Goal: Transaction & Acquisition: Purchase product/service

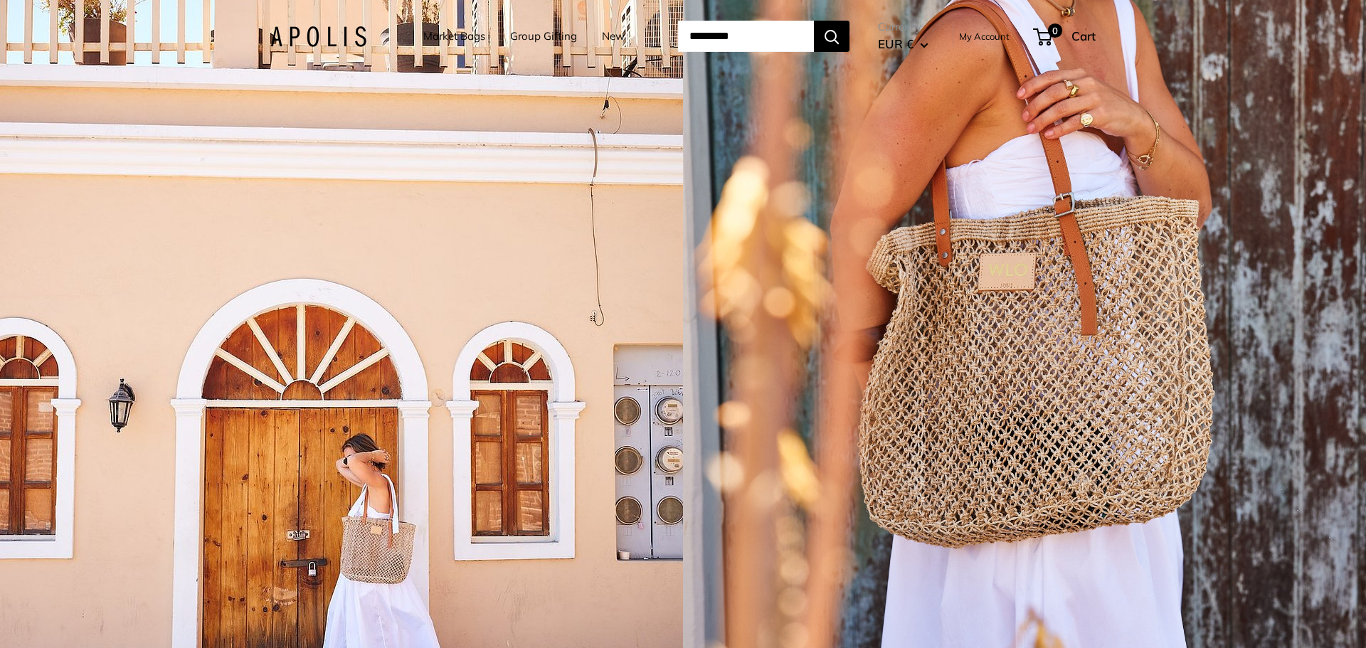
click at [440, 31] on link "Market Bags" at bounding box center [454, 36] width 62 height 20
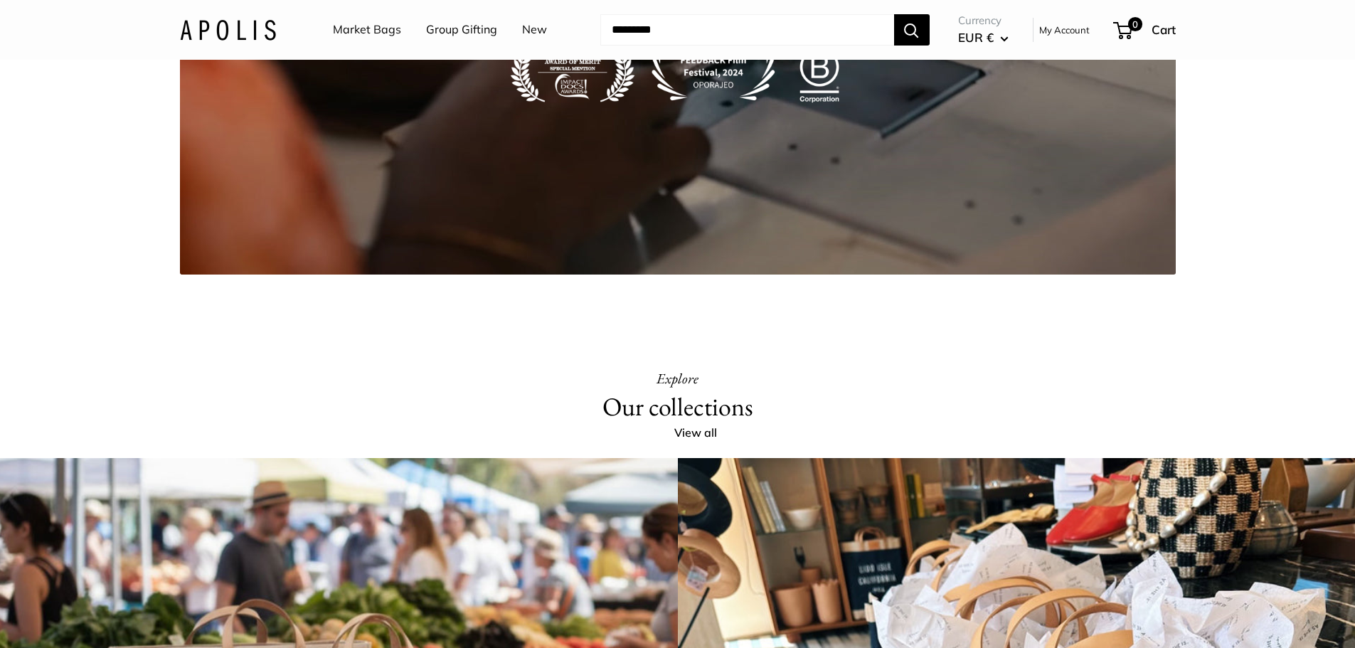
scroll to position [3415, 0]
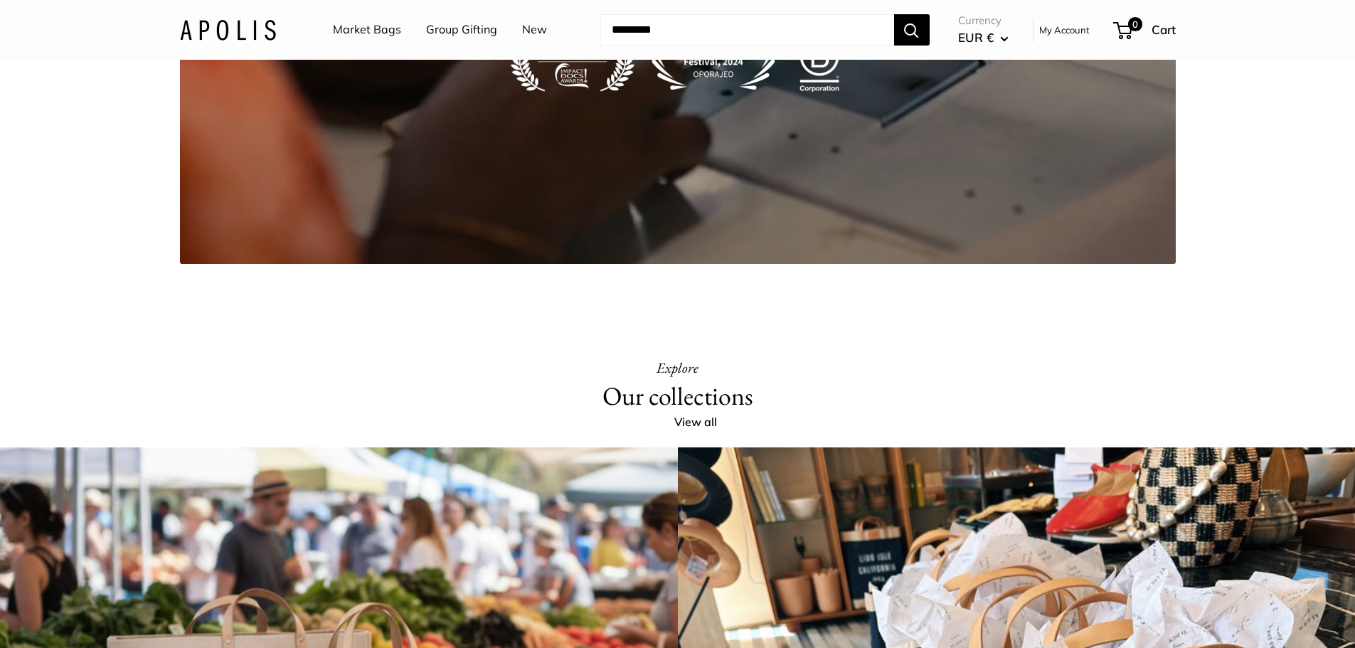
click at [537, 31] on link "New" at bounding box center [534, 29] width 25 height 21
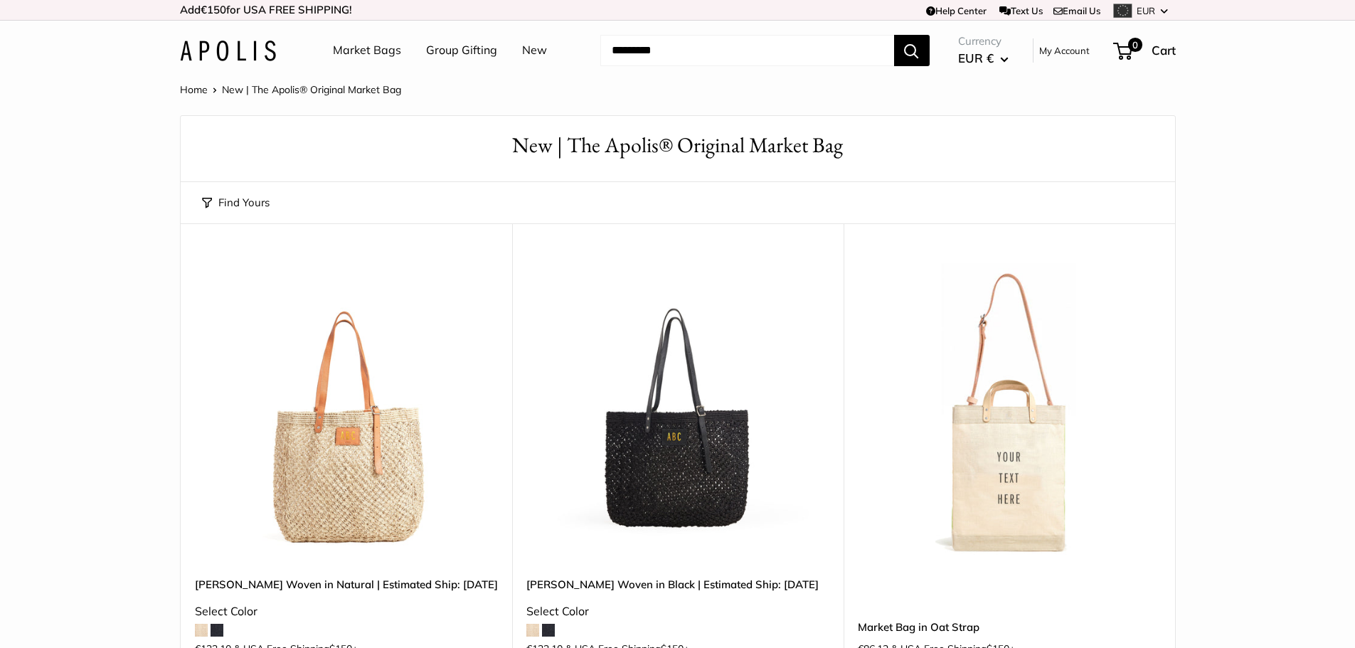
click at [232, 208] on button "Find Yours" at bounding box center [236, 203] width 68 height 20
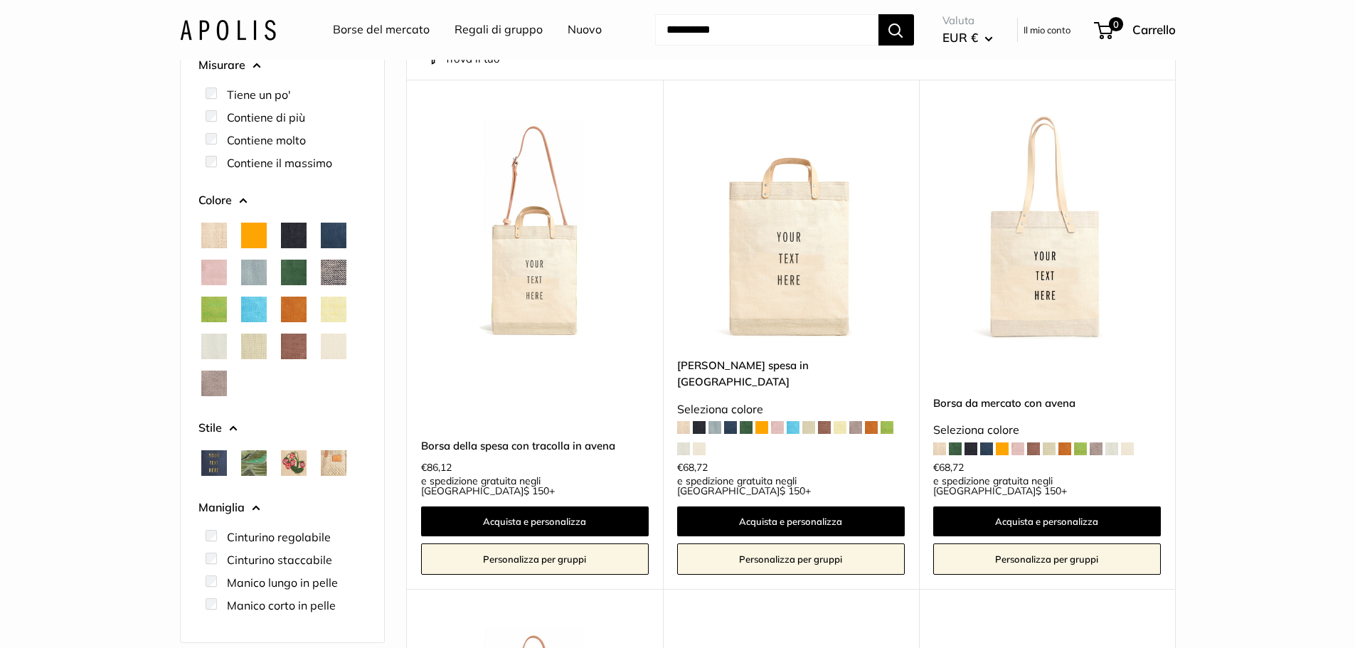
scroll to position [142, 0]
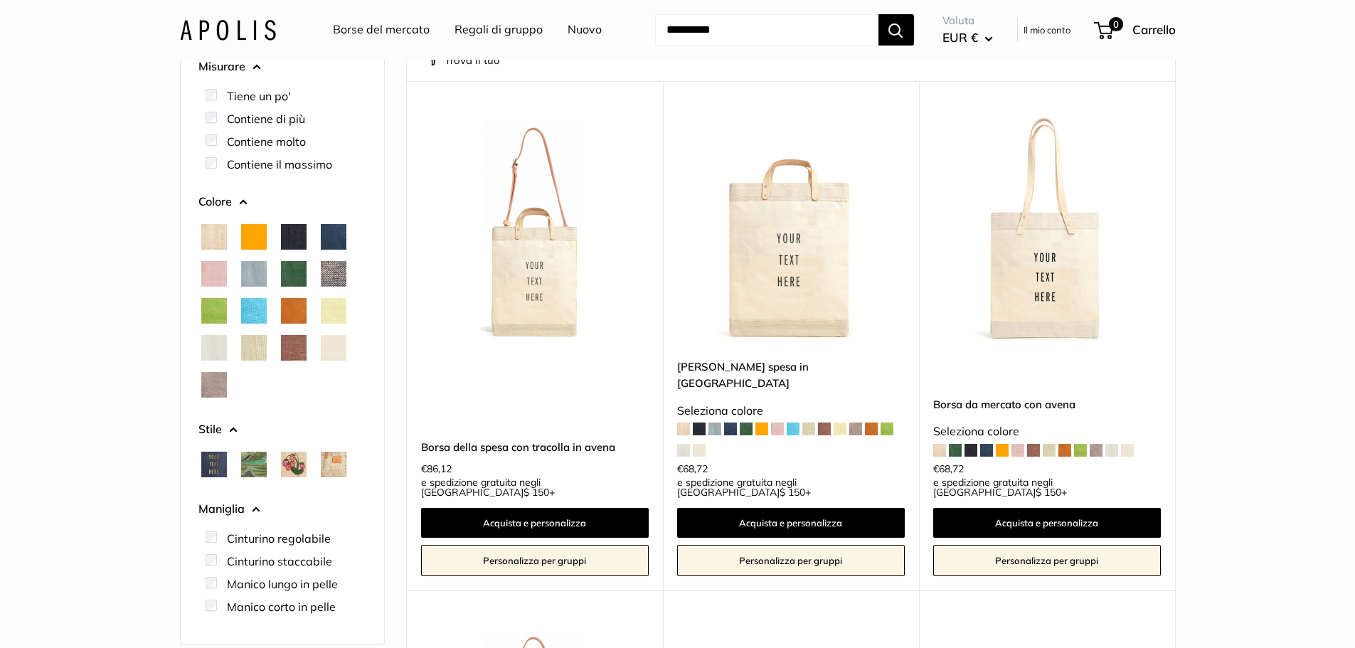
click at [208, 240] on span "Naturale" at bounding box center [214, 237] width 26 height 26
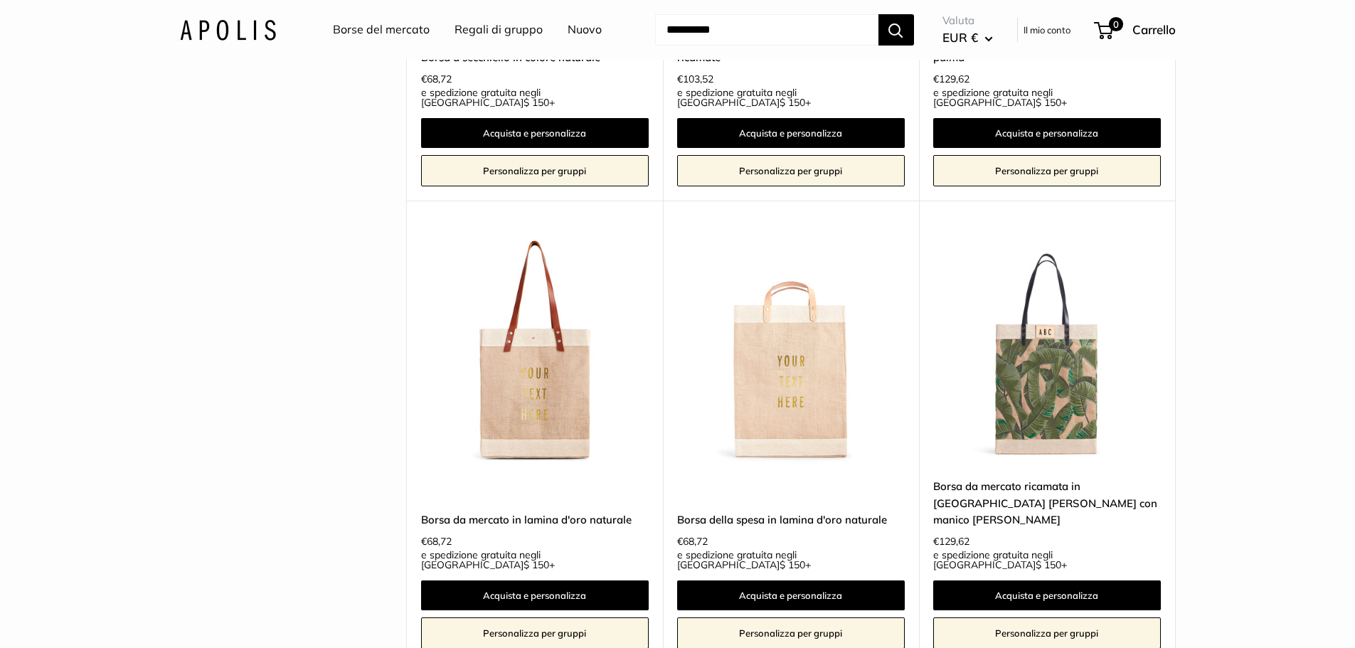
scroll to position [1389, 0]
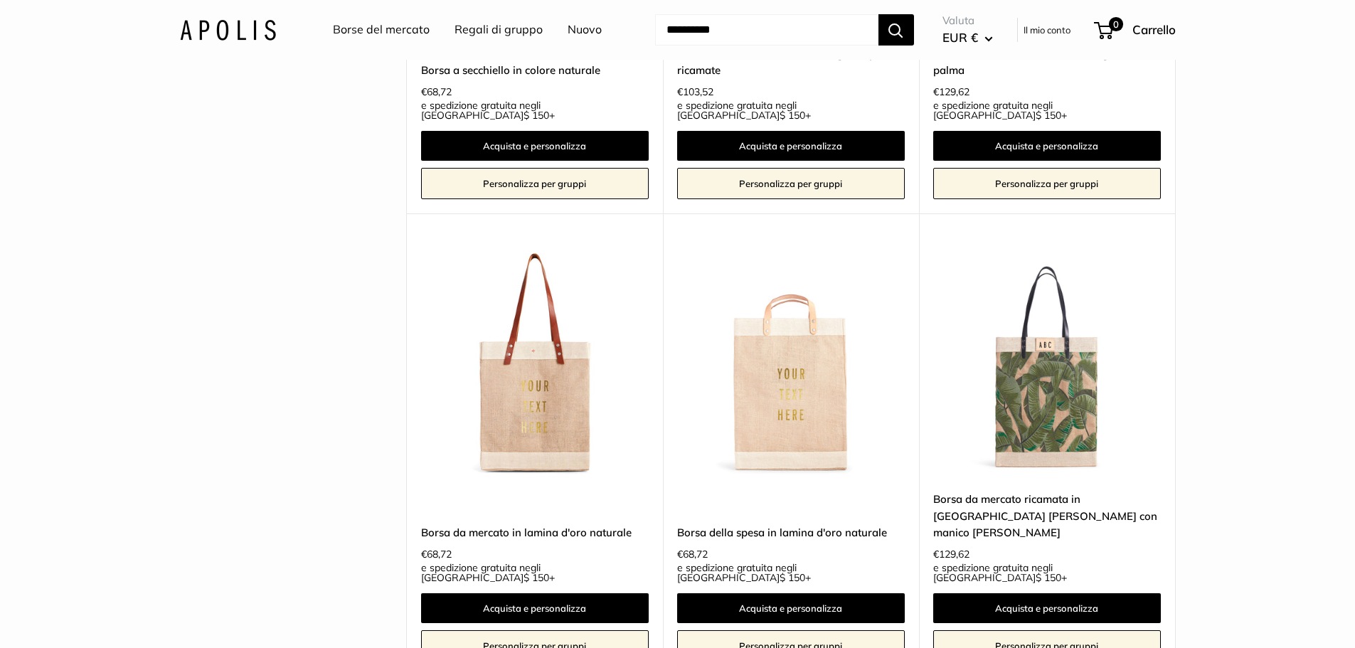
click at [0, 0] on img at bounding box center [0, 0] width 0 height 0
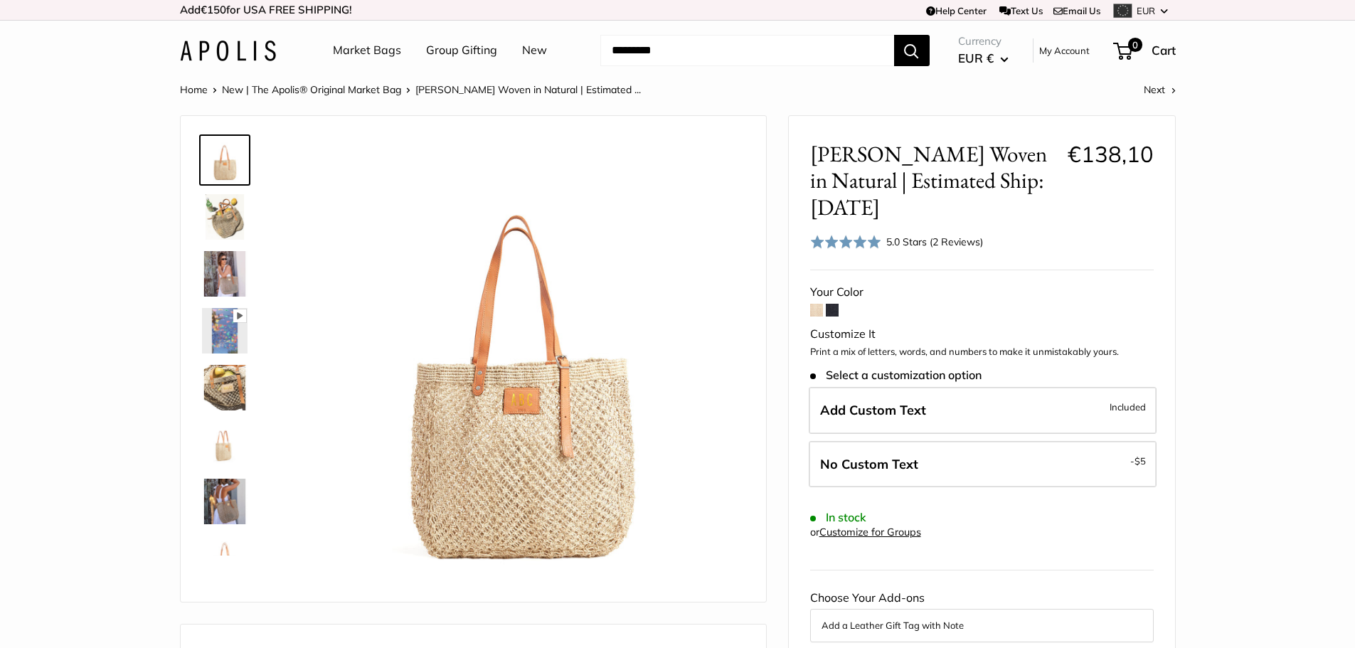
click at [216, 231] on img at bounding box center [225, 217] width 46 height 46
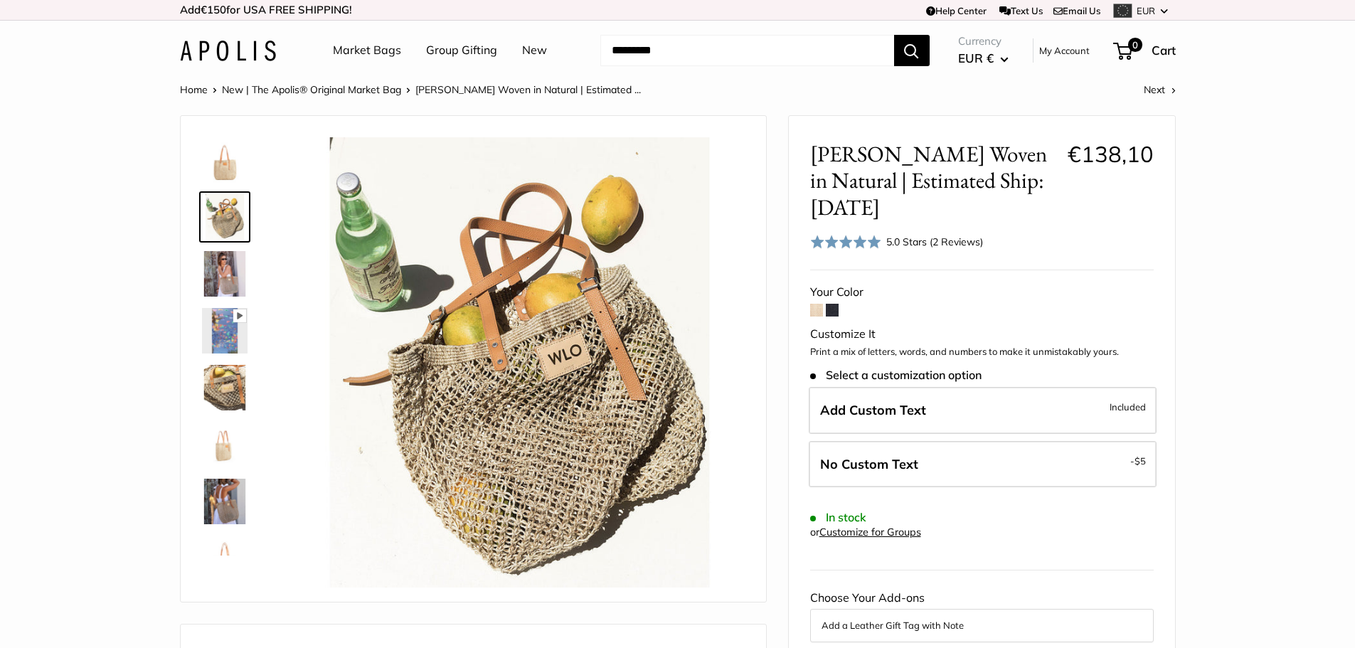
click at [211, 266] on img at bounding box center [225, 274] width 46 height 46
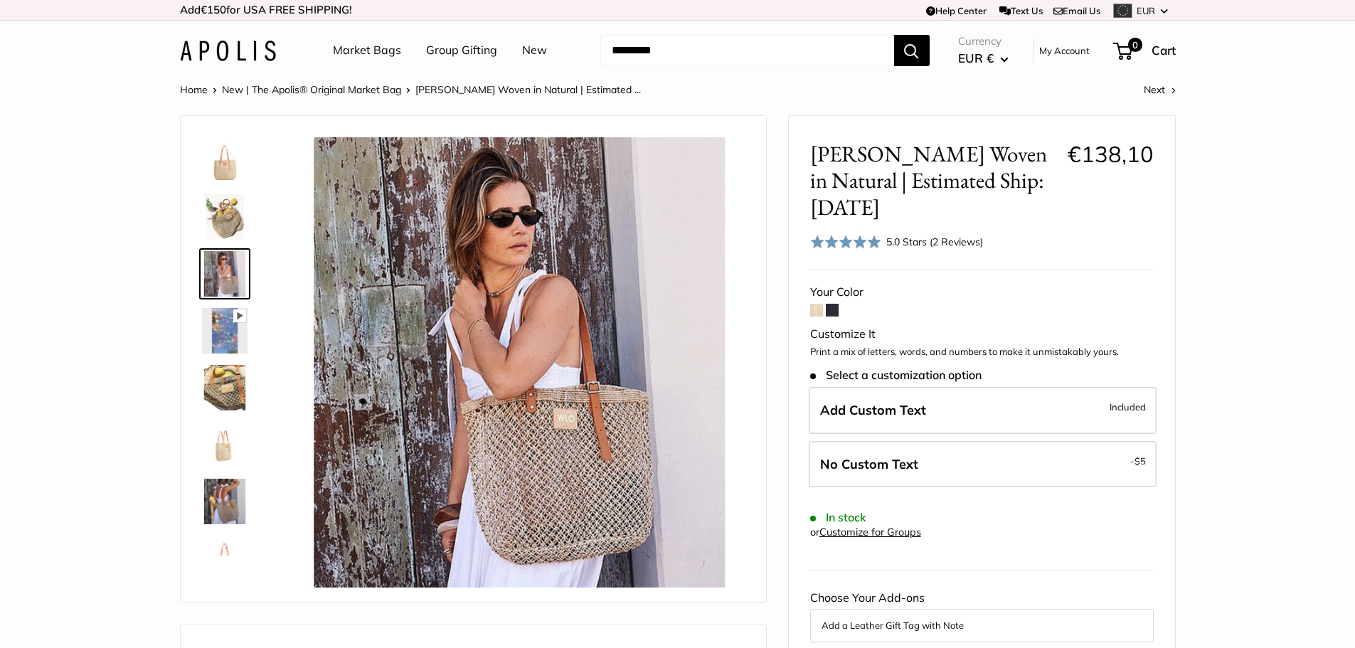
click at [223, 309] on img at bounding box center [225, 331] width 46 height 46
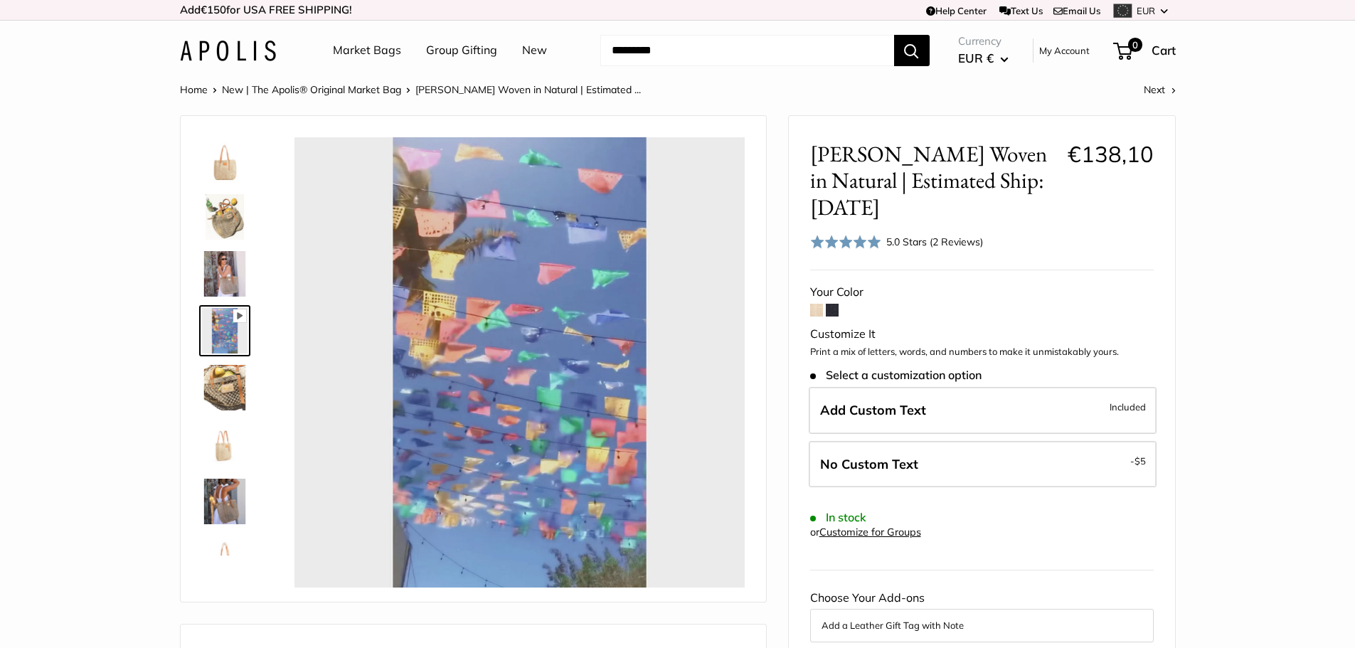
type input "*"
click at [218, 514] on img at bounding box center [225, 502] width 46 height 46
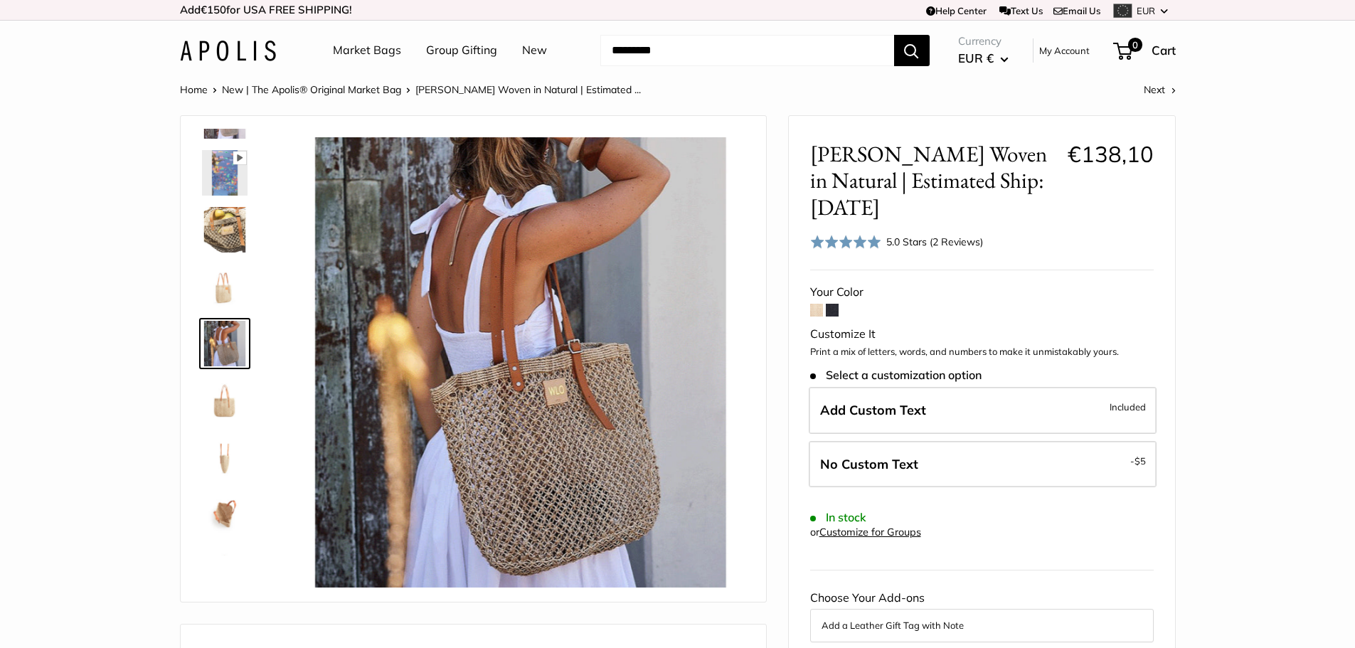
scroll to position [205, 0]
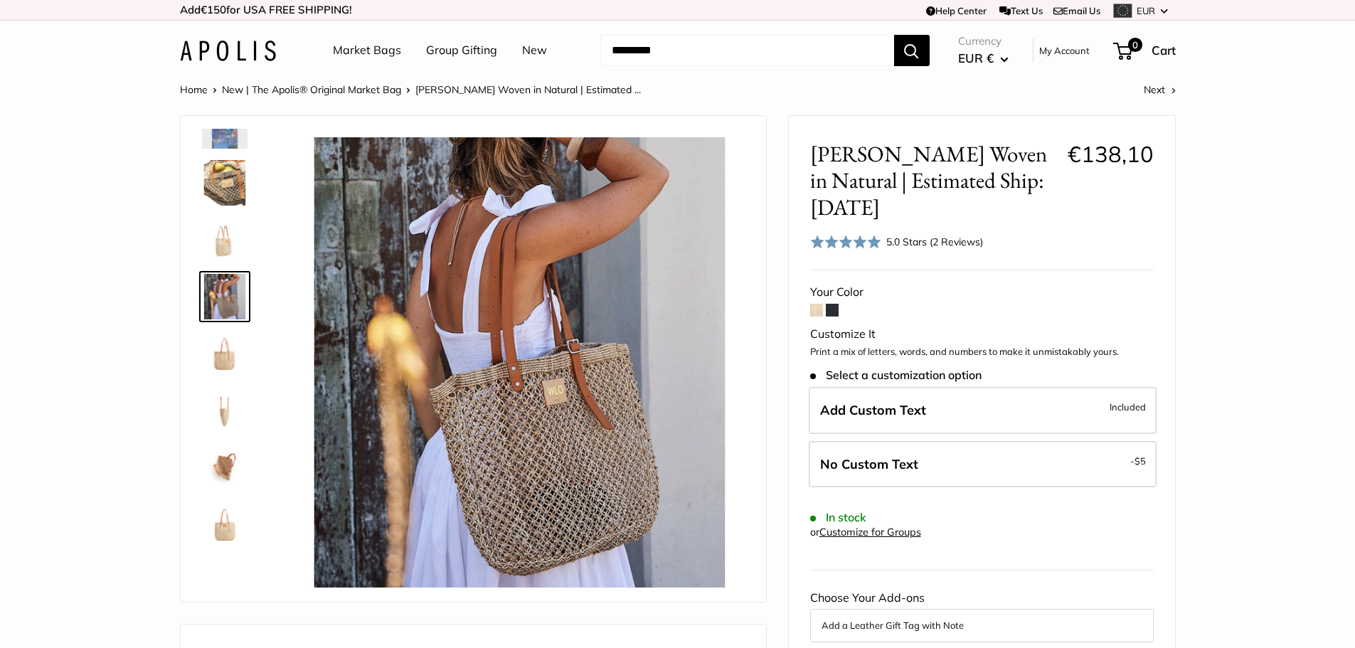
click at [226, 466] on img at bounding box center [225, 468] width 46 height 46
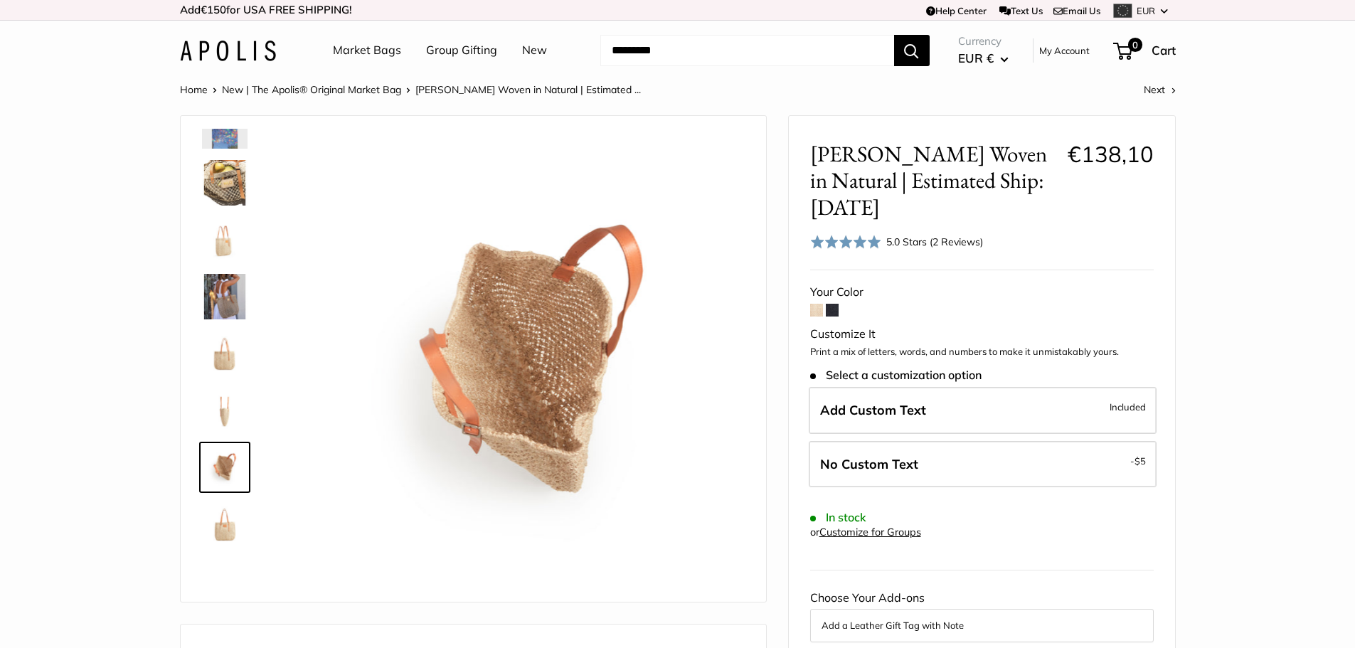
click at [228, 526] on img at bounding box center [225, 525] width 46 height 46
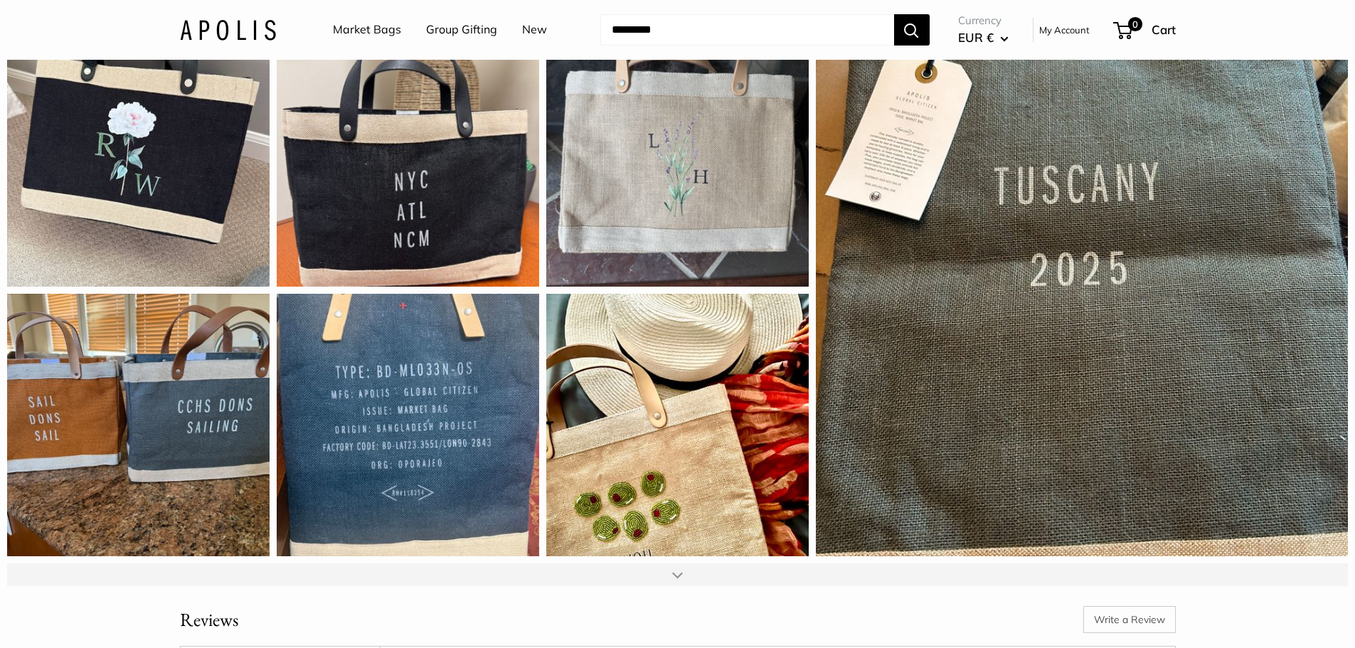
scroll to position [1850, 0]
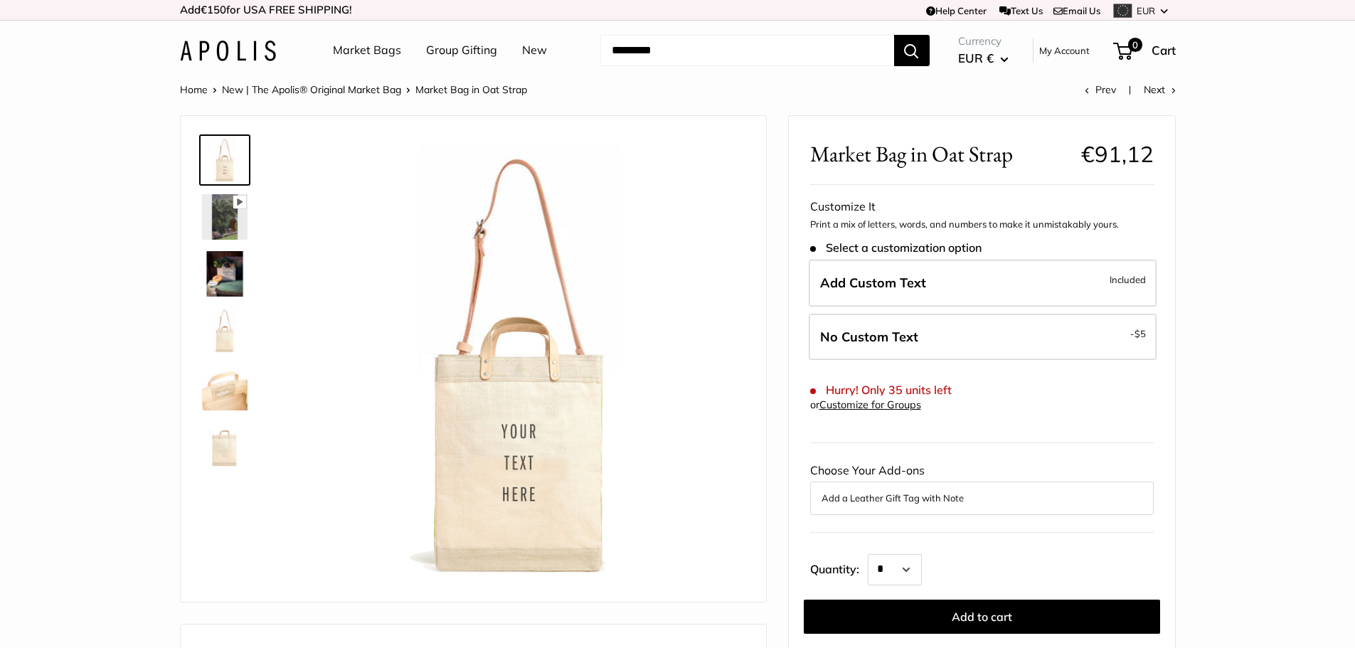
click at [211, 230] on img at bounding box center [225, 217] width 46 height 46
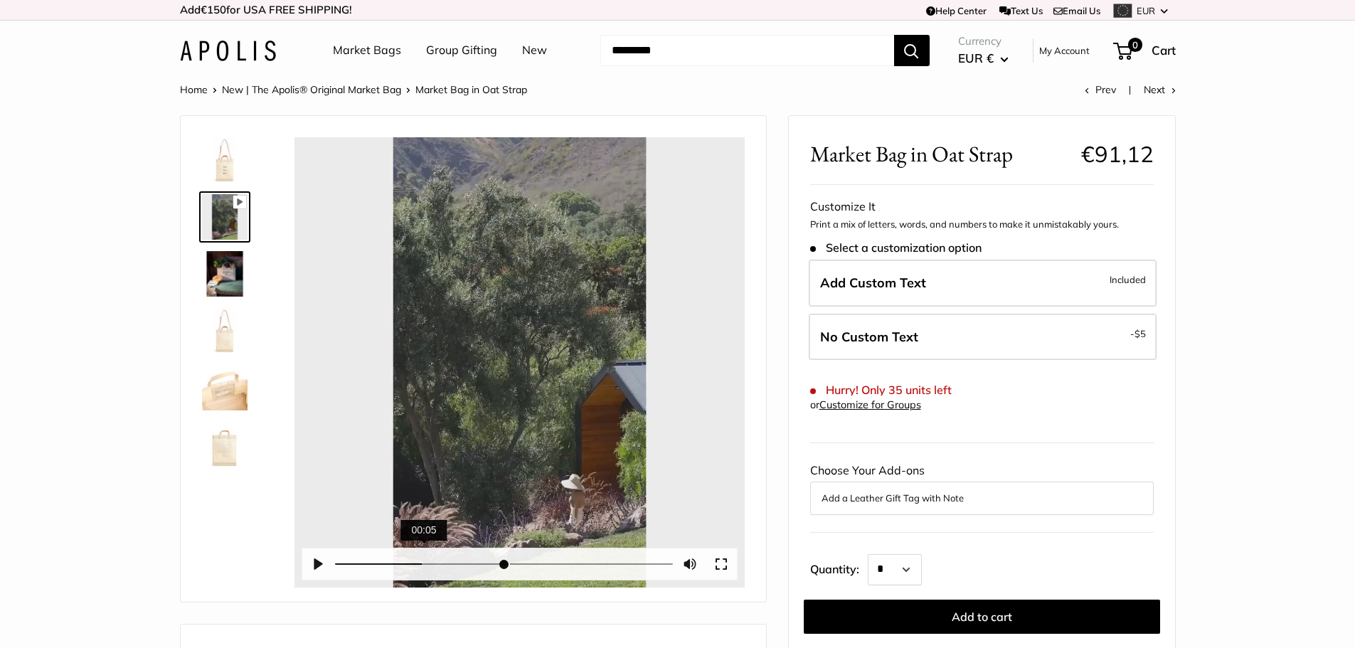
click at [424, 559] on input "Seek" at bounding box center [504, 565] width 338 height 14
click at [476, 567] on input "Seek" at bounding box center [504, 565] width 338 height 14
click at [541, 569] on input "Seek" at bounding box center [504, 565] width 338 height 14
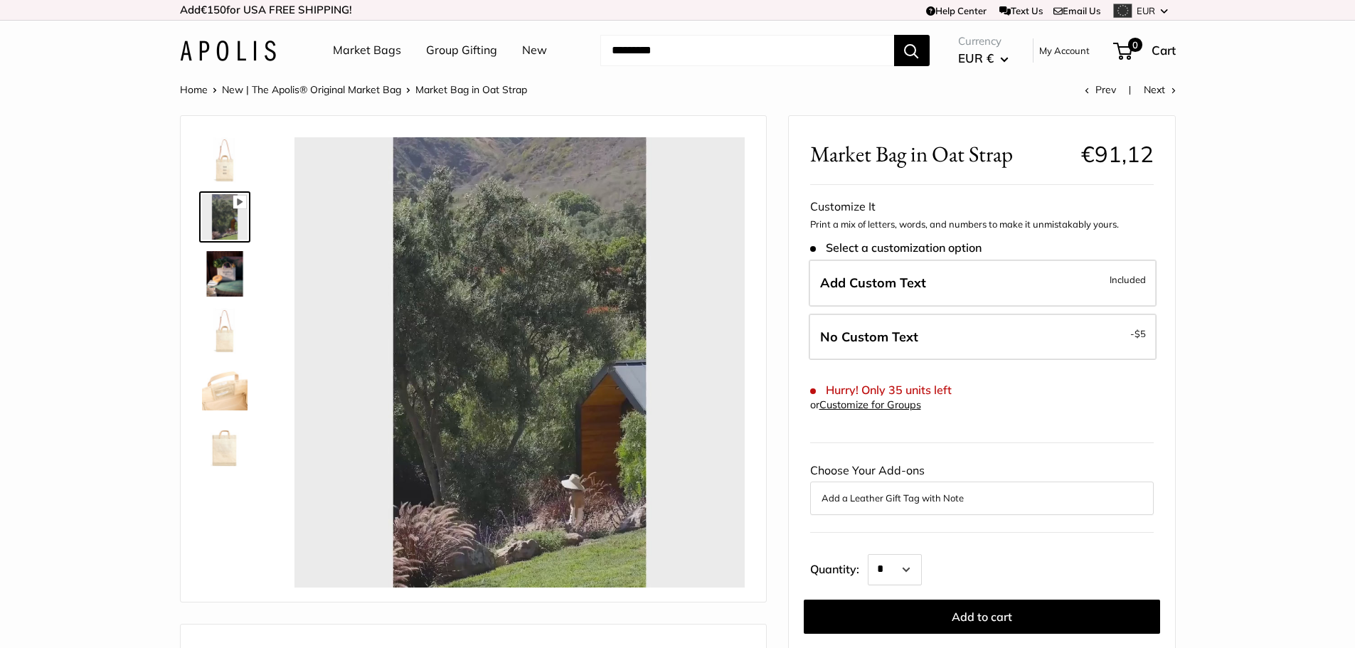
click at [233, 279] on img at bounding box center [225, 274] width 46 height 46
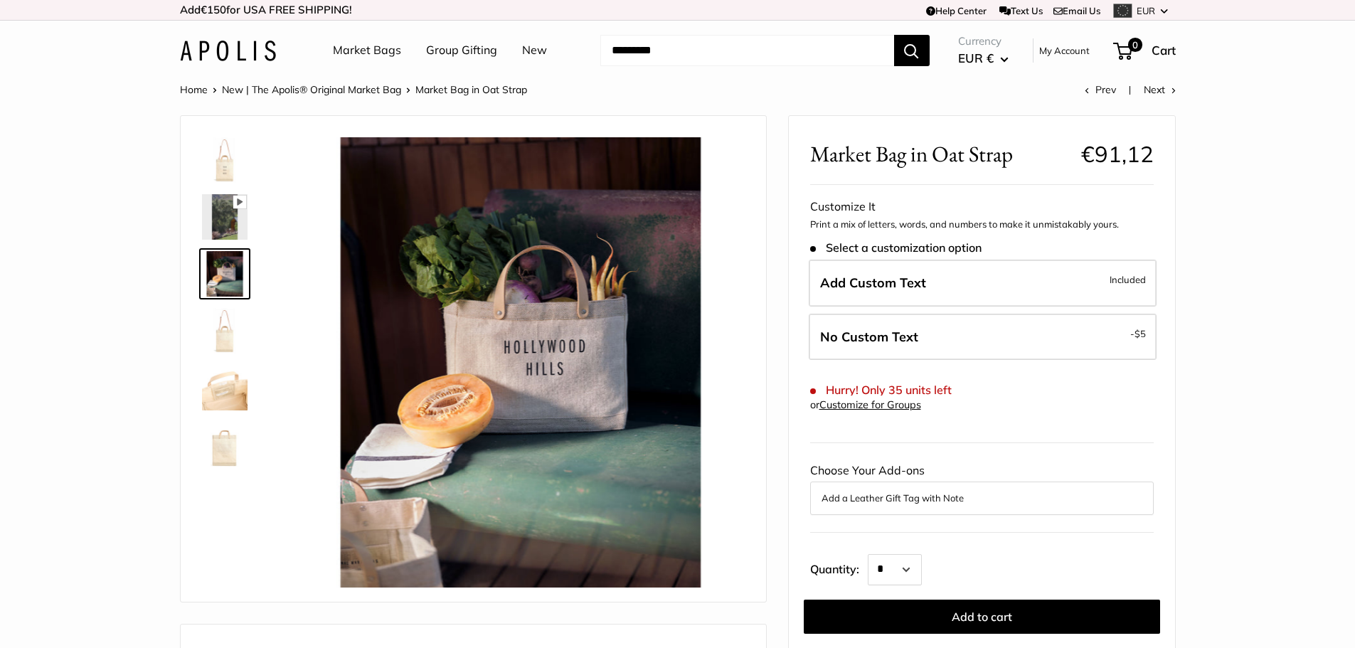
click at [225, 346] on img at bounding box center [225, 331] width 46 height 46
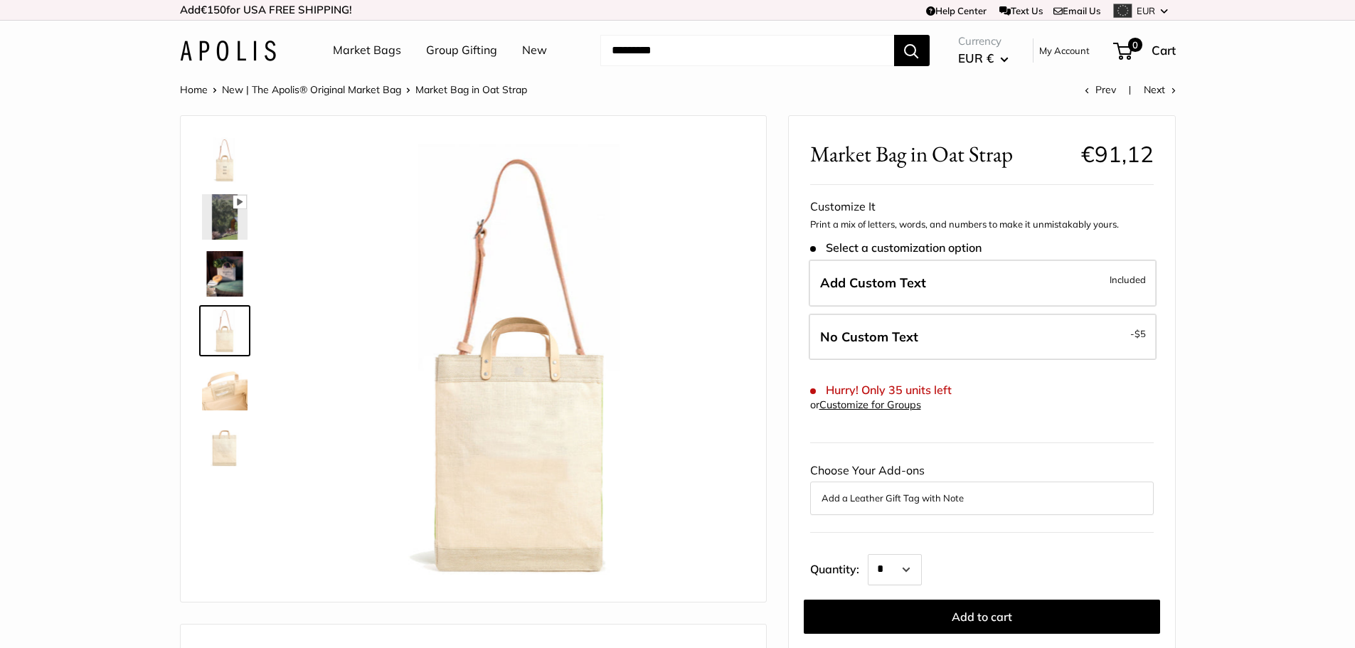
click at [231, 396] on img at bounding box center [225, 388] width 46 height 46
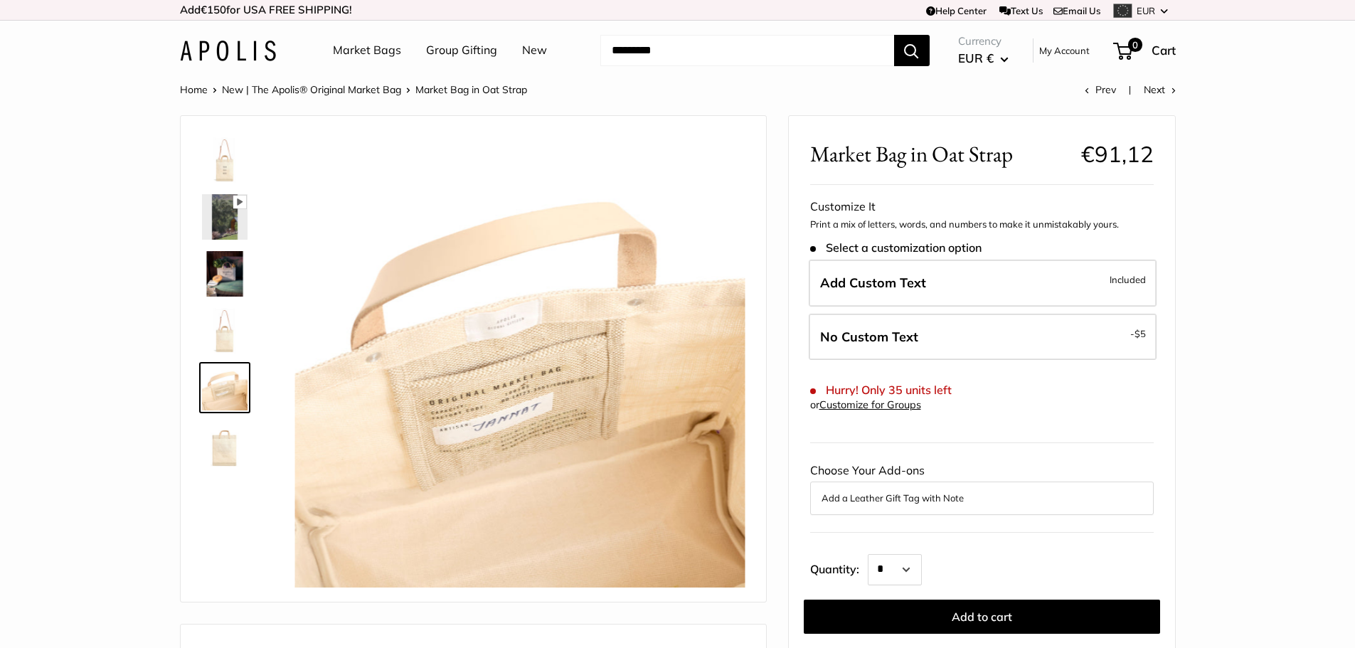
type input "*****"
click at [231, 445] on img at bounding box center [225, 445] width 46 height 46
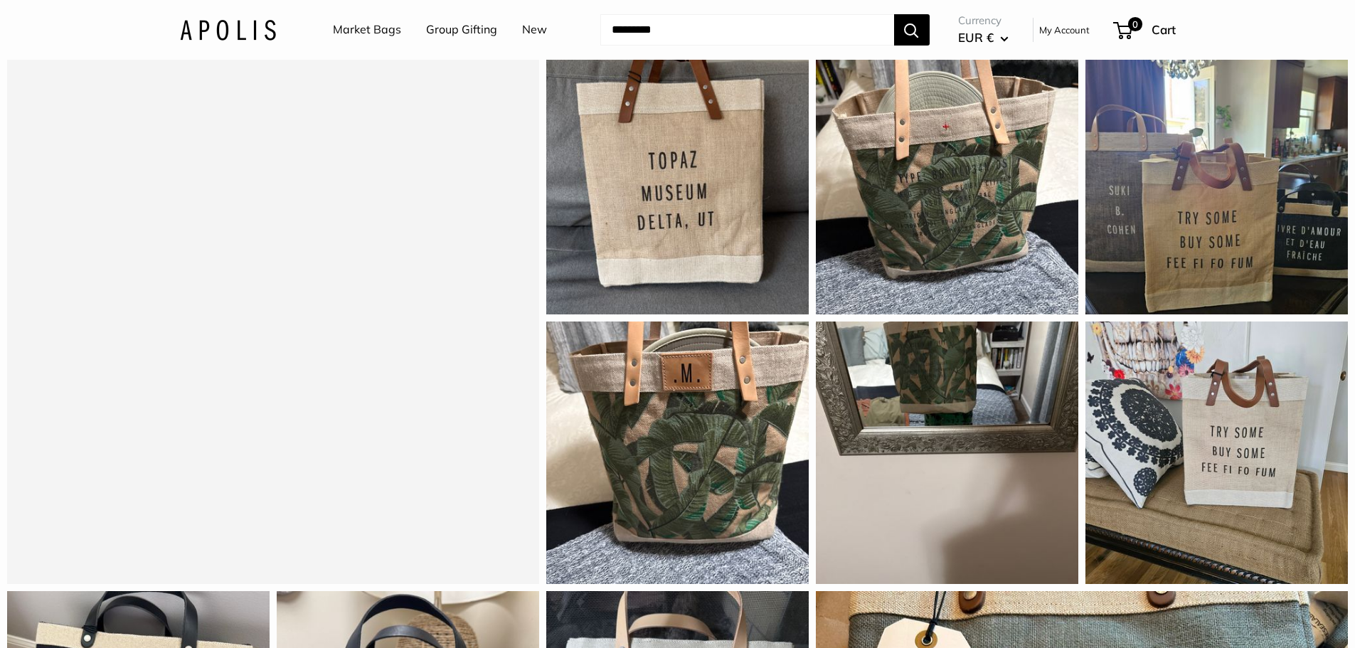
scroll to position [1281, 0]
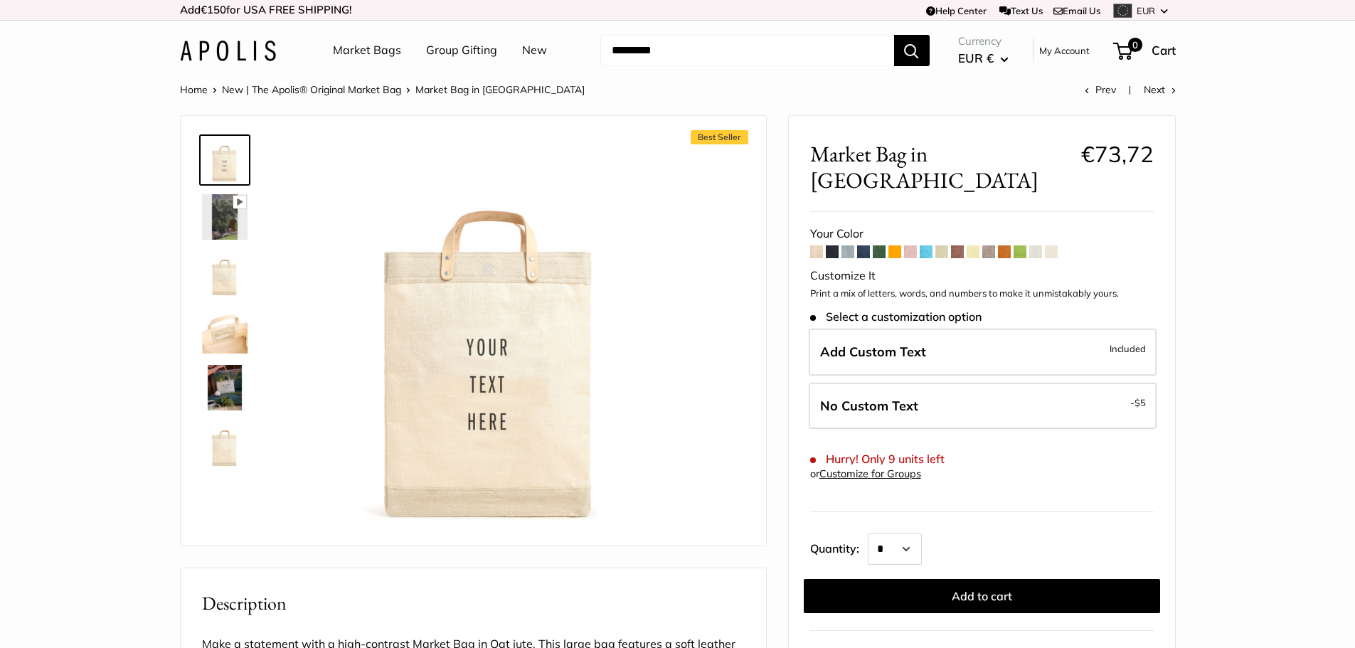
click at [225, 227] on img at bounding box center [225, 217] width 46 height 46
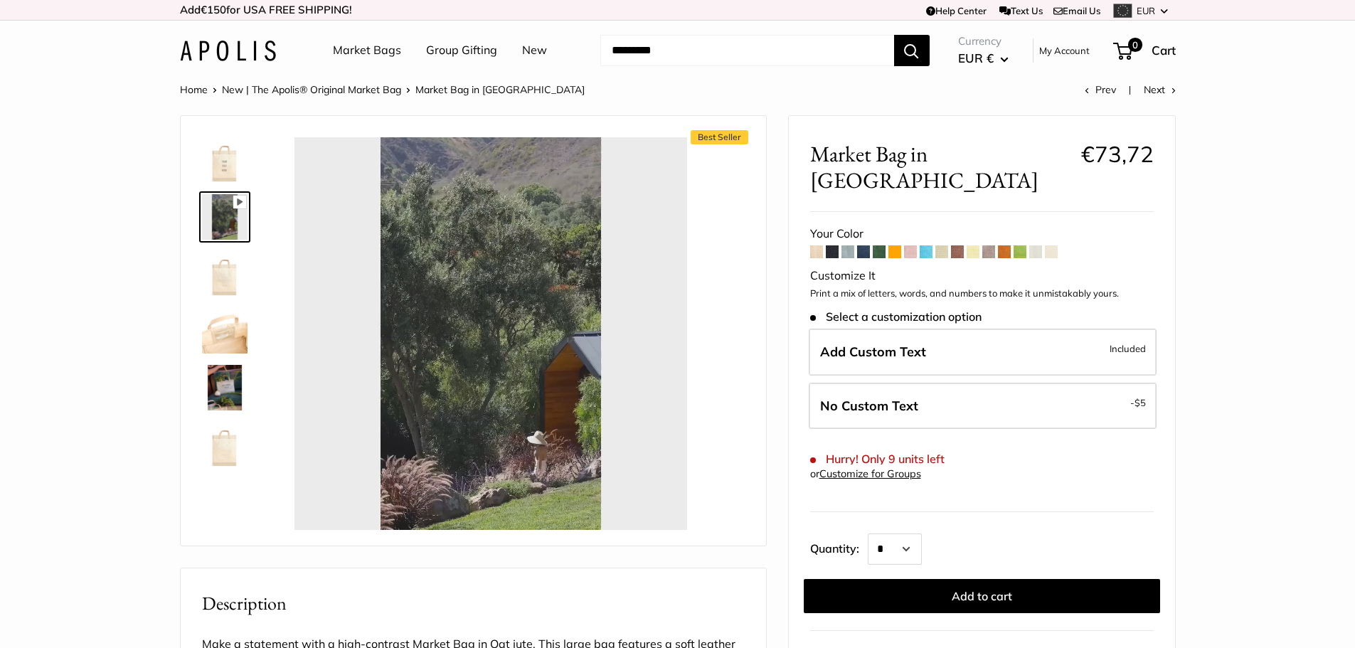
click at [484, 334] on button "Play" at bounding box center [491, 334] width 44 height 44
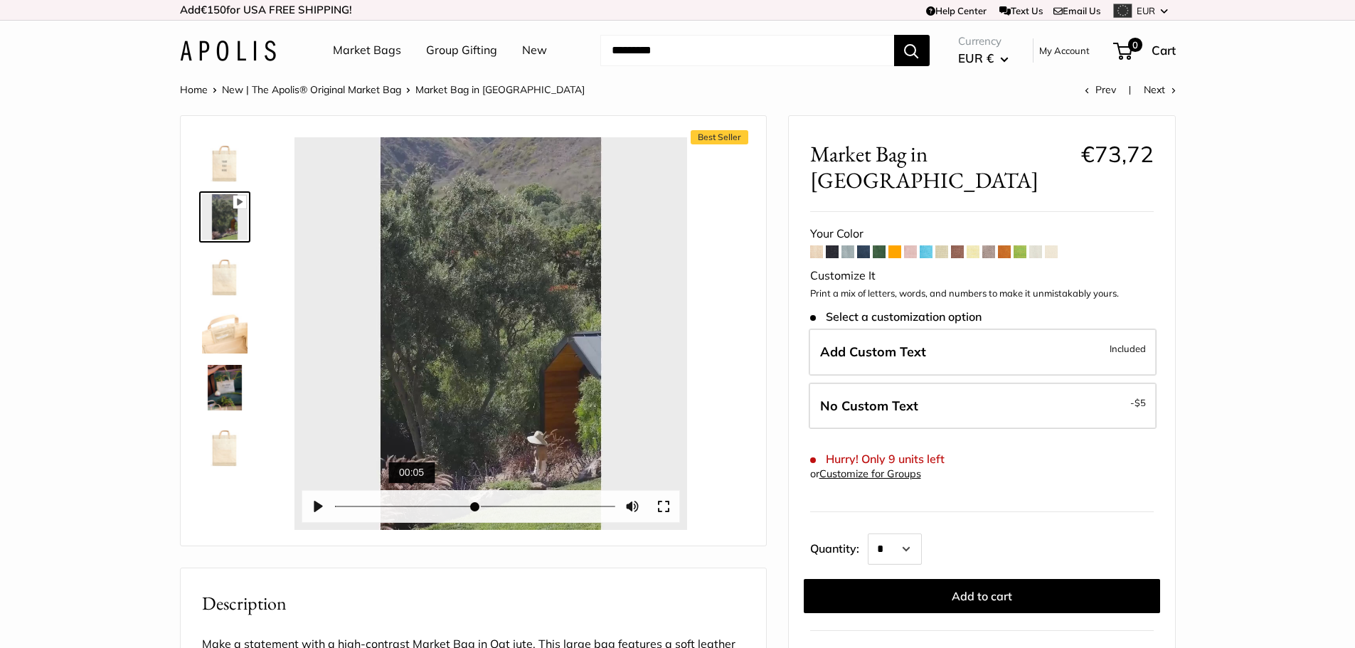
click at [412, 507] on input "Seek" at bounding box center [475, 507] width 280 height 14
click at [450, 512] on input "Seek" at bounding box center [475, 507] width 280 height 14
click at [483, 512] on input "Seek" at bounding box center [475, 507] width 280 height 14
type input "*****"
click at [518, 509] on input "Seek" at bounding box center [475, 507] width 280 height 14
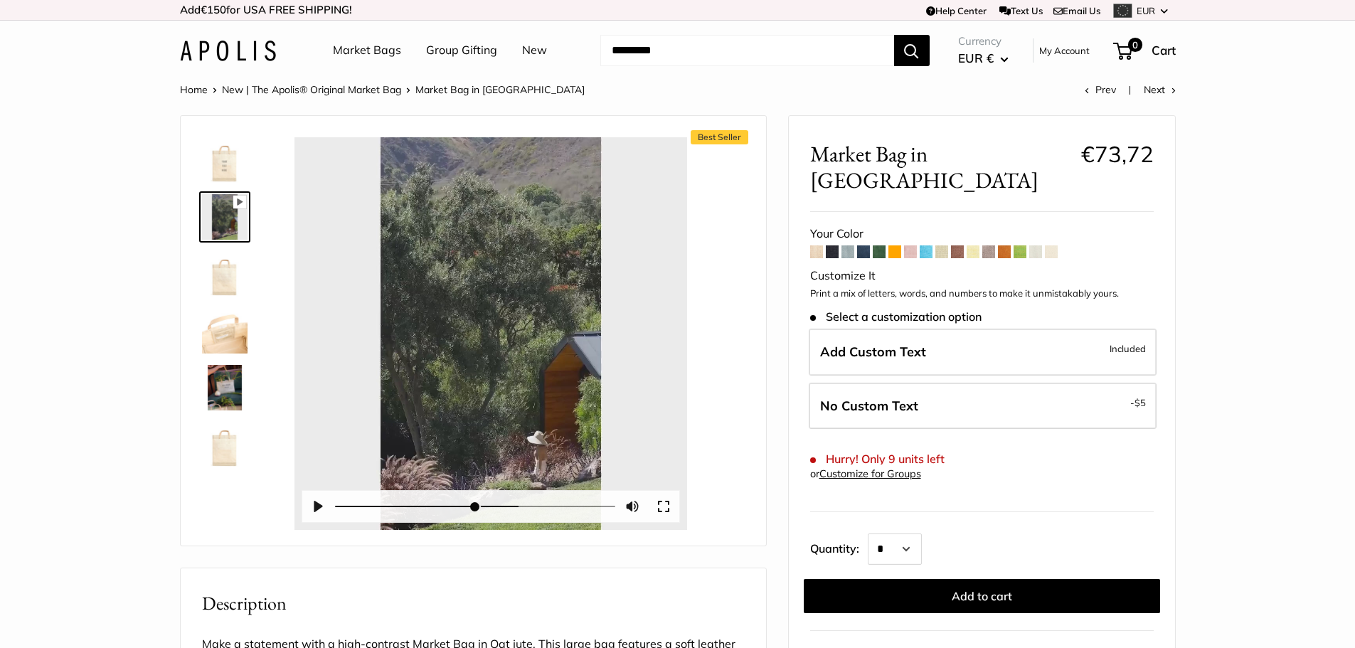
click at [211, 393] on img at bounding box center [225, 388] width 46 height 46
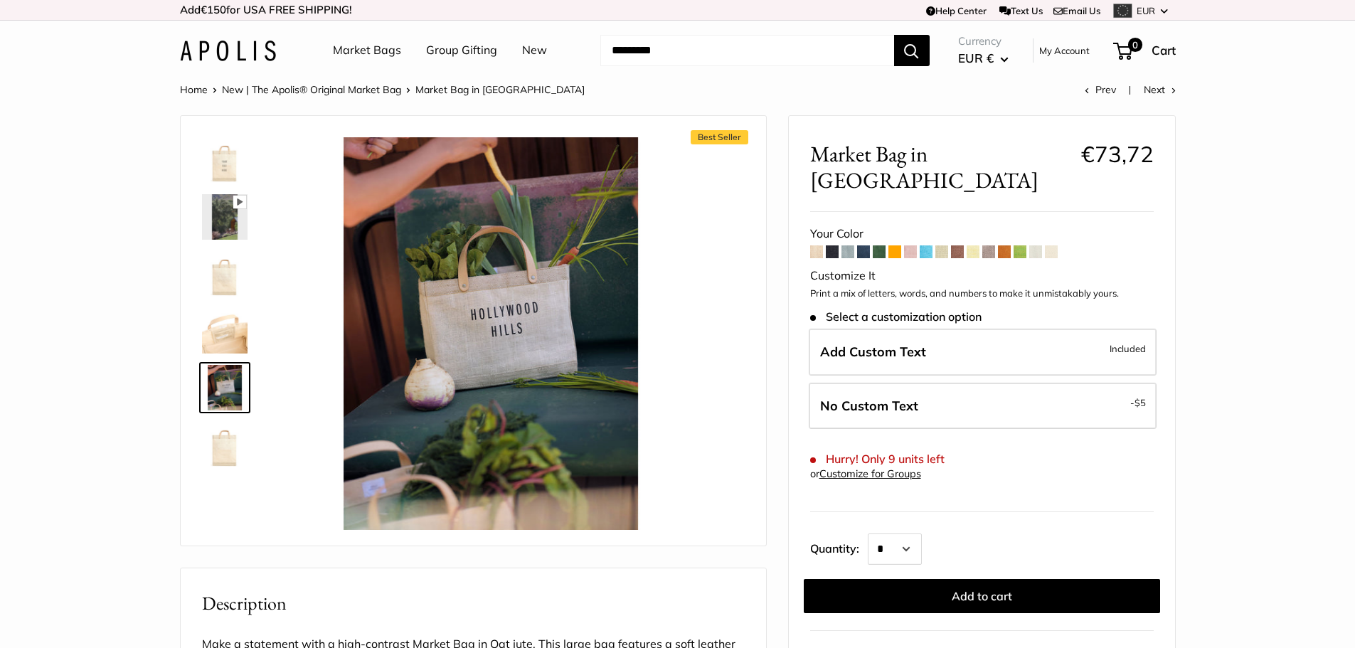
click at [231, 442] on img at bounding box center [225, 445] width 46 height 46
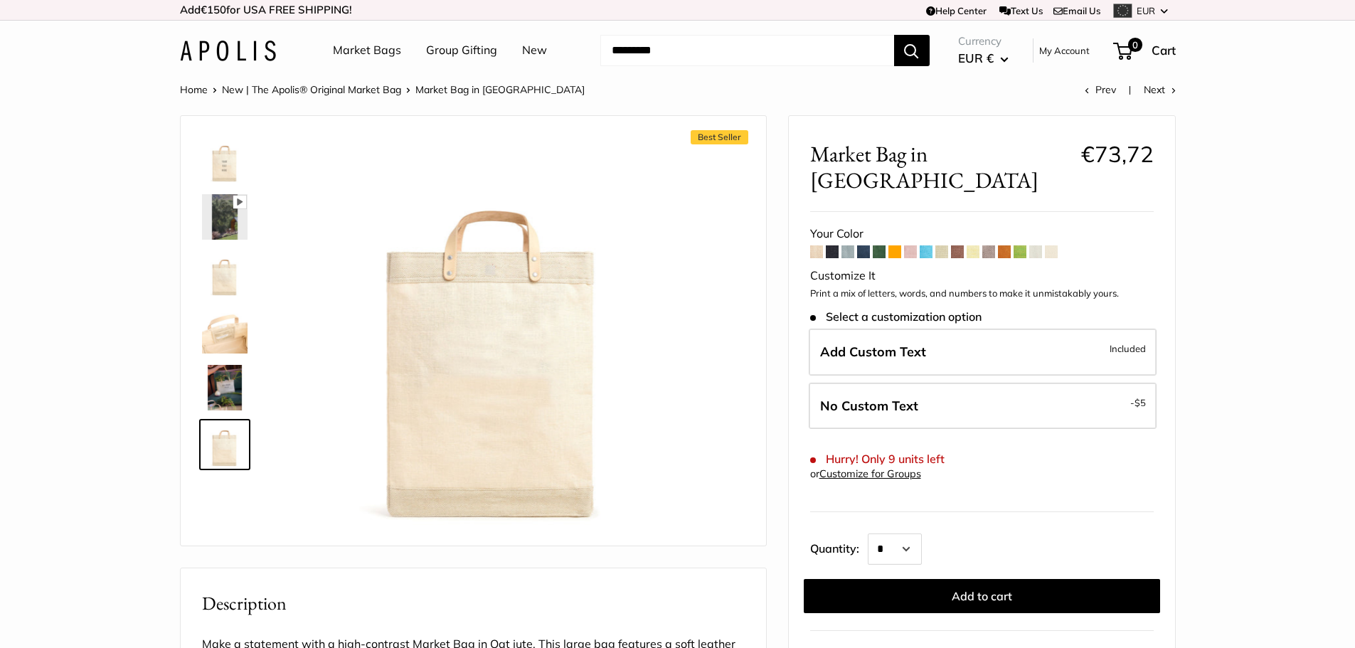
click at [235, 336] on img at bounding box center [225, 331] width 46 height 46
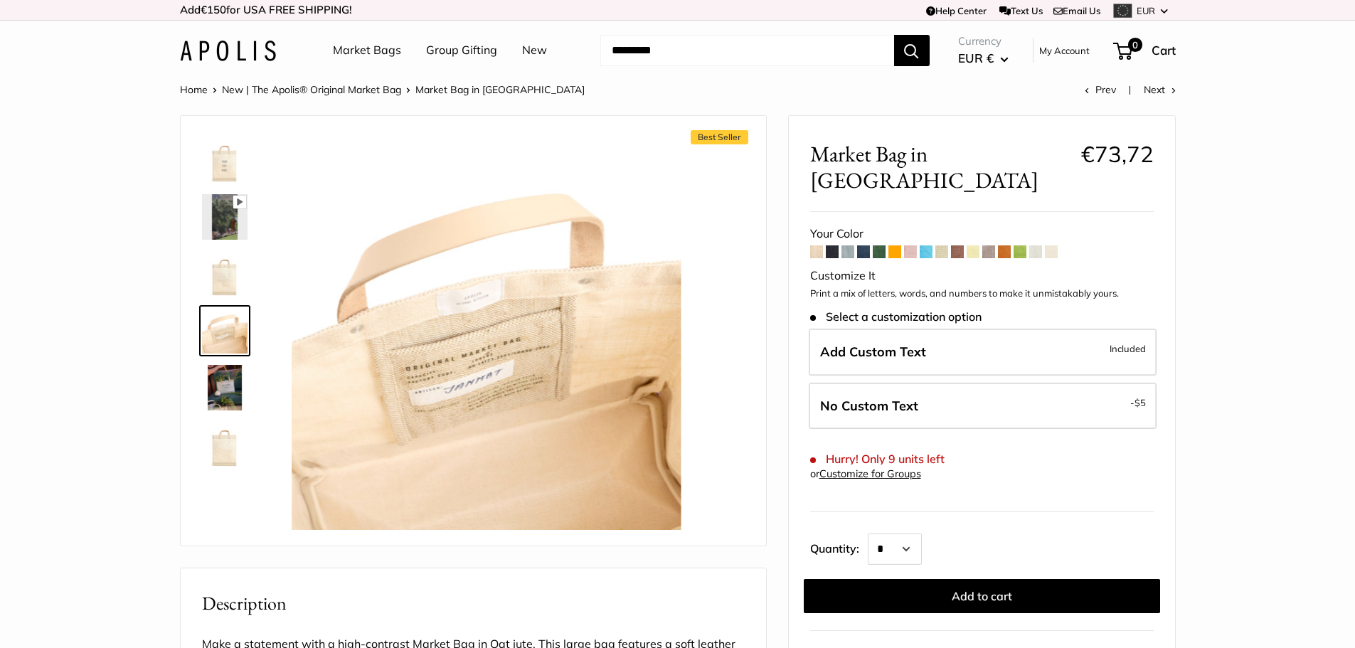
click at [237, 294] on img at bounding box center [225, 274] width 46 height 46
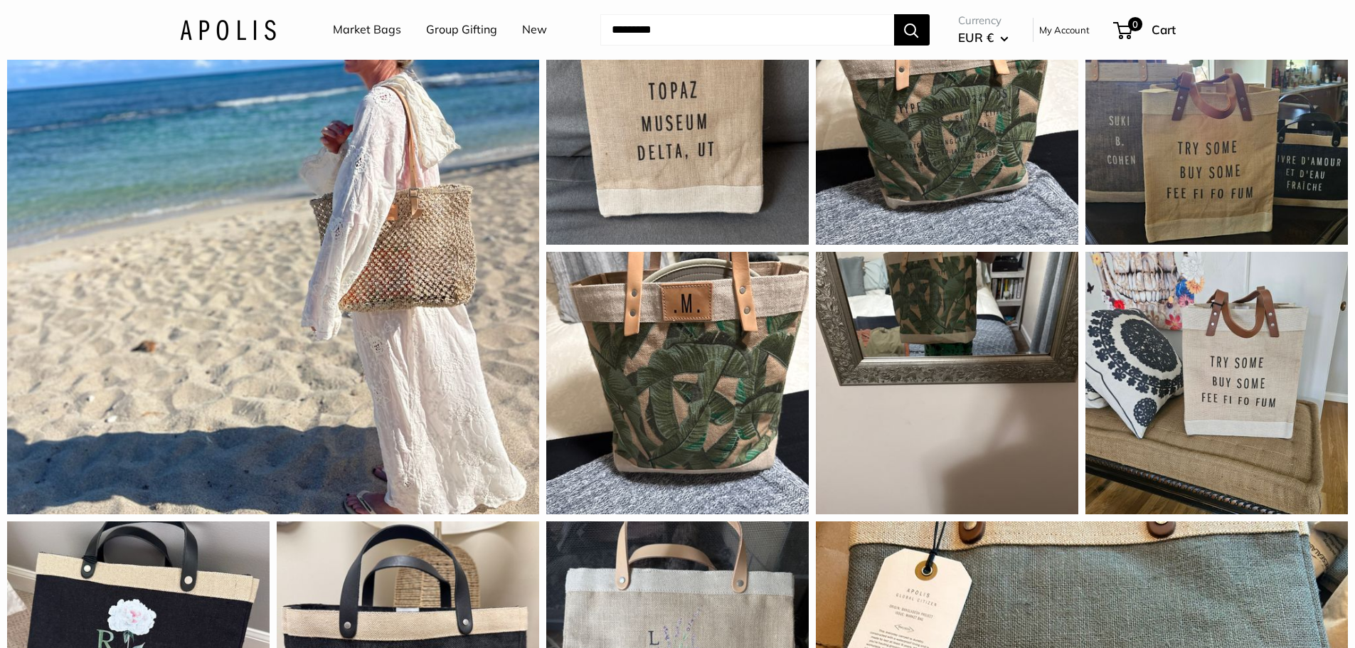
scroll to position [1352, 0]
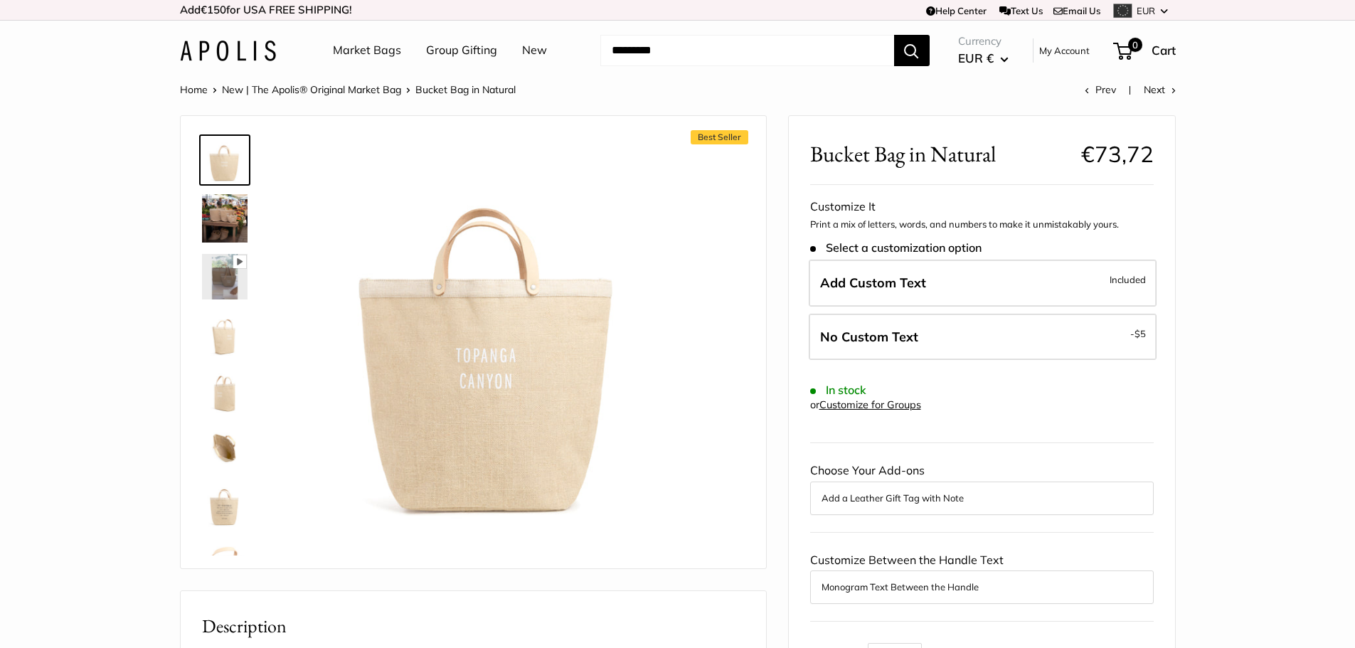
click at [233, 227] on img at bounding box center [225, 218] width 46 height 48
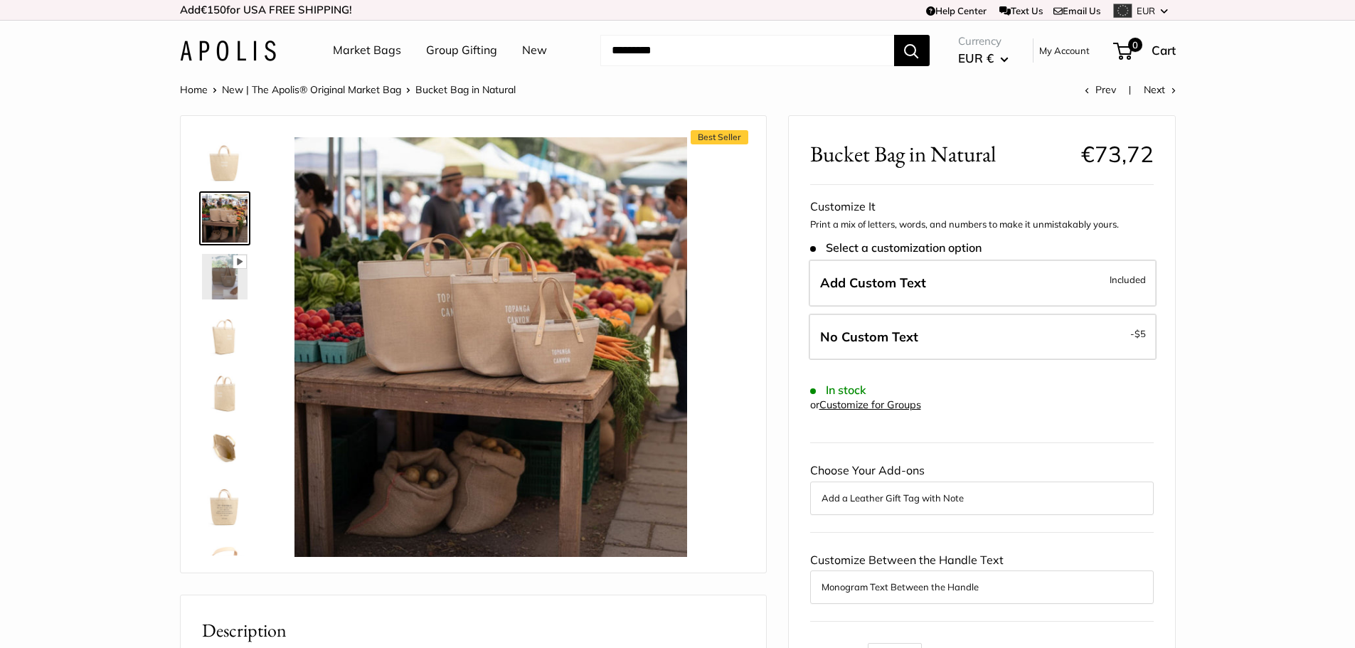
click at [227, 275] on img at bounding box center [225, 277] width 46 height 46
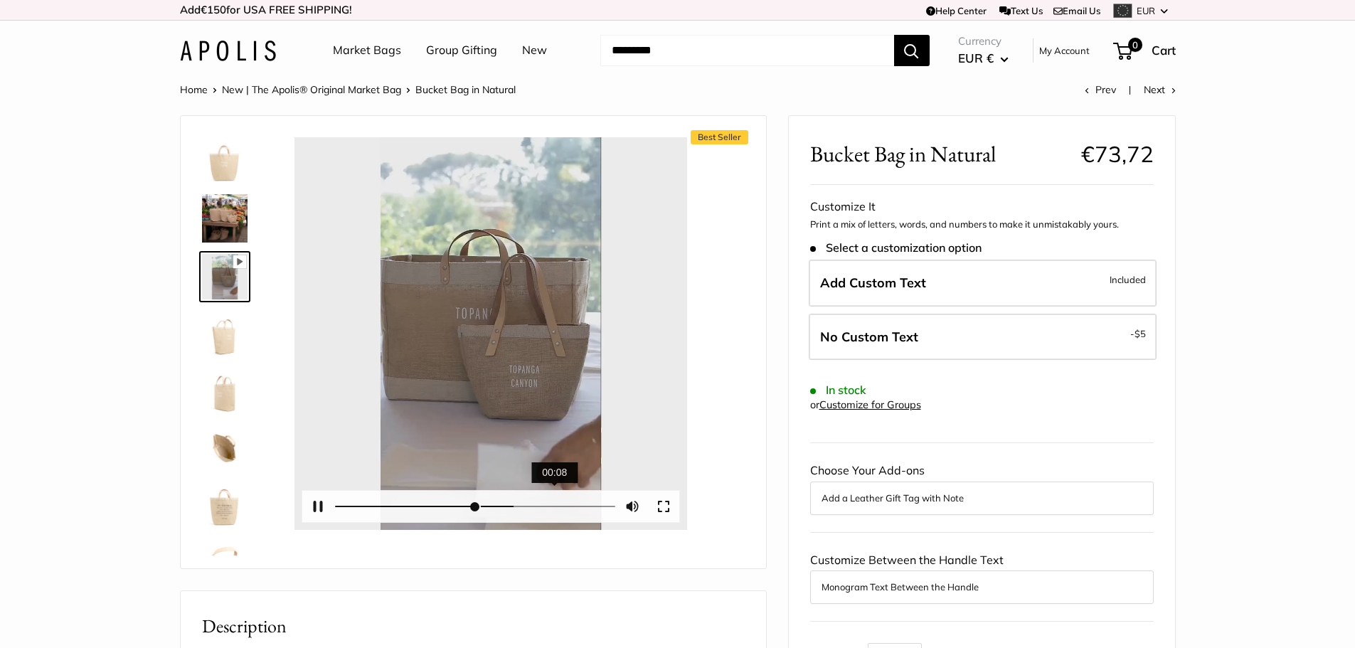
click at [556, 512] on input "Seek" at bounding box center [475, 507] width 280 height 14
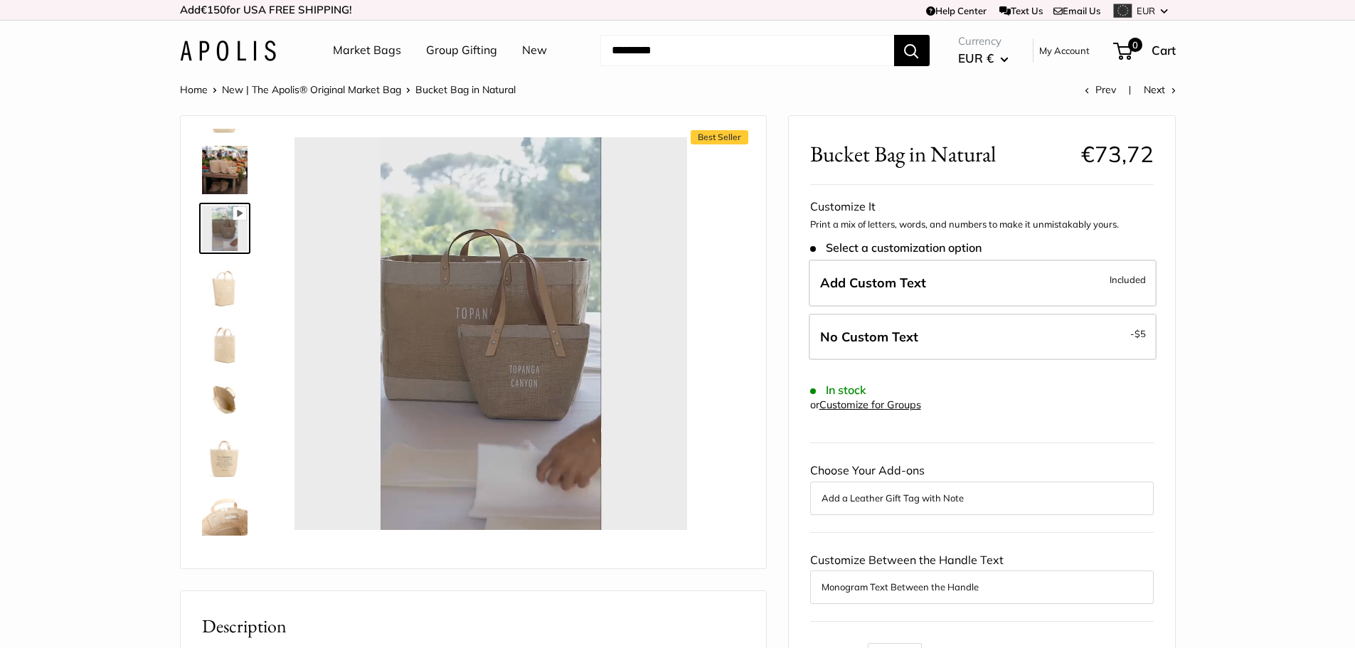
scroll to position [94, 0]
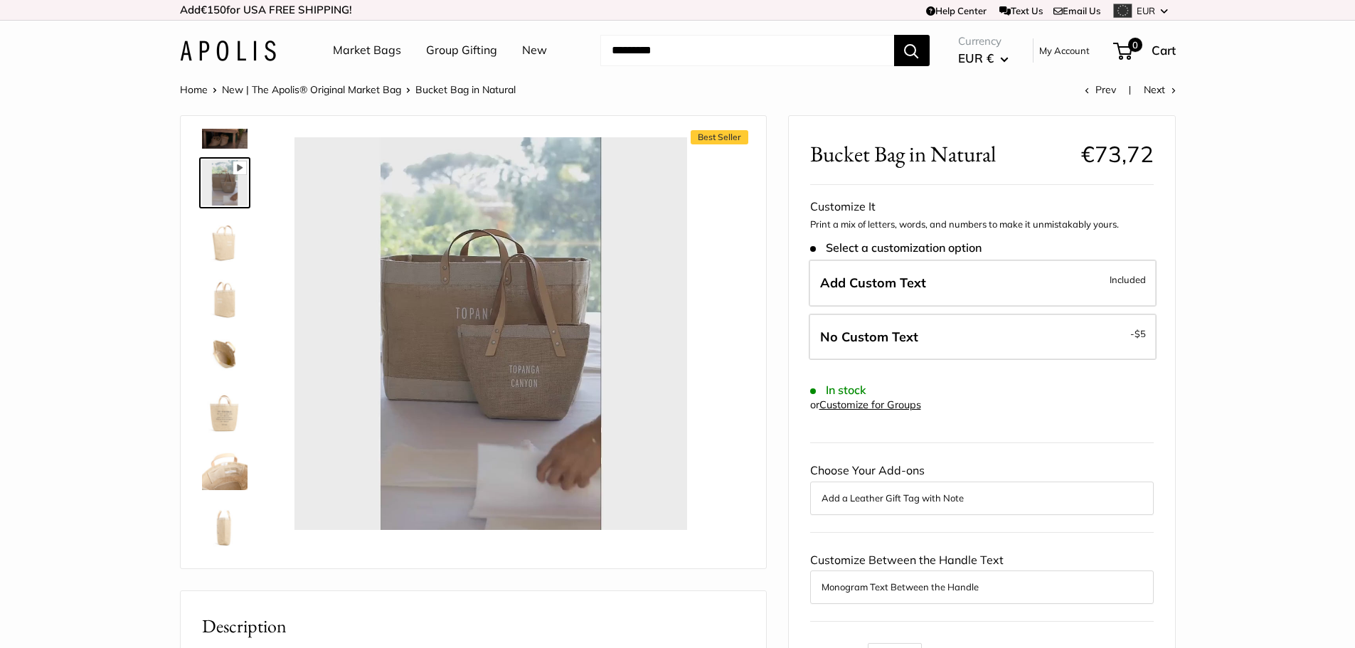
type input "*"
click at [228, 463] on img at bounding box center [225, 468] width 46 height 46
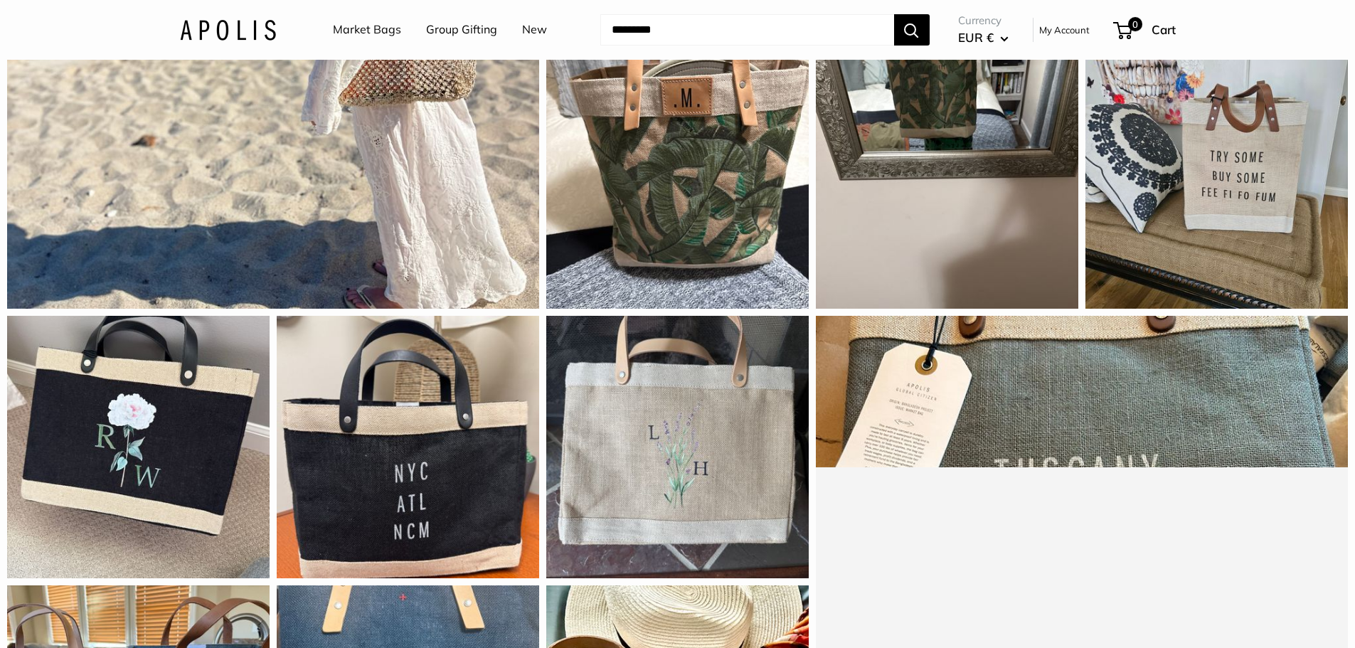
scroll to position [1138, 0]
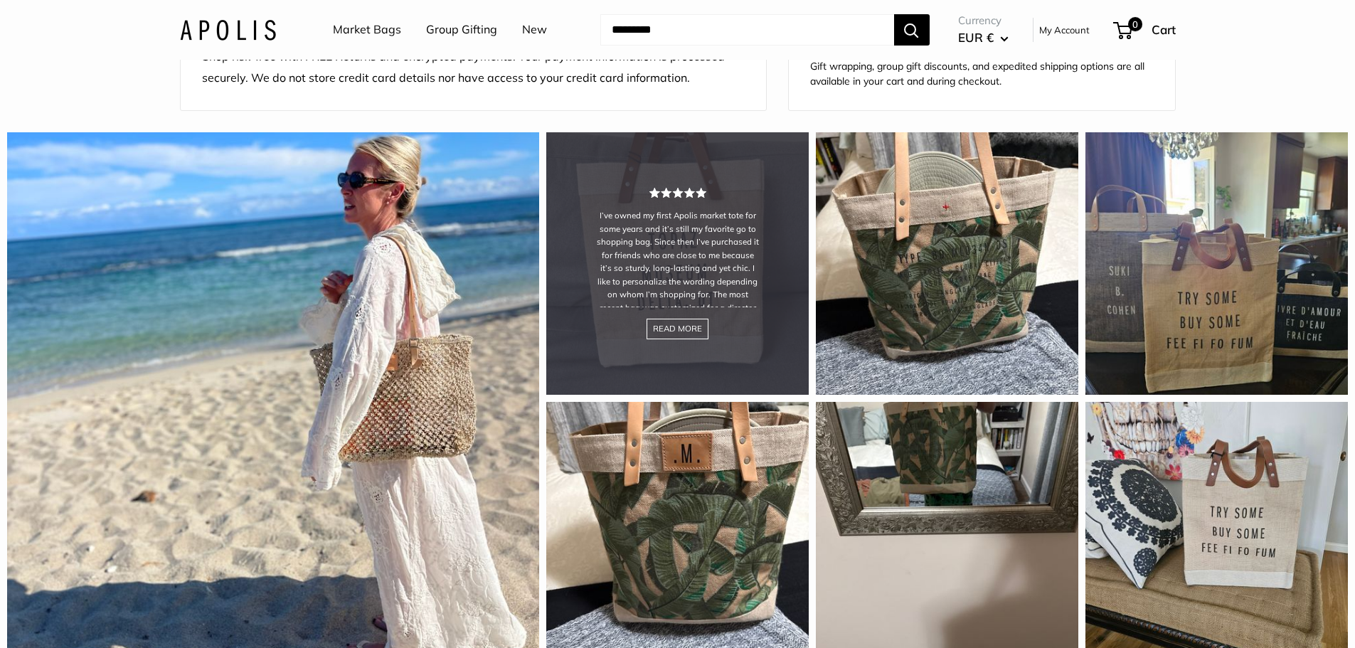
click at [697, 245] on div "I’ve owned my first Apolis market tote for some years and it’s still my favorit…" at bounding box center [677, 263] width 263 height 263
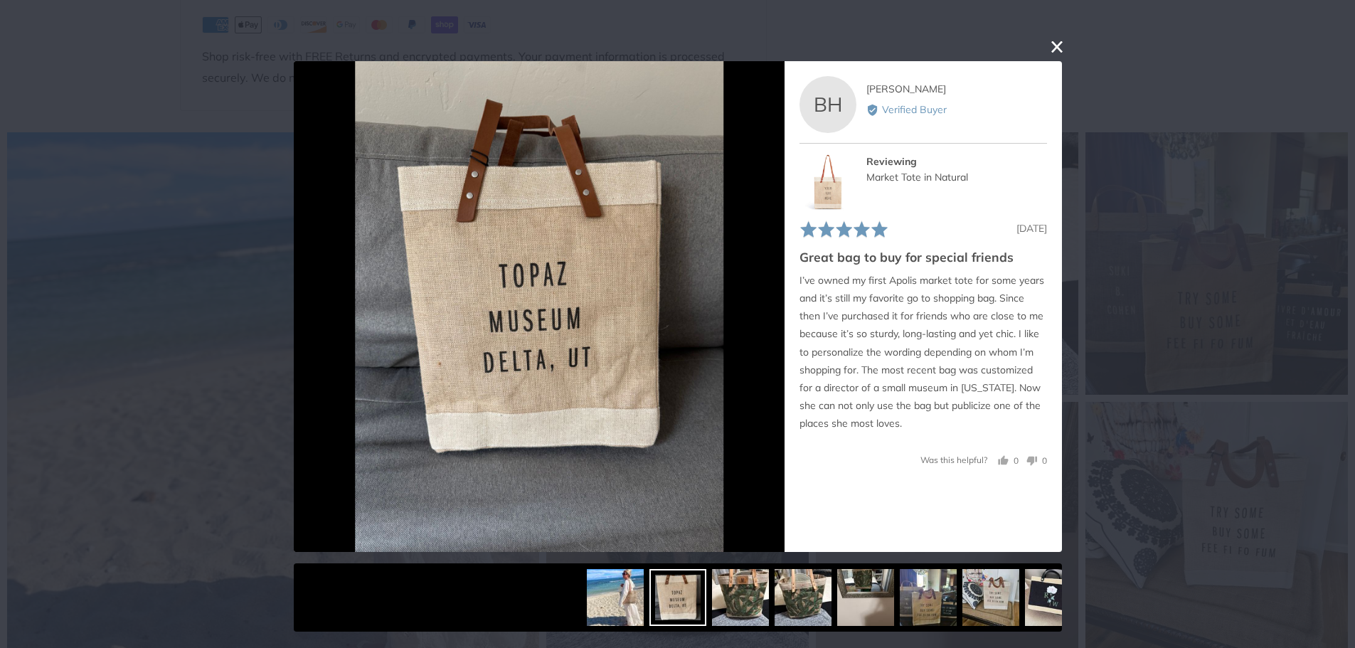
click at [1059, 47] on button "close this modal window" at bounding box center [1057, 46] width 17 height 17
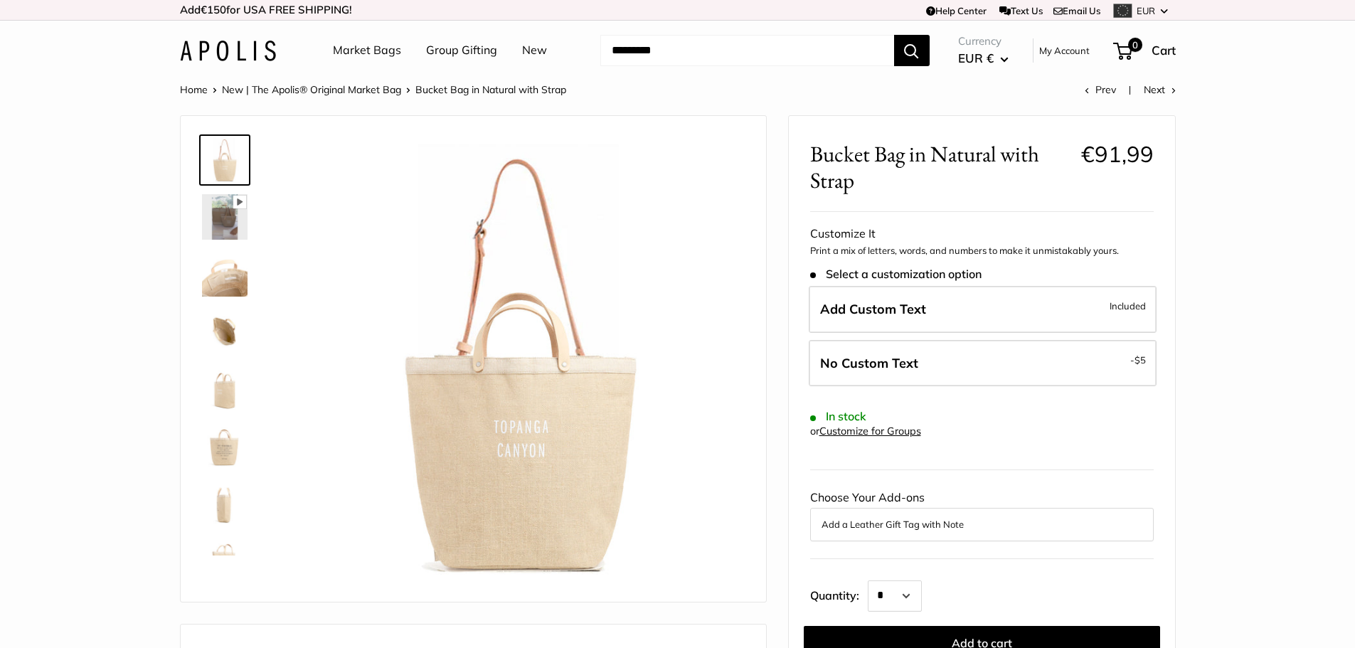
click at [223, 335] on img at bounding box center [225, 331] width 46 height 46
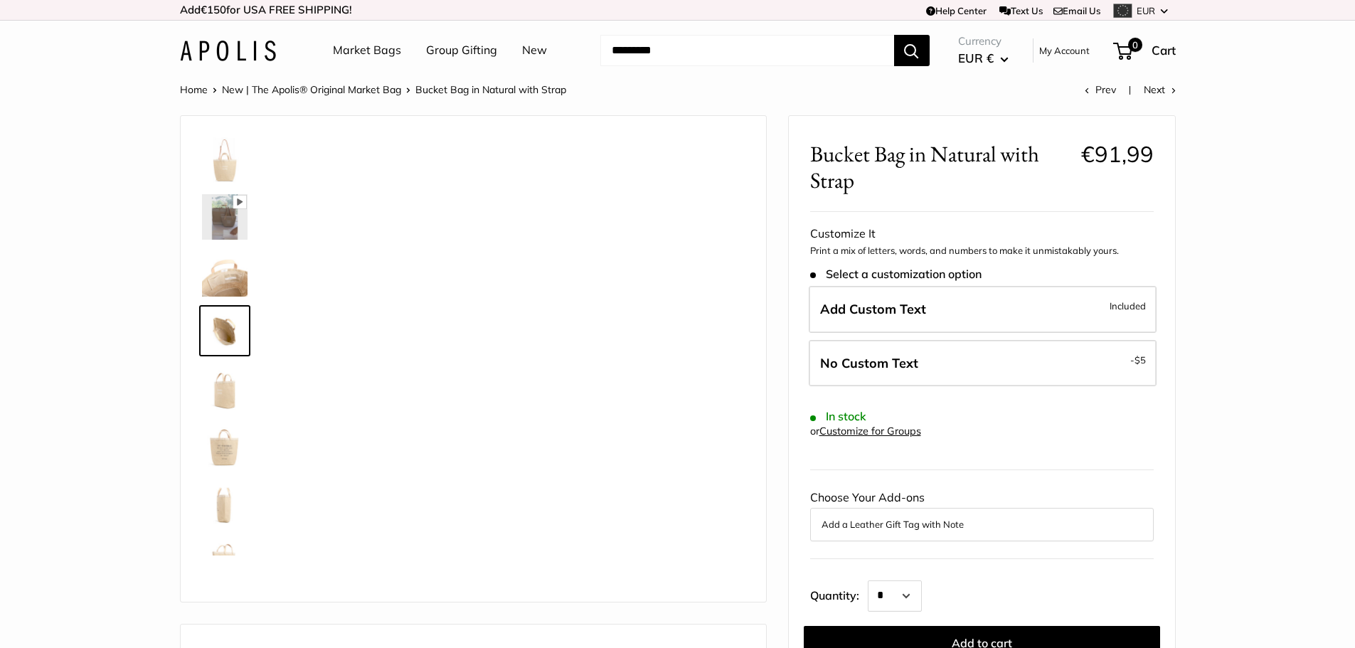
click at [223, 388] on img at bounding box center [225, 388] width 46 height 46
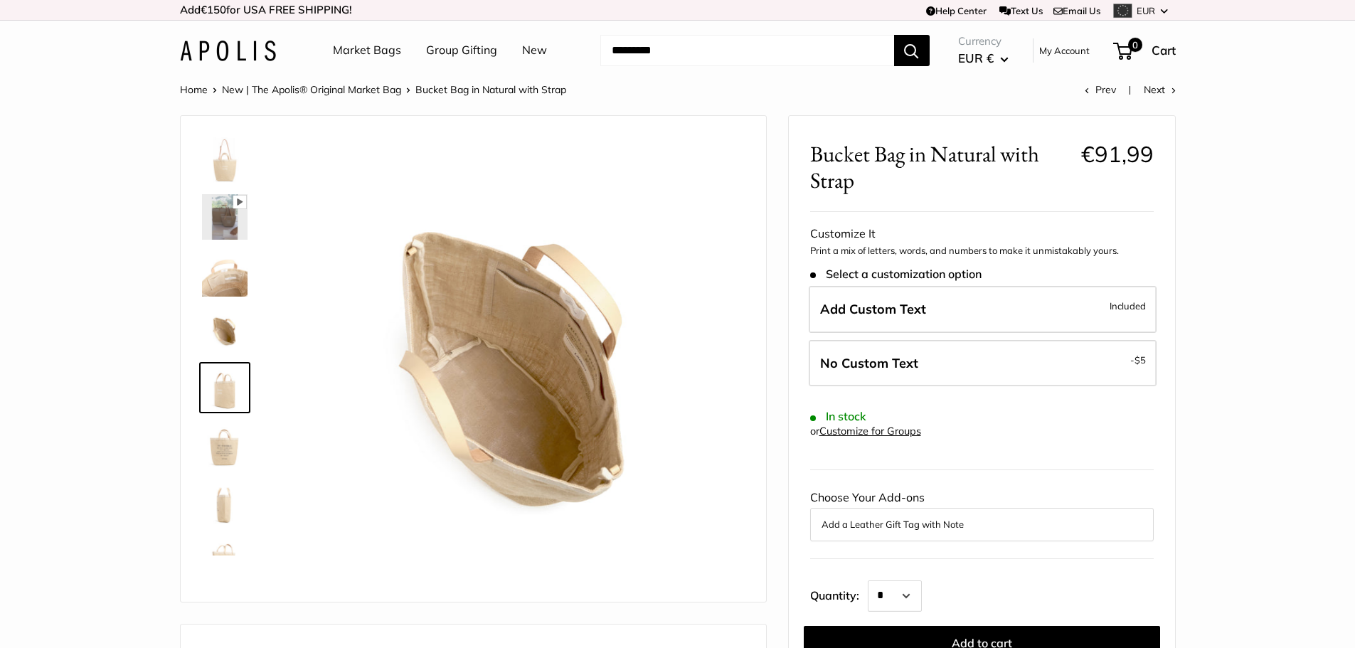
scroll to position [34, 0]
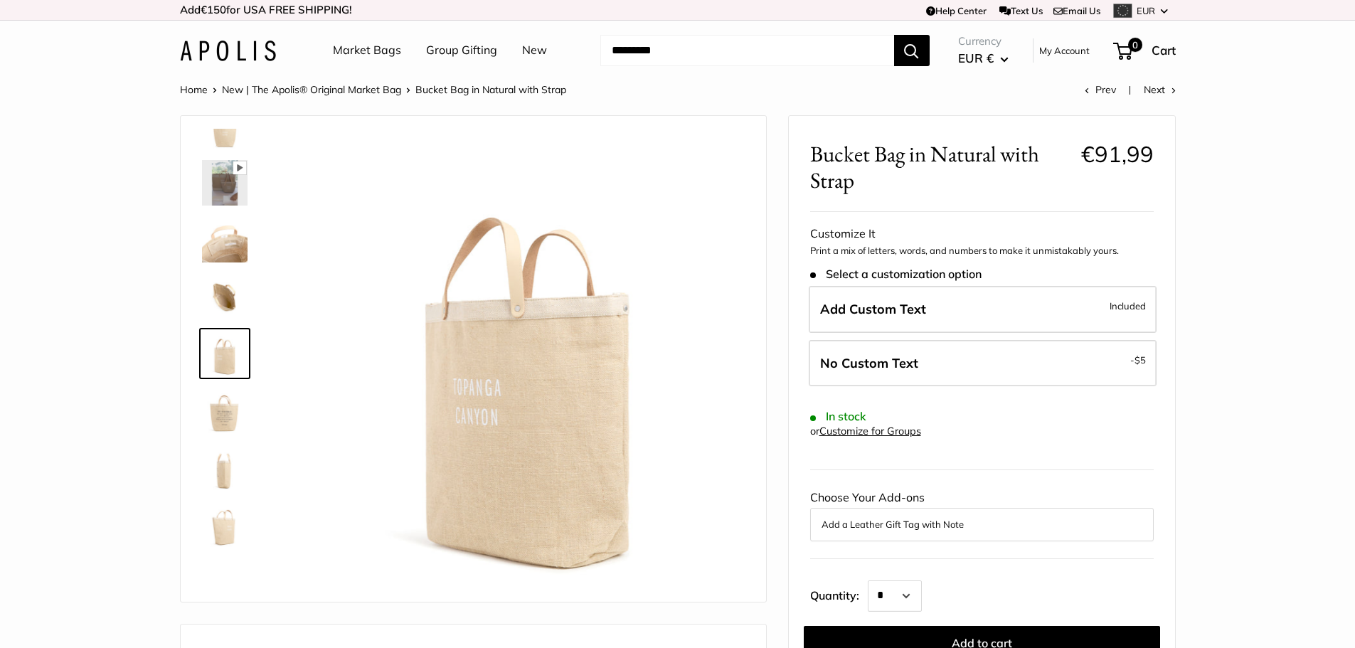
click at [216, 490] on img at bounding box center [225, 468] width 46 height 46
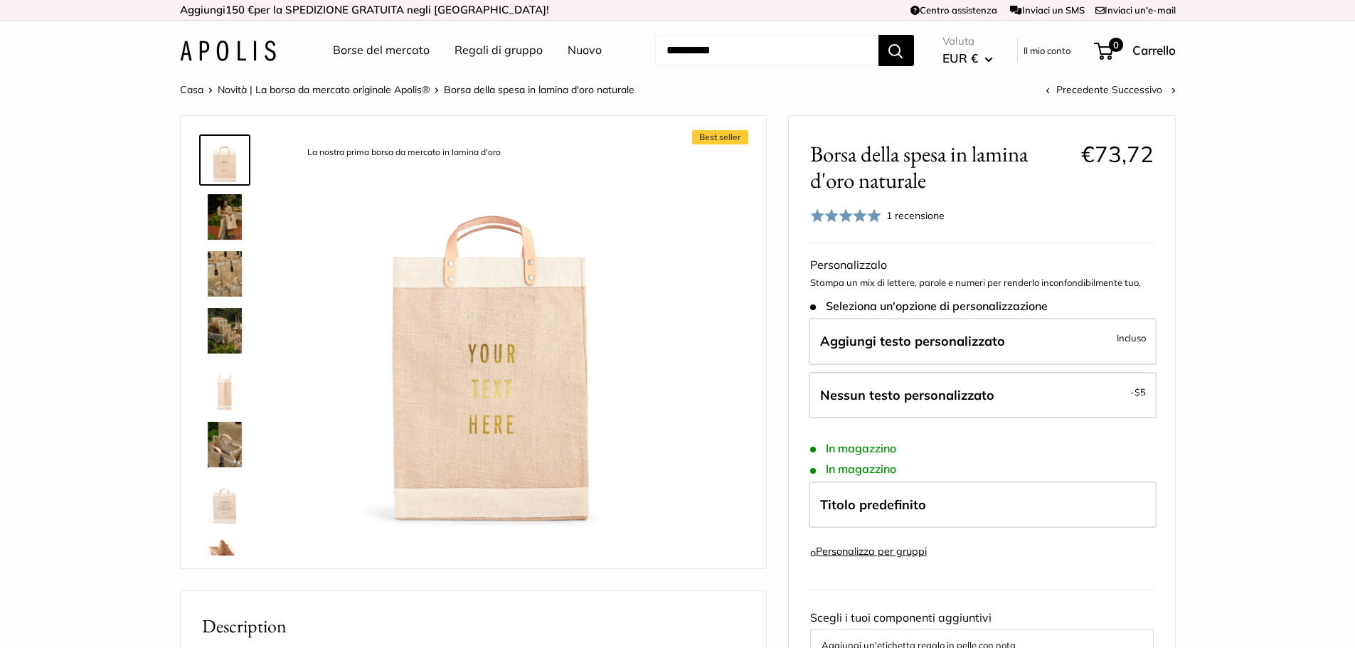
click at [228, 223] on img at bounding box center [225, 217] width 46 height 46
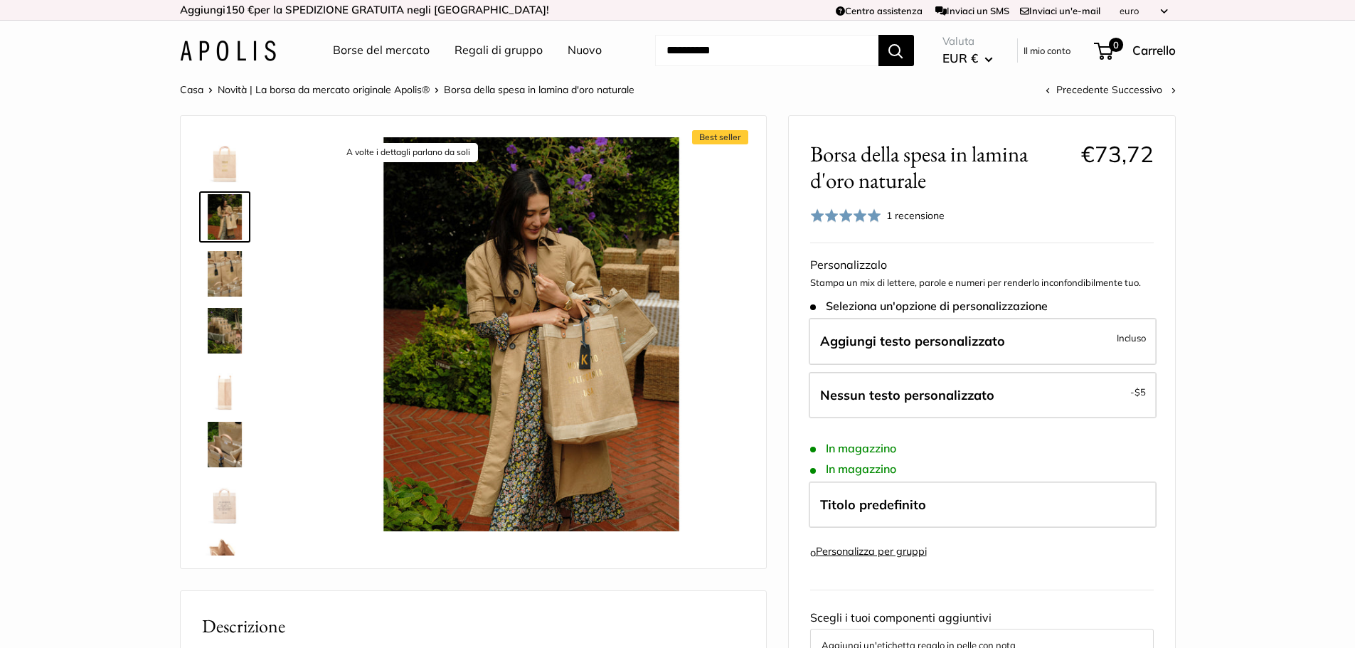
click at [228, 277] on img at bounding box center [225, 274] width 46 height 46
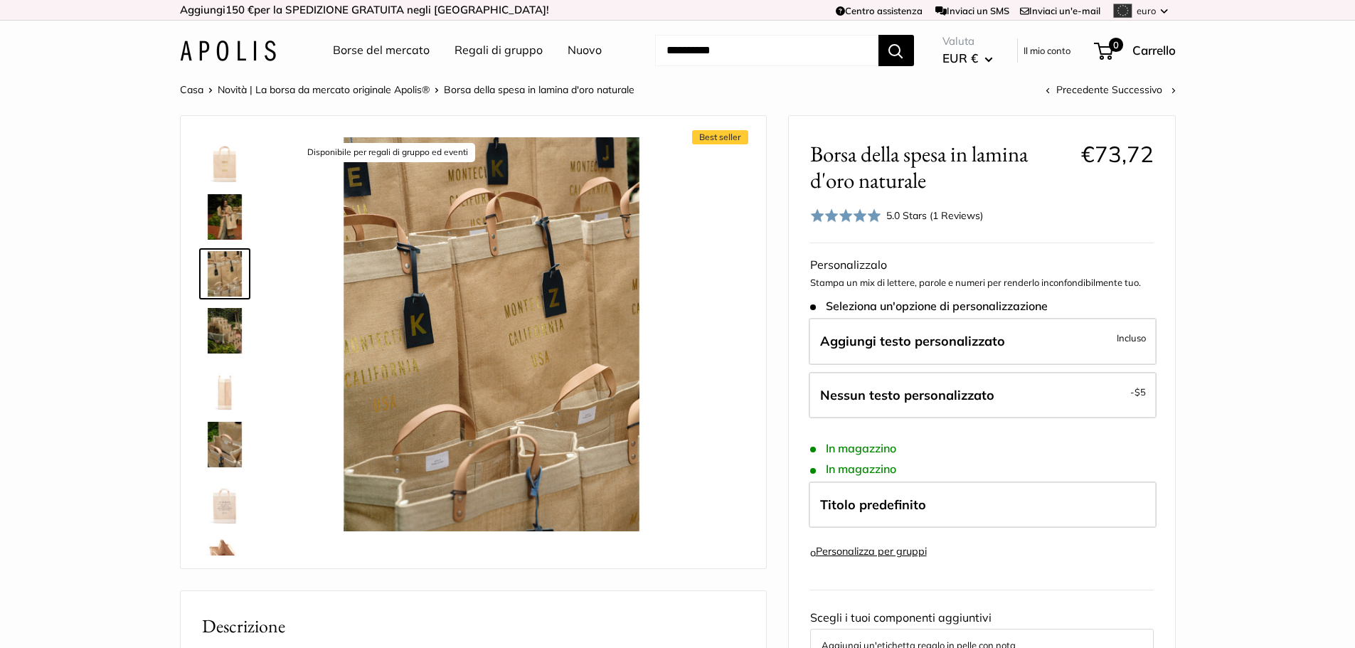
click at [221, 319] on img at bounding box center [225, 331] width 46 height 46
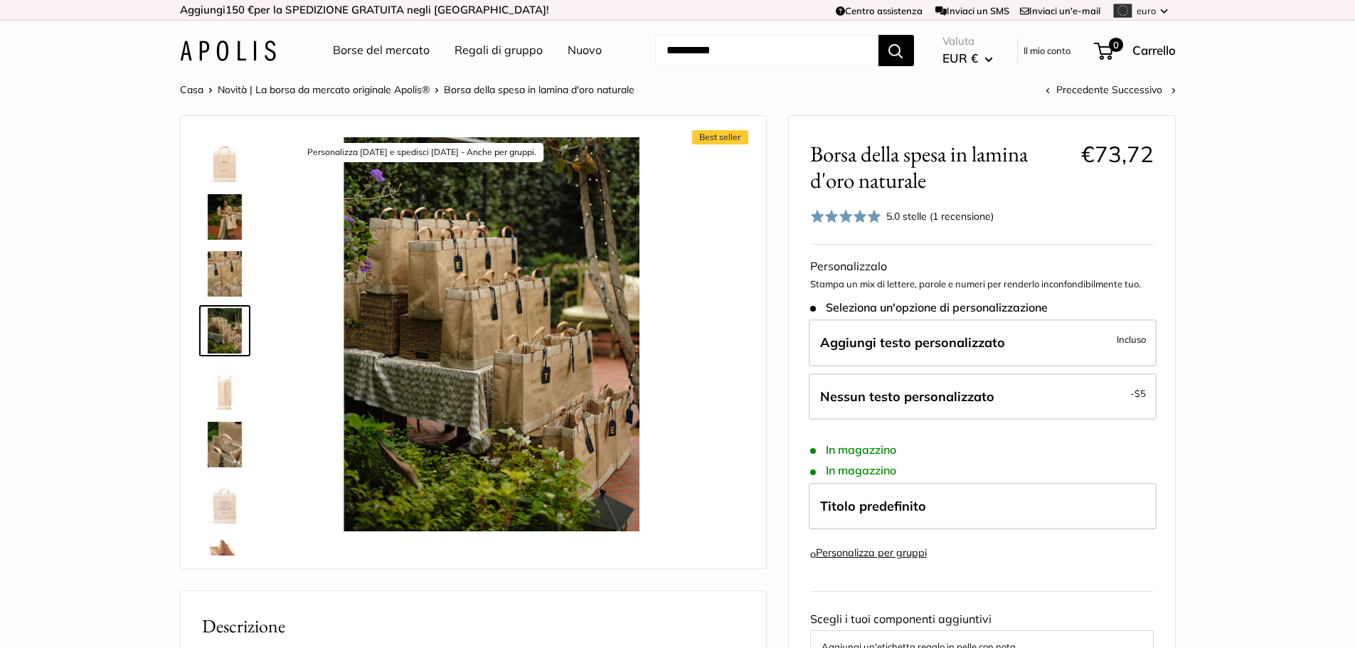
click at [230, 377] on img at bounding box center [225, 388] width 46 height 46
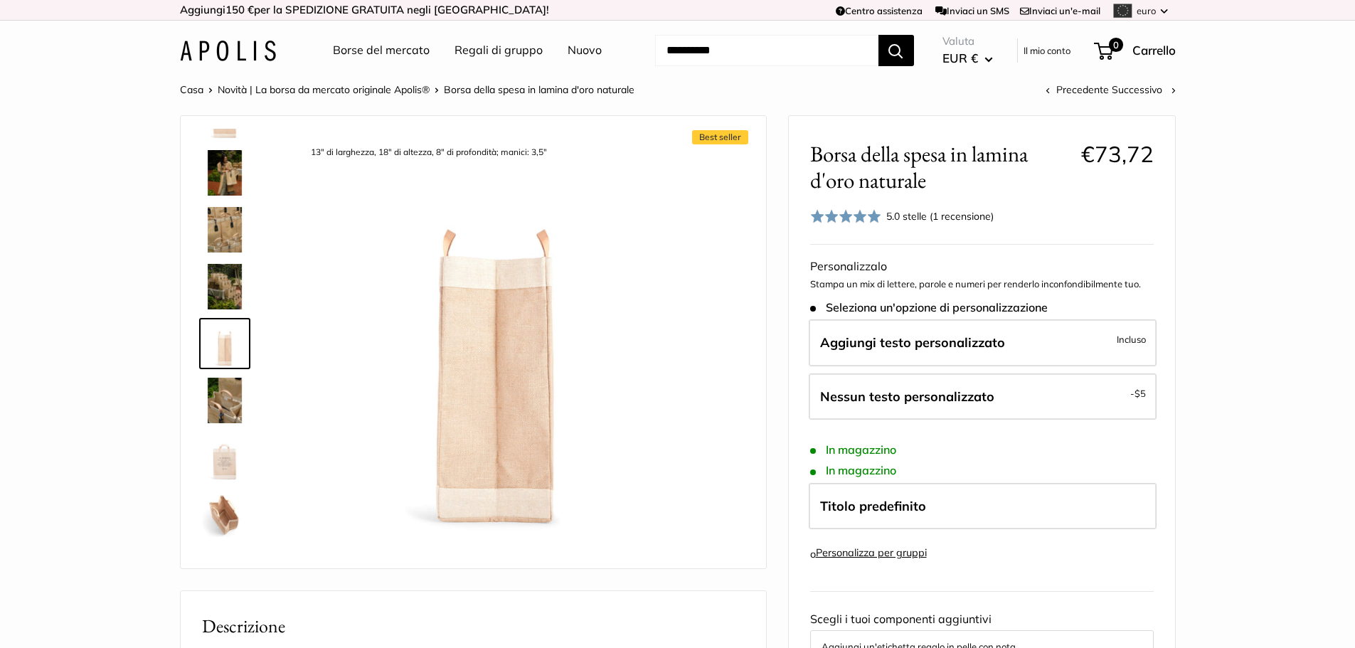
click at [230, 421] on img at bounding box center [225, 401] width 46 height 46
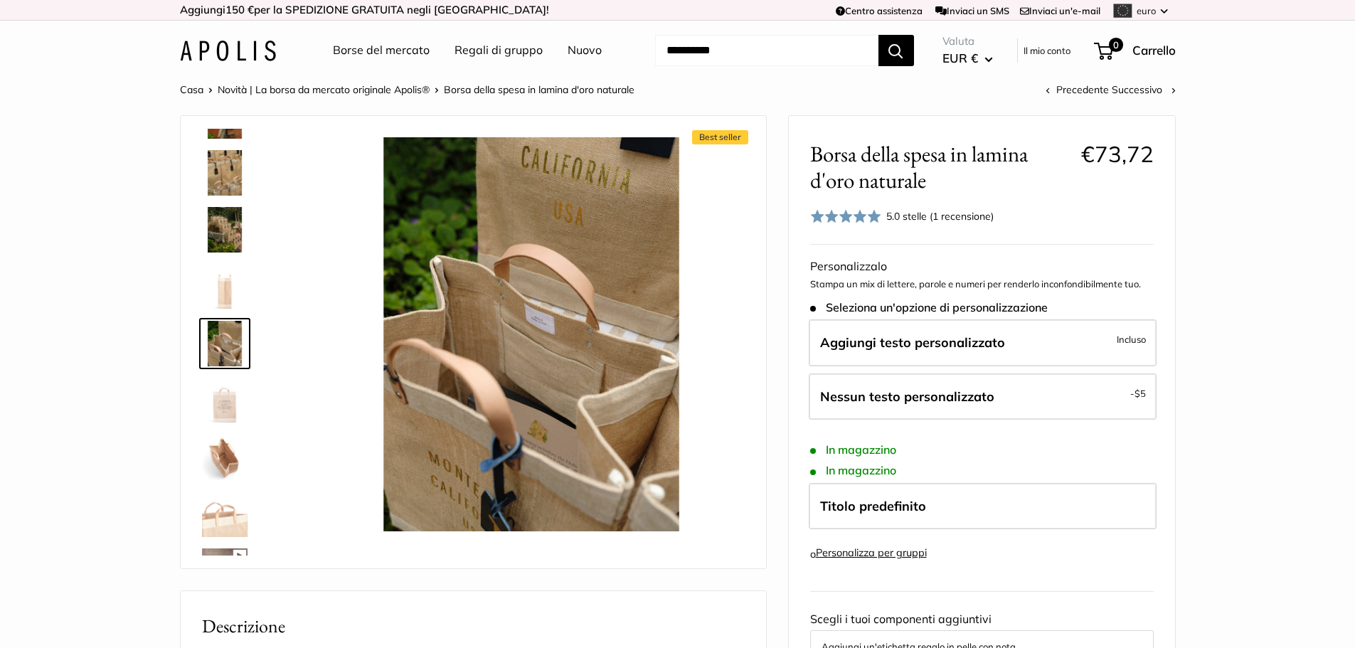
click at [221, 453] on img at bounding box center [225, 458] width 46 height 46
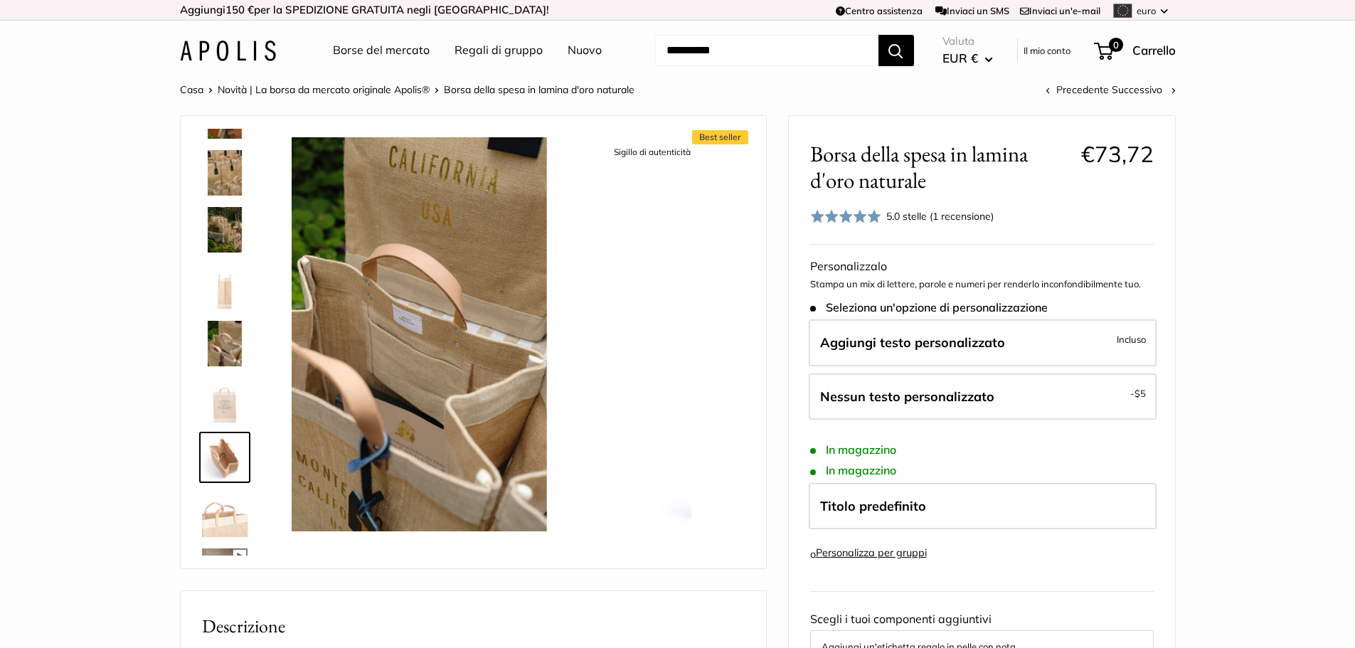
scroll to position [215, 0]
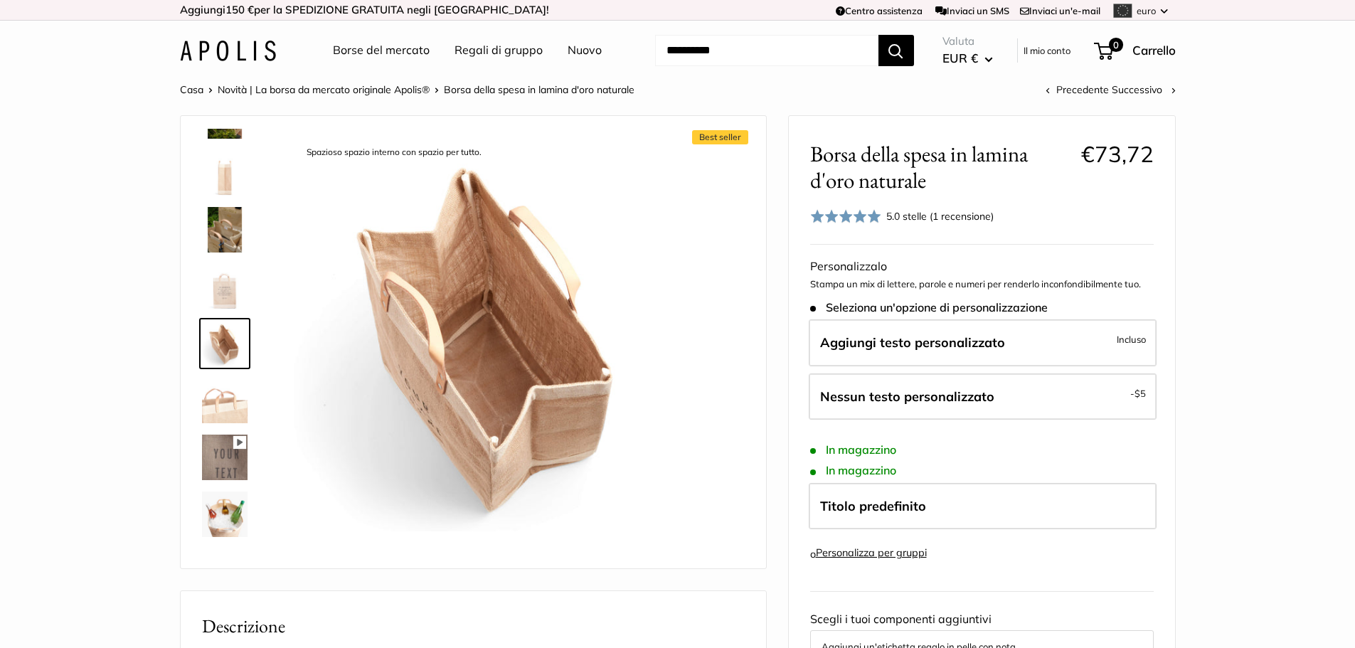
click at [225, 521] on img at bounding box center [225, 515] width 46 height 46
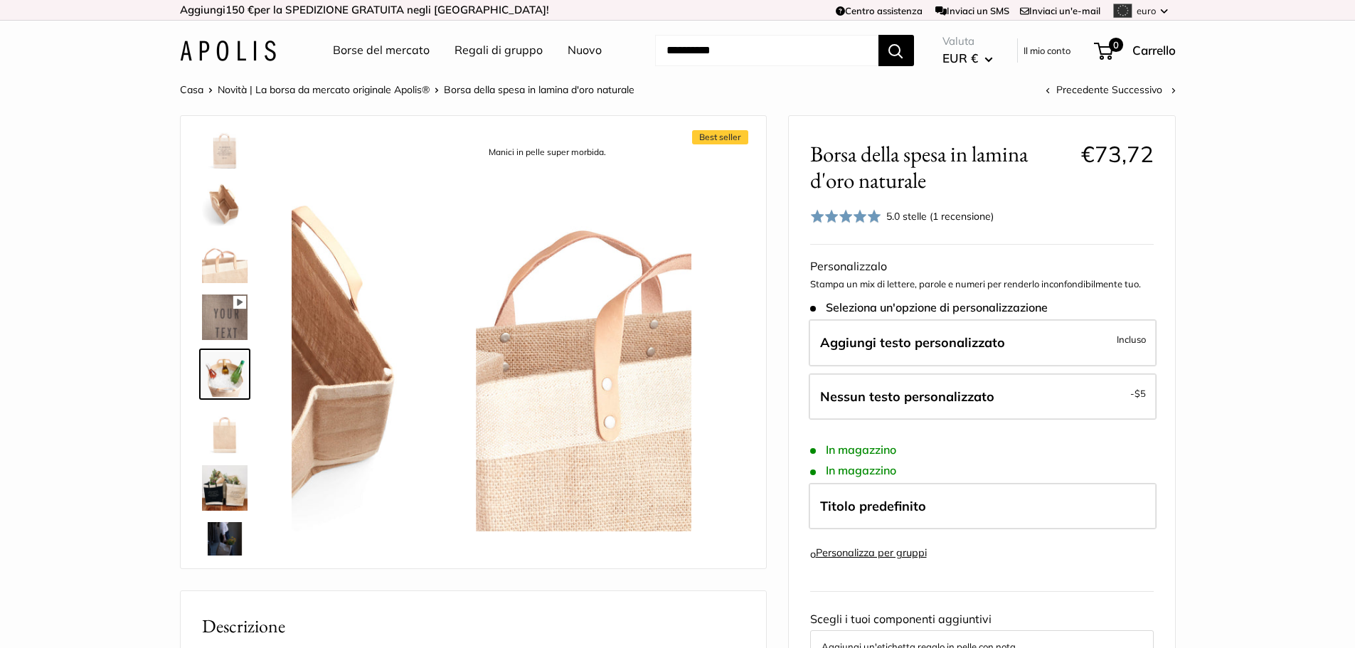
scroll to position [386, 0]
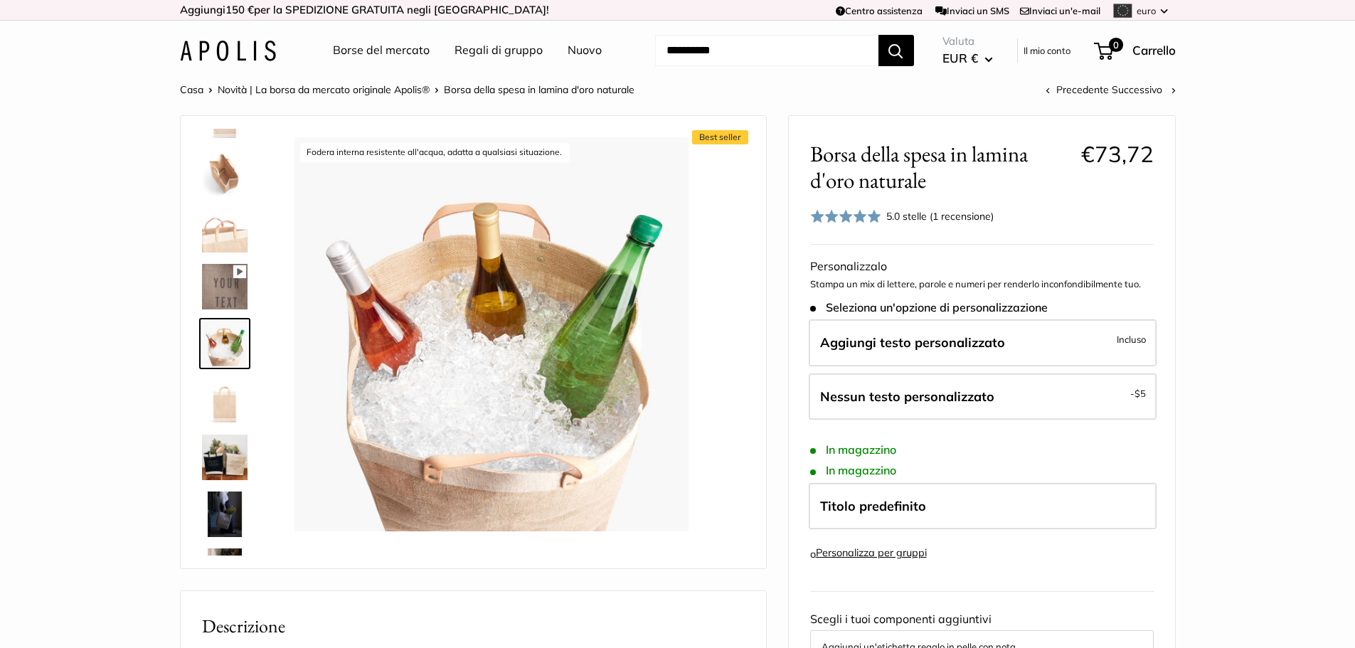
click at [221, 395] on img at bounding box center [225, 401] width 46 height 46
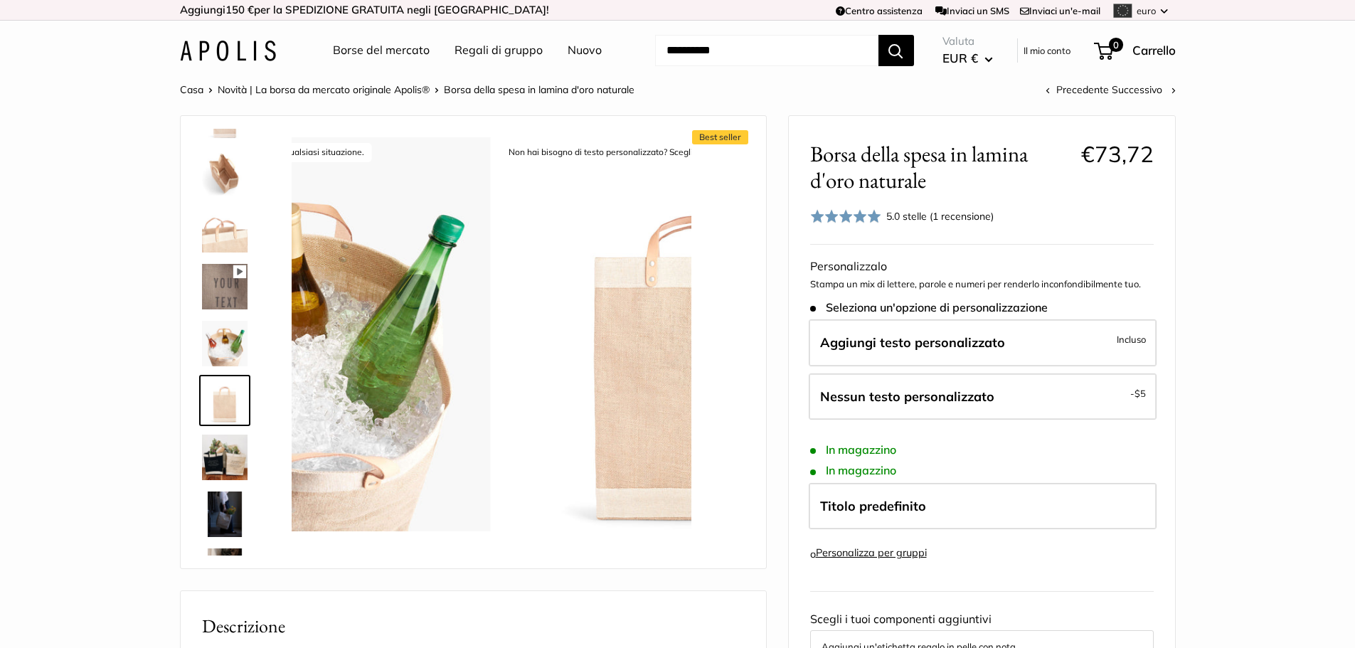
scroll to position [433, 0]
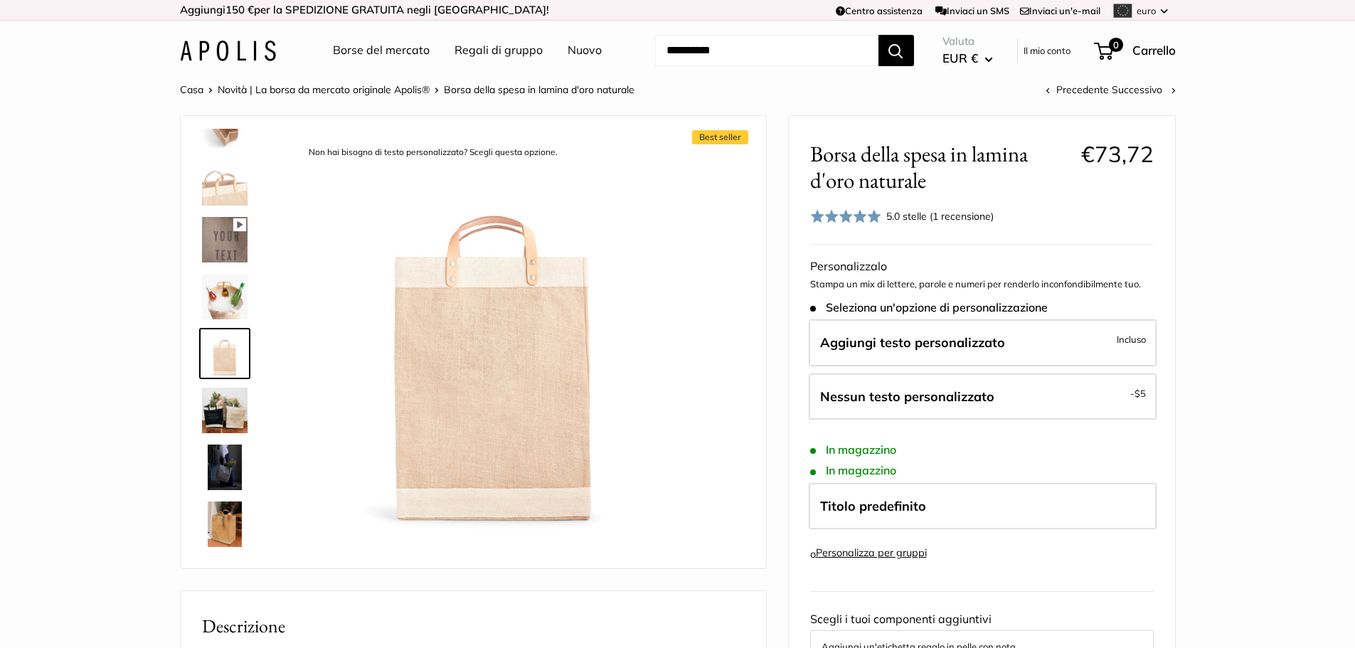
click at [230, 418] on img at bounding box center [225, 411] width 46 height 46
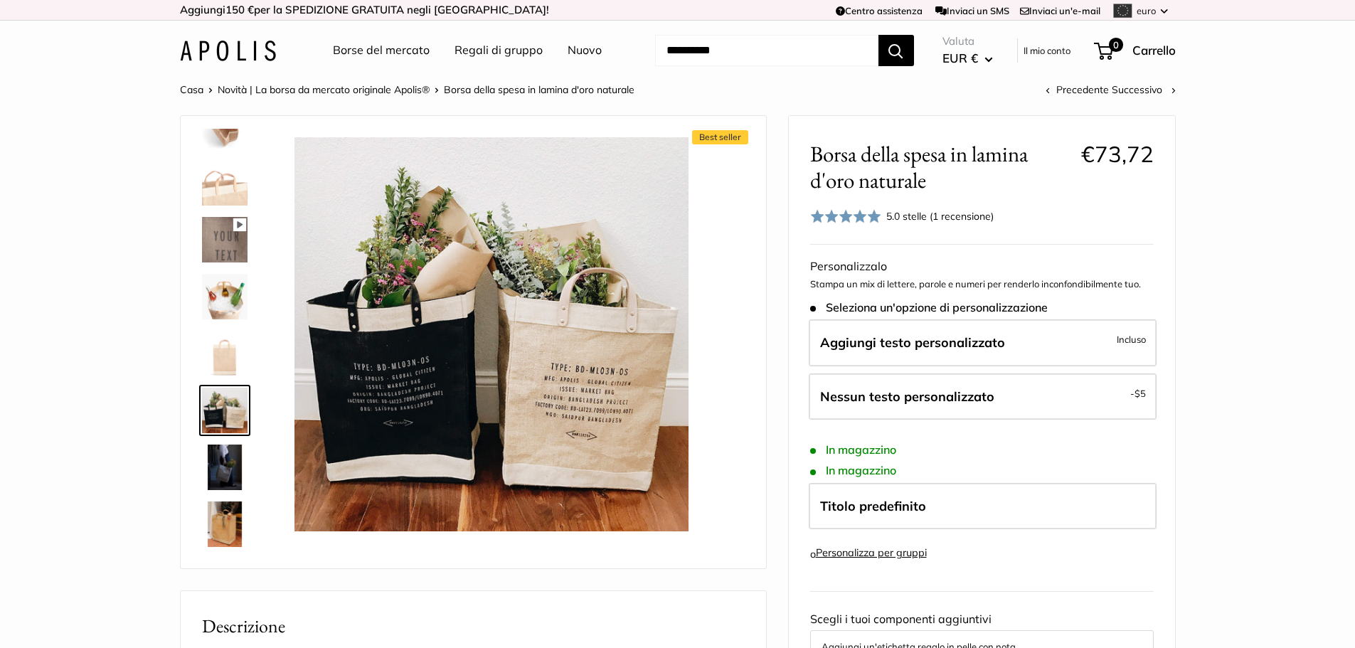
click at [226, 455] on img at bounding box center [225, 468] width 46 height 46
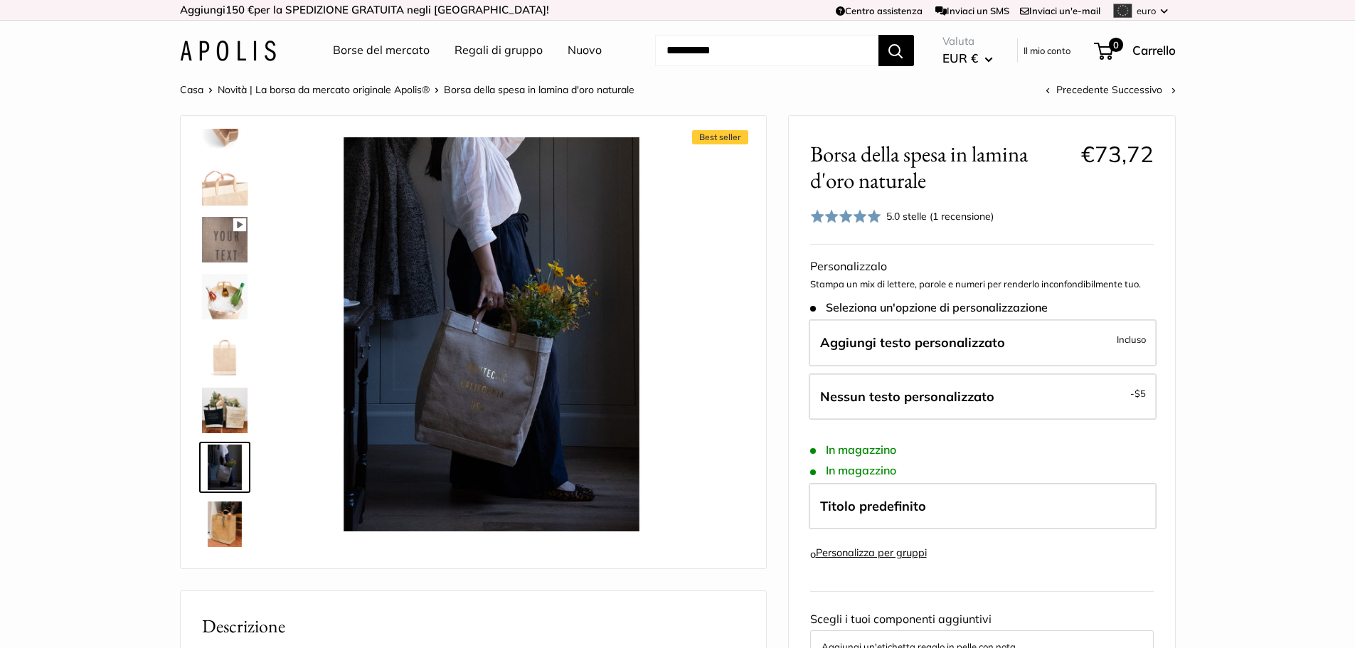
click at [225, 509] on img at bounding box center [225, 525] width 46 height 46
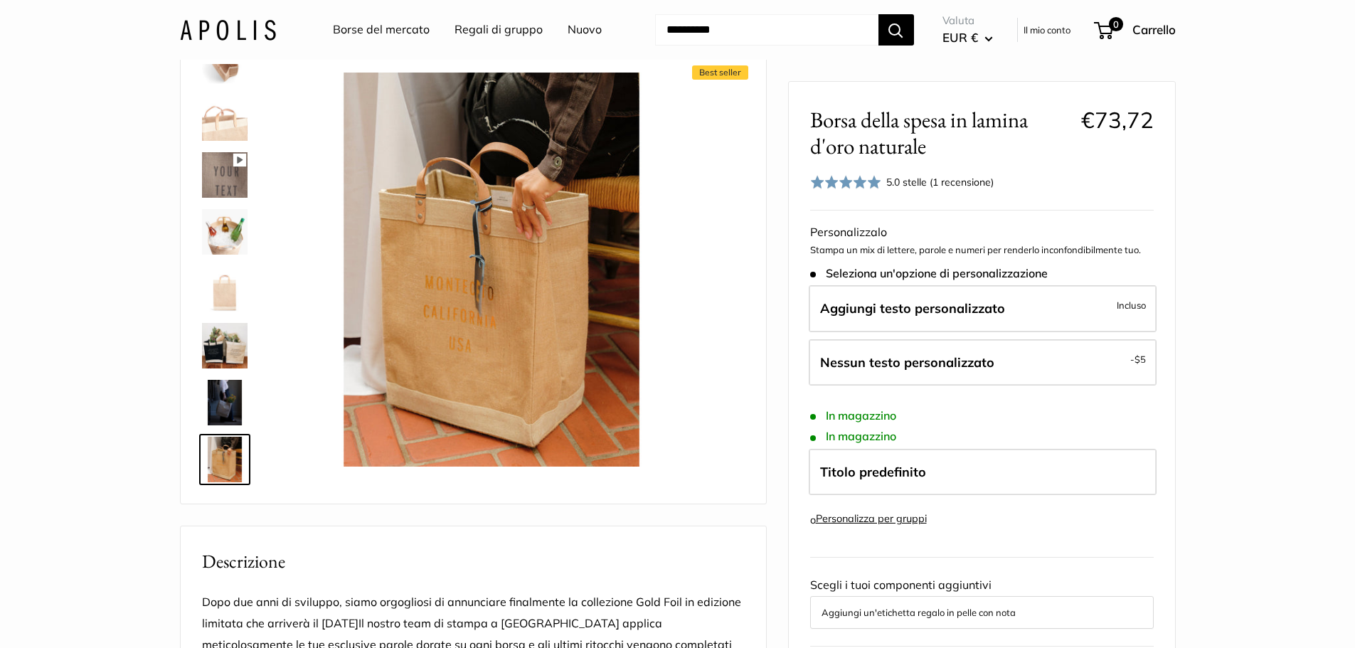
scroll to position [0, 0]
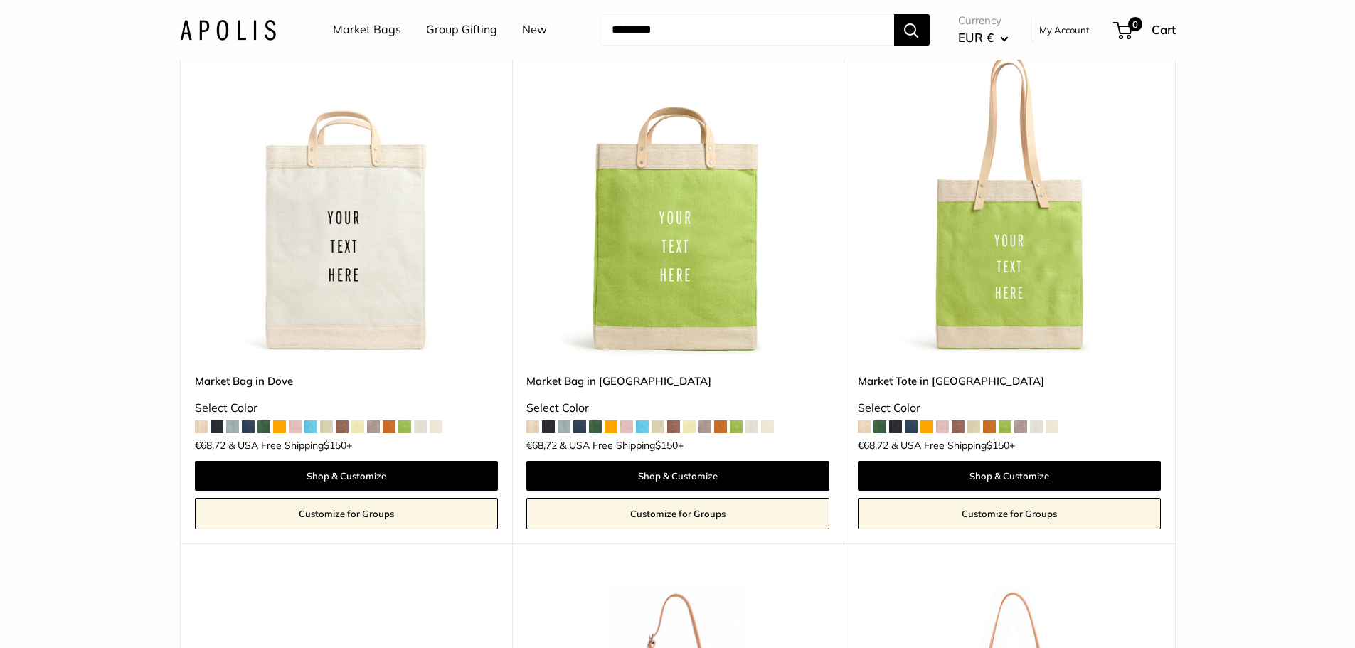
scroll to position [3118, 0]
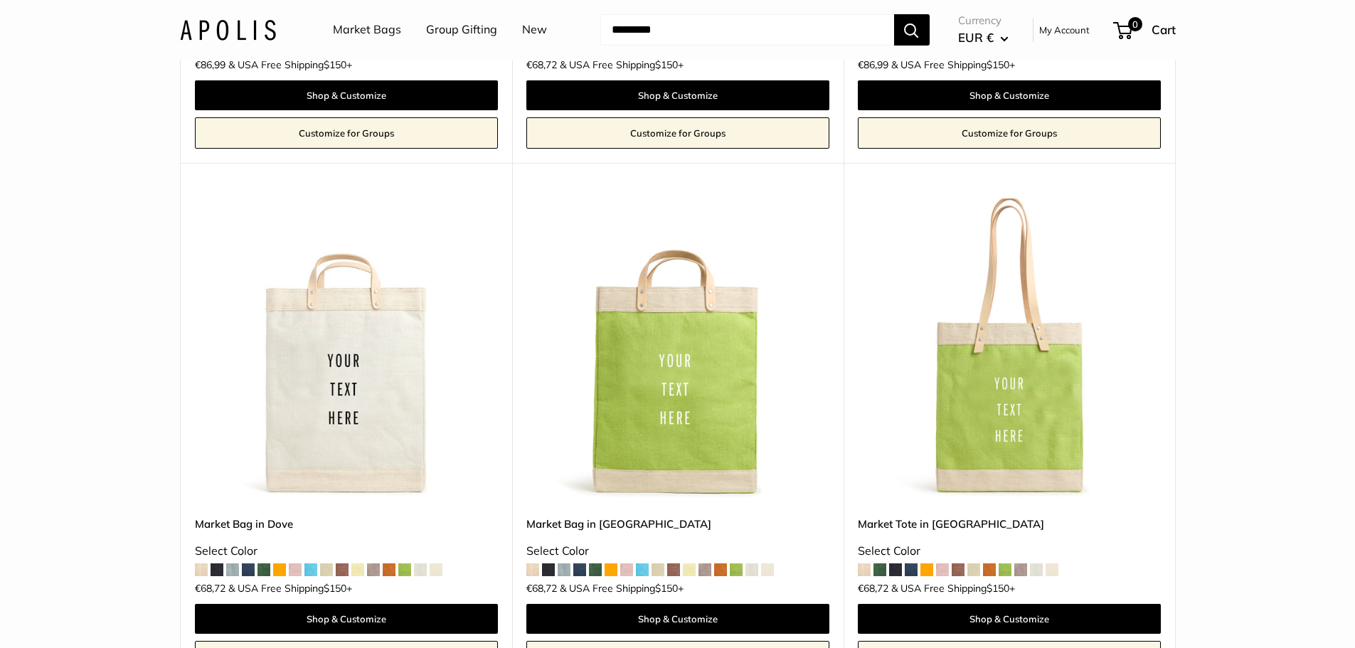
click at [0, 0] on img at bounding box center [0, 0] width 0 height 0
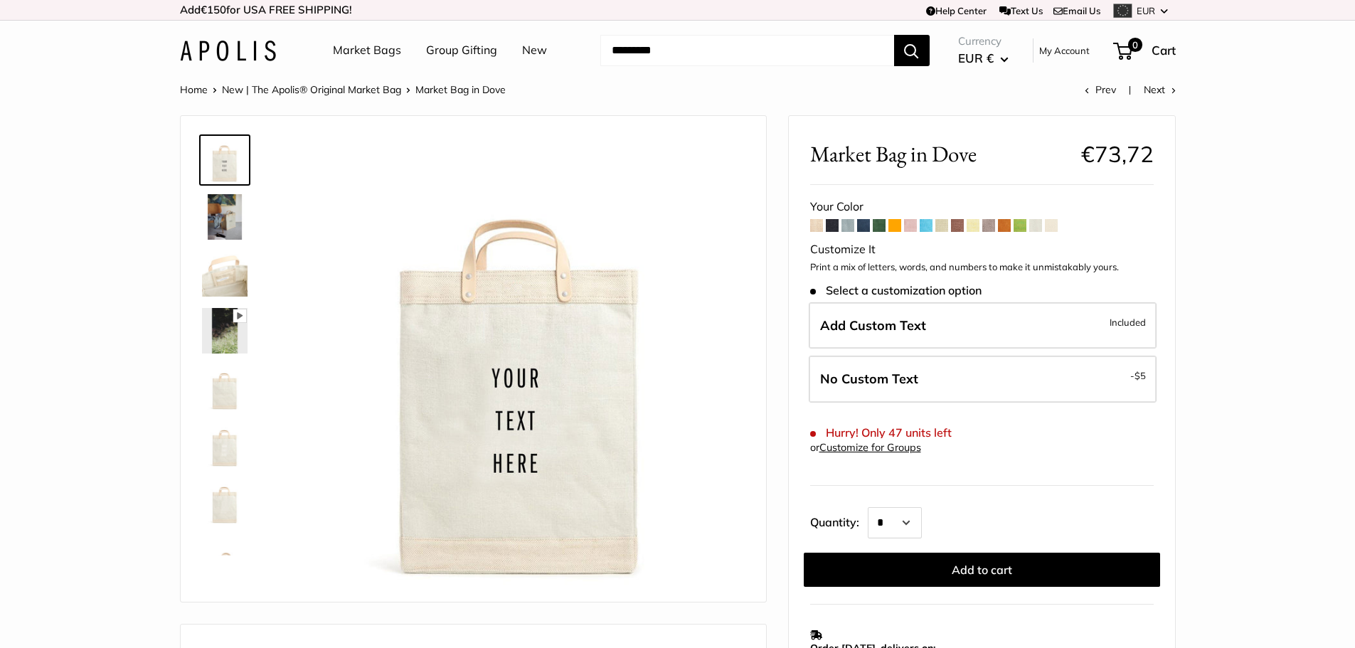
click at [816, 223] on span at bounding box center [816, 225] width 13 height 13
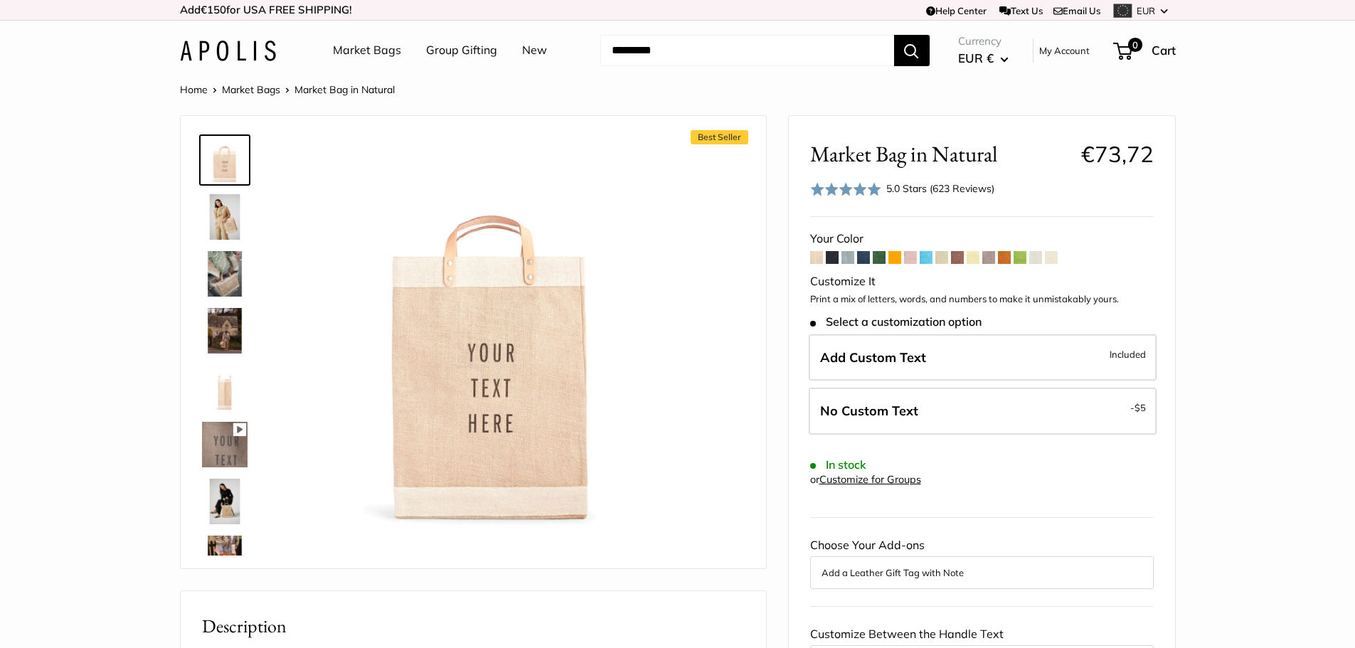
click at [219, 219] on img at bounding box center [225, 217] width 46 height 46
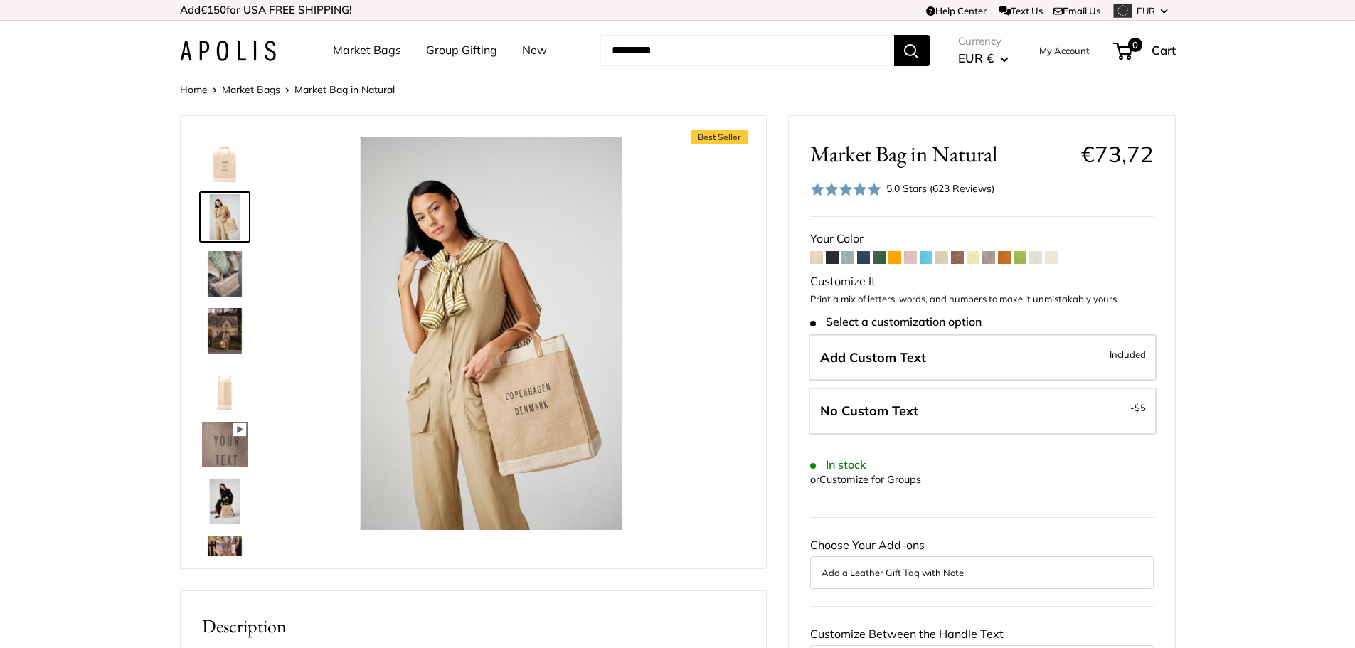
click at [223, 262] on img at bounding box center [225, 274] width 46 height 46
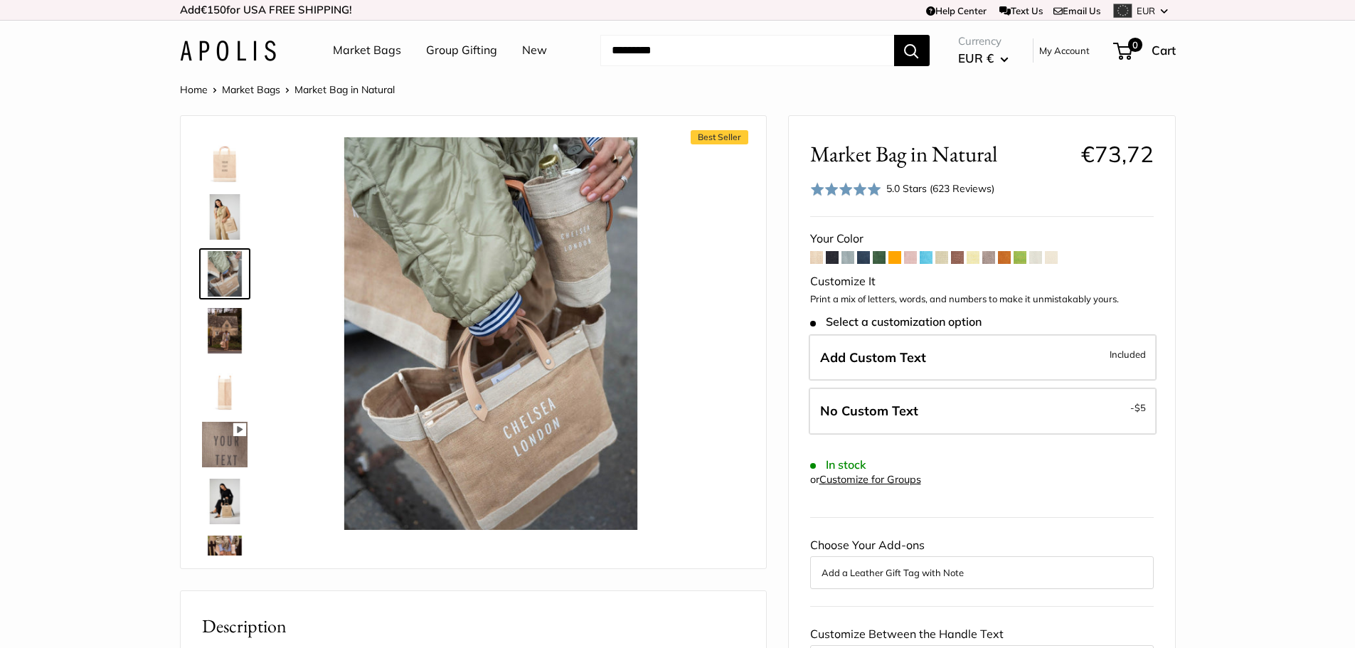
click at [223, 295] on img at bounding box center [225, 274] width 46 height 46
click at [223, 330] on img at bounding box center [225, 331] width 46 height 46
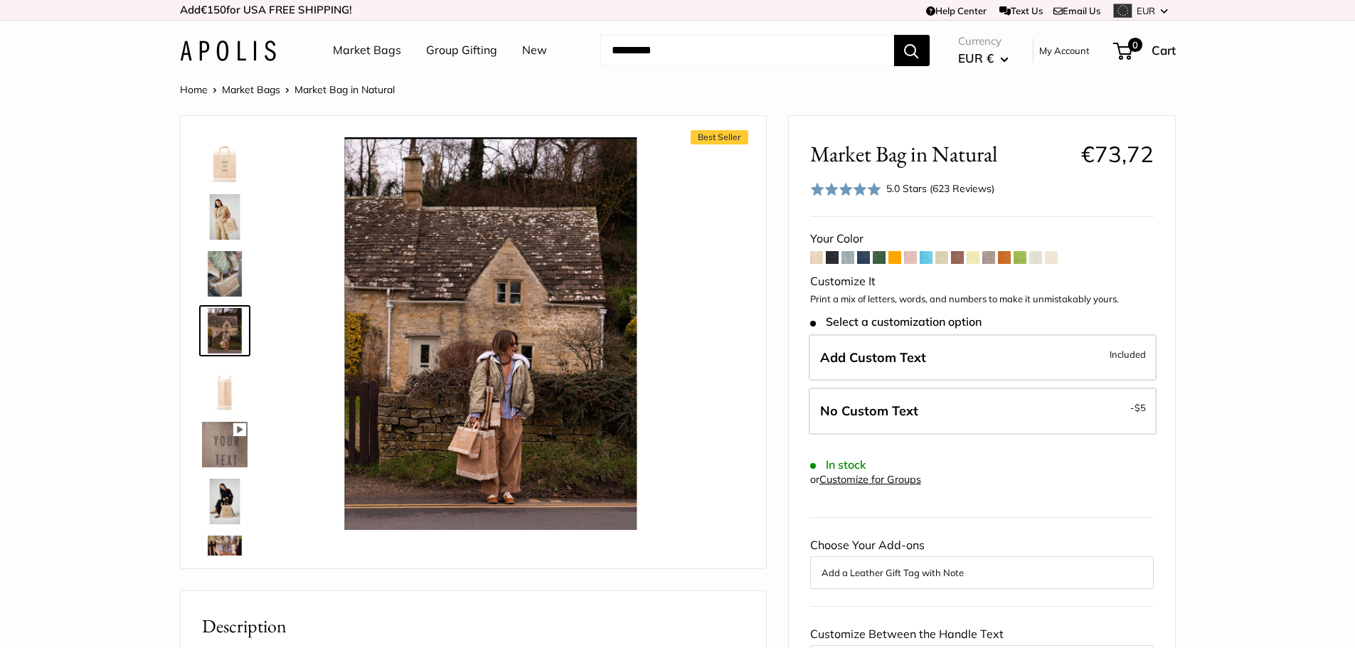
click at [229, 394] on img at bounding box center [225, 388] width 46 height 46
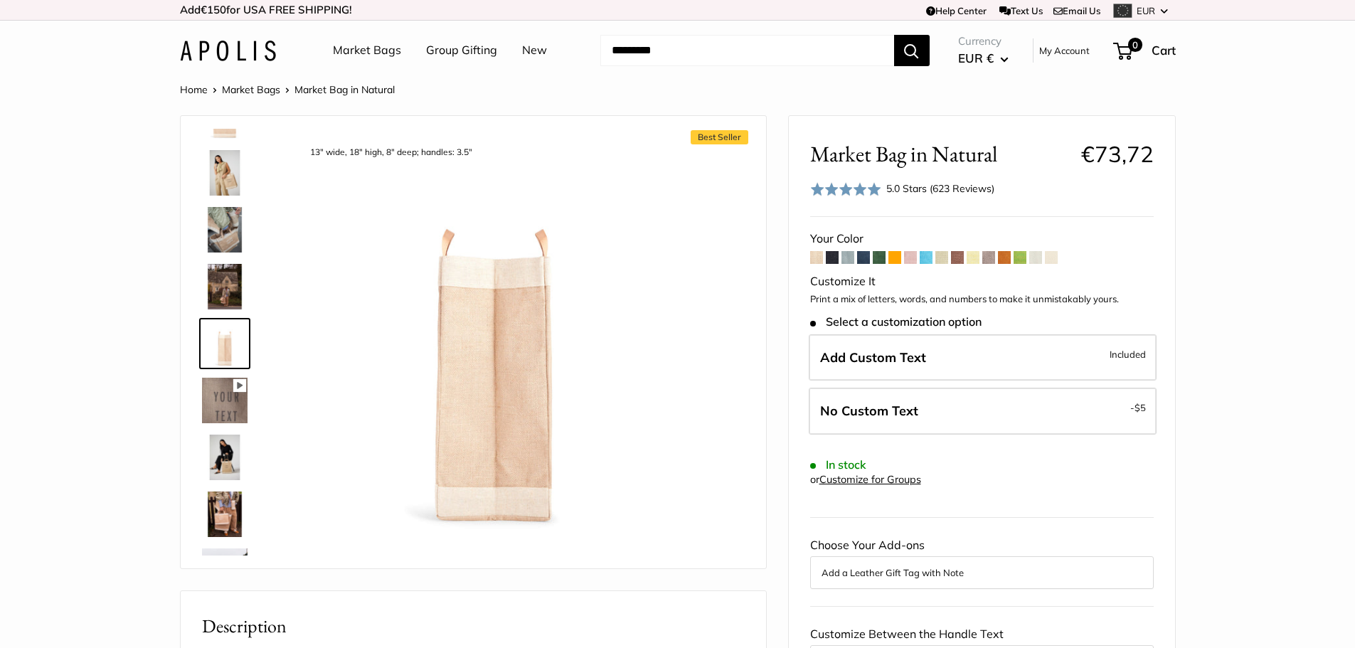
click at [213, 455] on img at bounding box center [225, 458] width 46 height 46
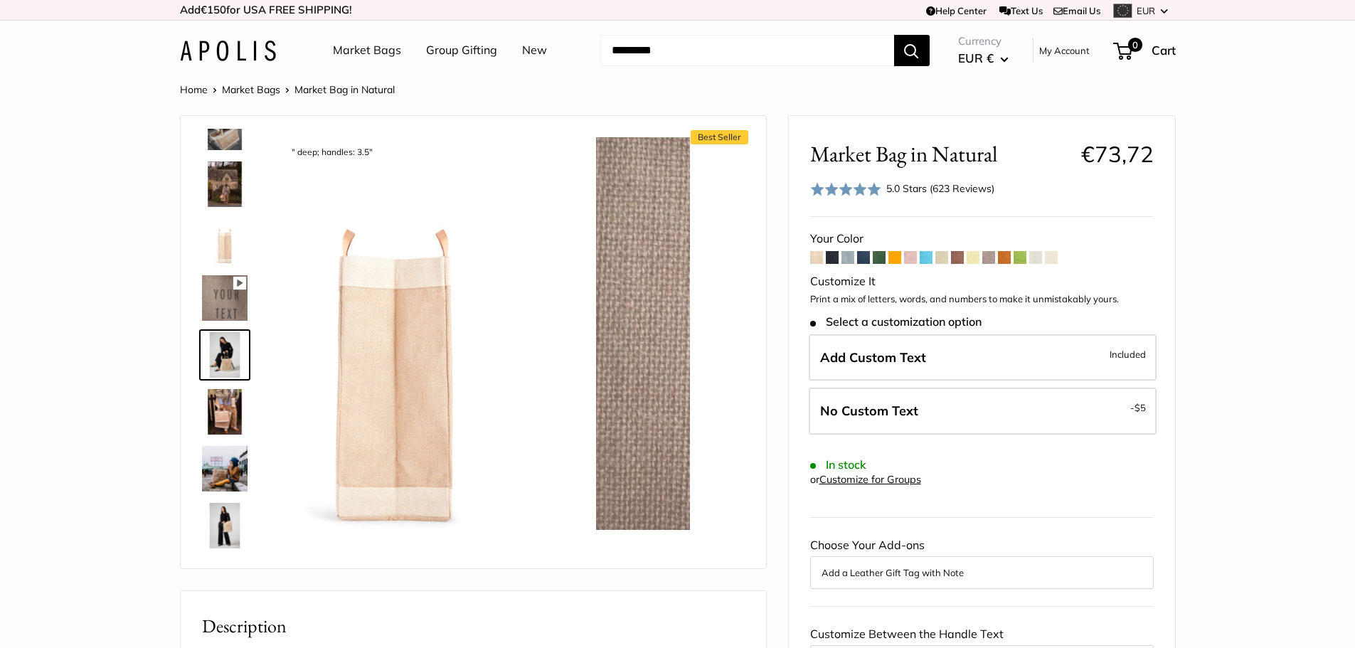
scroll to position [158, 0]
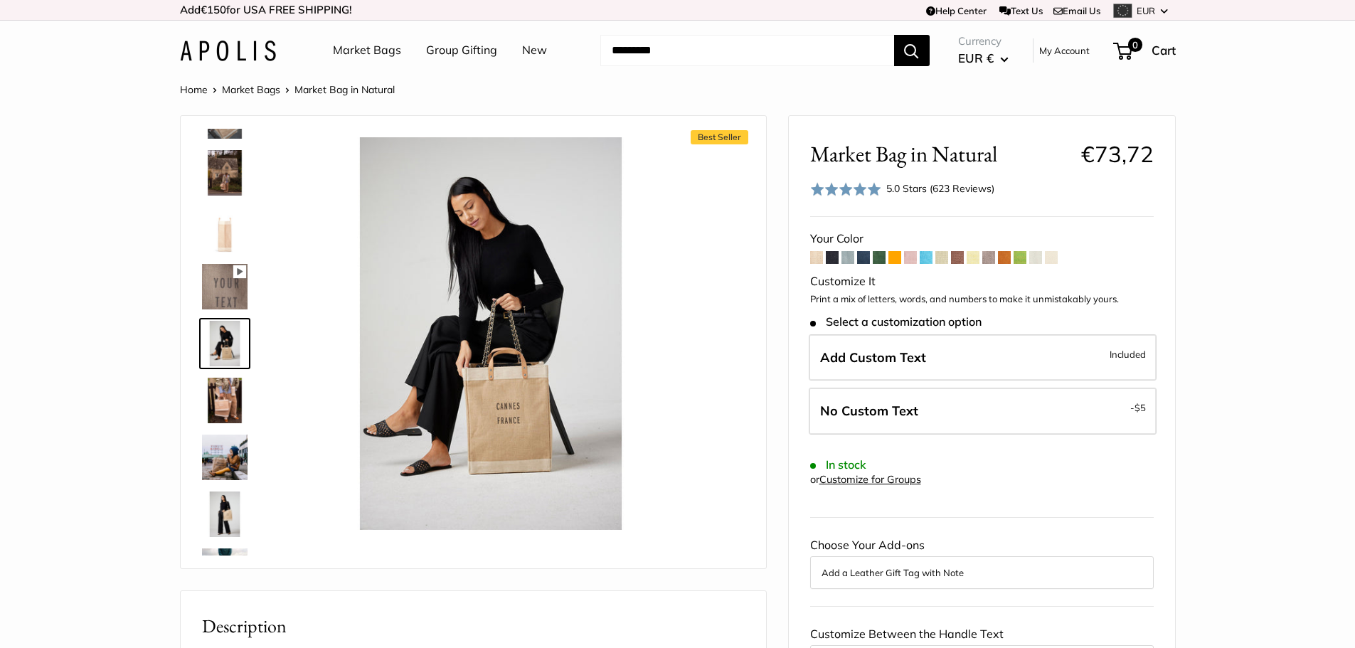
click at [232, 403] on img at bounding box center [225, 401] width 46 height 46
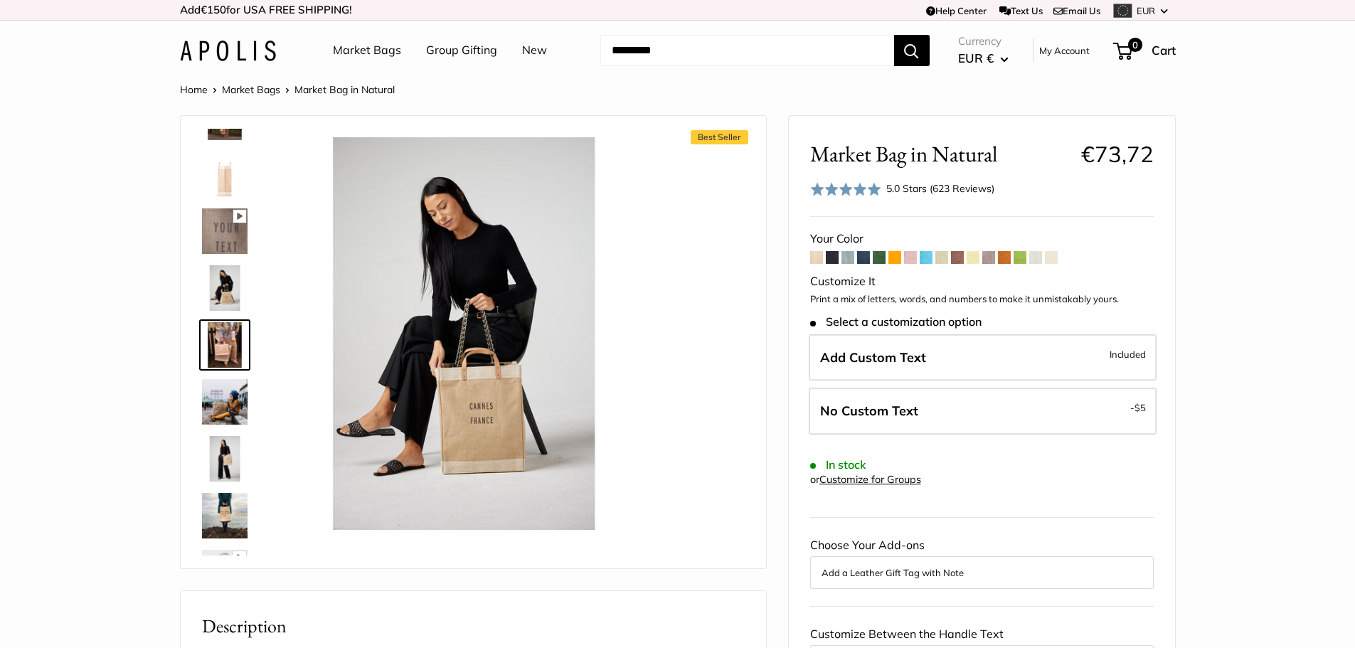
scroll to position [215, 0]
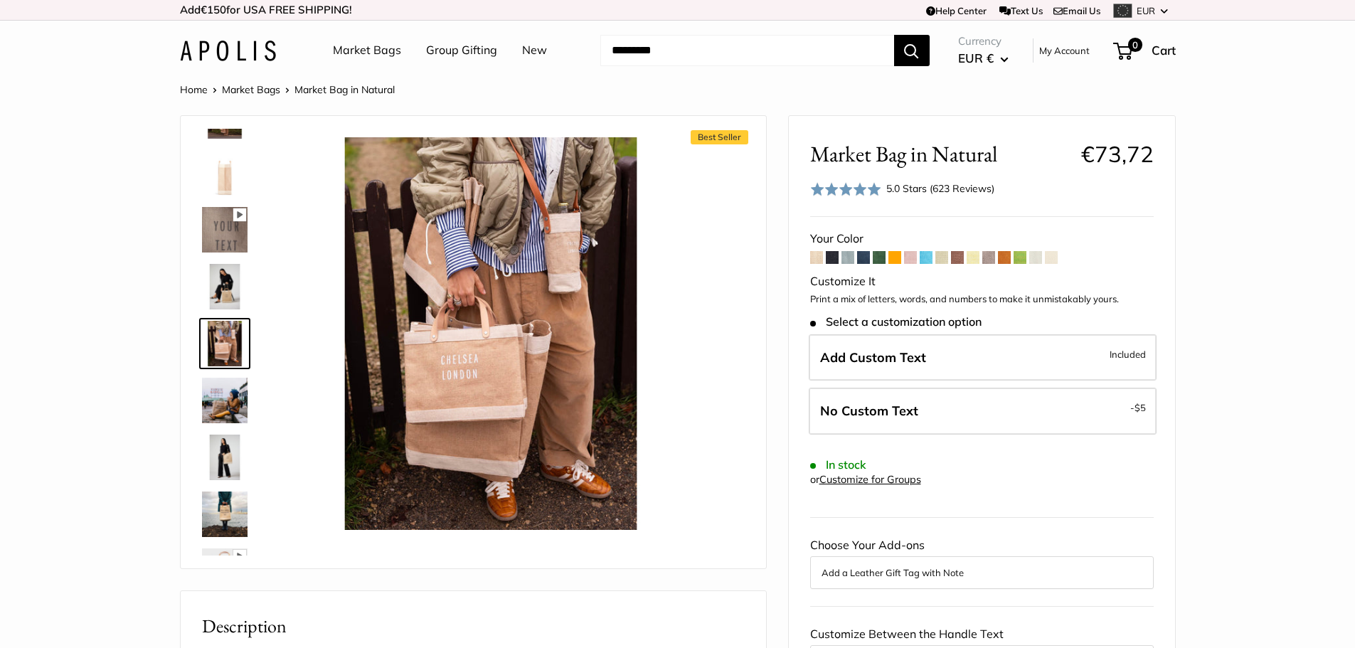
click at [233, 403] on img at bounding box center [225, 401] width 46 height 46
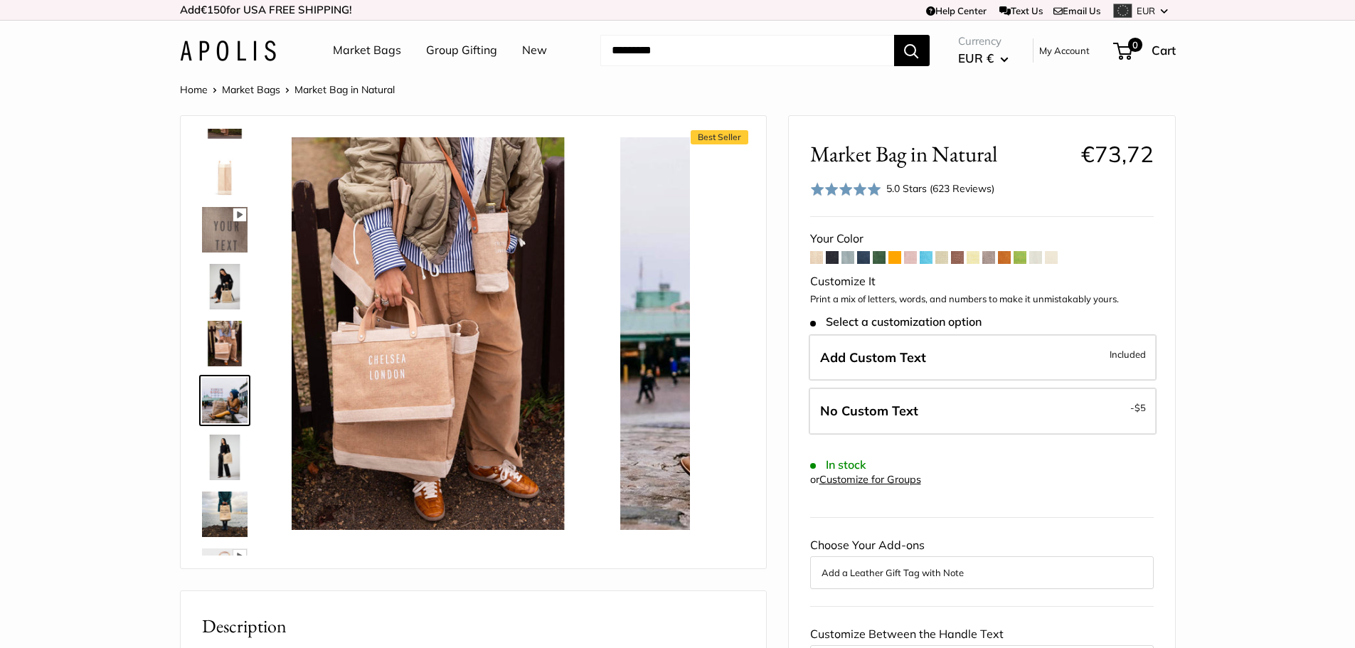
scroll to position [272, 0]
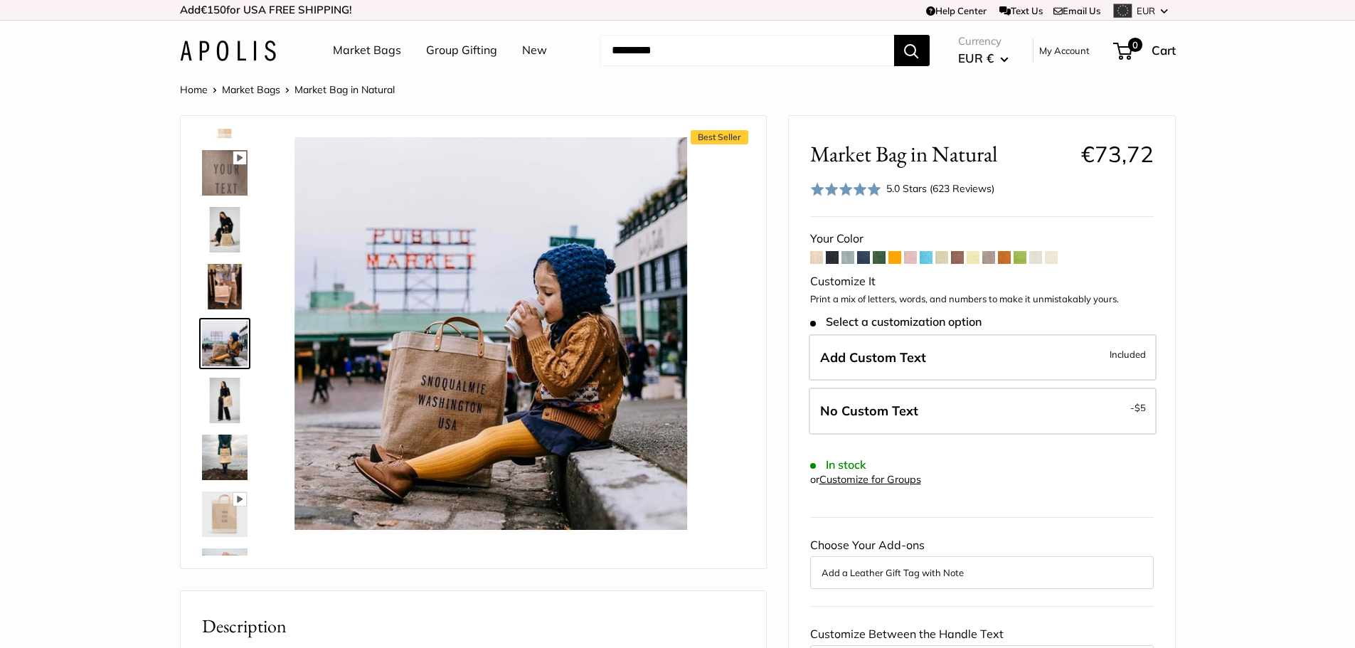
click at [230, 398] on img at bounding box center [225, 401] width 46 height 46
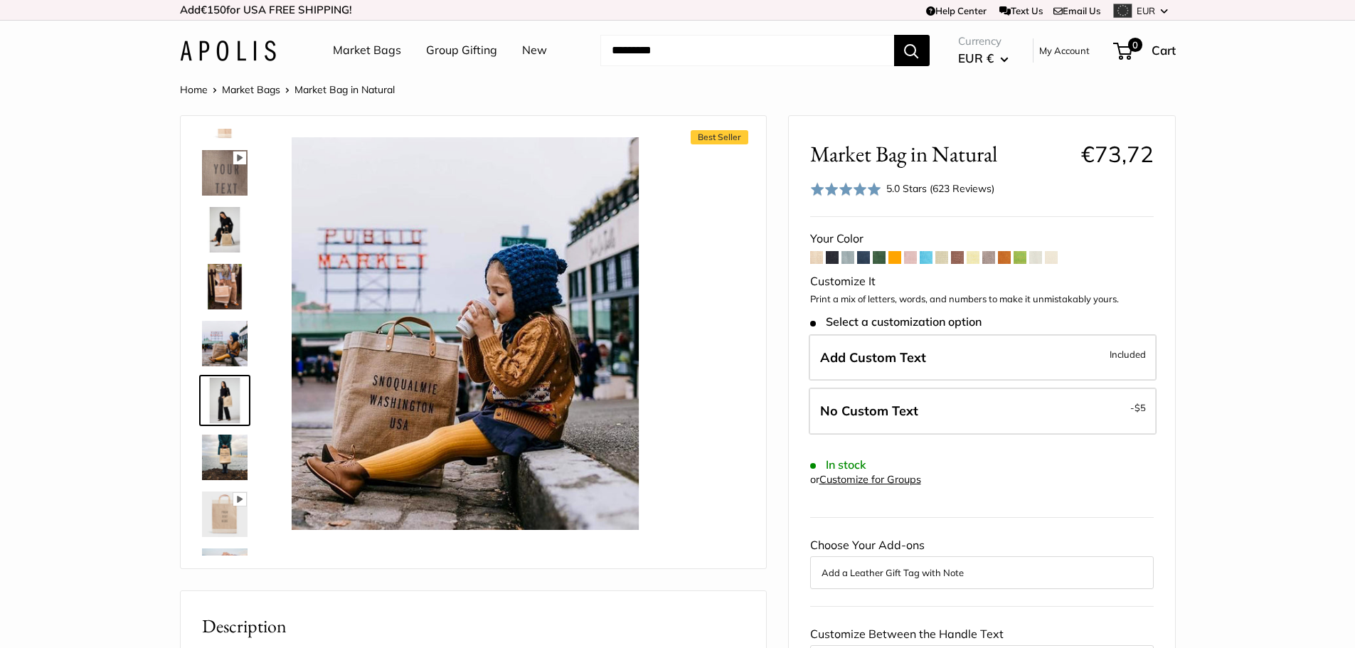
scroll to position [329, 0]
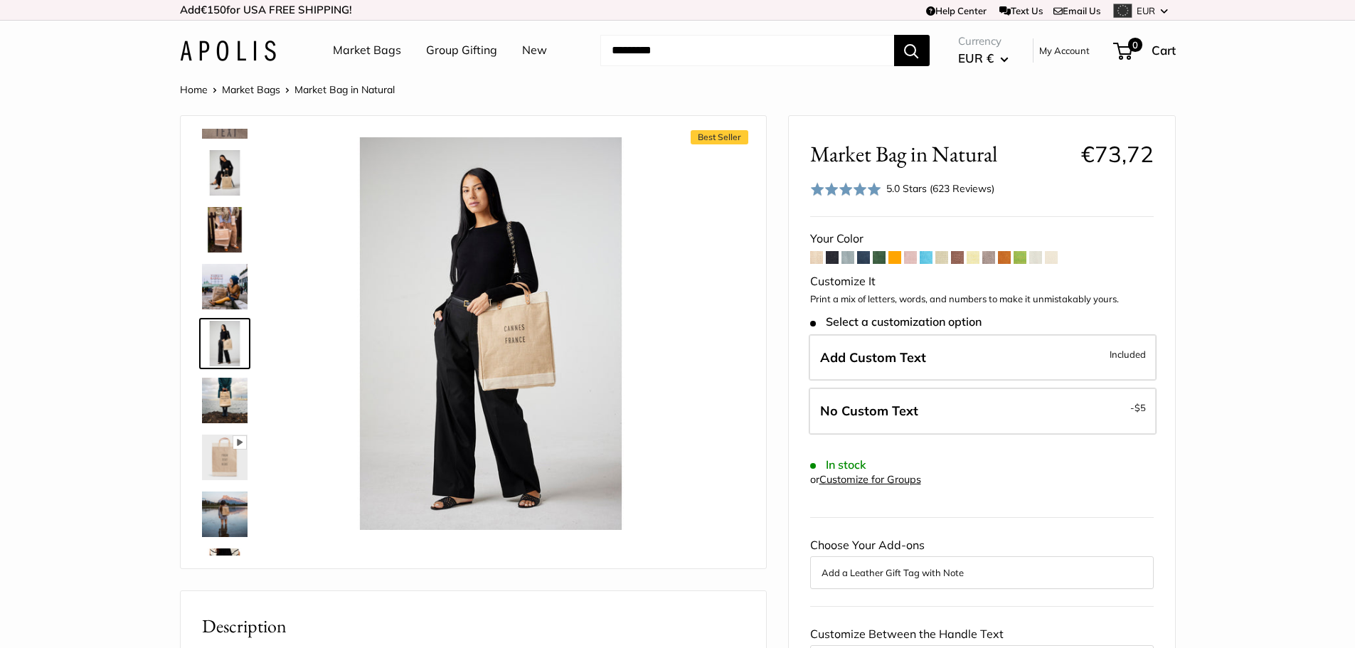
click at [223, 401] on img at bounding box center [225, 401] width 46 height 46
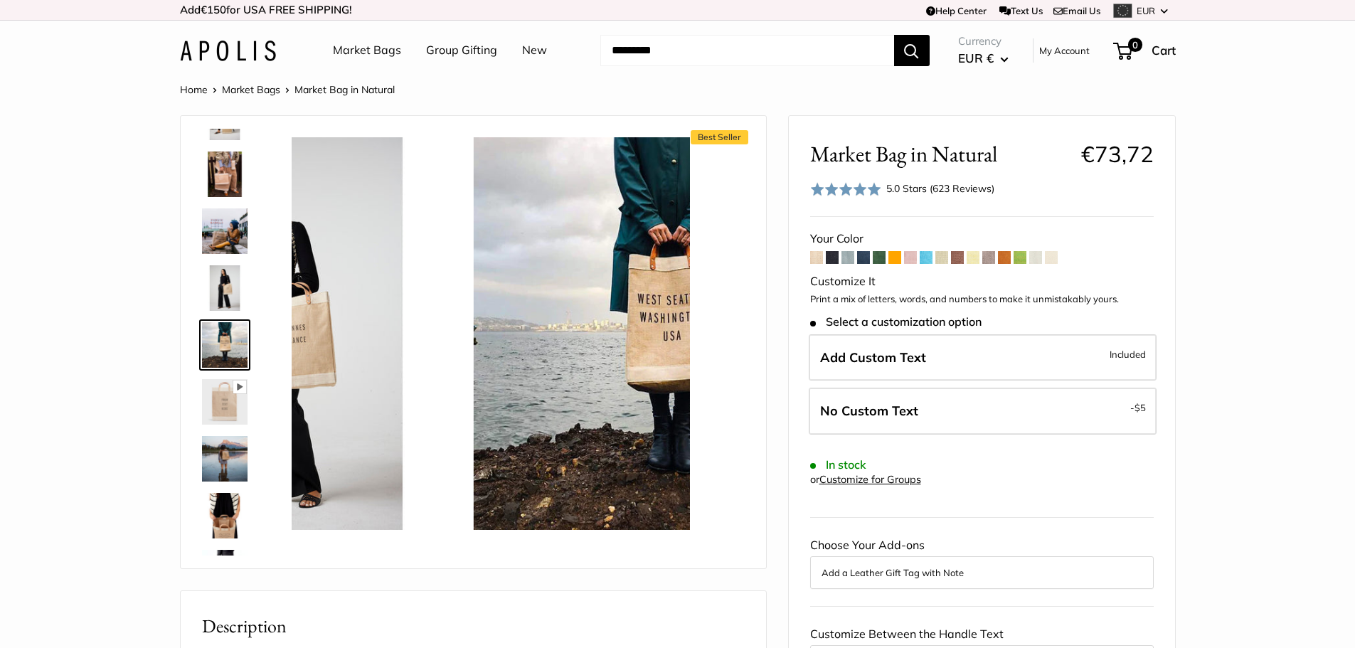
scroll to position [386, 0]
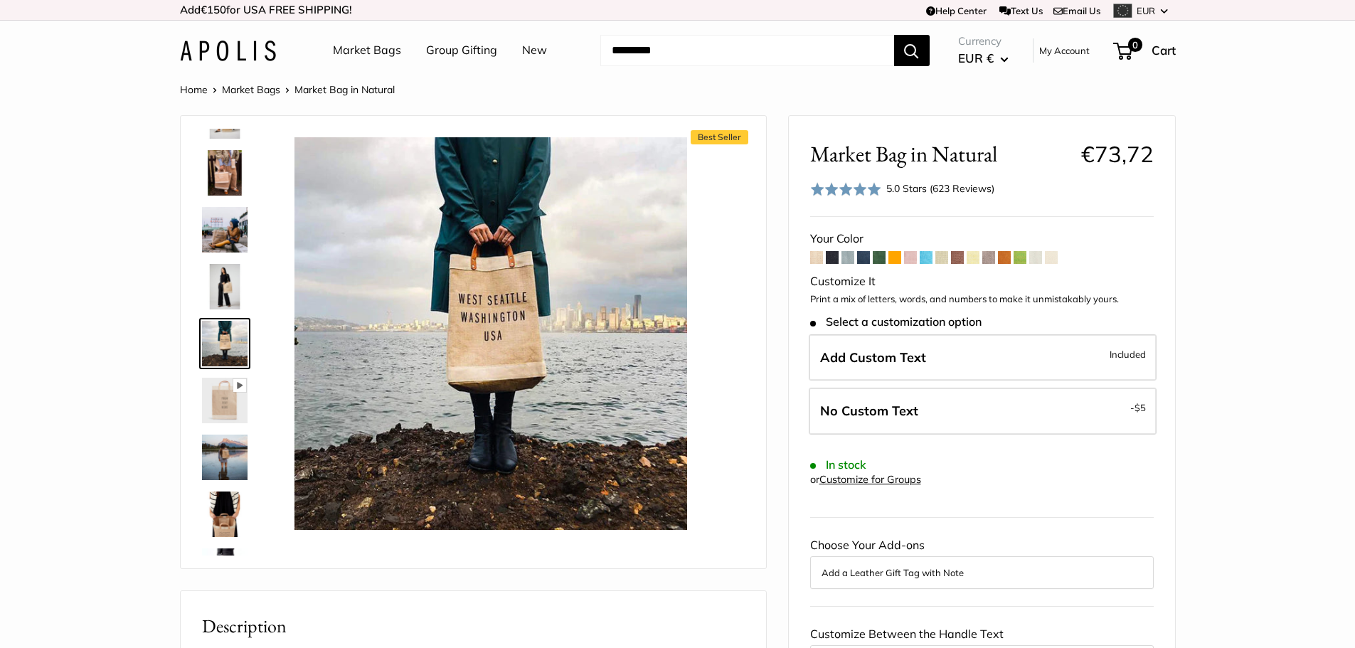
click at [218, 468] on img at bounding box center [225, 458] width 46 height 46
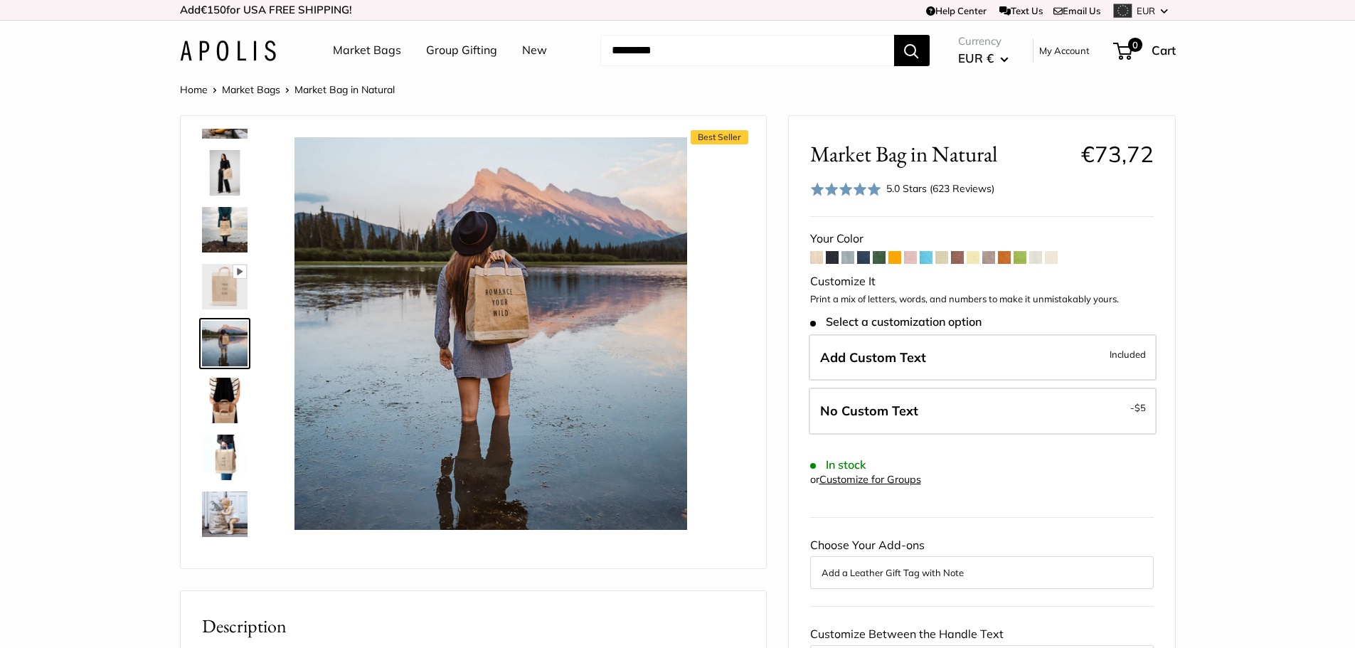
click at [226, 415] on img at bounding box center [225, 401] width 46 height 46
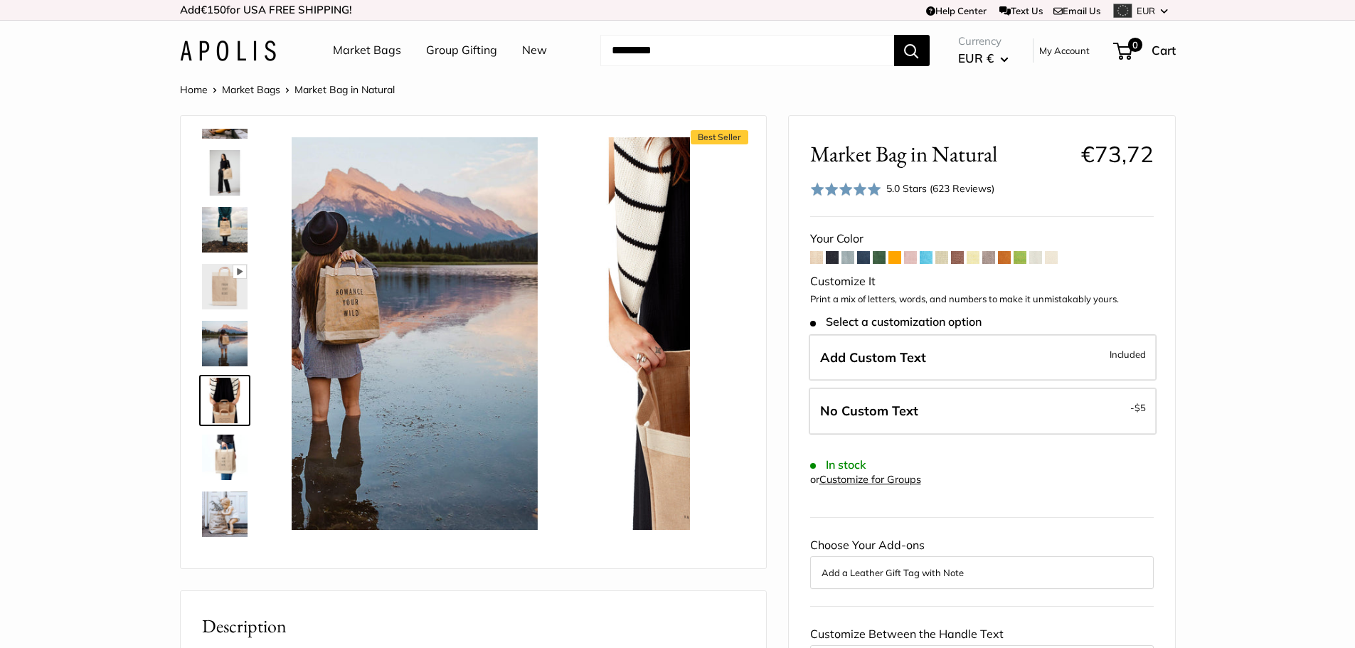
scroll to position [556, 0]
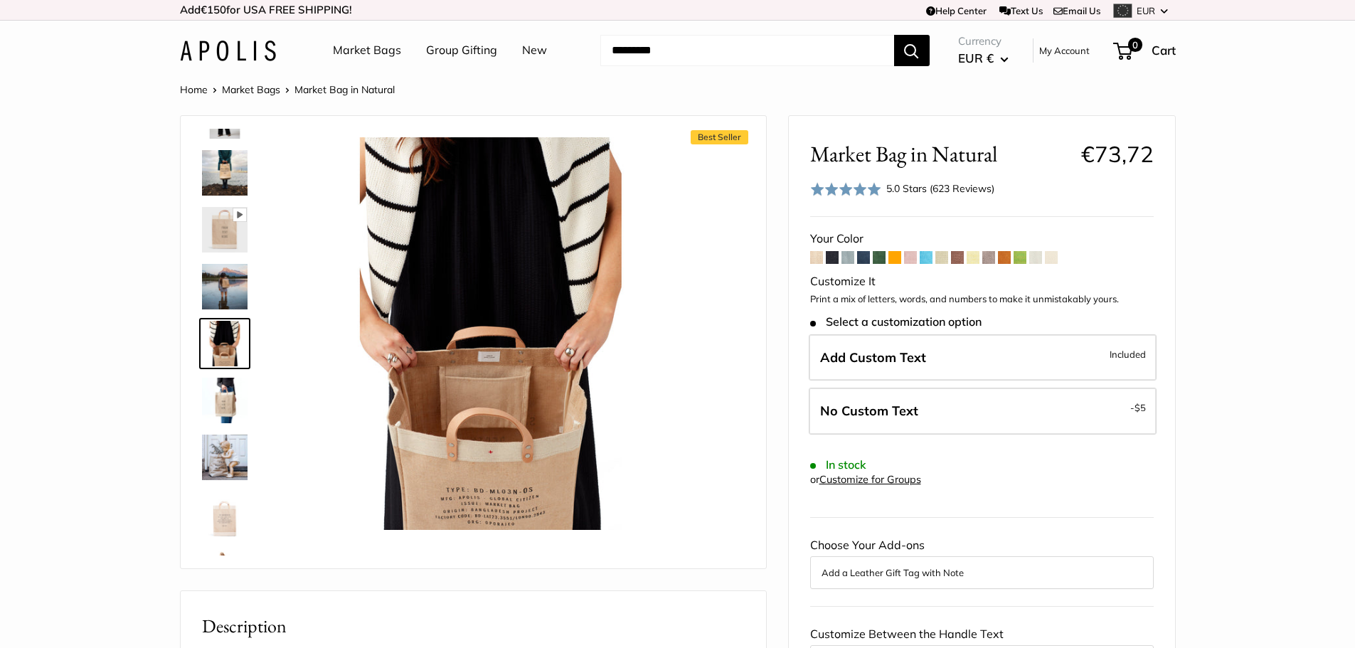
click at [226, 447] on img at bounding box center [225, 458] width 46 height 46
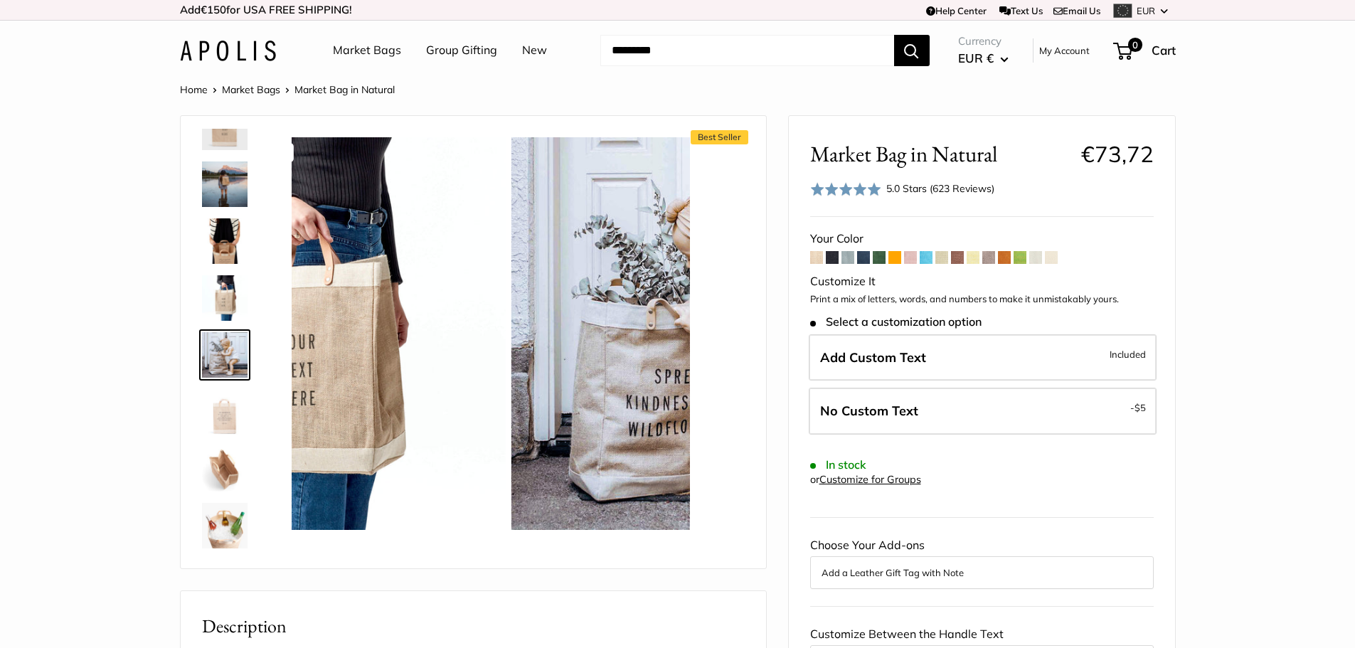
scroll to position [670, 0]
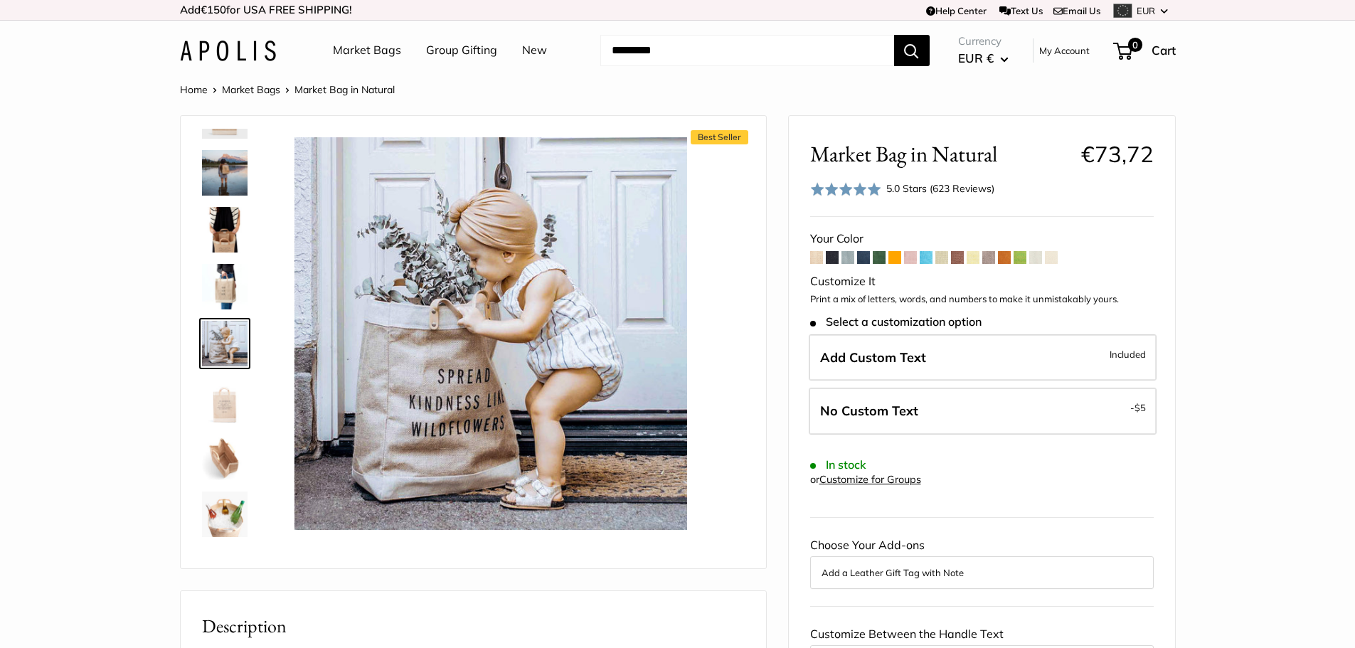
click at [227, 467] on img at bounding box center [225, 458] width 46 height 46
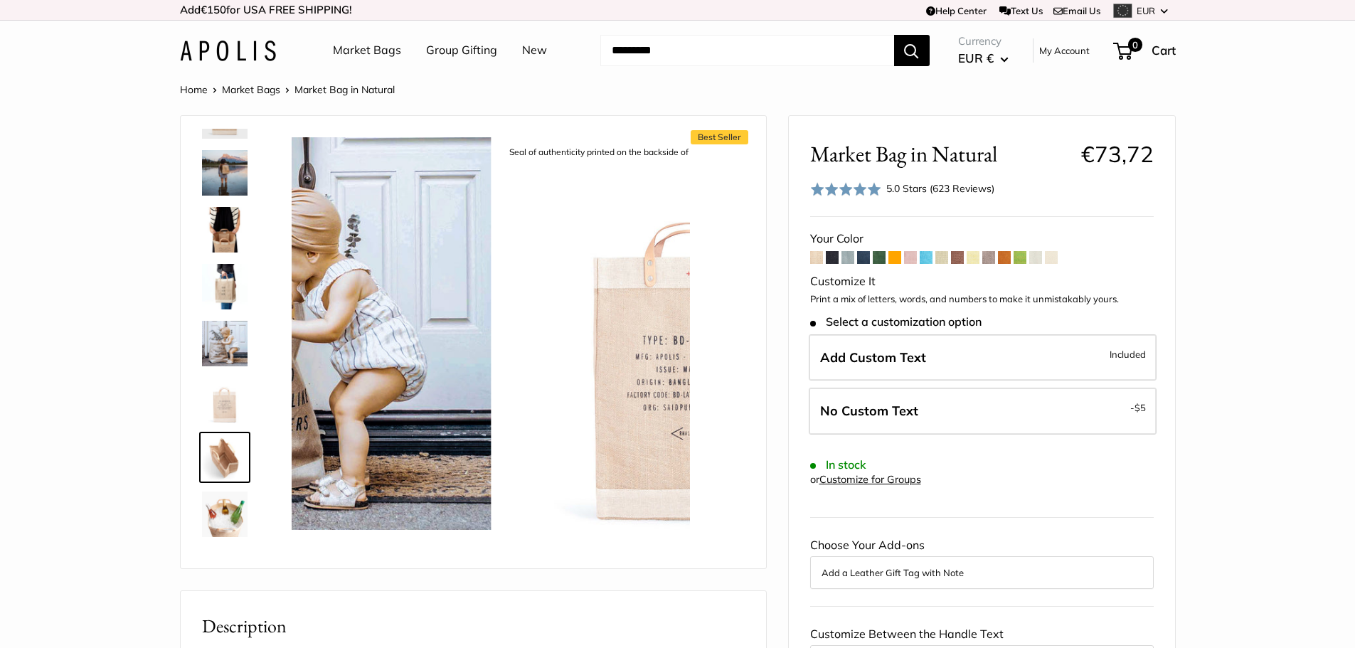
scroll to position [774, 0]
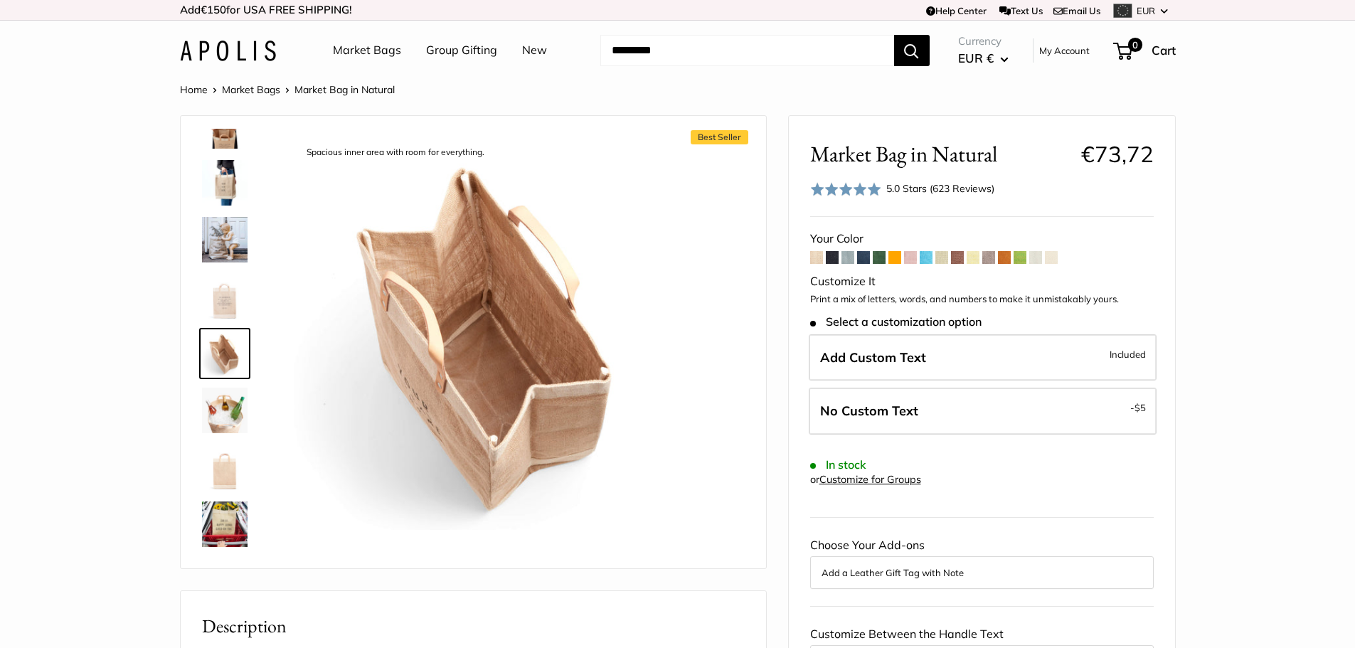
click at [221, 513] on img at bounding box center [225, 525] width 46 height 46
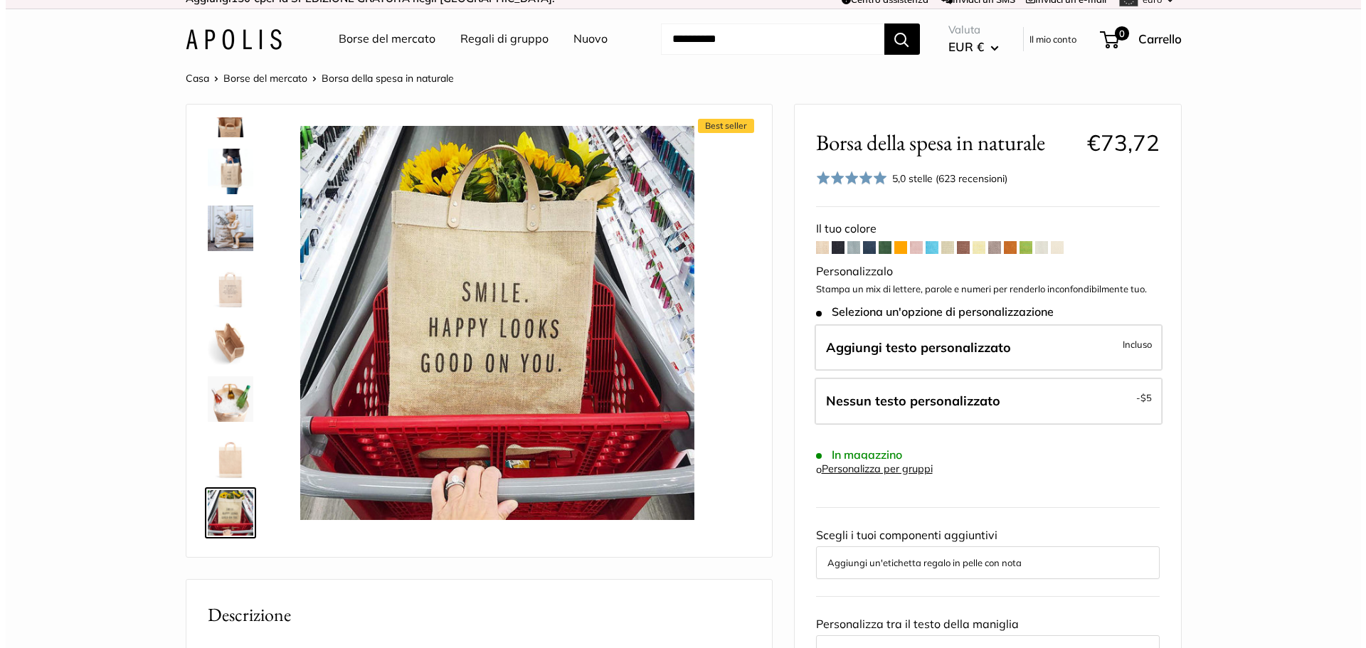
scroll to position [0, 0]
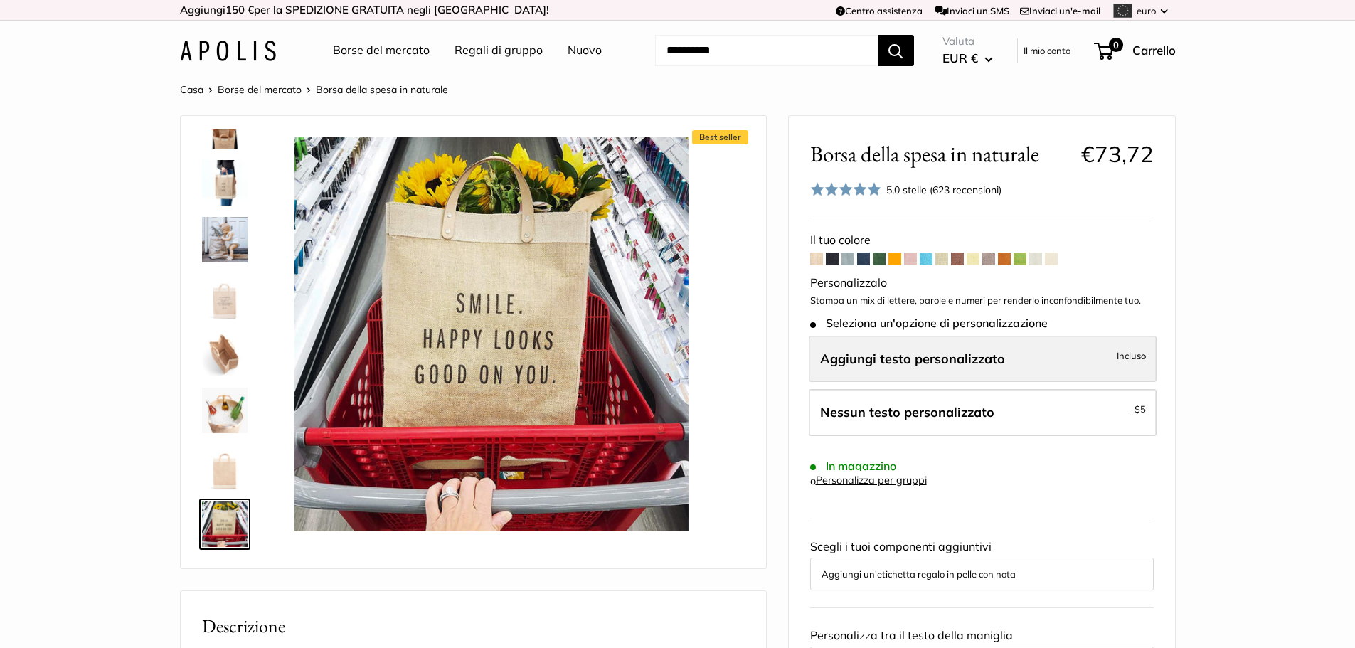
click at [1020, 364] on label "Aggiungi testo personalizzato Incluso" at bounding box center [983, 359] width 348 height 47
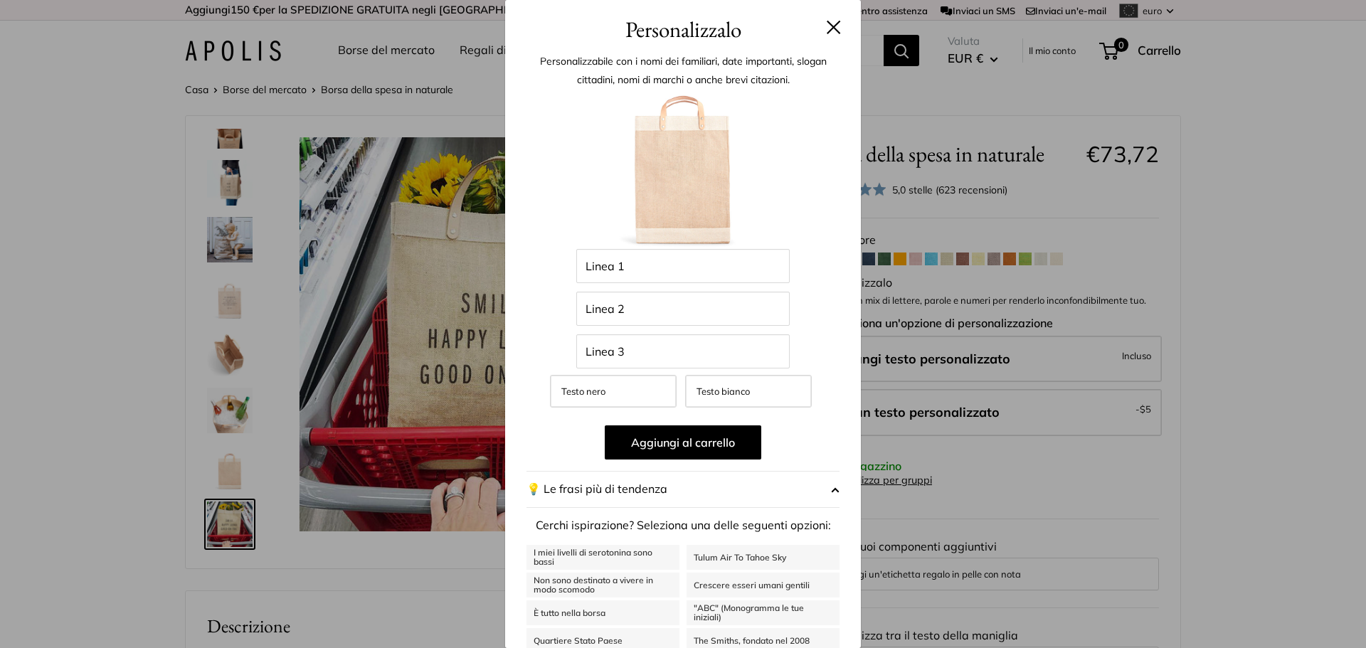
scroll to position [76, 0]
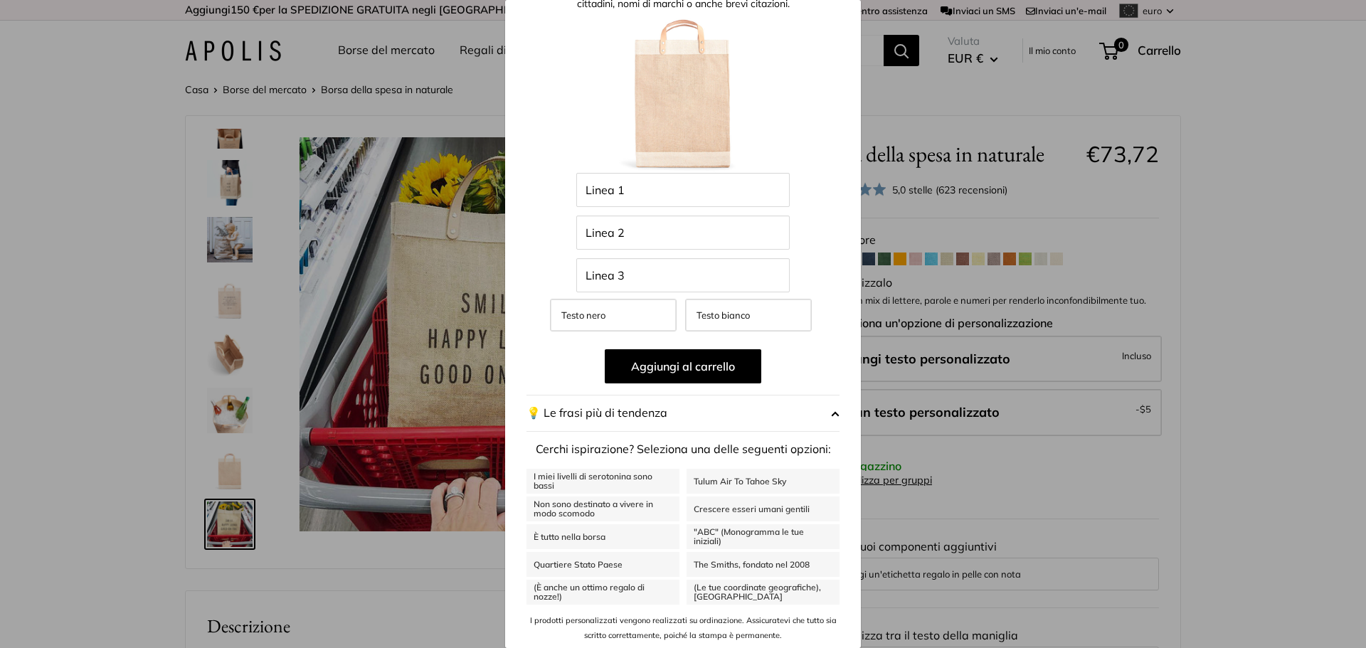
click at [831, 415] on span "button" at bounding box center [835, 413] width 9 height 21
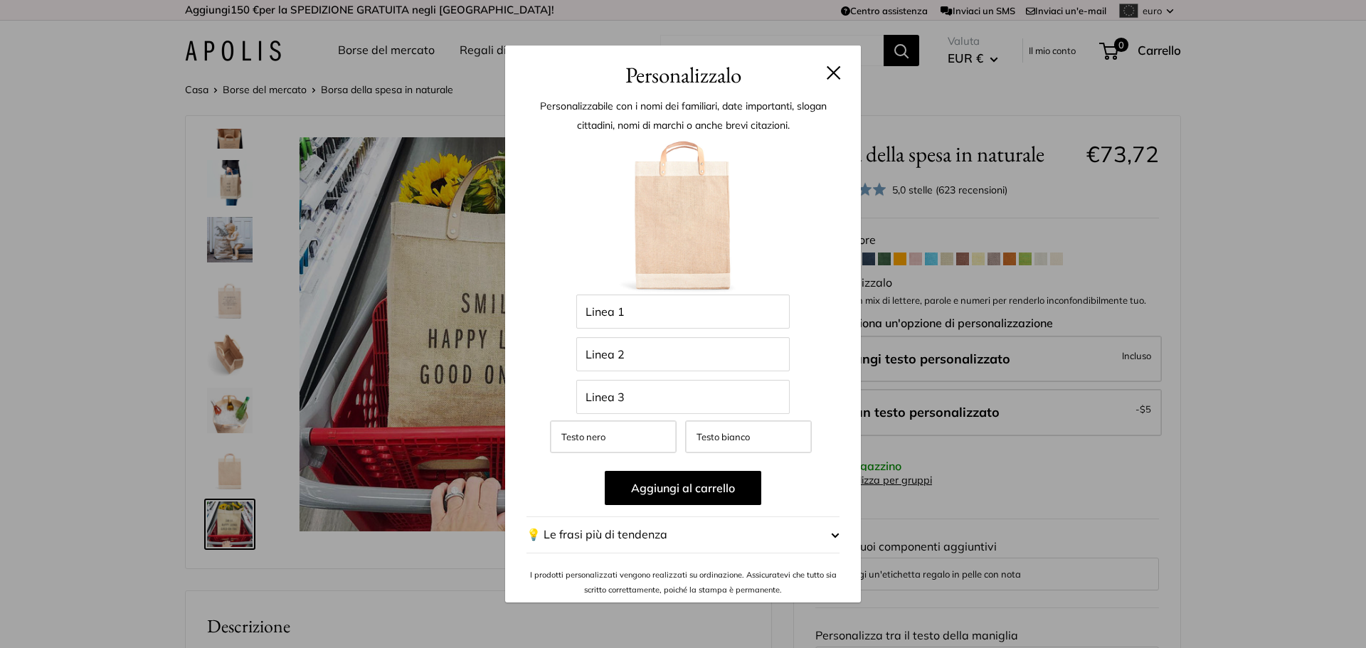
scroll to position [0, 0]
click at [828, 527] on button "💡 Le frasi più di tendenza" at bounding box center [682, 535] width 313 height 37
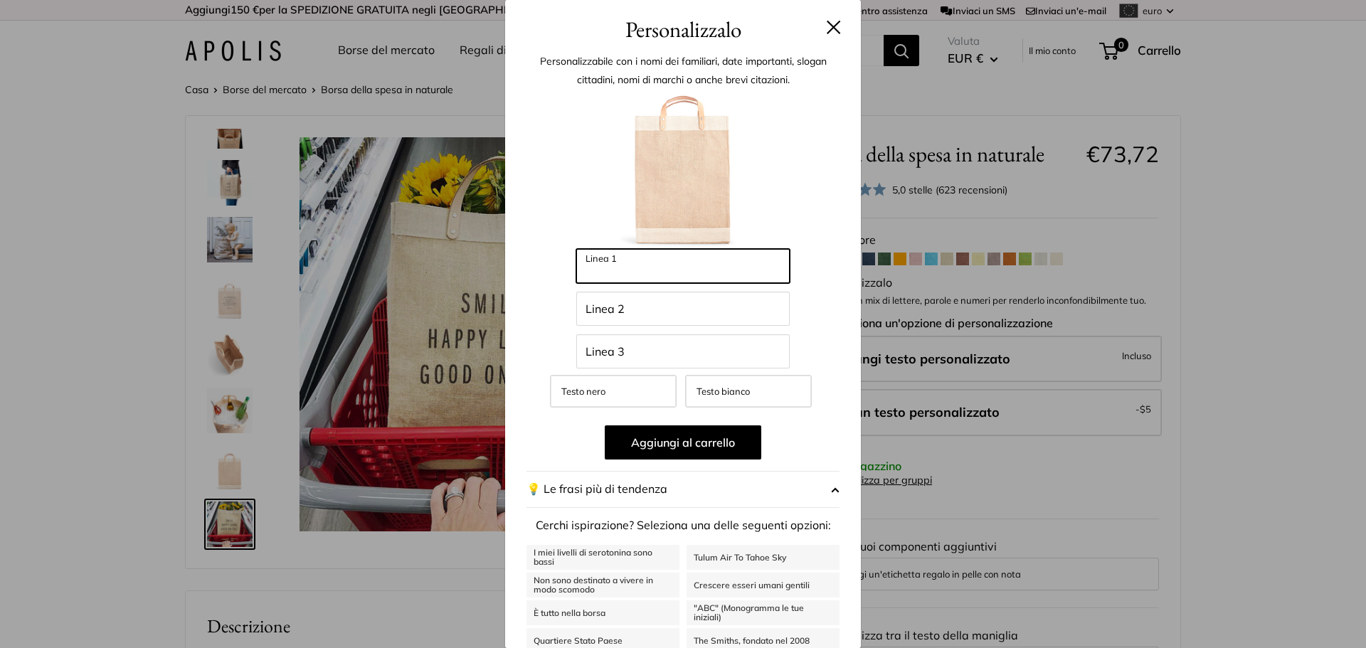
click at [692, 263] on input "Linea 1" at bounding box center [682, 266] width 213 height 34
type input "**********"
click at [696, 307] on input "Linea 2" at bounding box center [682, 309] width 213 height 34
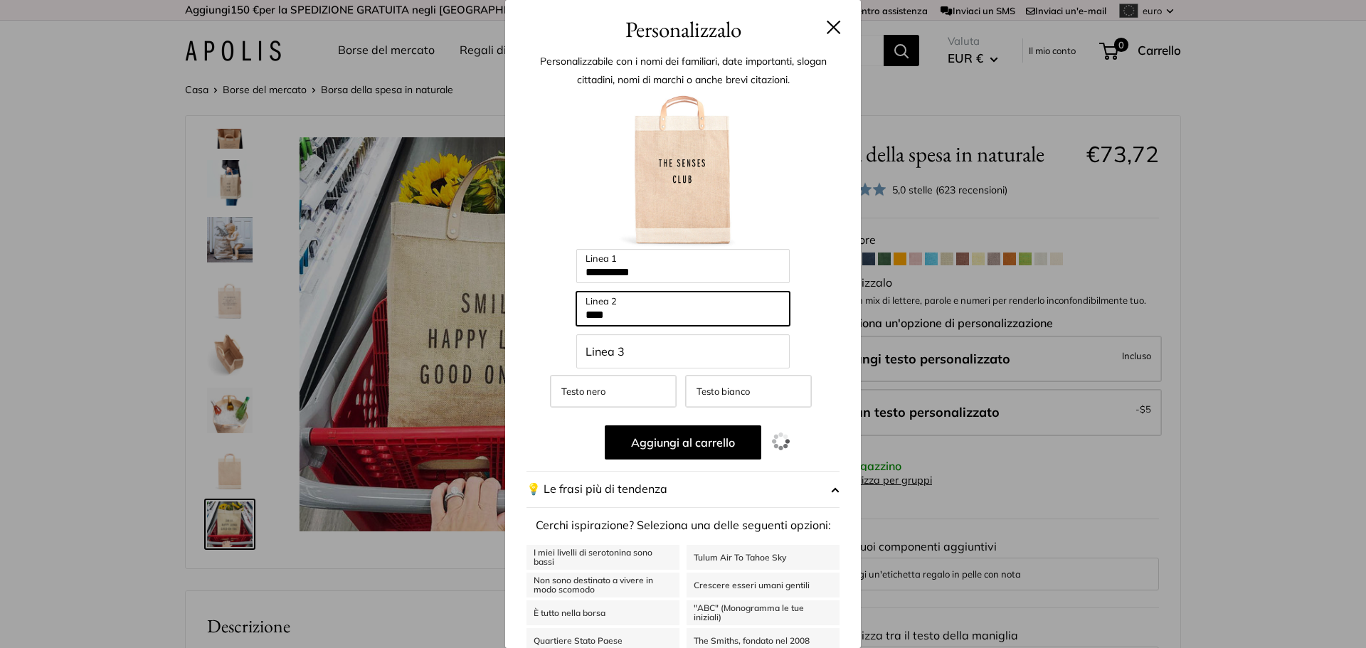
type input "****"
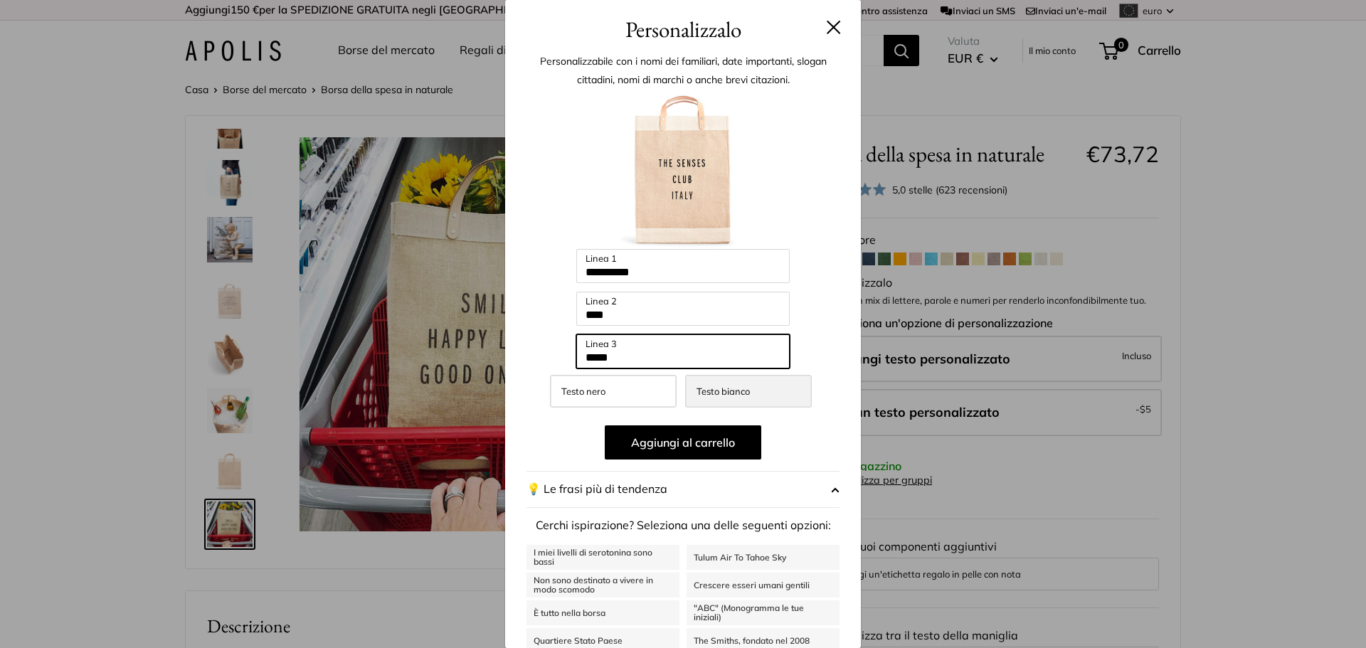
type input "*****"
click at [763, 393] on label "Testo bianco" at bounding box center [748, 391] width 127 height 33
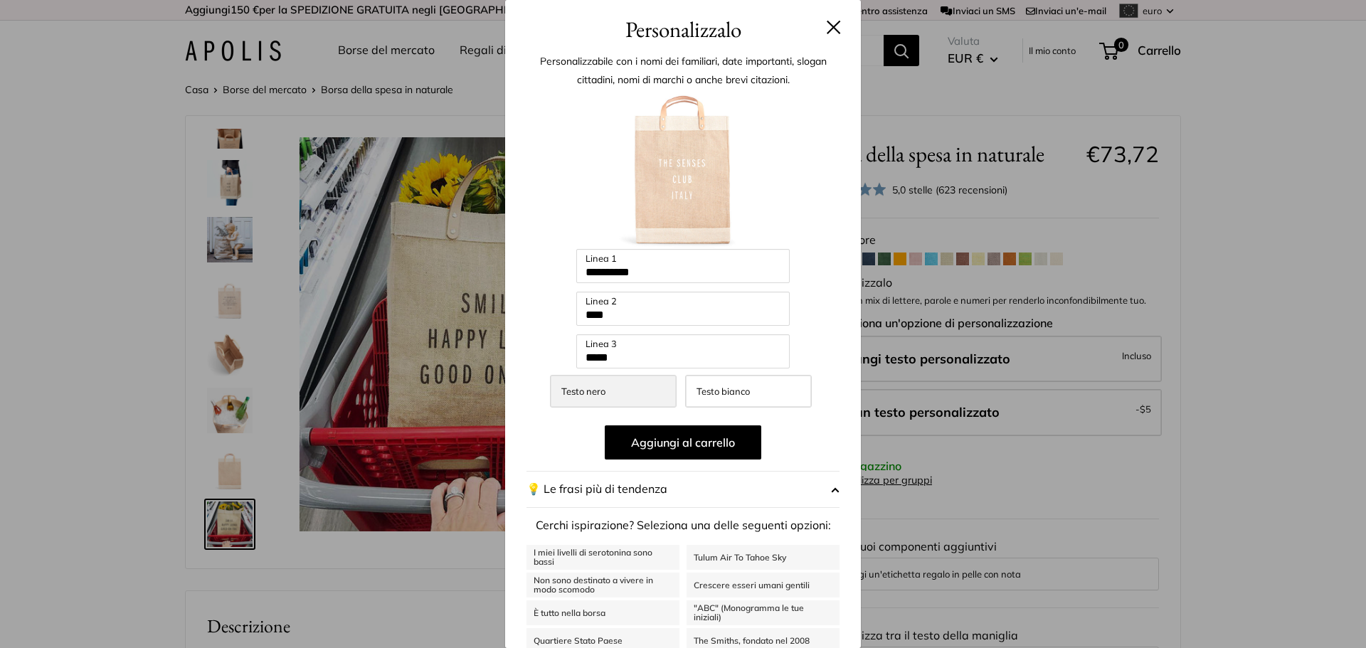
click at [616, 387] on label "Testo nero" at bounding box center [613, 391] width 127 height 33
click at [826, 326] on div "**********" at bounding box center [682, 405] width 313 height 626
click at [724, 445] on font "Aggiungi al carrello" at bounding box center [683, 442] width 104 height 14
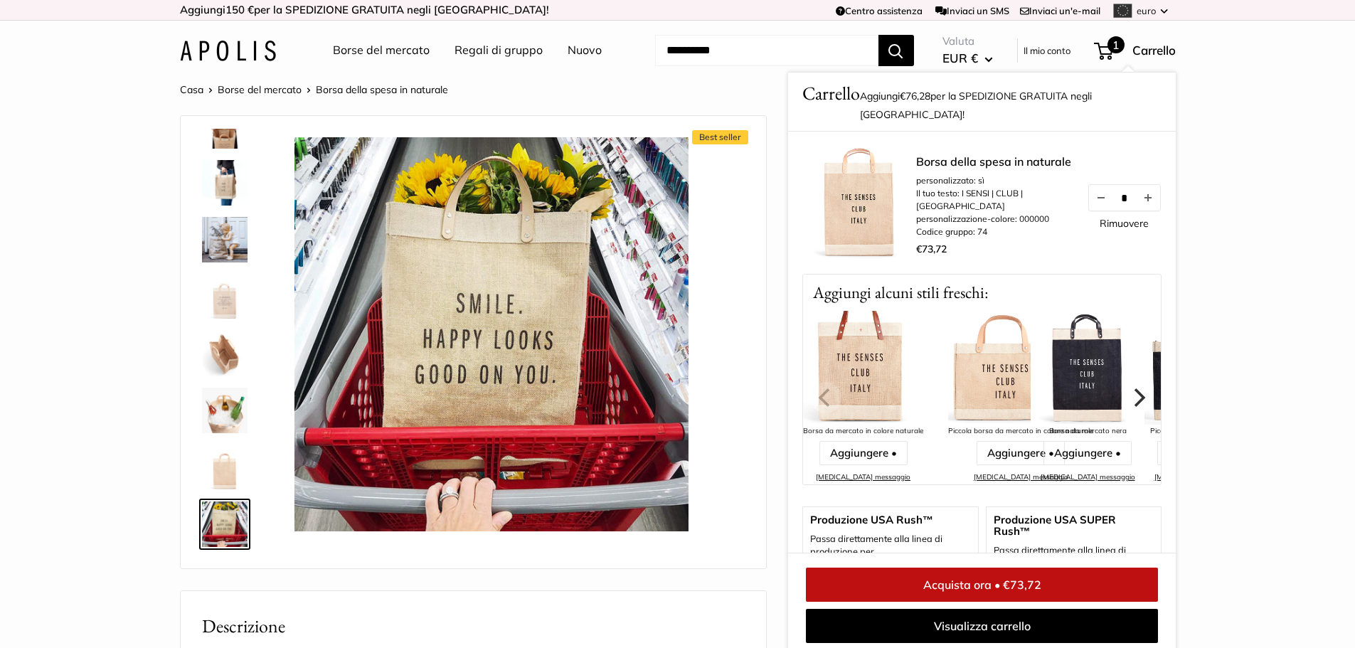
scroll to position [6, 0]
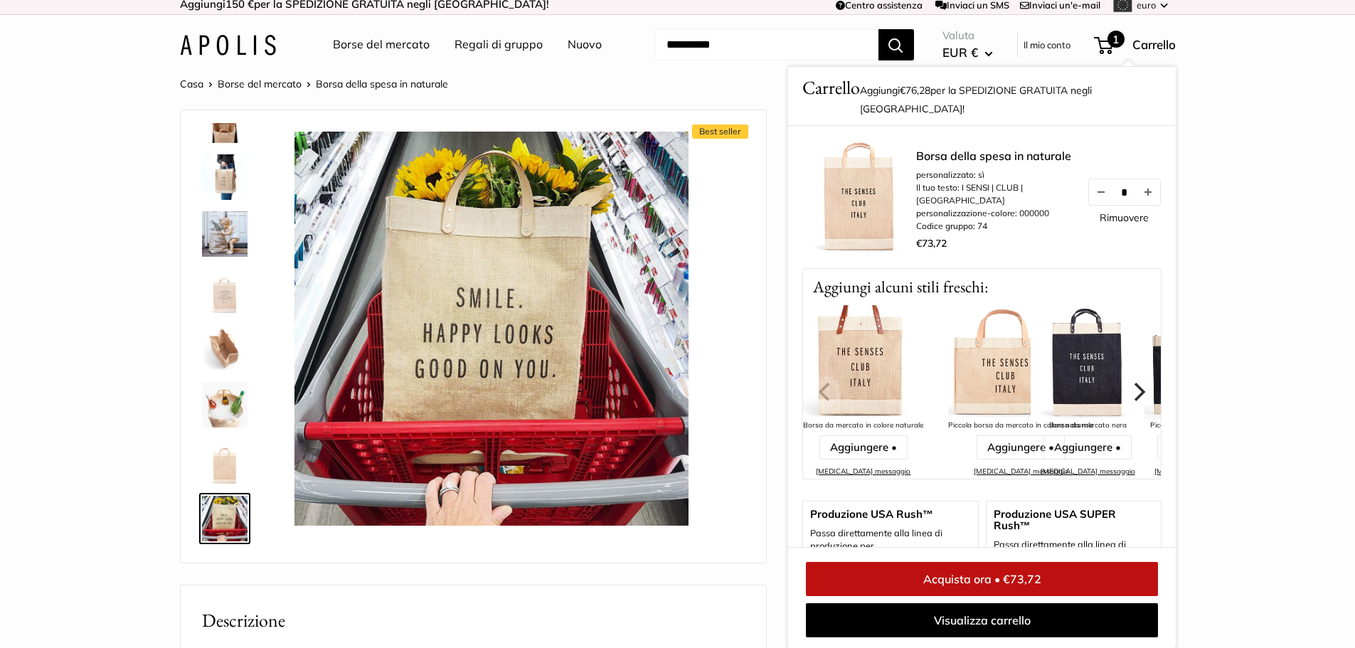
click at [206, 221] on img at bounding box center [225, 234] width 46 height 46
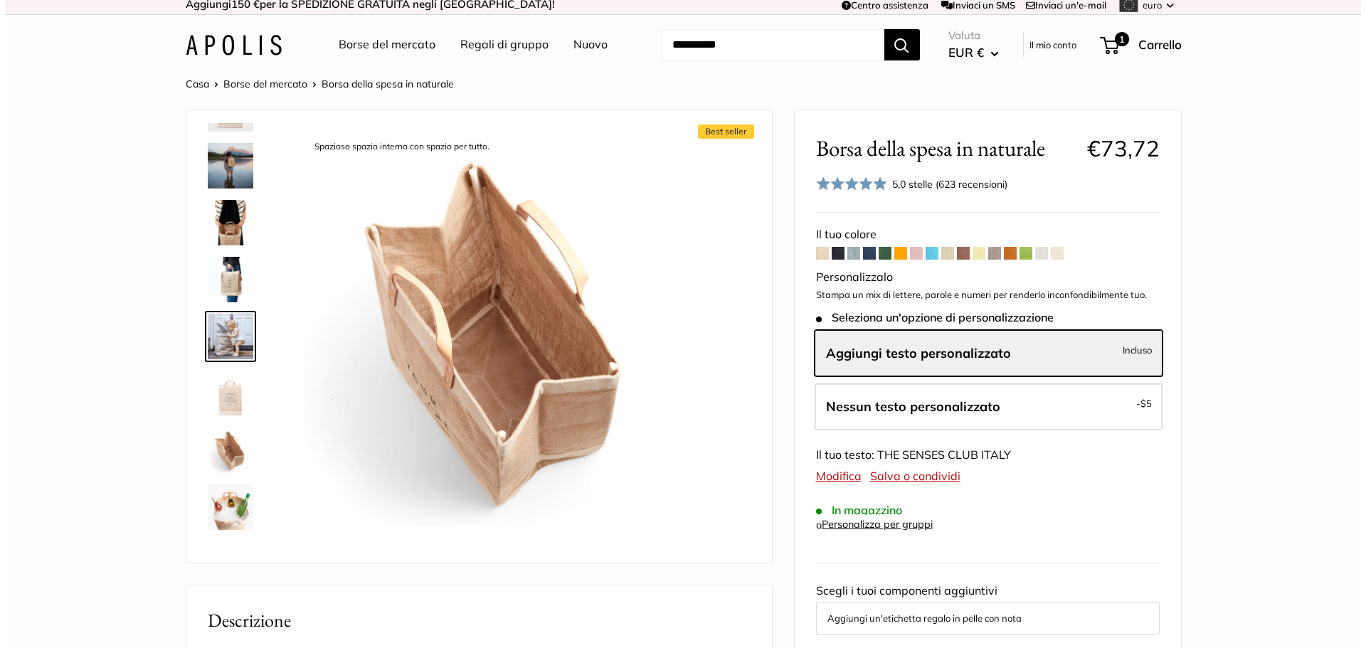
scroll to position [670, 0]
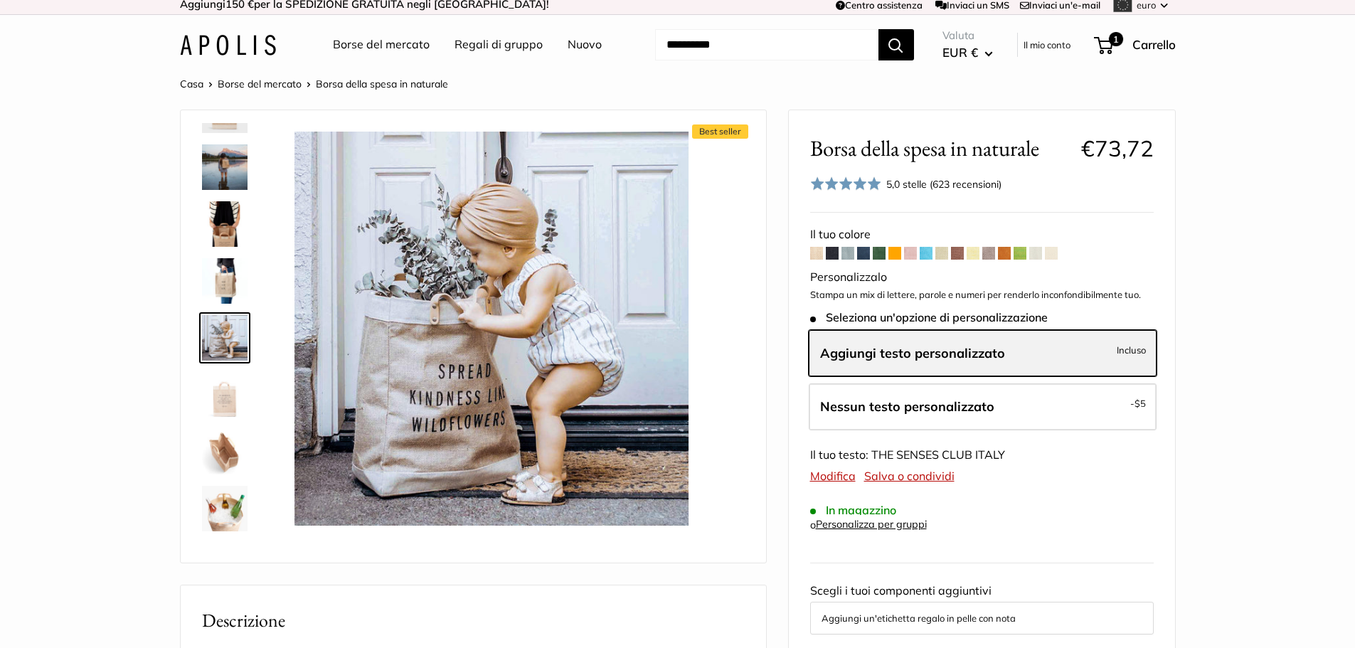
click at [1025, 356] on label "Aggiungi testo personalizzato Incluso" at bounding box center [983, 353] width 348 height 47
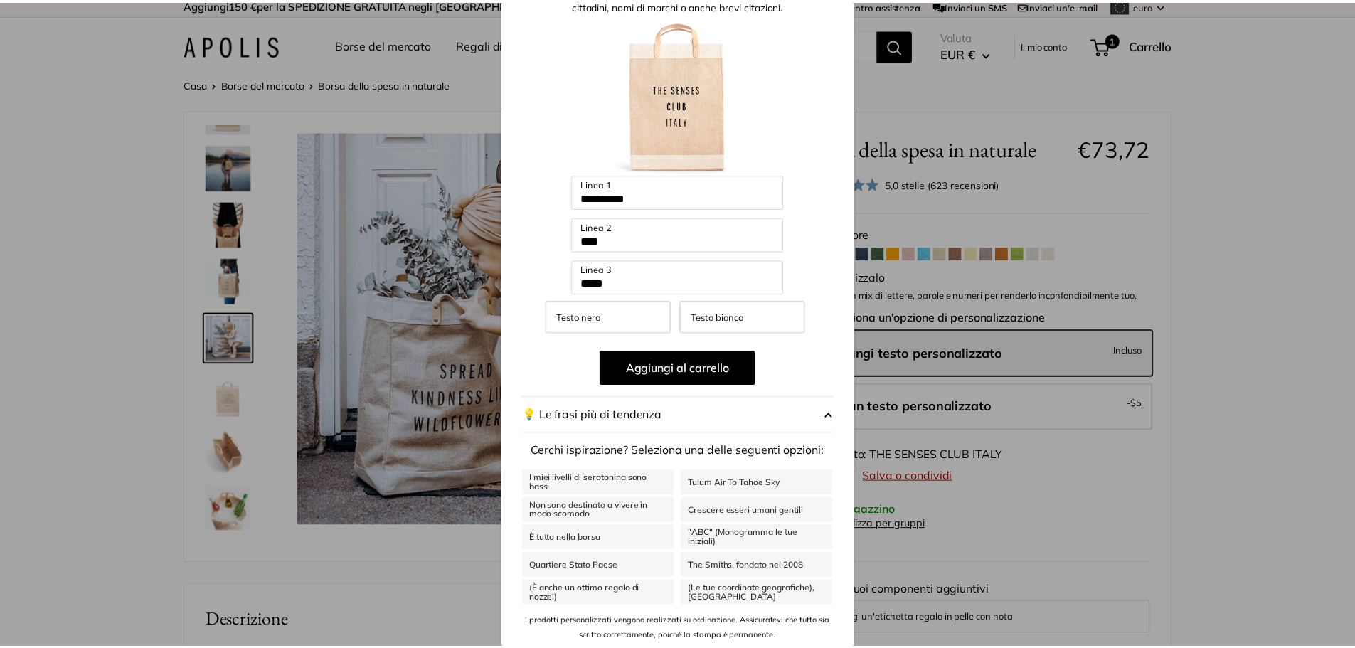
scroll to position [76, 0]
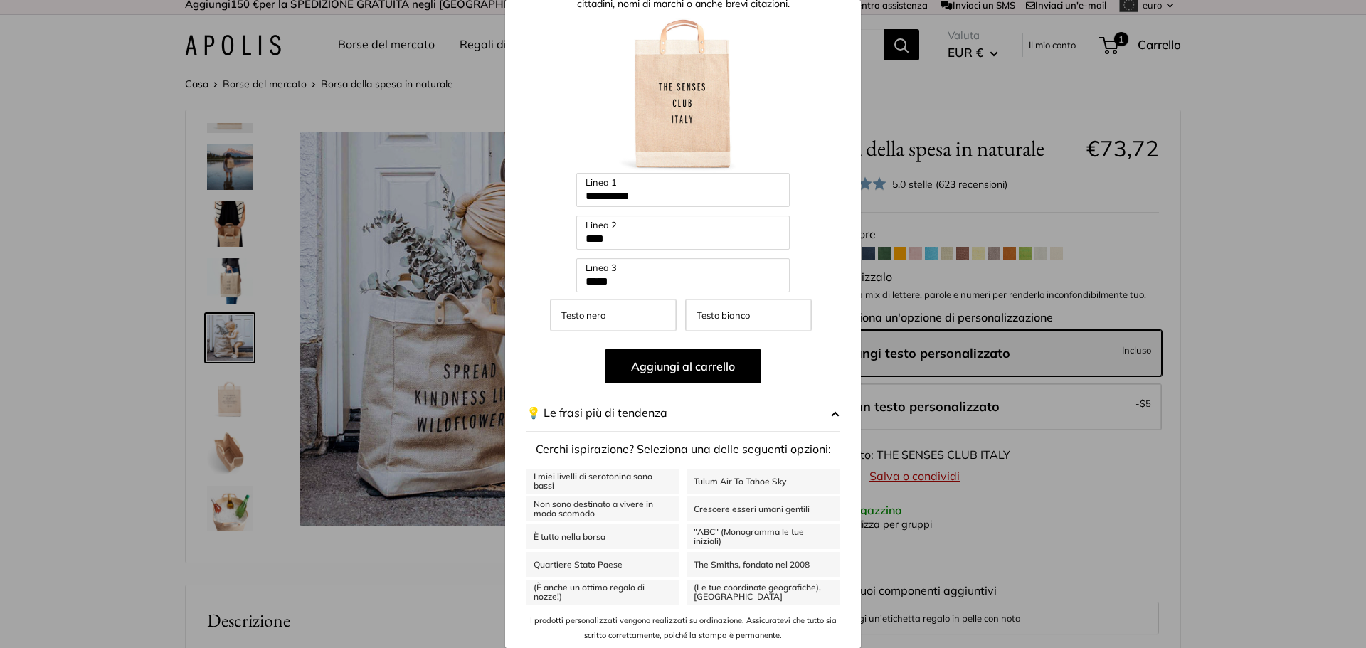
click at [1221, 434] on div "**********" at bounding box center [683, 324] width 1366 height 648
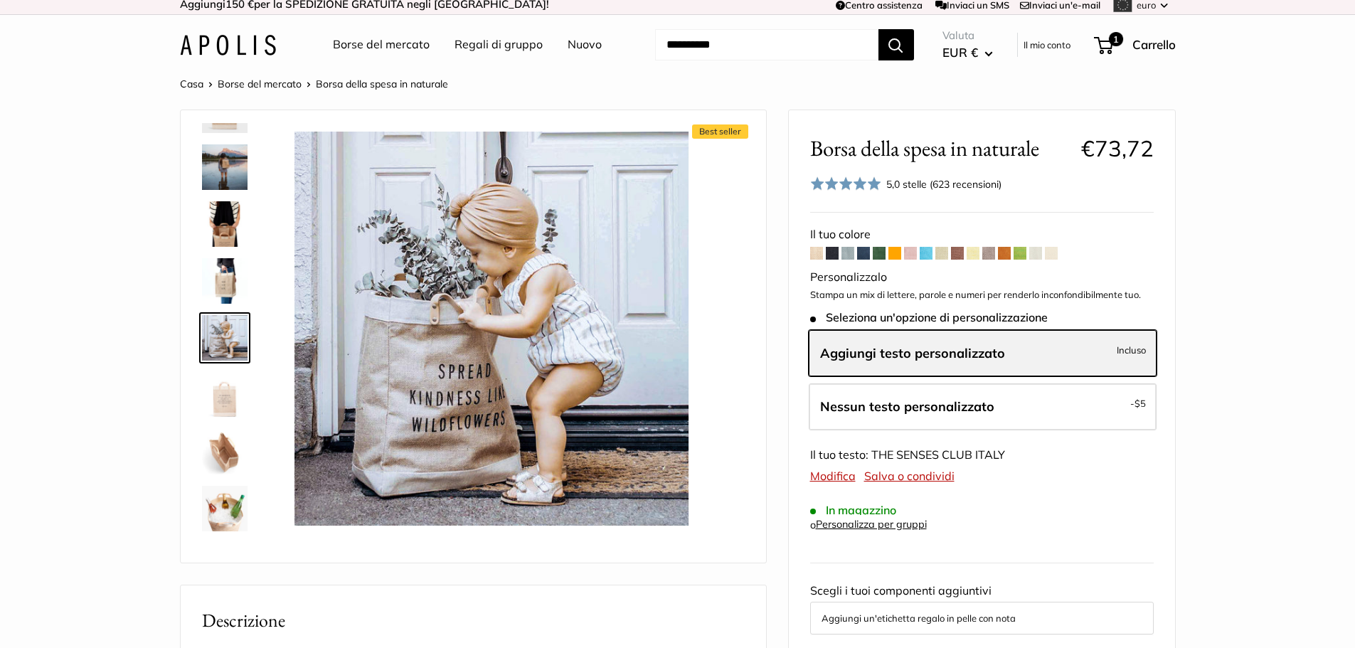
click at [1000, 345] on font "Aggiungi testo personalizzato" at bounding box center [912, 353] width 185 height 16
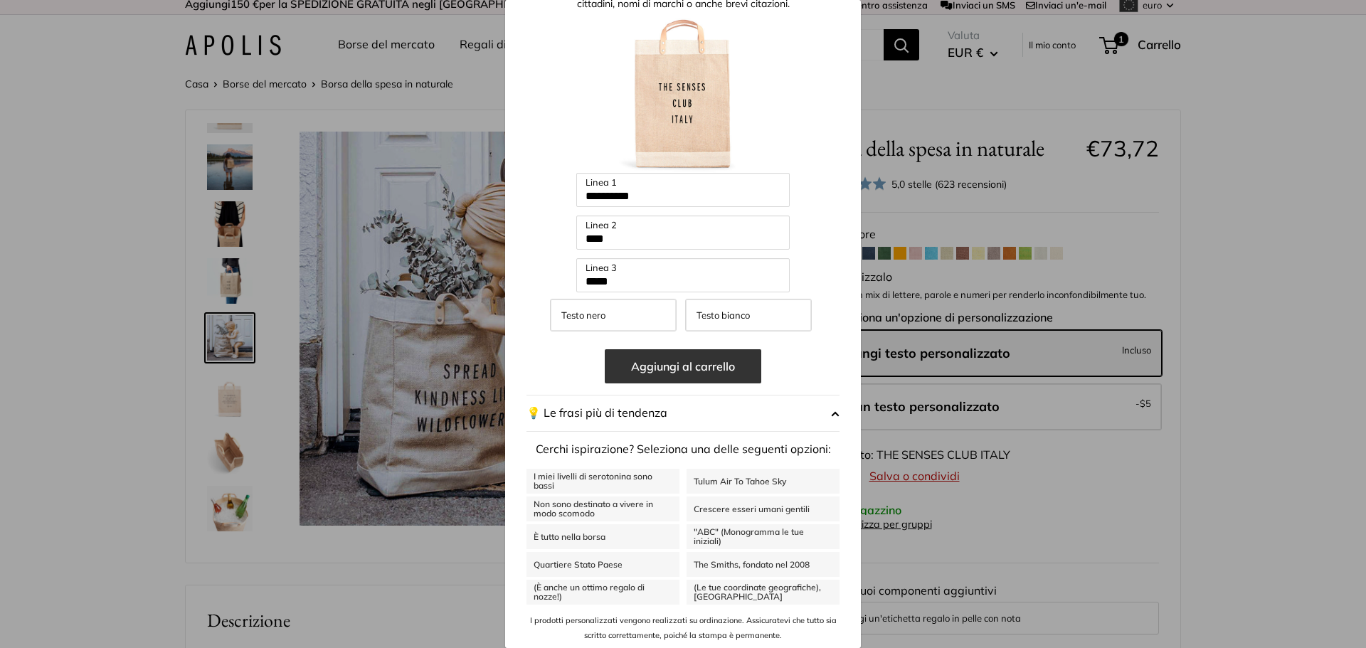
click at [725, 369] on font "Aggiungi al carrello" at bounding box center [683, 366] width 104 height 14
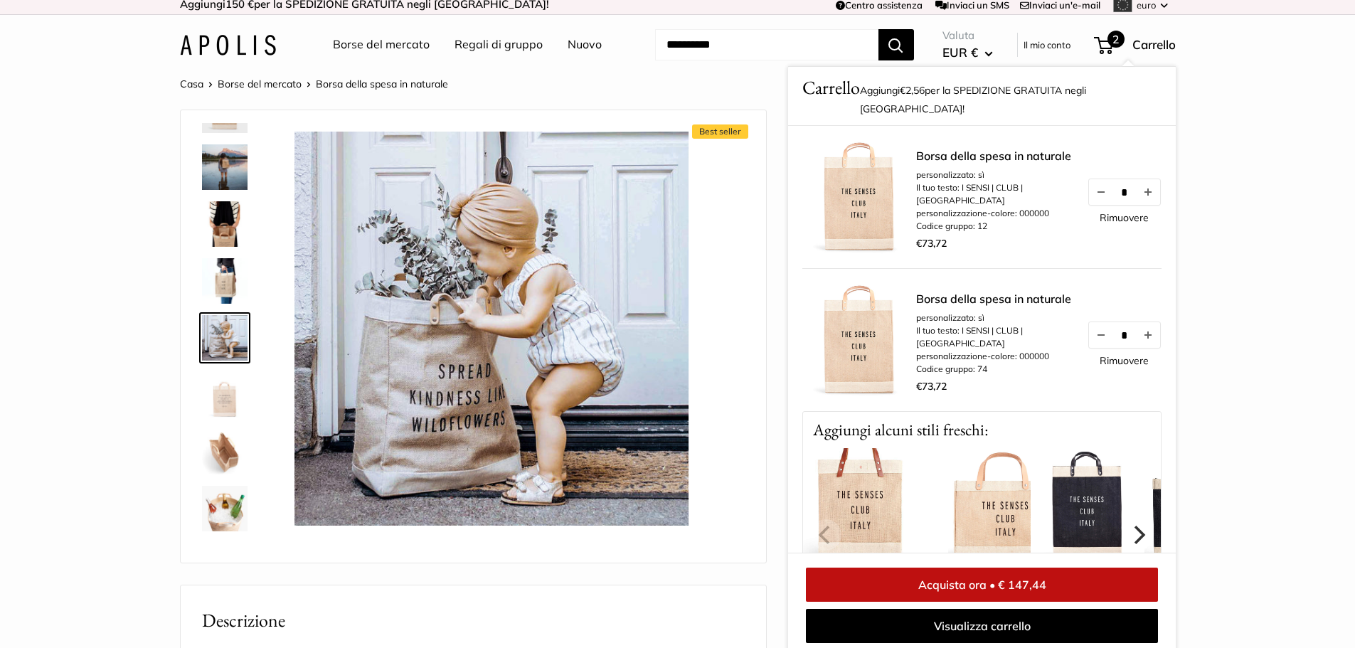
click at [1128, 526] on icon "Prossimo" at bounding box center [1137, 535] width 18 height 18
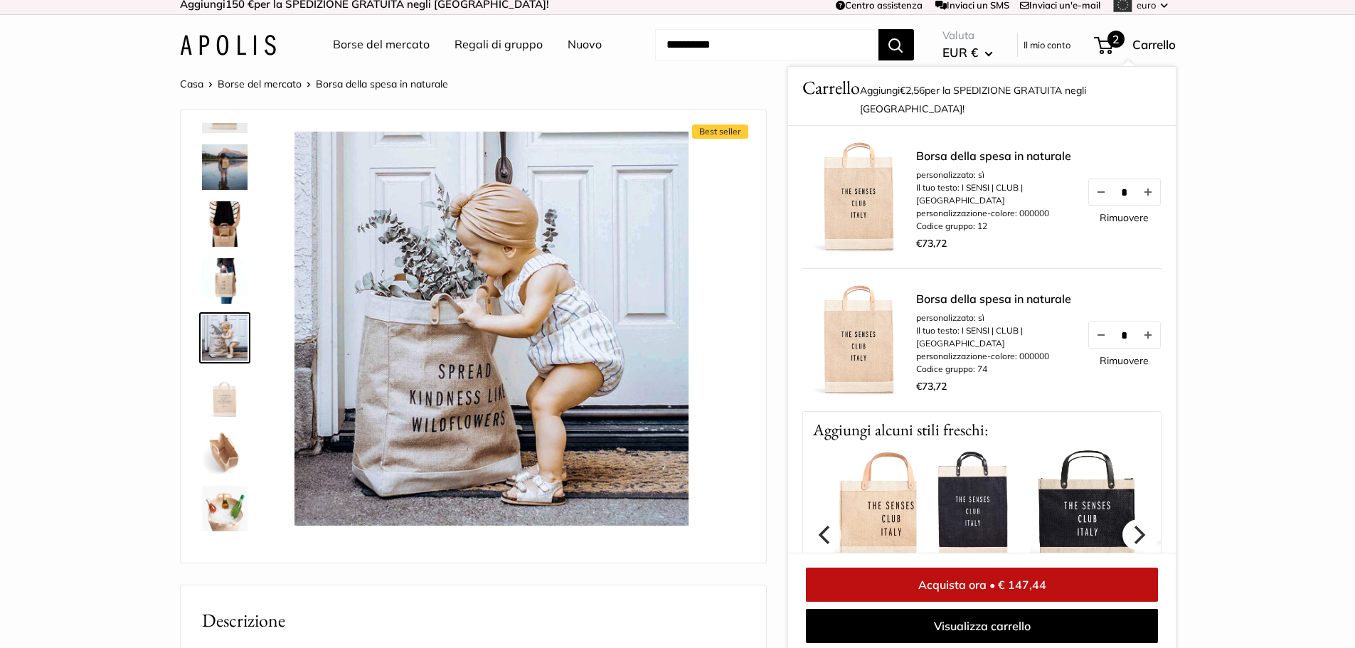
click at [1128, 526] on icon "Prossimo" at bounding box center [1137, 535] width 18 height 18
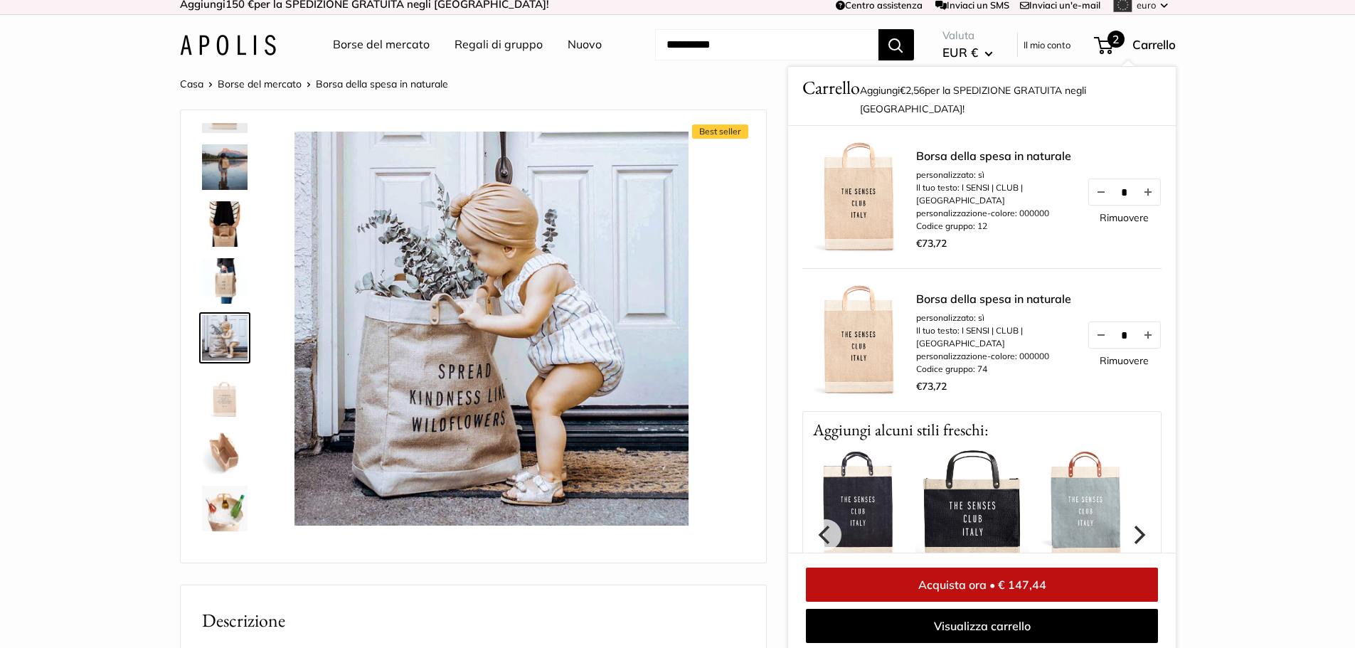
click at [1128, 526] on icon "Prossimo" at bounding box center [1137, 535] width 18 height 18
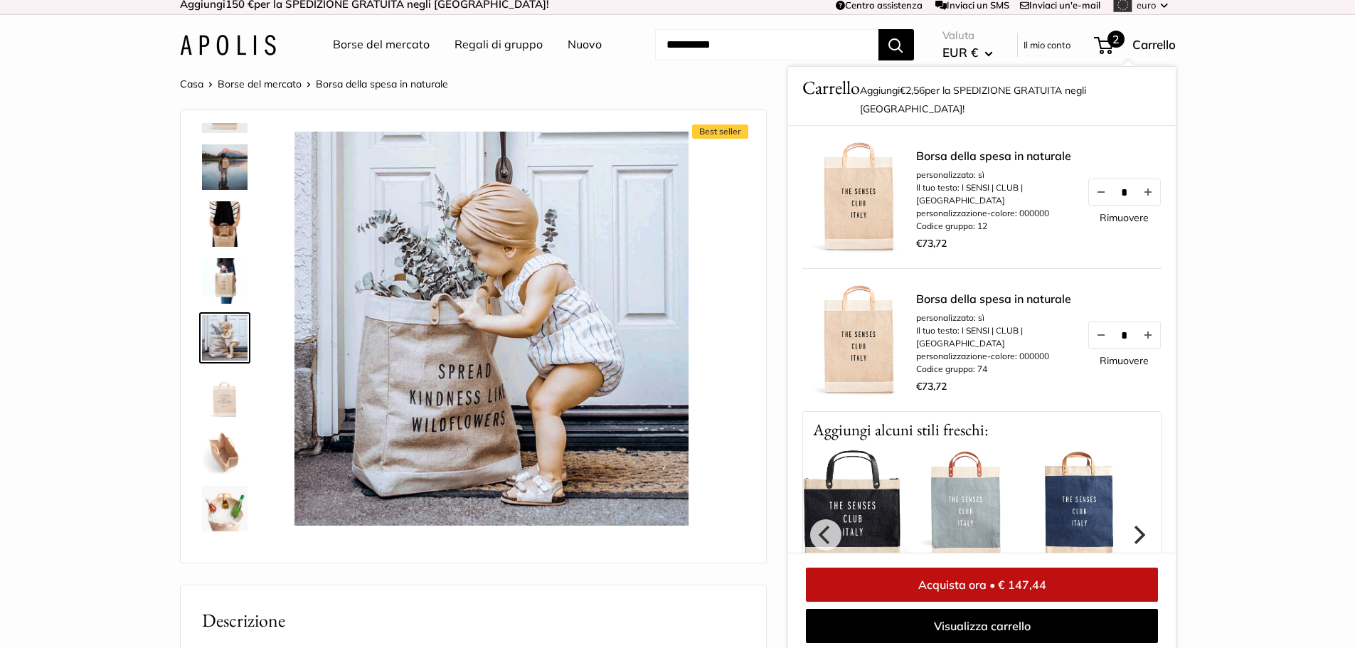
click at [1128, 526] on icon "Prossimo" at bounding box center [1137, 535] width 18 height 18
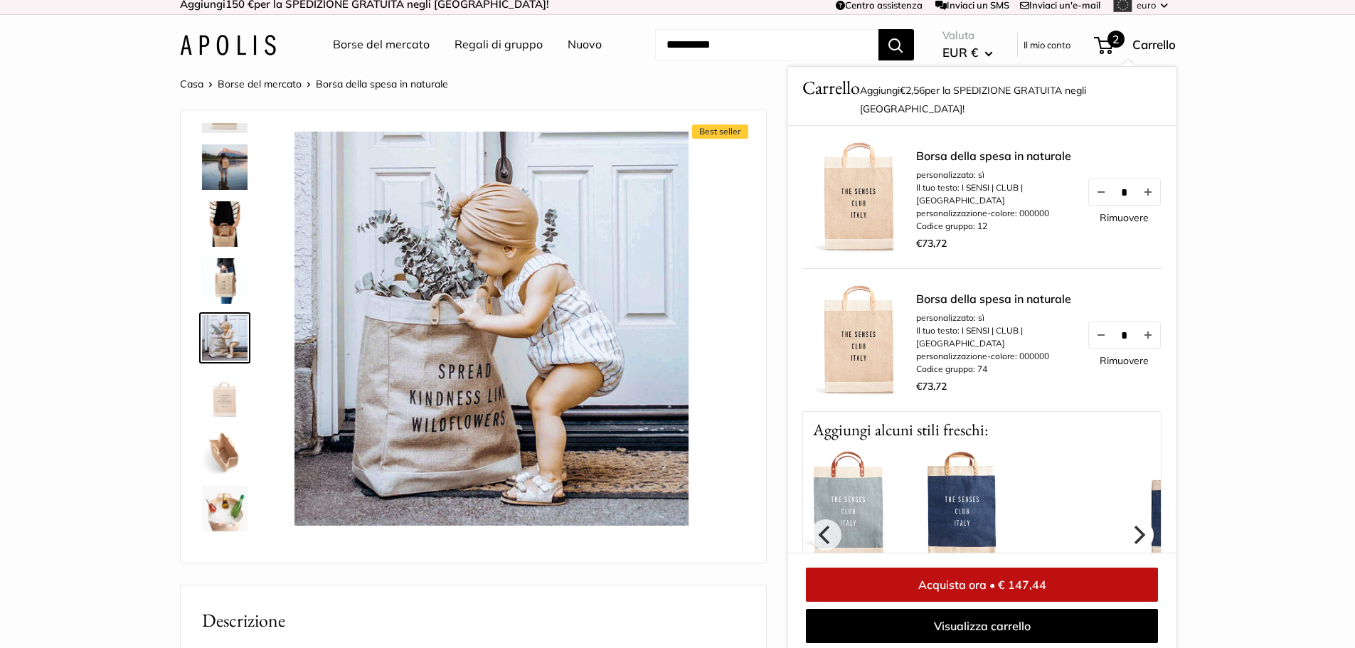
click at [1128, 526] on icon "Prossimo" at bounding box center [1137, 535] width 18 height 18
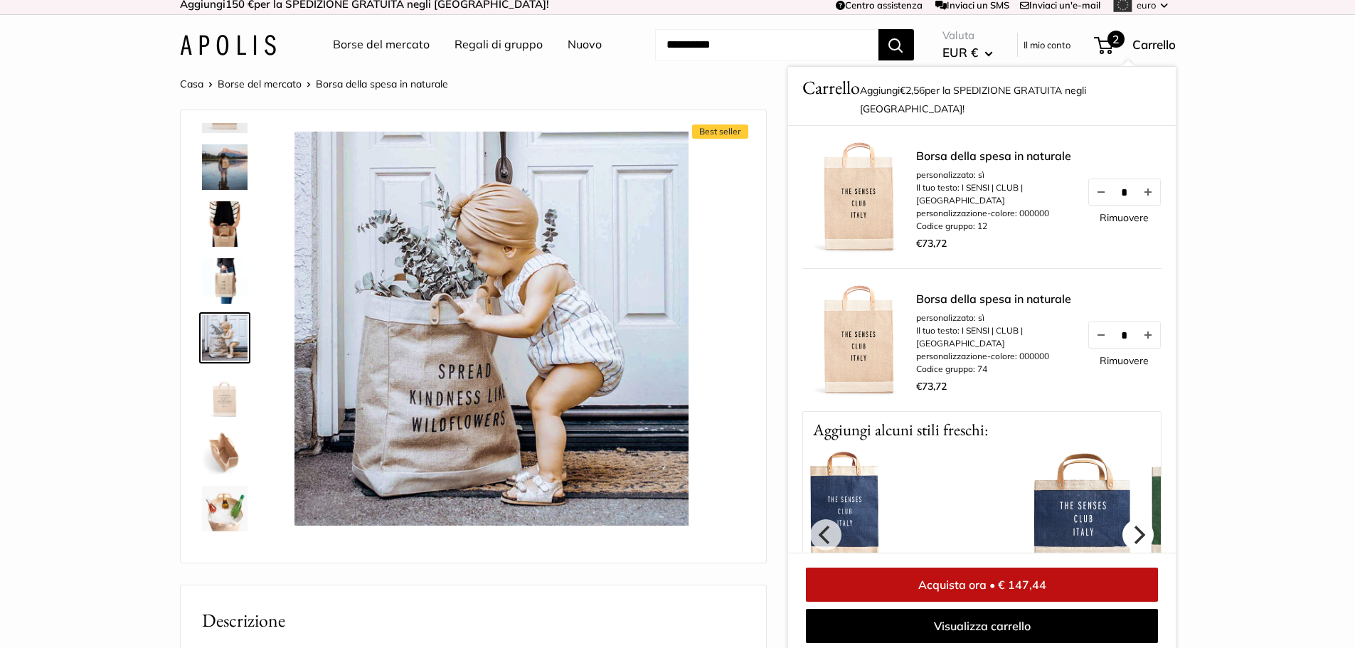
click at [1128, 526] on icon "Prossimo" at bounding box center [1137, 535] width 18 height 18
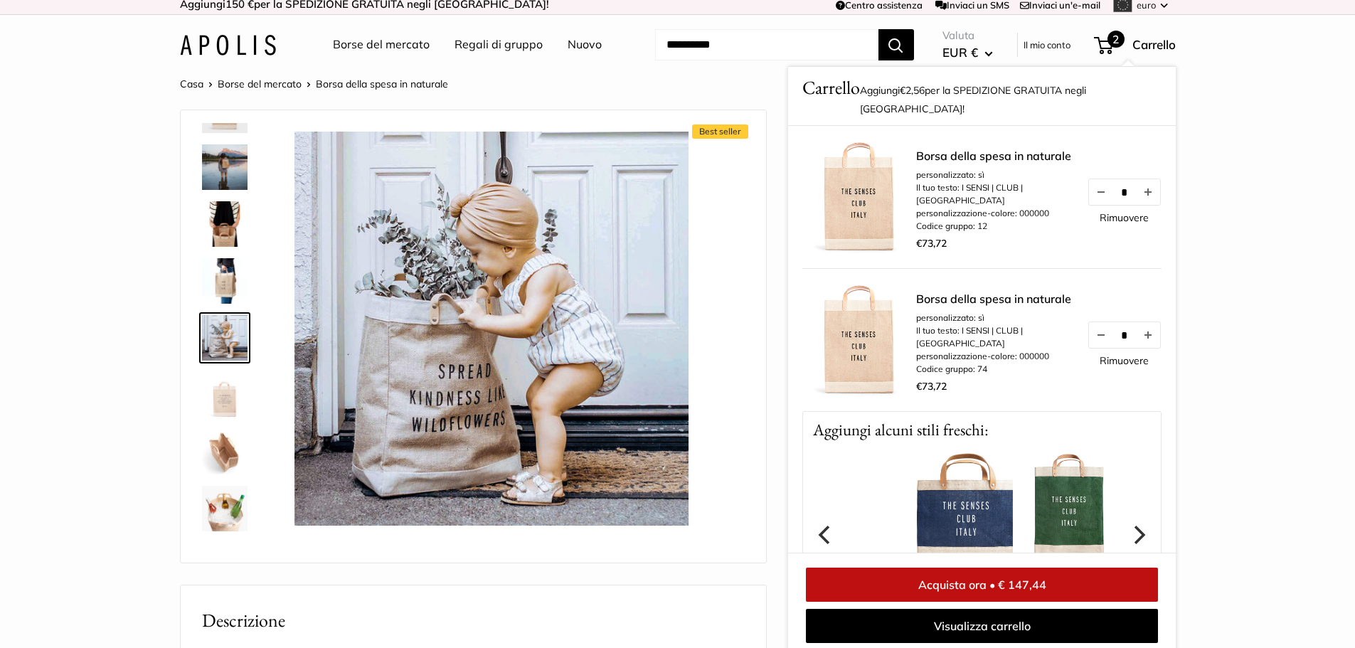
click at [1128, 526] on icon "Prossimo" at bounding box center [1137, 535] width 18 height 18
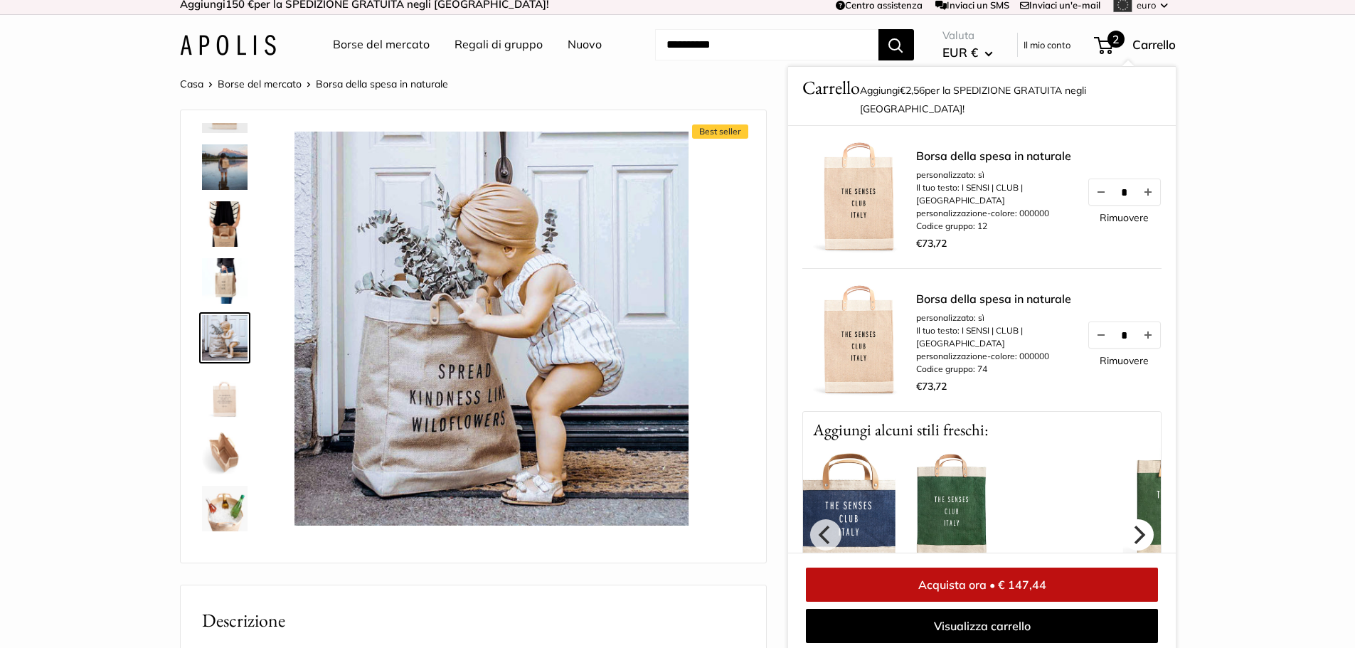
click at [1128, 526] on icon "Prossimo" at bounding box center [1137, 535] width 18 height 18
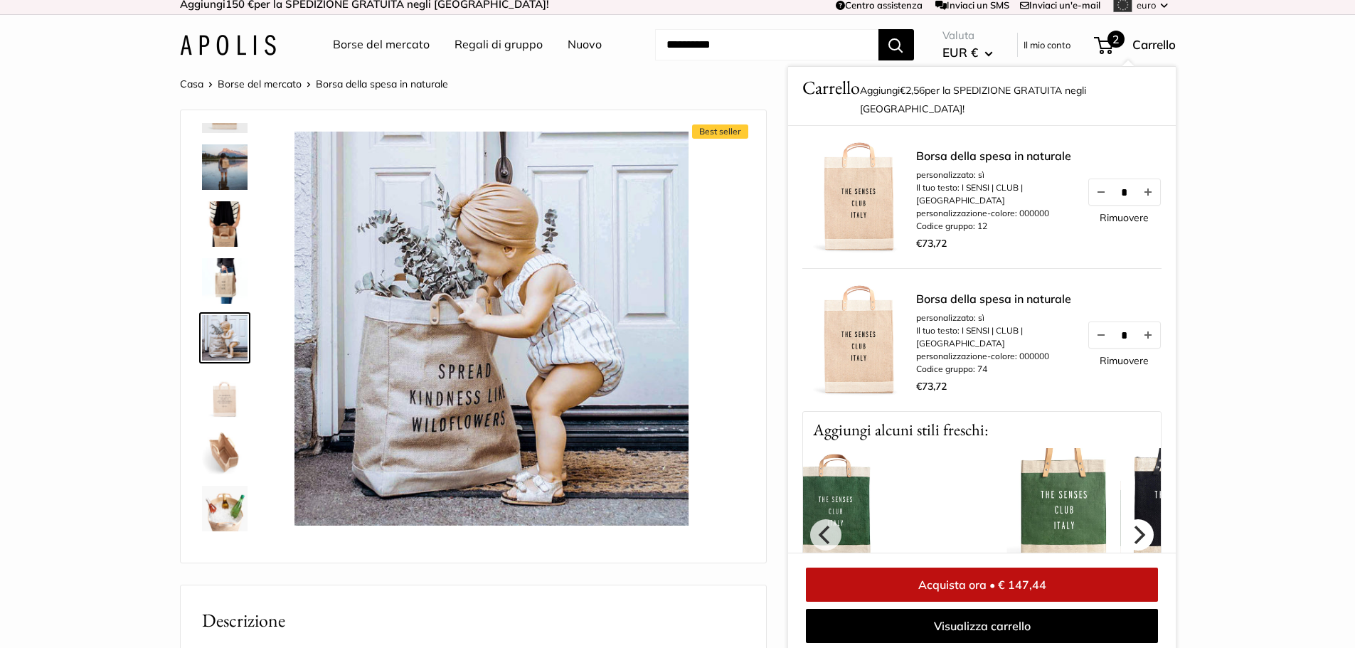
click at [1128, 526] on icon "Prossimo" at bounding box center [1137, 535] width 18 height 18
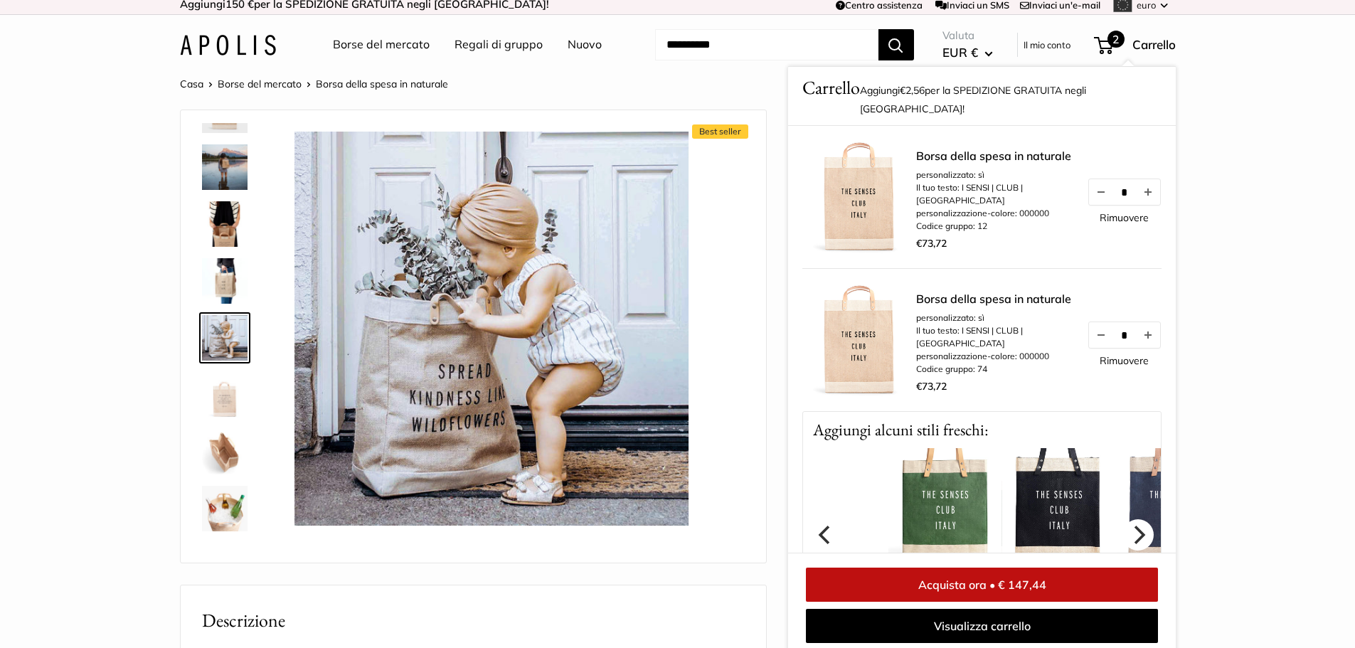
click at [1128, 526] on icon "Prossimo" at bounding box center [1137, 535] width 18 height 18
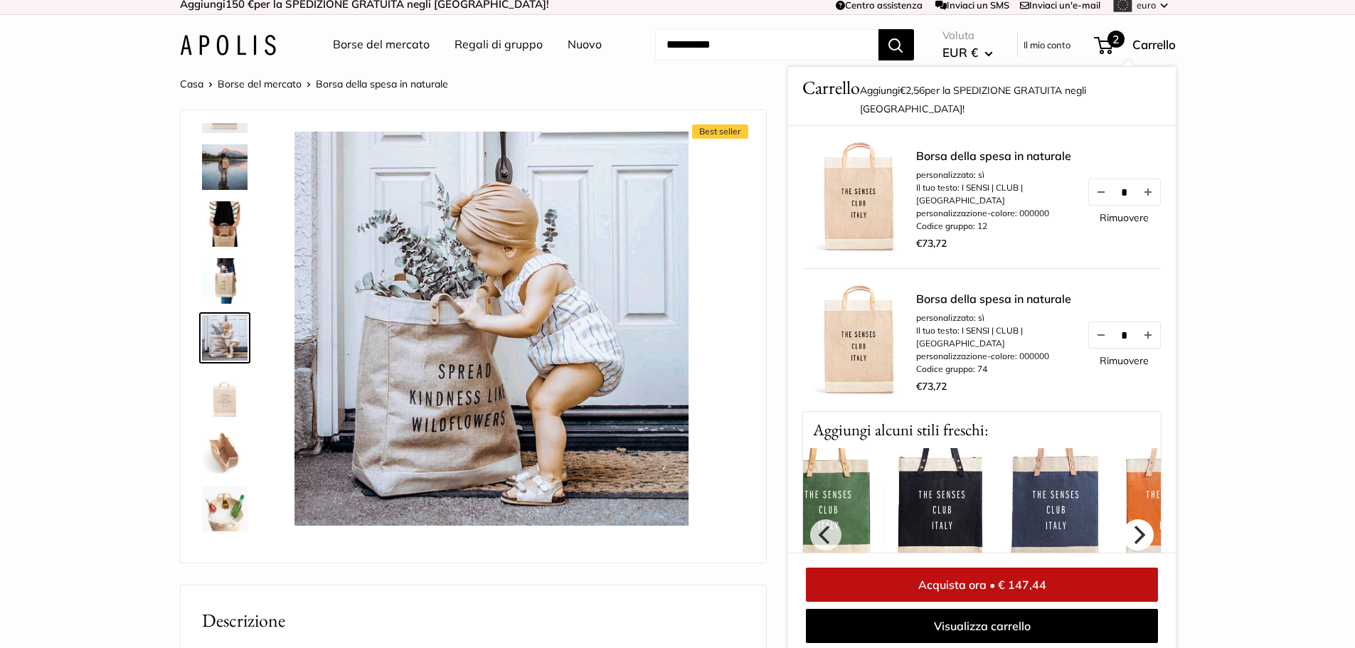
click at [1128, 526] on icon "Prossimo" at bounding box center [1137, 535] width 18 height 18
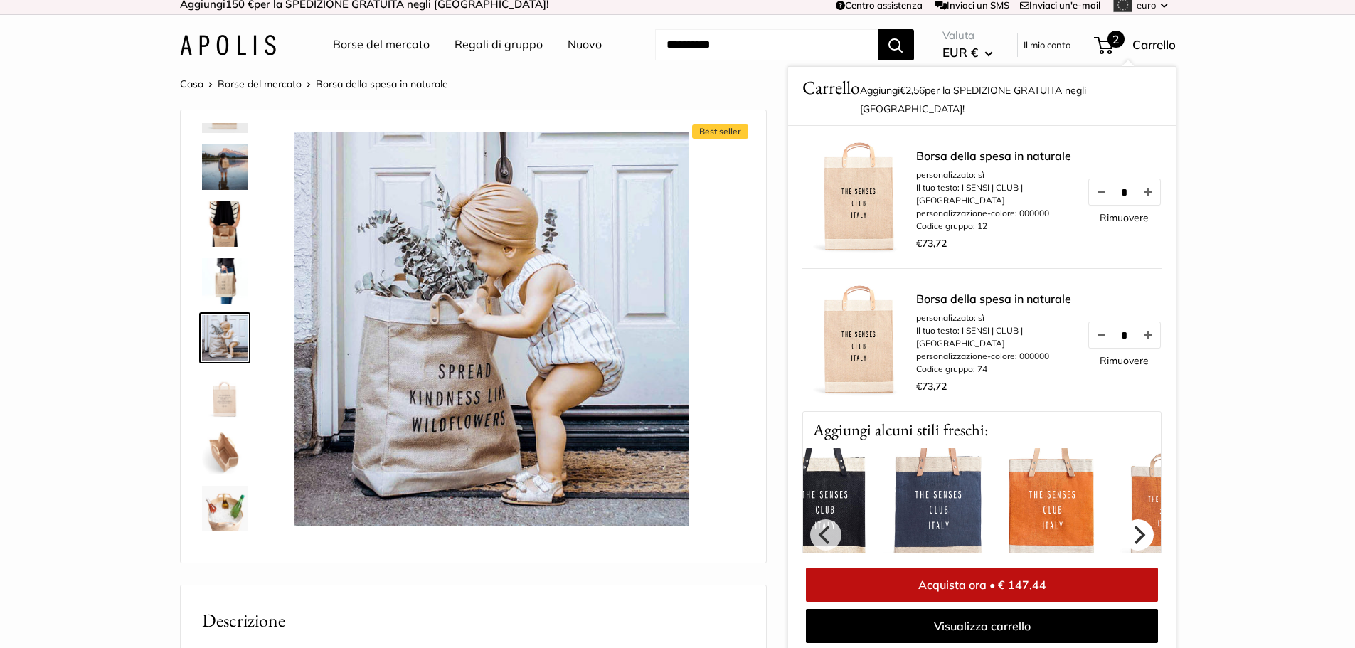
click at [1128, 526] on icon "Prossimo" at bounding box center [1137, 535] width 18 height 18
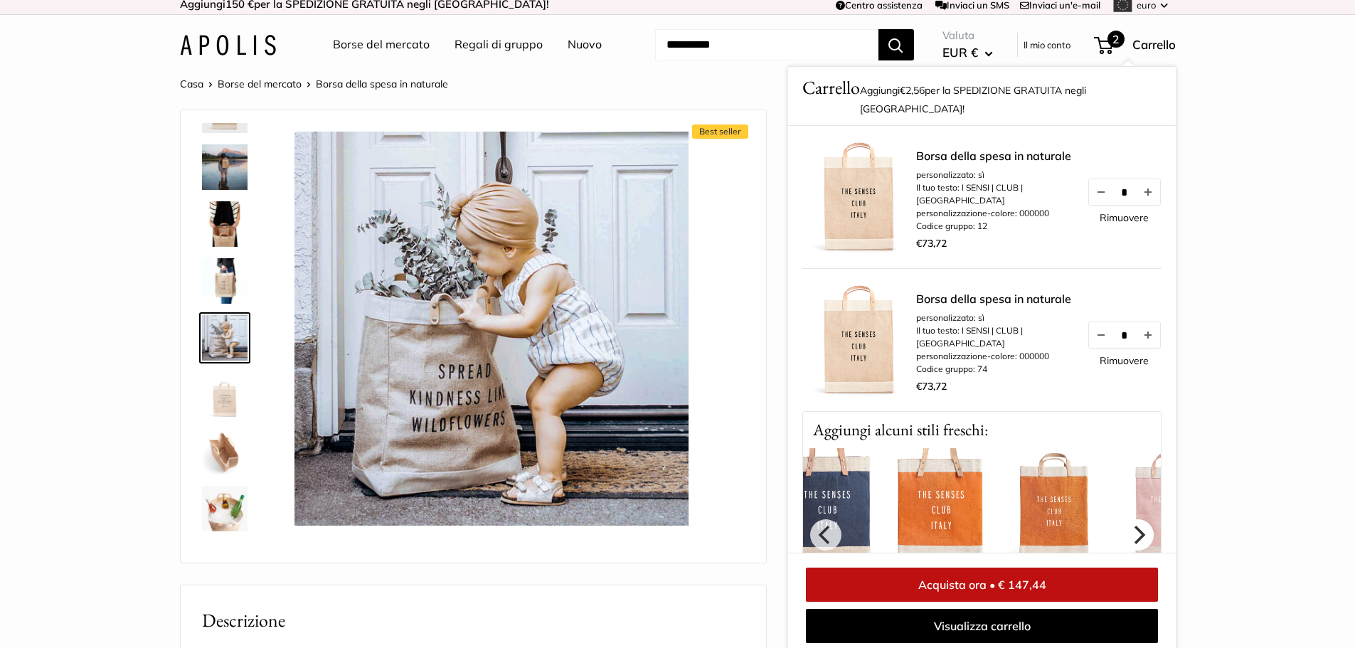
click at [1128, 526] on icon "Prossimo" at bounding box center [1137, 535] width 18 height 18
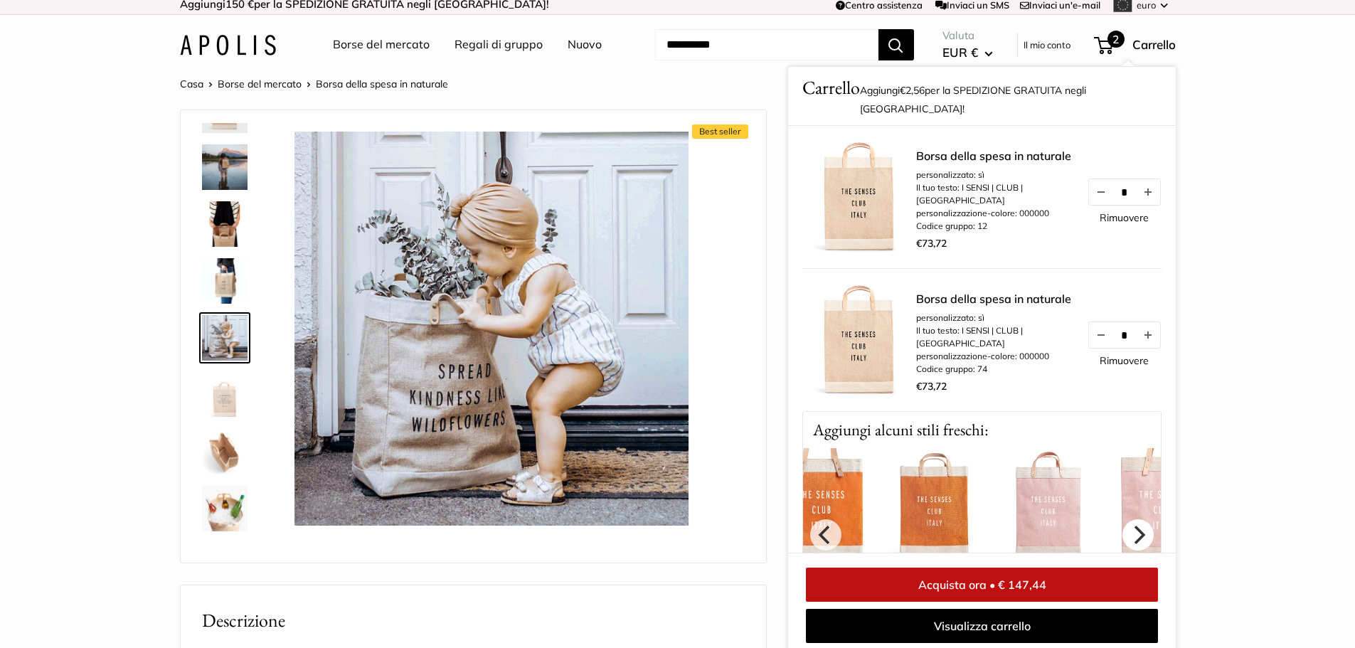
click at [1128, 526] on icon "Prossimo" at bounding box center [1137, 535] width 18 height 18
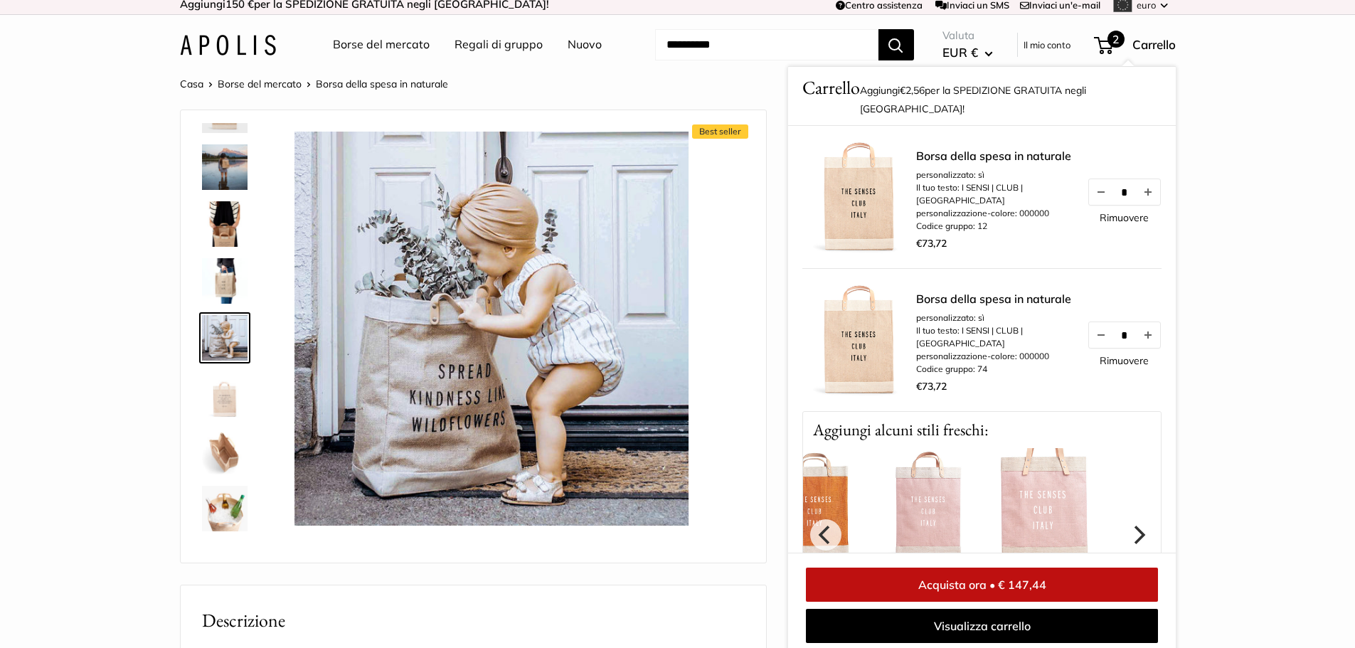
click at [1128, 526] on icon "Prossimo" at bounding box center [1137, 535] width 18 height 18
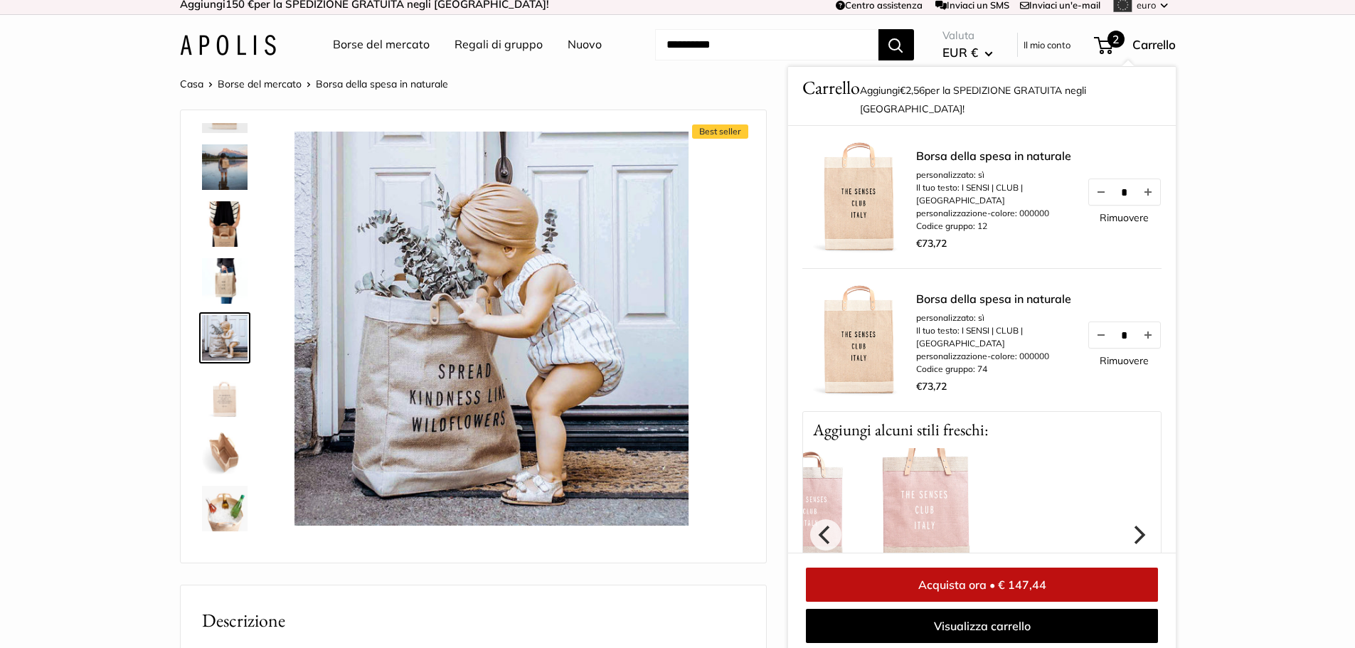
click at [1128, 526] on icon "Prossimo" at bounding box center [1137, 535] width 18 height 18
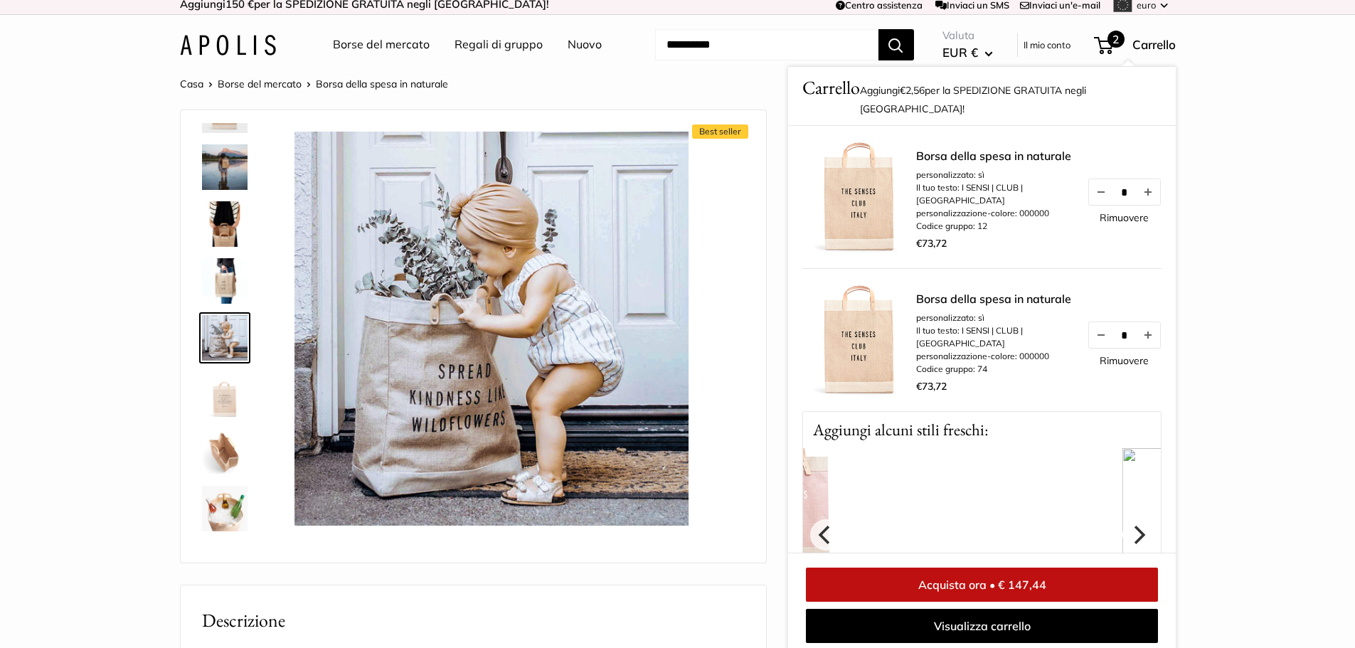
click at [1128, 526] on icon "Prossimo" at bounding box center [1137, 535] width 18 height 18
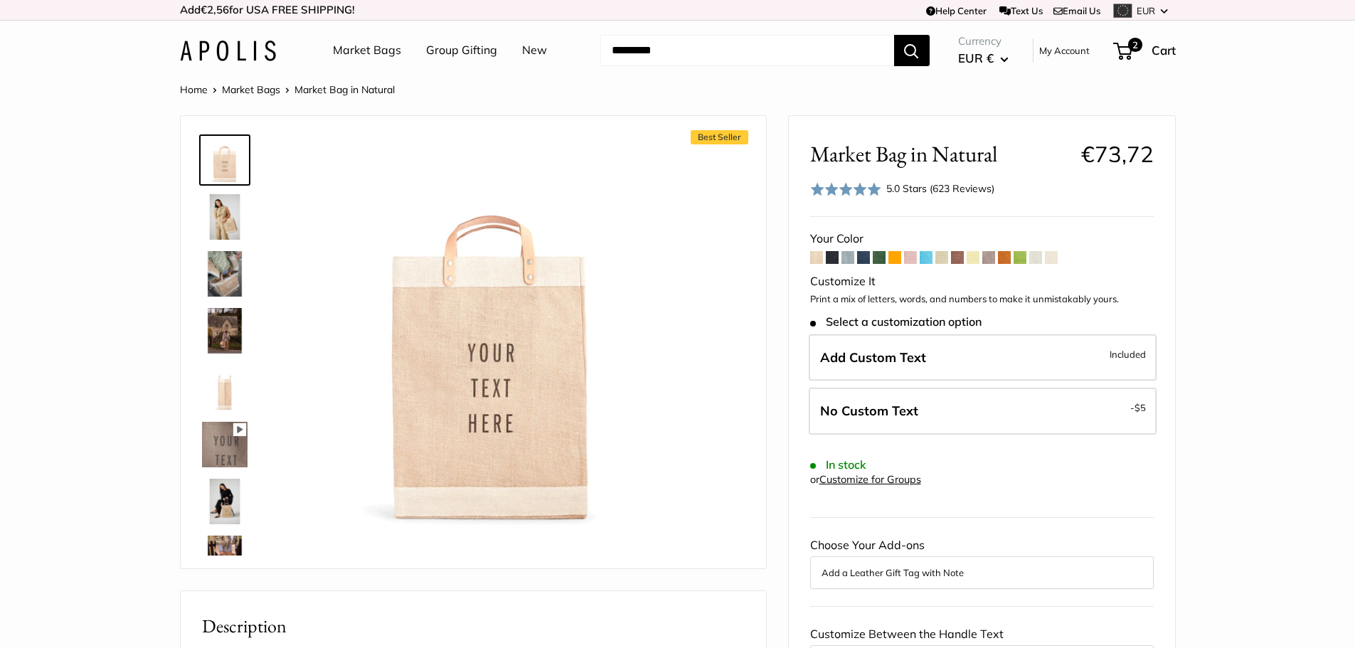
click at [258, 90] on link "Market Bags" at bounding box center [251, 89] width 58 height 13
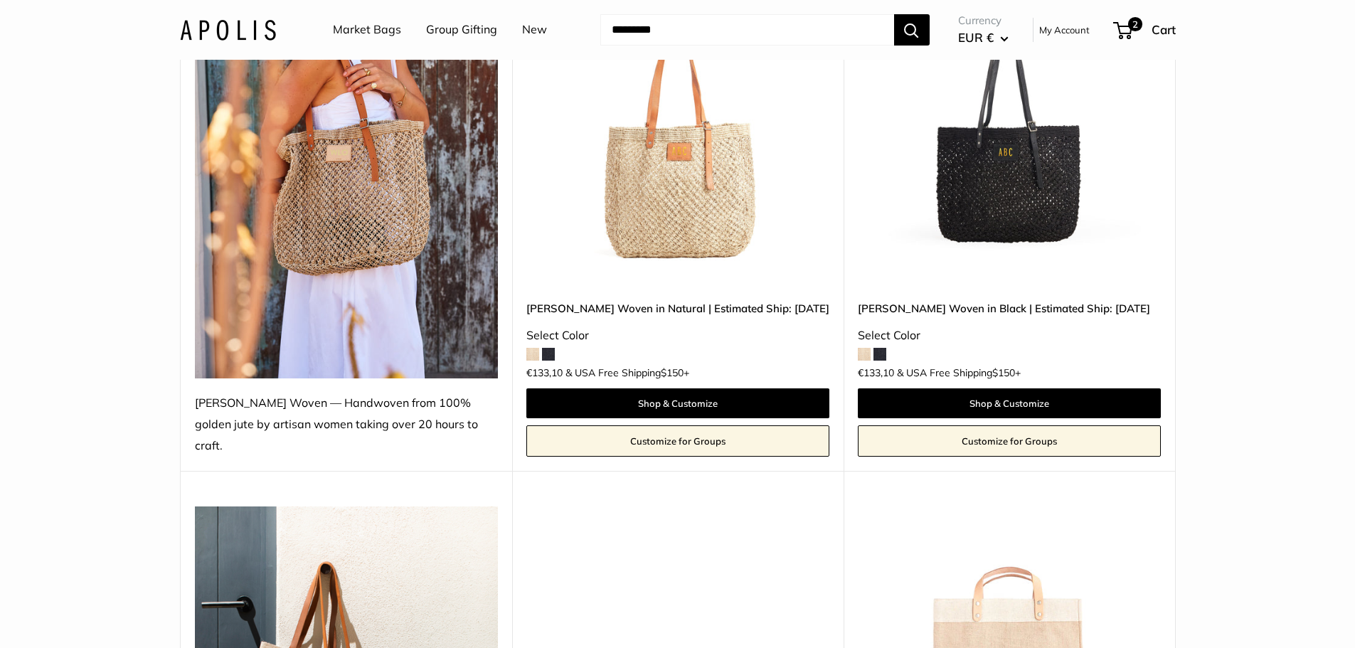
scroll to position [498, 0]
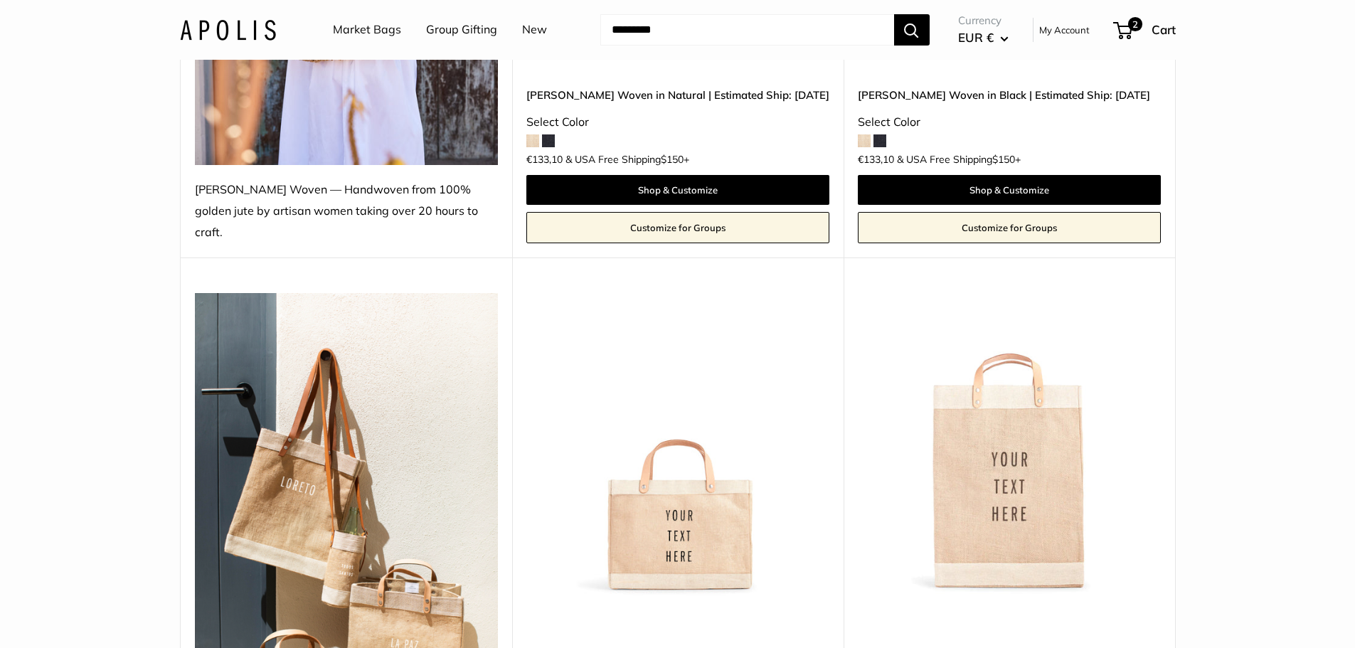
click at [0, 0] on img at bounding box center [0, 0] width 0 height 0
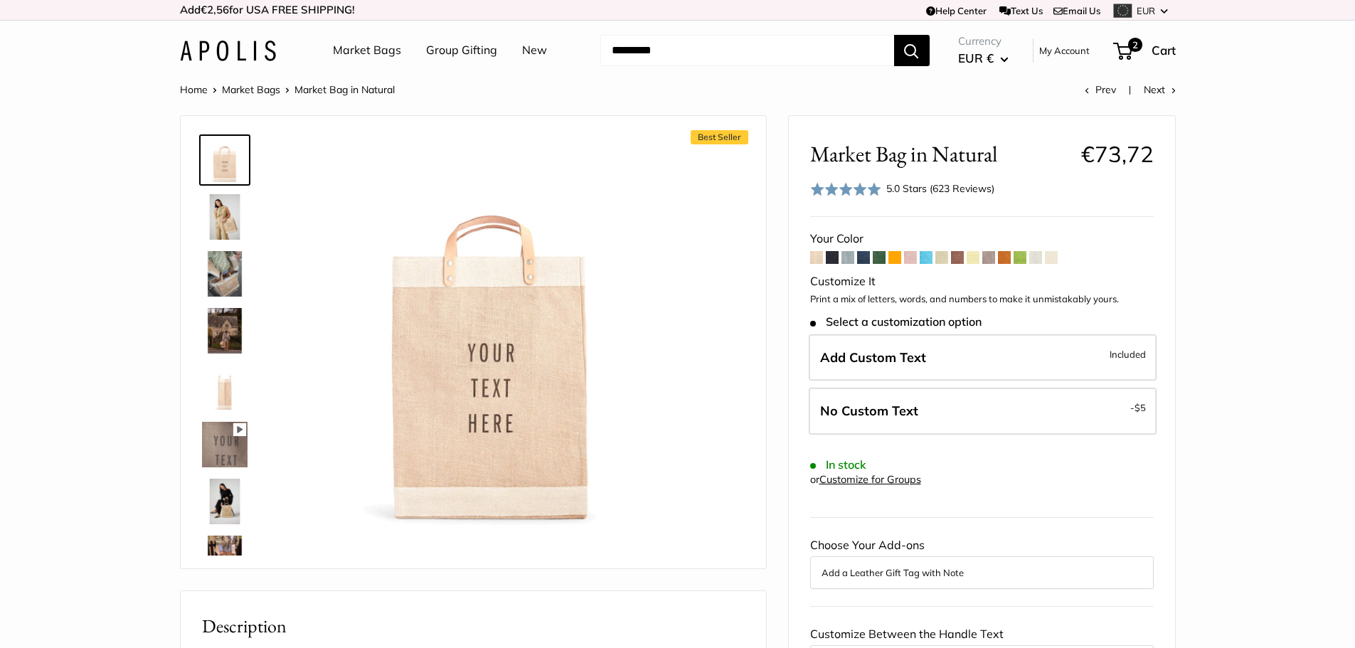
click at [207, 243] on div at bounding box center [230, 342] width 68 height 427
click at [229, 233] on img at bounding box center [225, 217] width 46 height 46
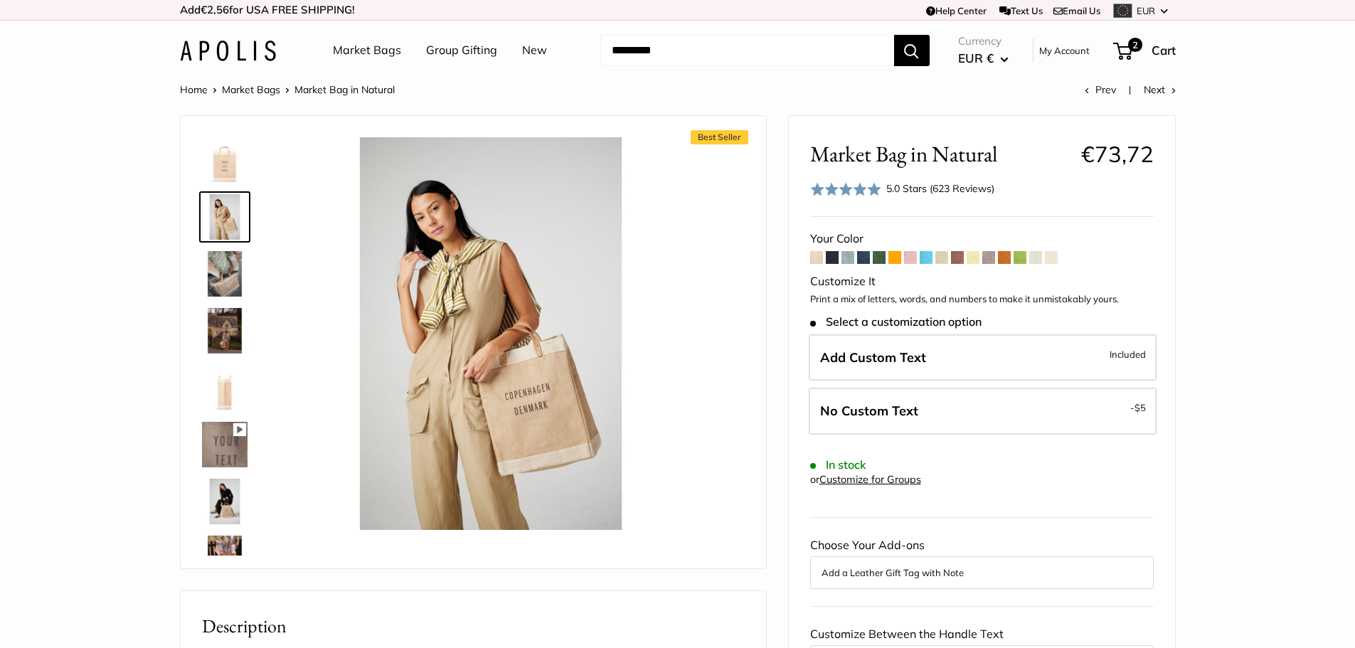
click at [228, 279] on img at bounding box center [225, 274] width 46 height 46
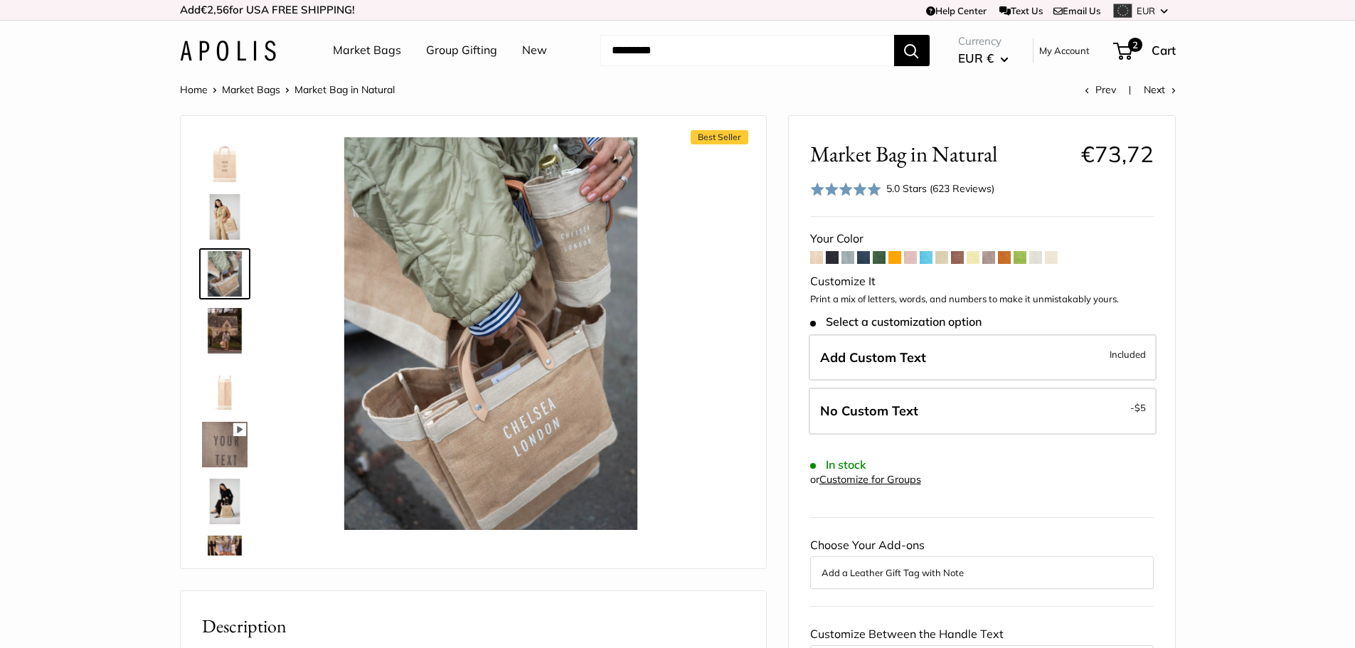
click at [226, 313] on img at bounding box center [225, 331] width 46 height 46
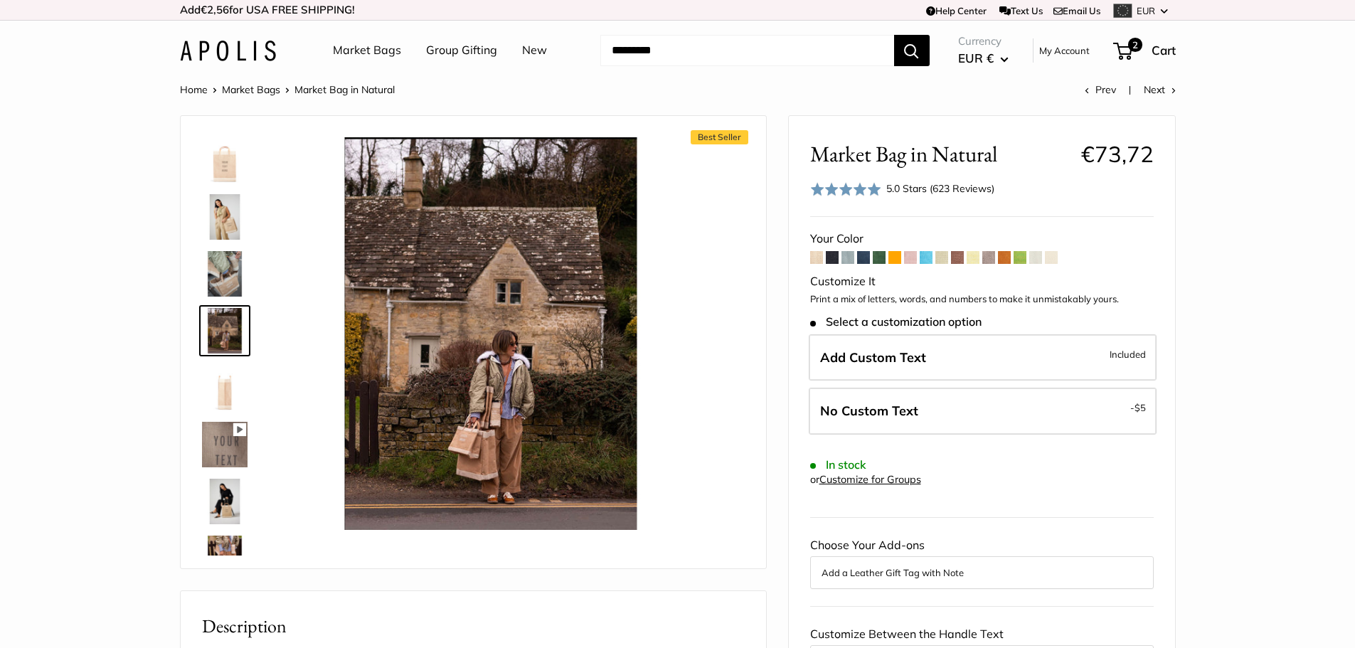
click at [239, 276] on img at bounding box center [225, 274] width 46 height 46
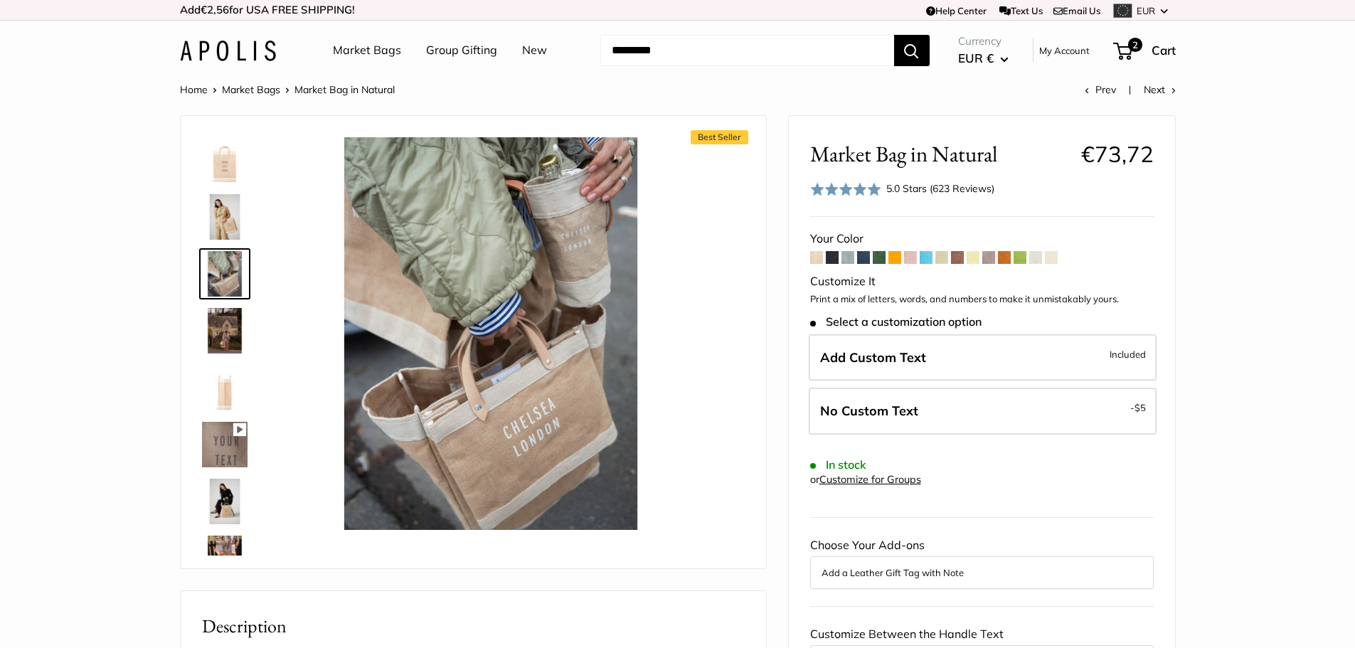
click at [236, 439] on img at bounding box center [225, 445] width 46 height 46
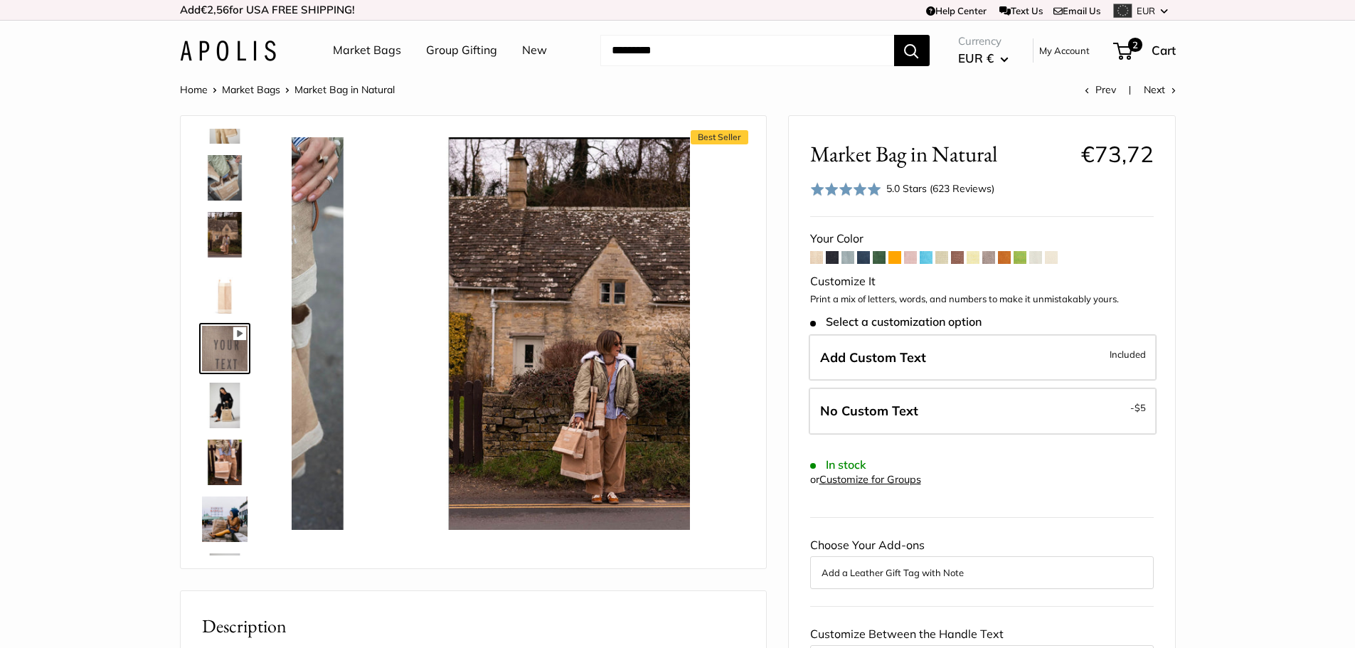
scroll to position [101, 0]
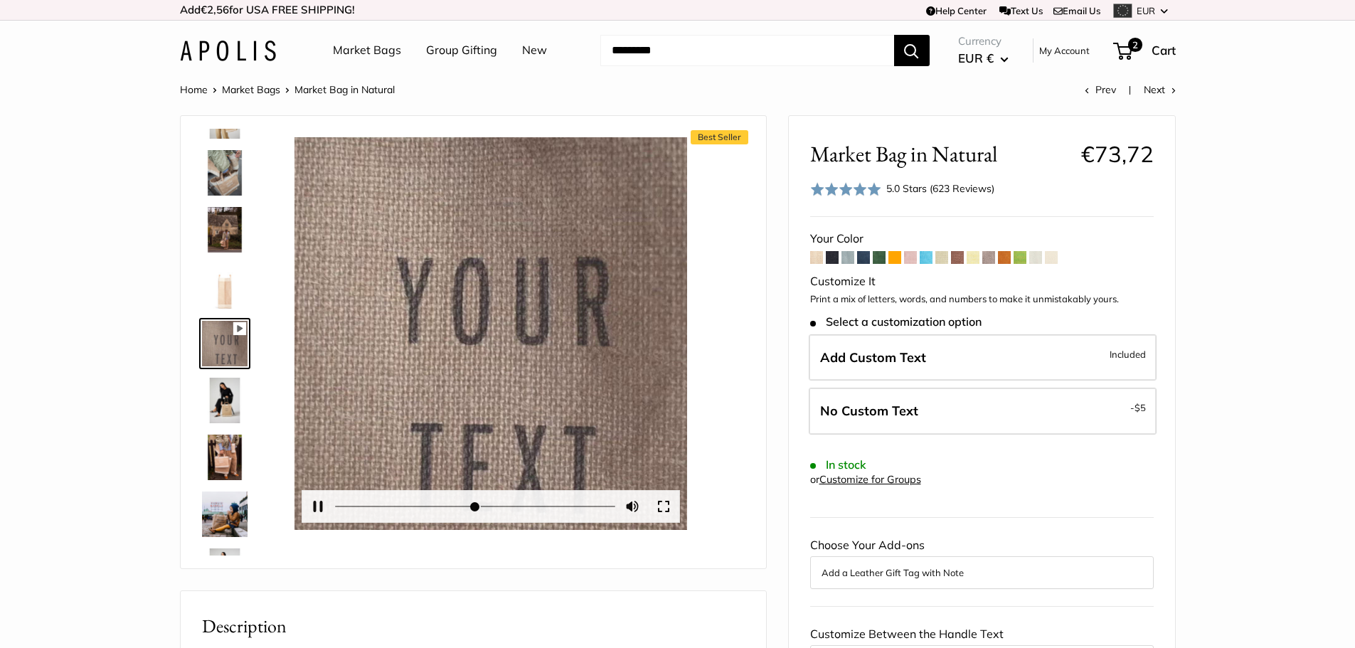
click at [501, 337] on div at bounding box center [490, 333] width 393 height 393
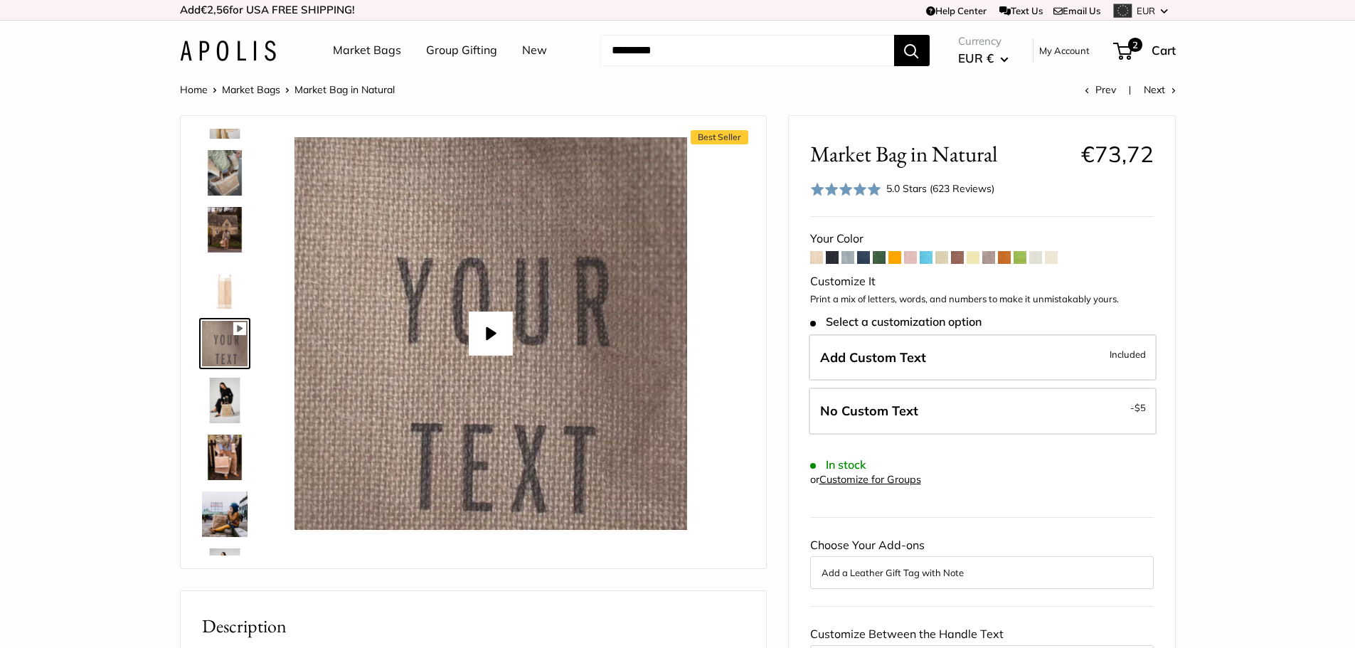
click at [496, 335] on button "Play" at bounding box center [490, 334] width 44 height 44
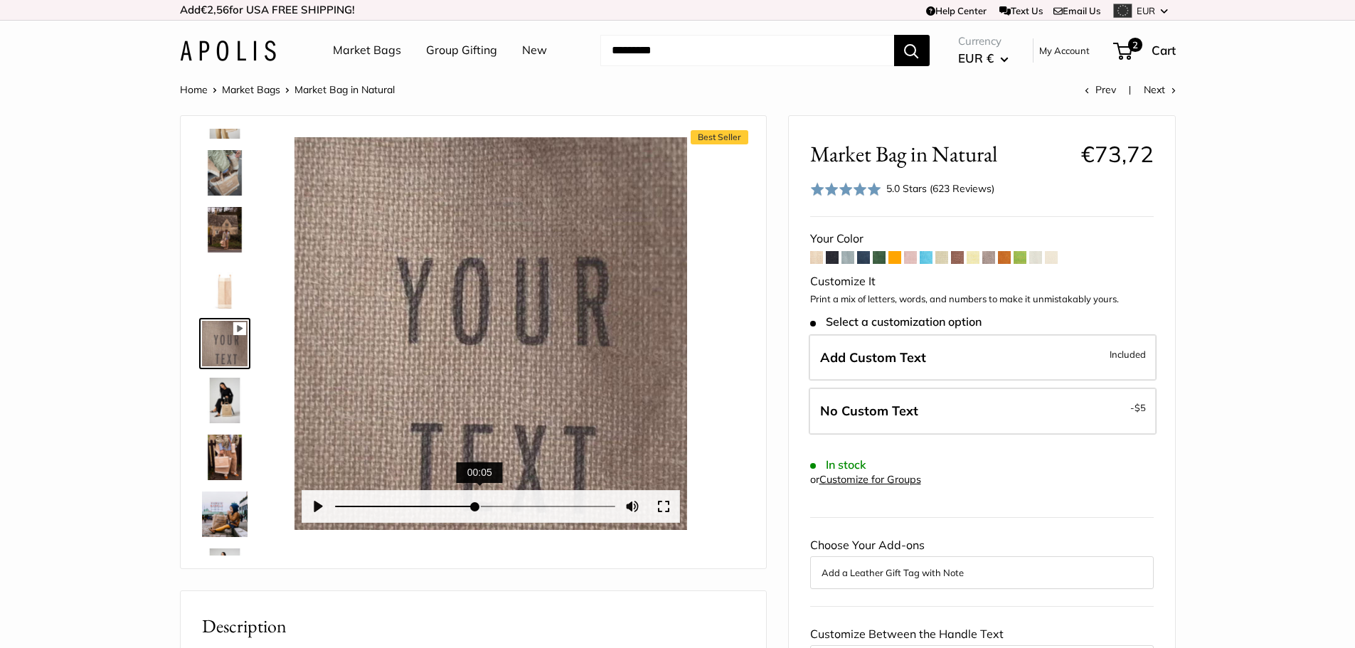
click at [480, 502] on input "Seek" at bounding box center [475, 507] width 280 height 14
click at [547, 511] on input "Seek" at bounding box center [475, 507] width 280 height 14
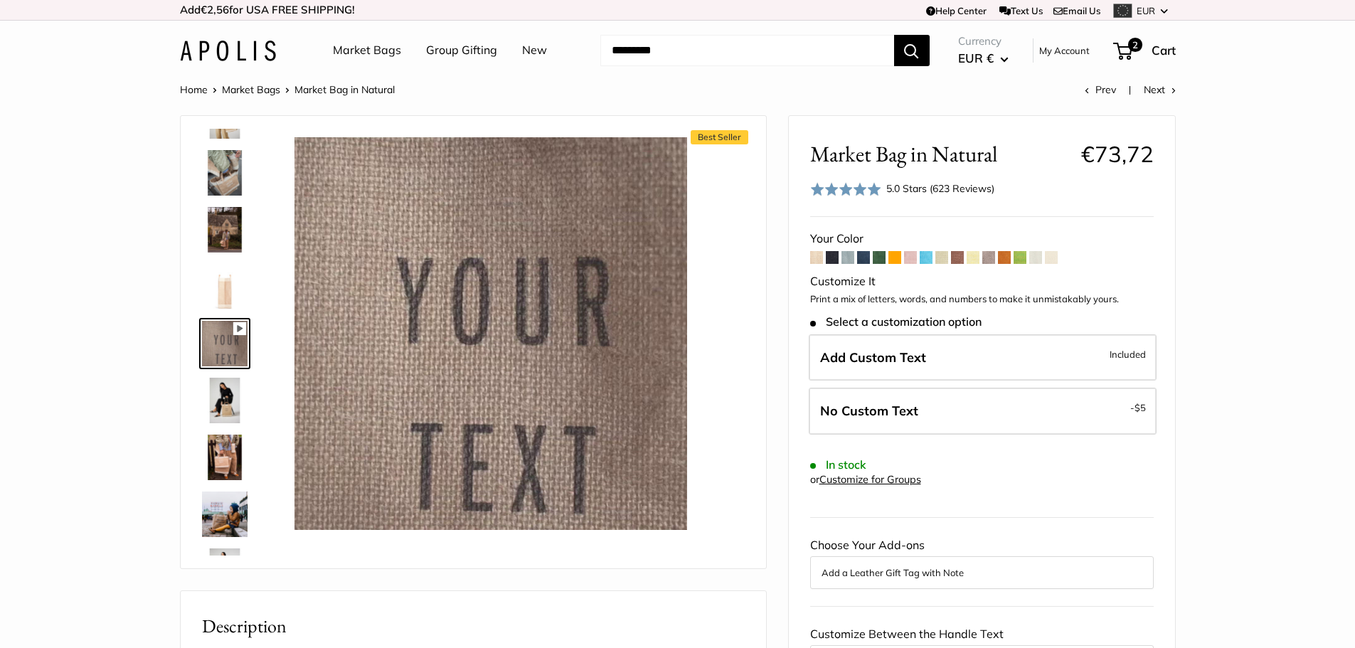
type input "*"
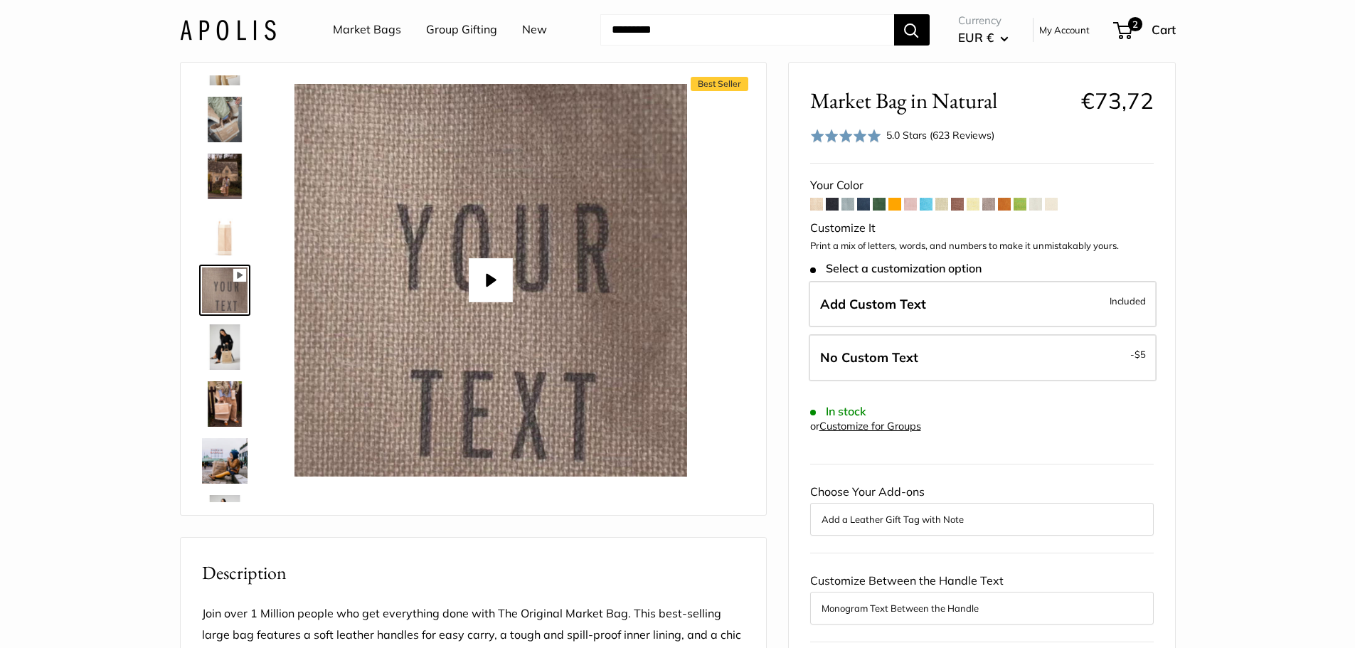
scroll to position [213, 0]
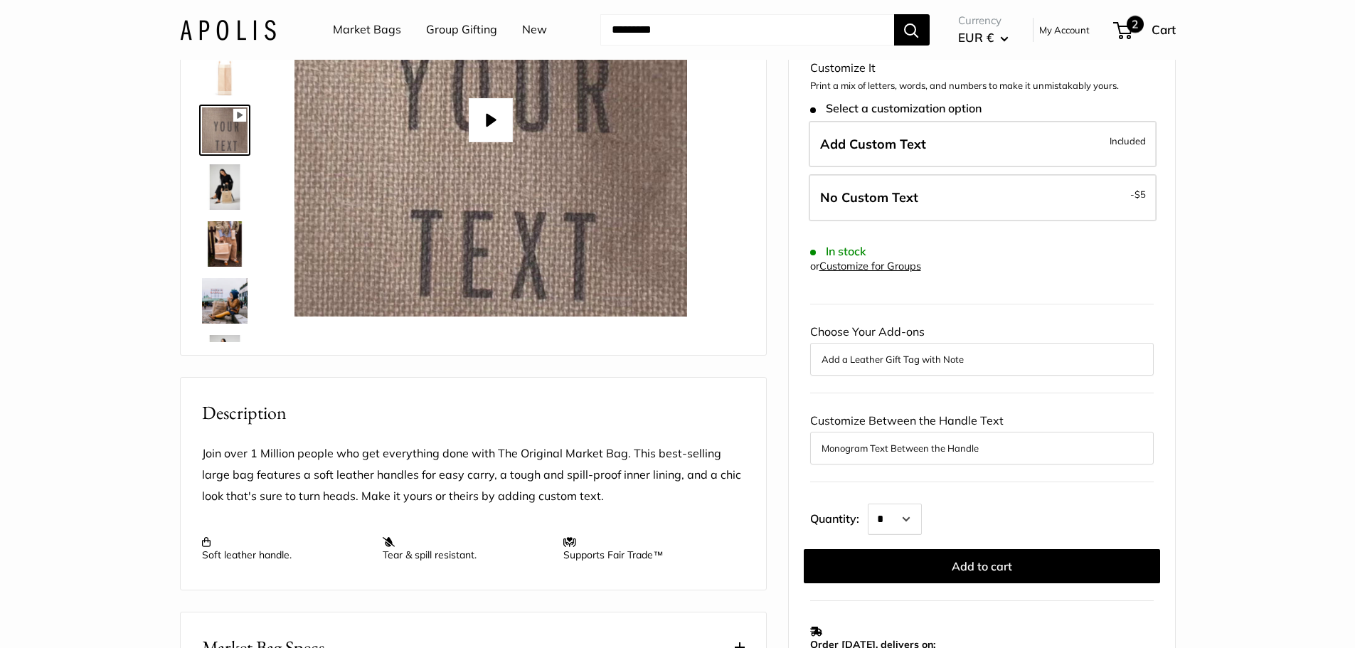
click at [1130, 29] on span "2" at bounding box center [1135, 24] width 17 height 17
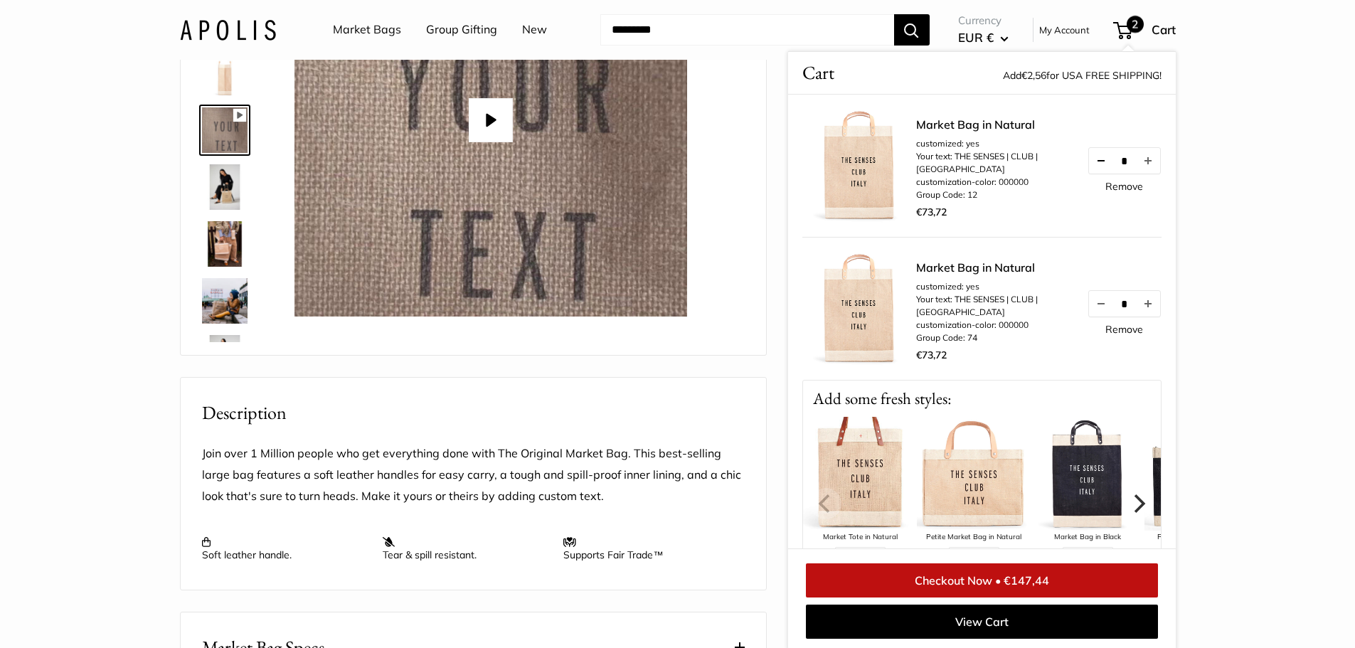
click at [1089, 165] on button "Decrease quantity by 1" at bounding box center [1101, 161] width 24 height 26
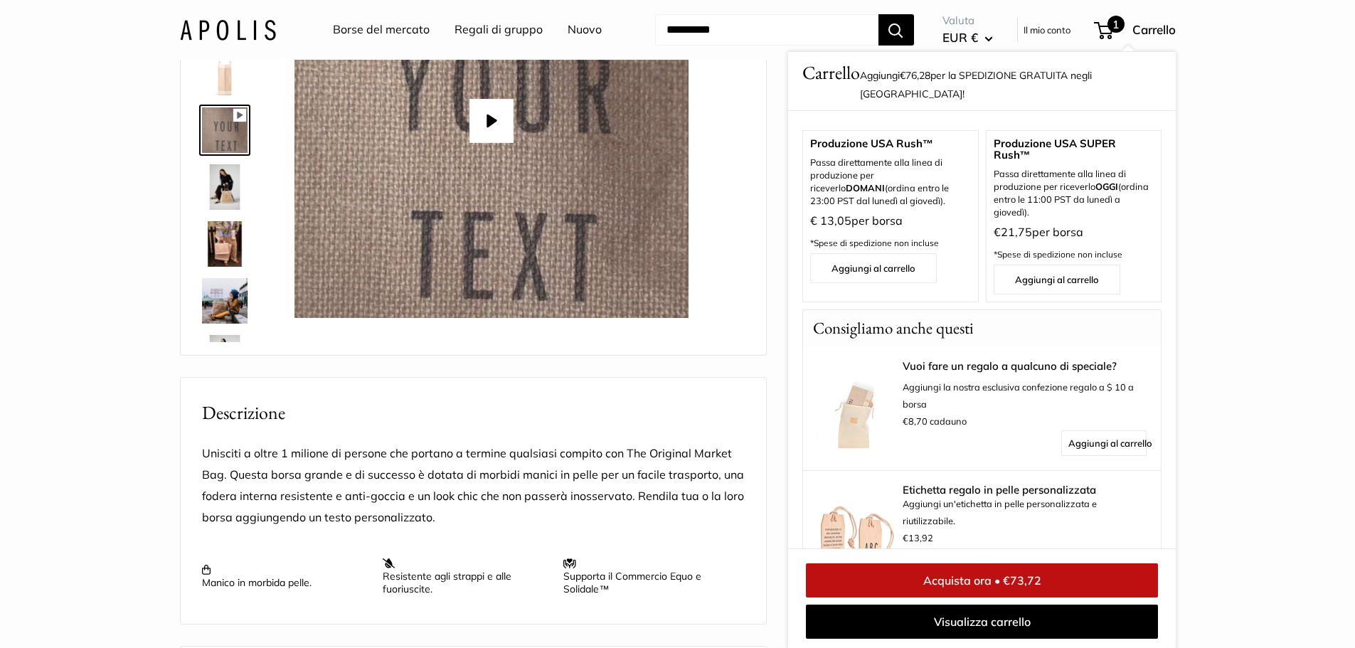
scroll to position [409, 0]
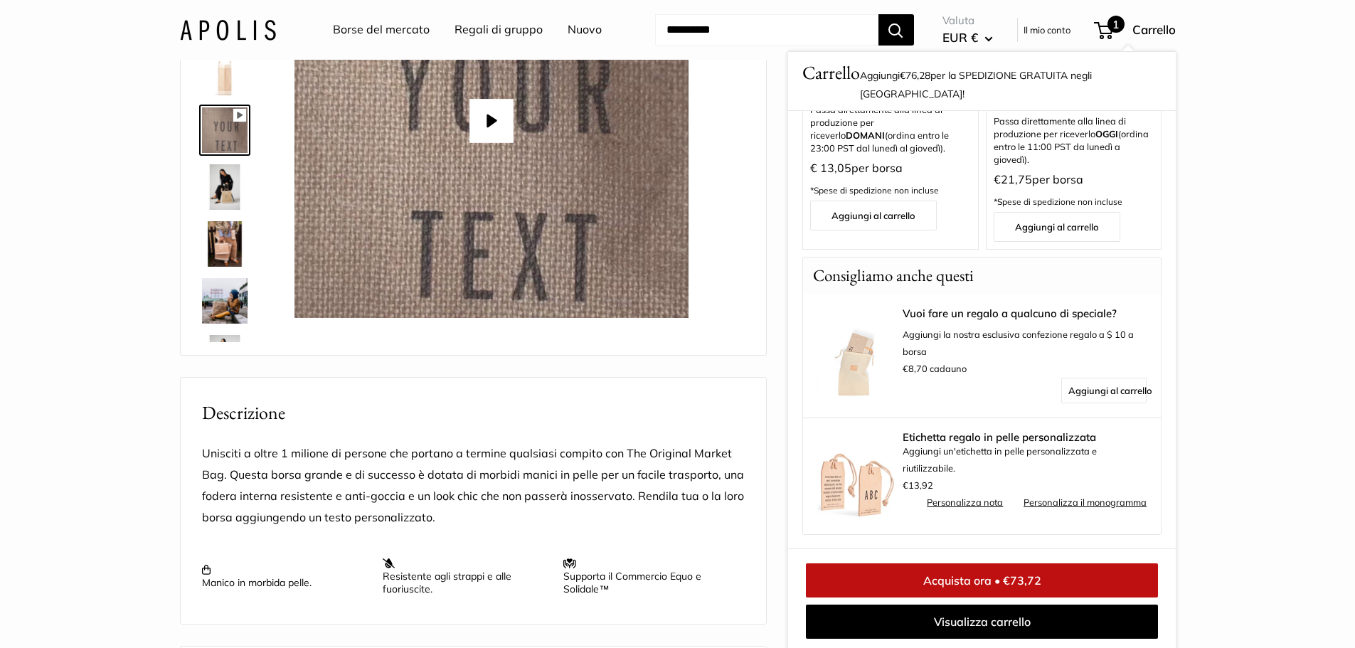
click at [1003, 497] on font "Personalizza nota" at bounding box center [965, 502] width 76 height 11
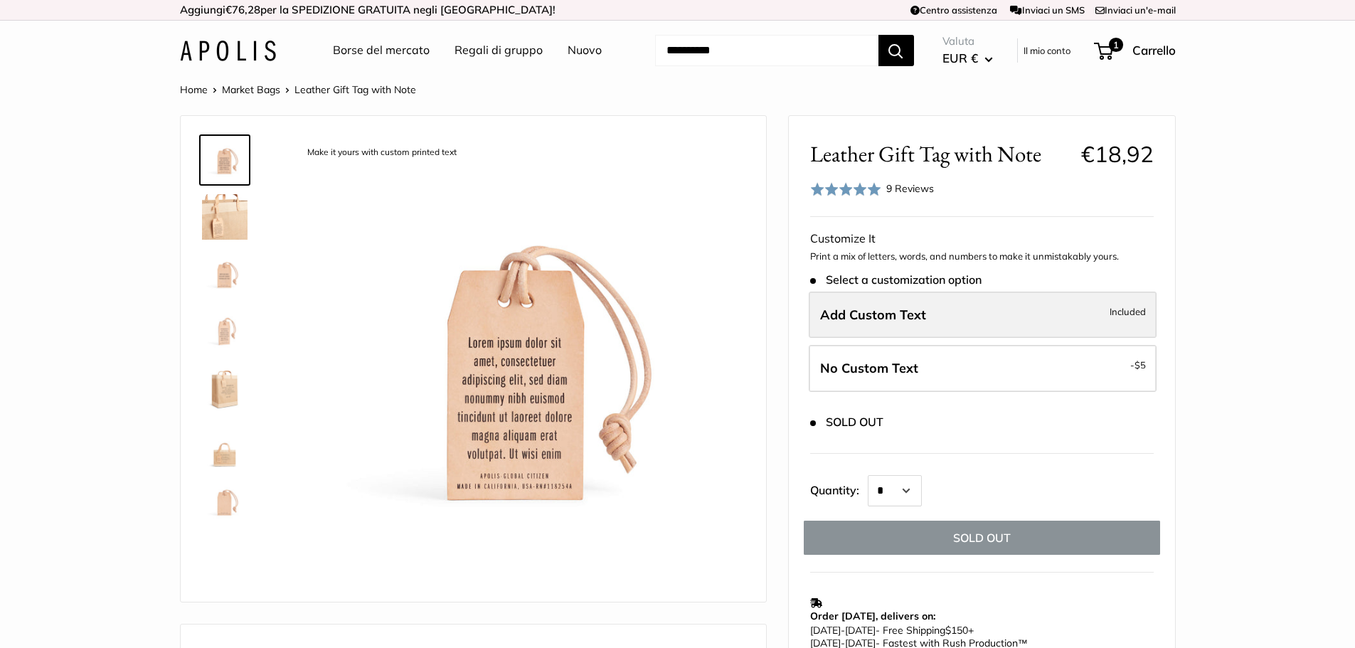
click at [978, 315] on div "Stock: Select a customization option Add Custom Text Included No Custom Text - …" at bounding box center [982, 336] width 344 height 127
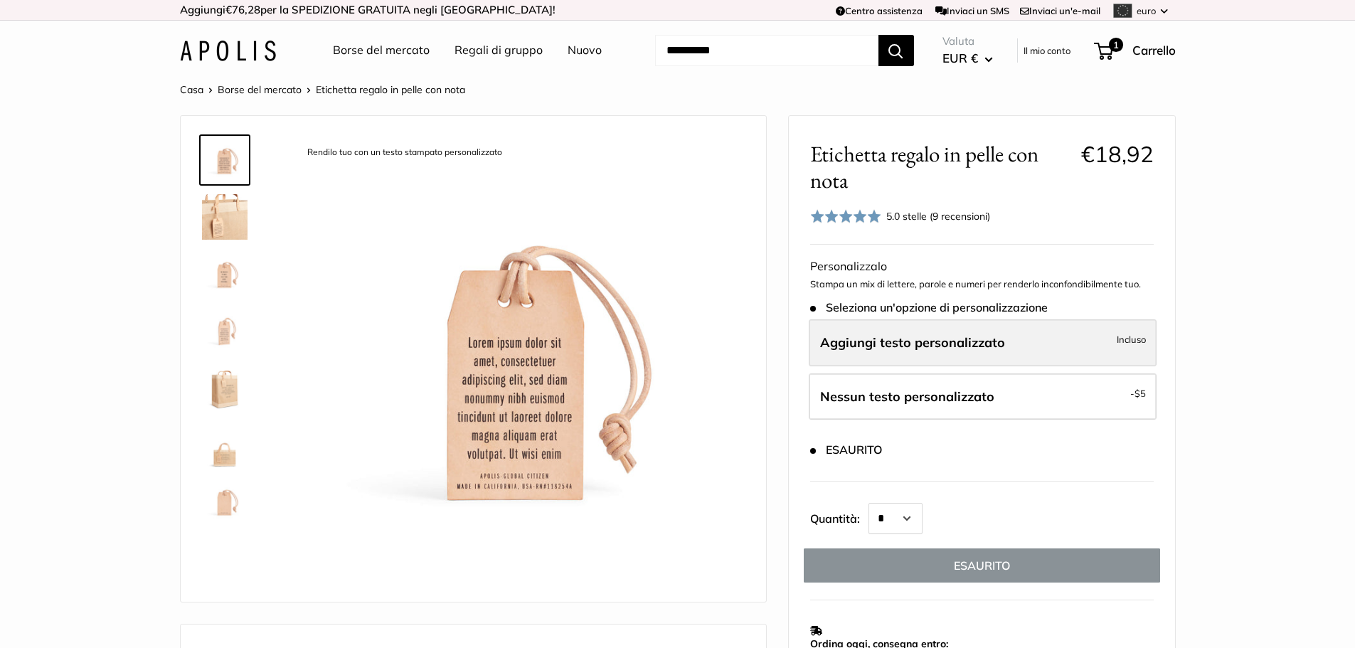
click at [1033, 339] on label "Aggiungi testo personalizzato Incluso" at bounding box center [983, 342] width 348 height 47
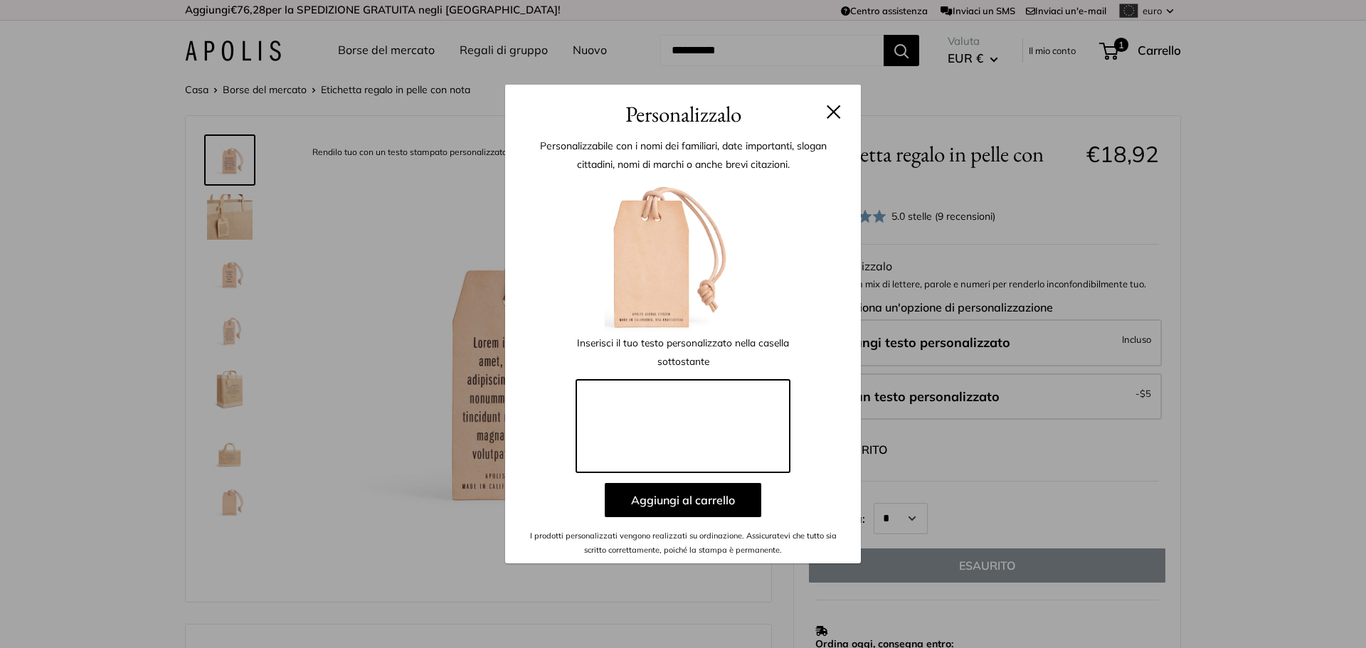
click at [674, 407] on textarea at bounding box center [682, 426] width 213 height 92
type textarea "**********"
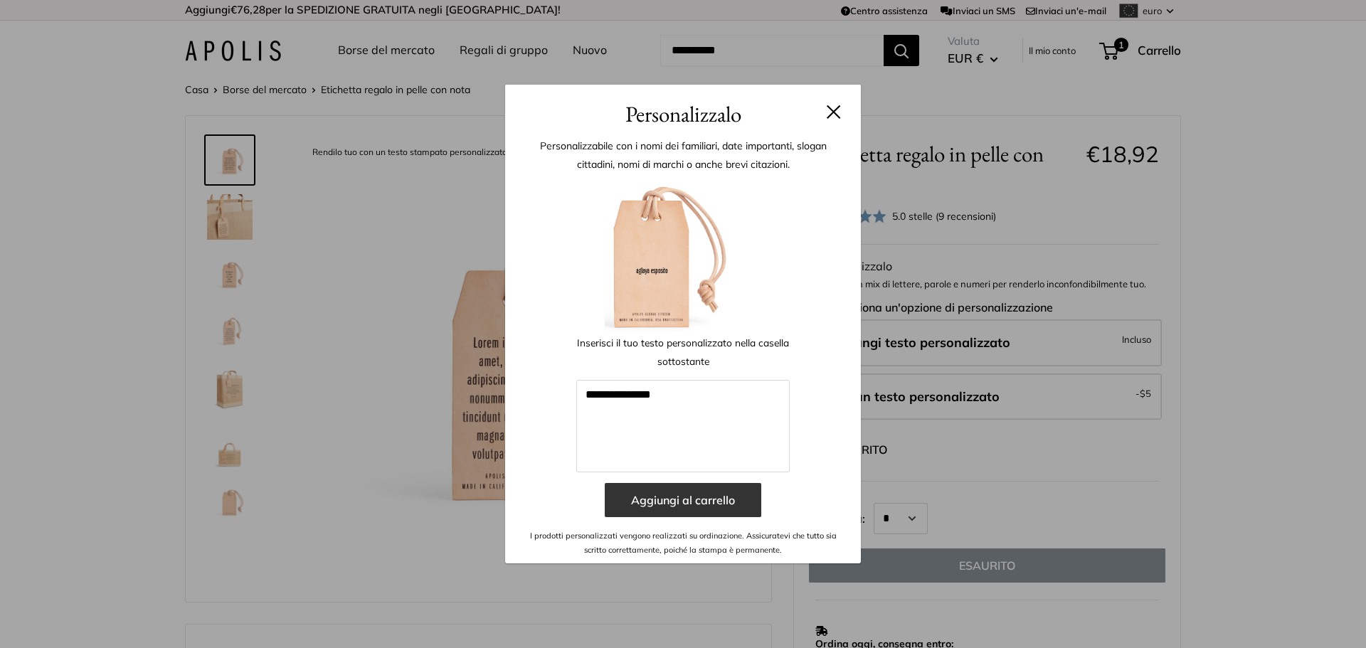
click at [681, 504] on font "Aggiungi al carrello" at bounding box center [683, 500] width 104 height 14
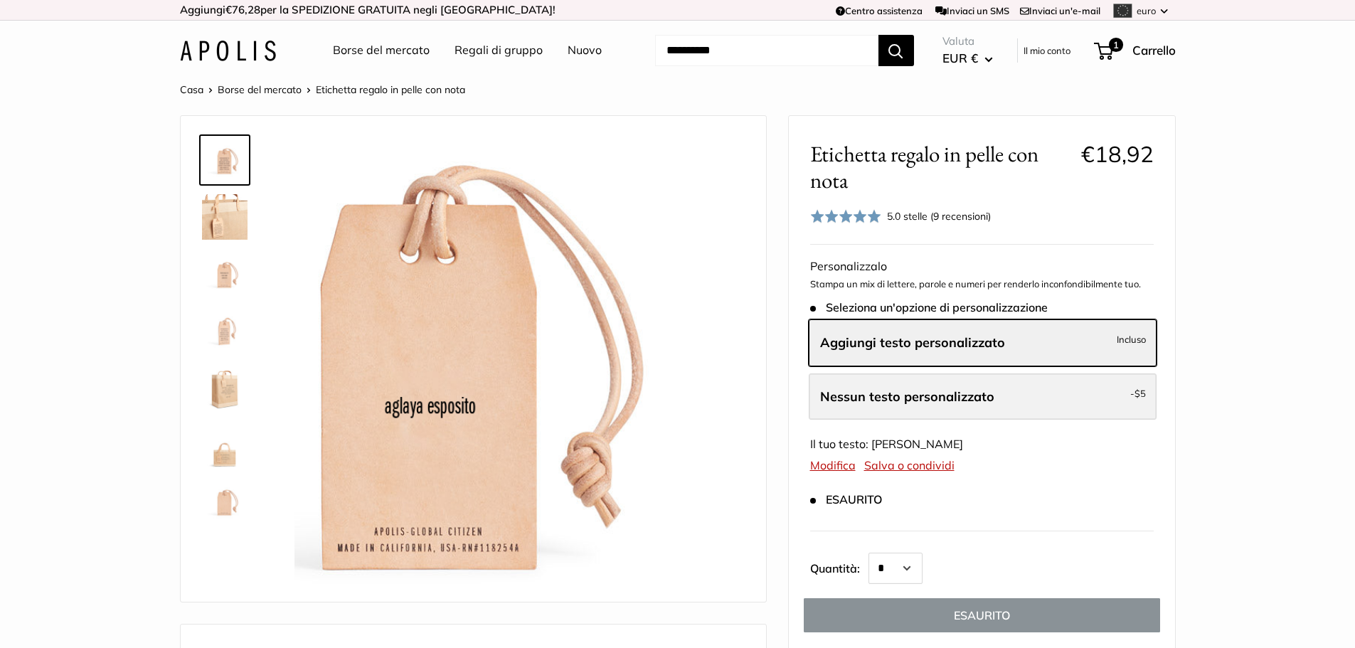
click at [1054, 401] on label "Nessun testo personalizzato - $5" at bounding box center [983, 397] width 348 height 47
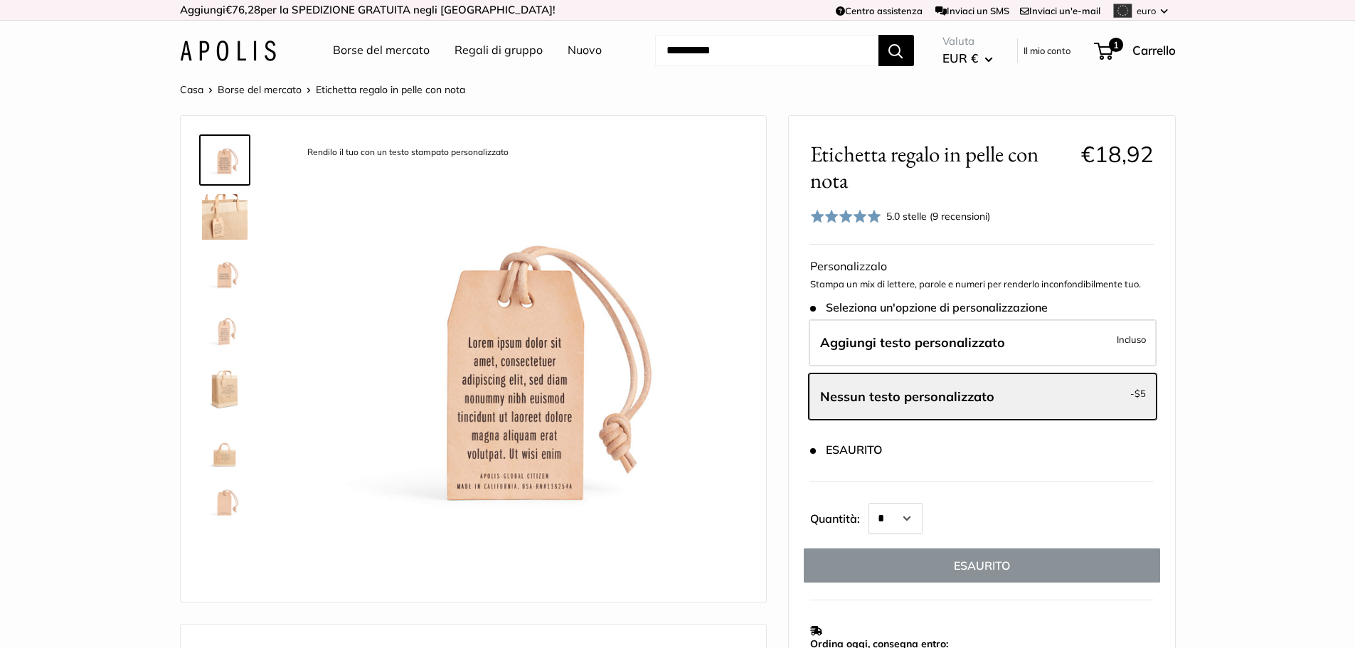
scroll to position [213, 0]
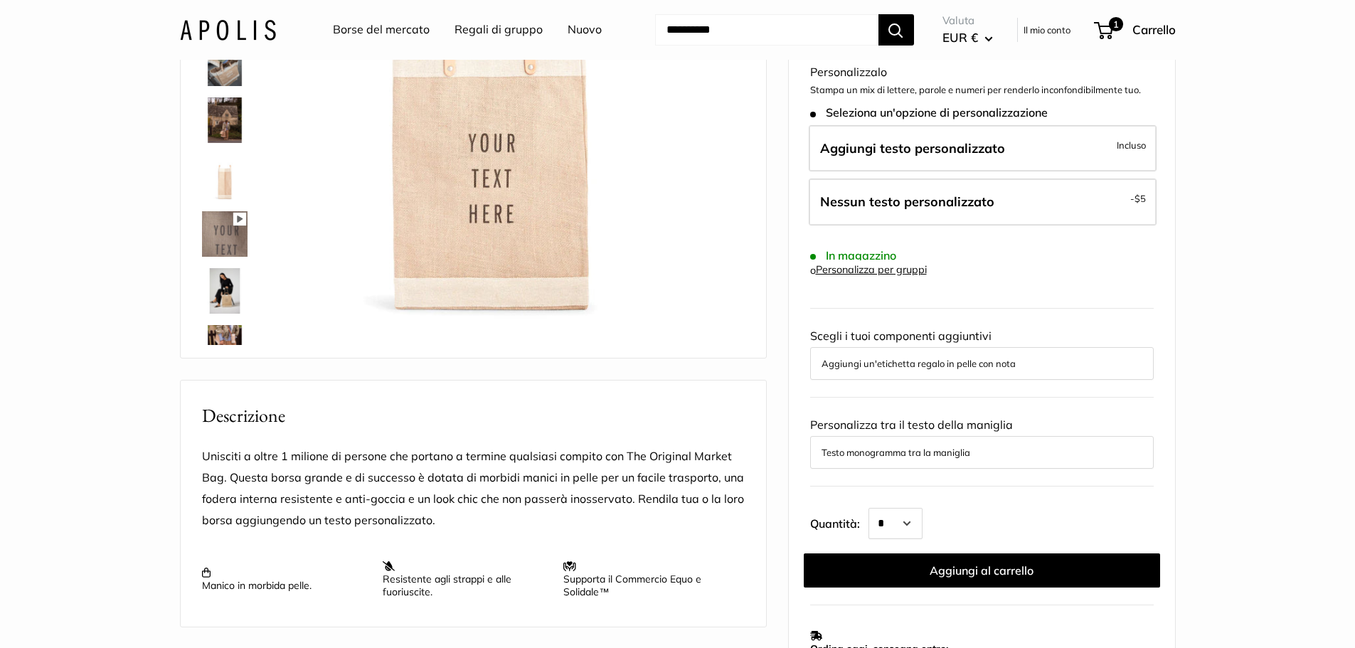
scroll to position [285, 0]
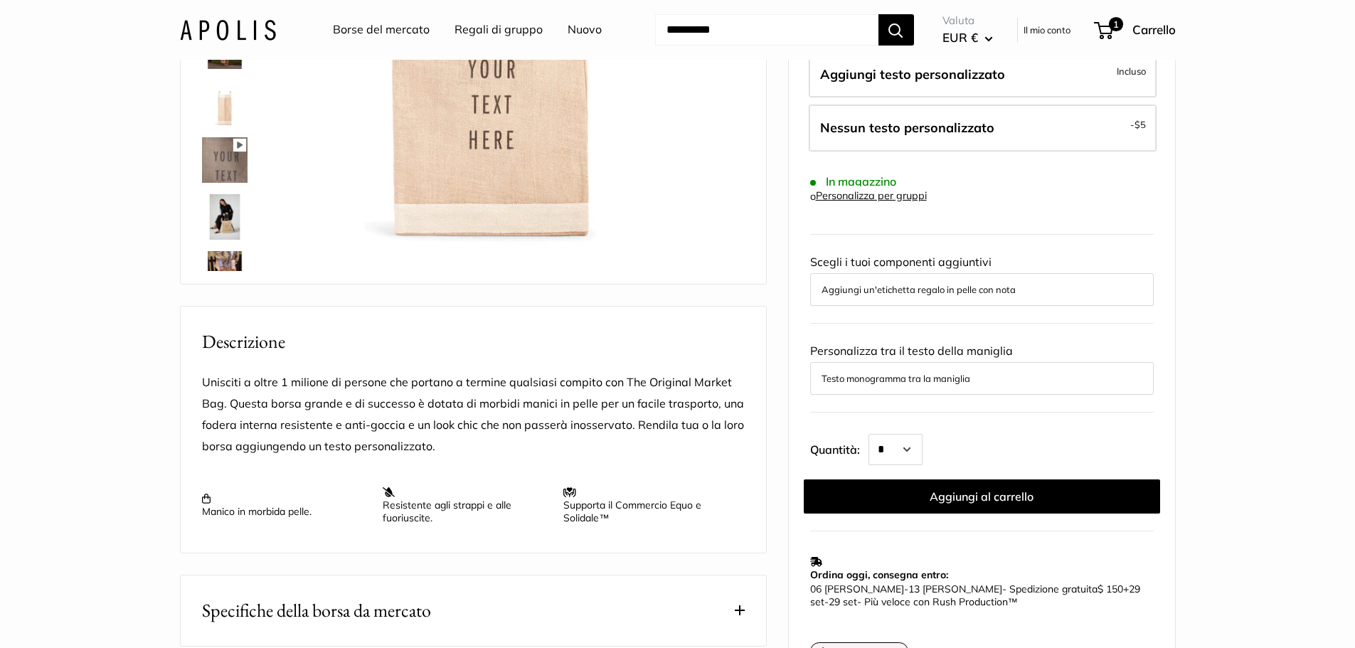
click at [869, 286] on font "Aggiungi un'etichetta regalo in pelle con nota" at bounding box center [919, 289] width 194 height 11
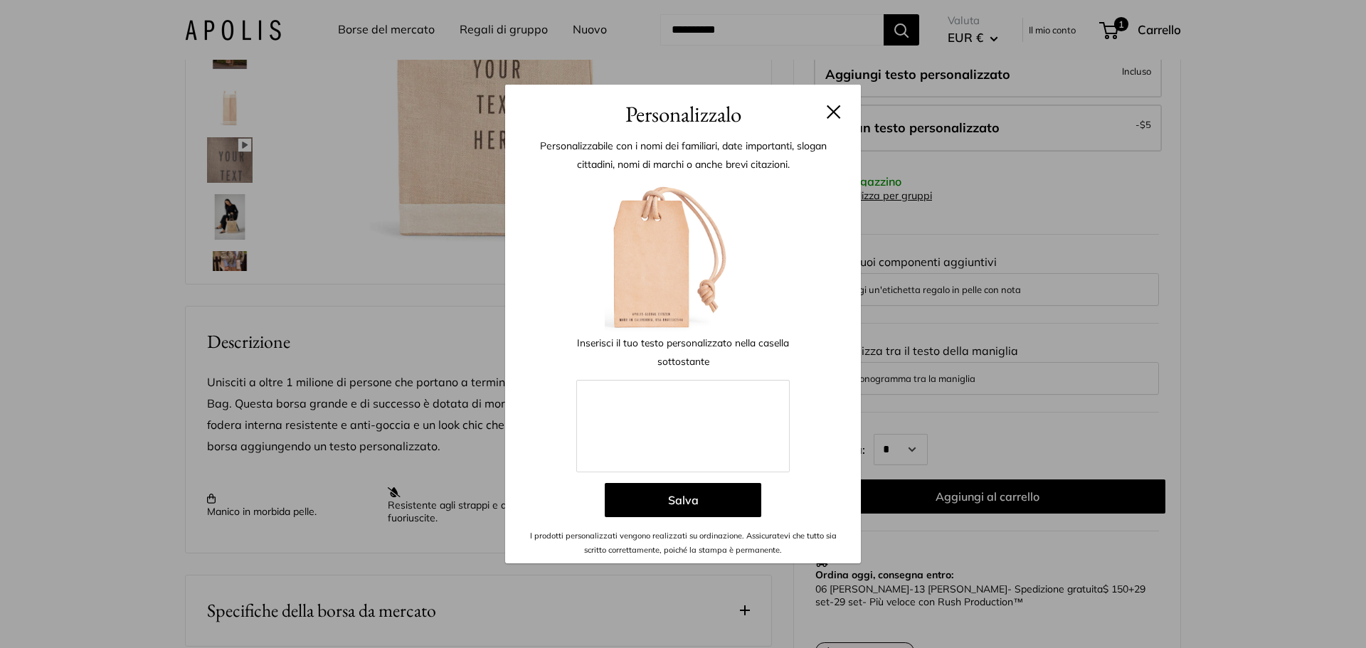
click at [842, 107] on header "Personalizzalo" at bounding box center [683, 108] width 356 height 46
click at [832, 115] on button at bounding box center [834, 112] width 14 height 14
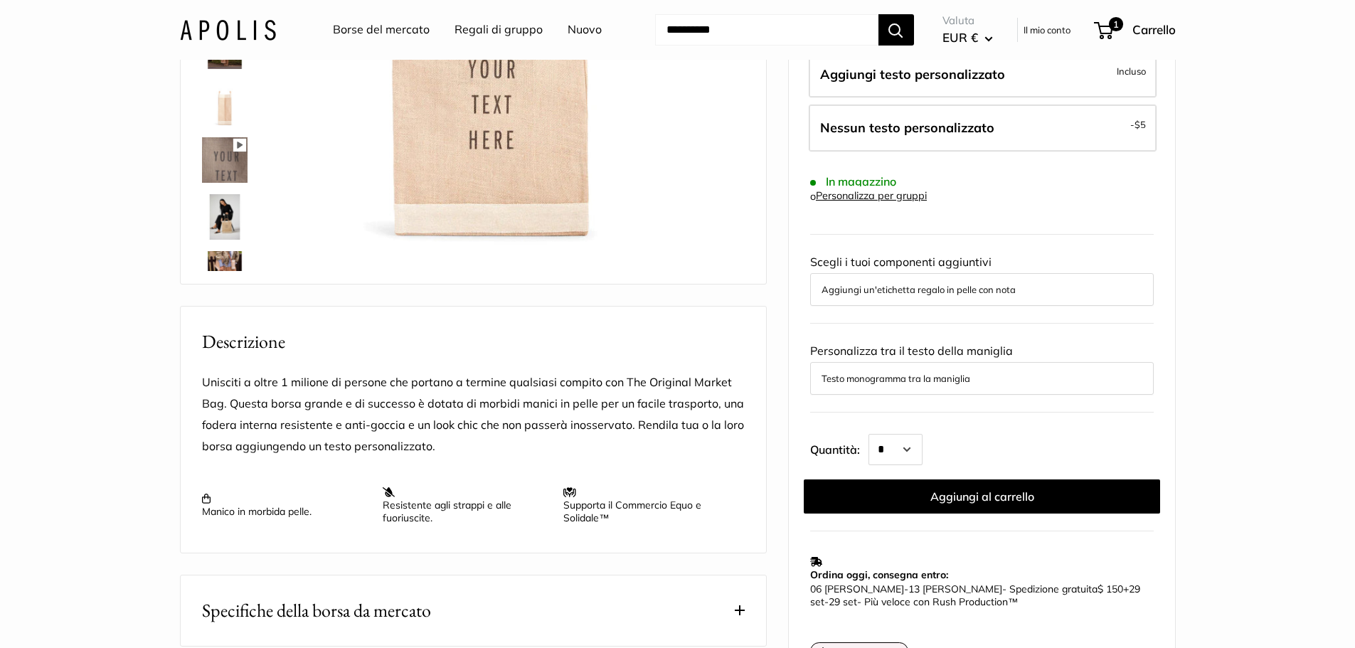
click at [997, 381] on button "Testo monogramma tra la maniglia" at bounding box center [982, 378] width 321 height 17
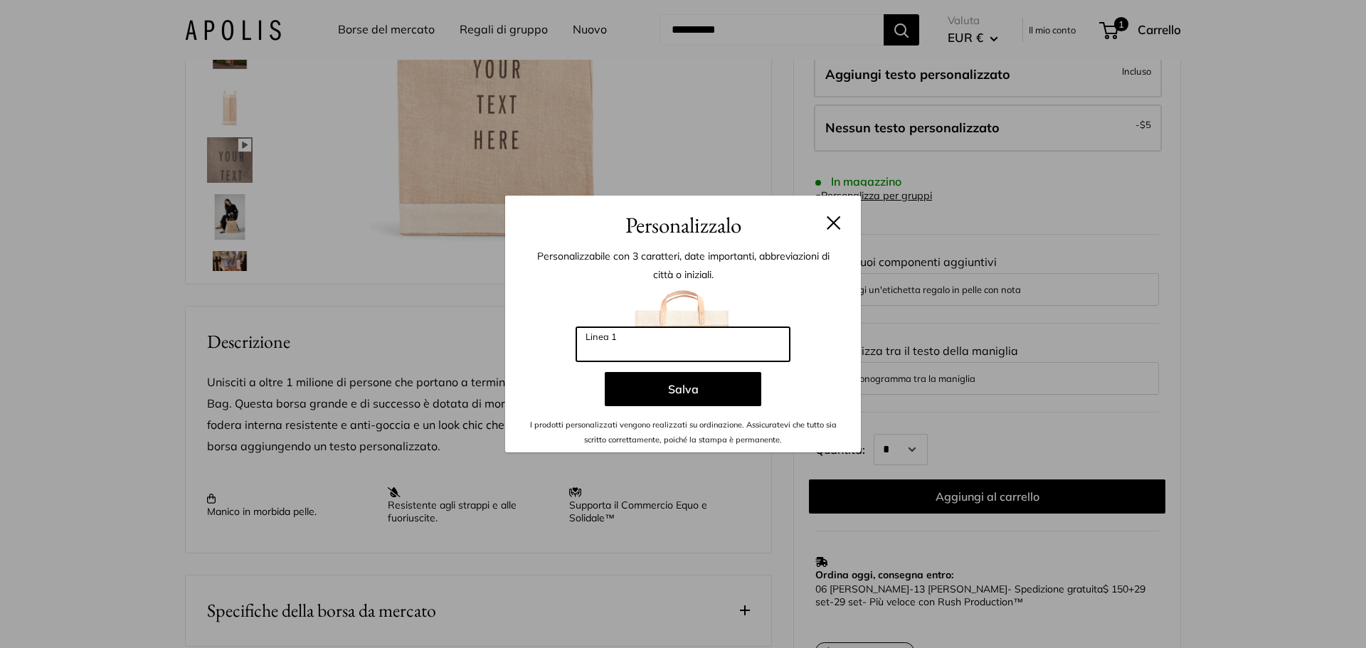
drag, startPoint x: 669, startPoint y: 351, endPoint x: 498, endPoint y: 309, distance: 176.0
click at [498, 309] on div "Personalizzalo Personalizzabile con 3 caratteri, date importanti, abbreviazioni…" at bounding box center [683, 324] width 1366 height 648
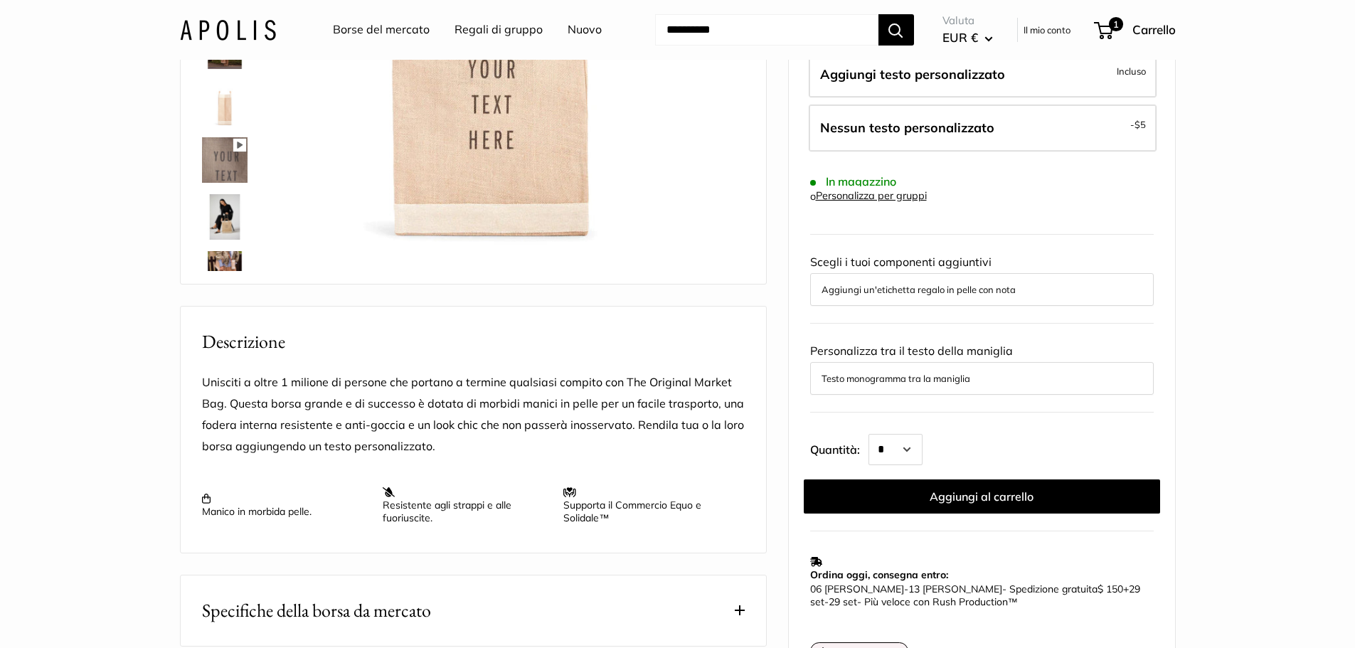
click at [884, 374] on font "Testo monogramma tra la maniglia" at bounding box center [896, 378] width 149 height 11
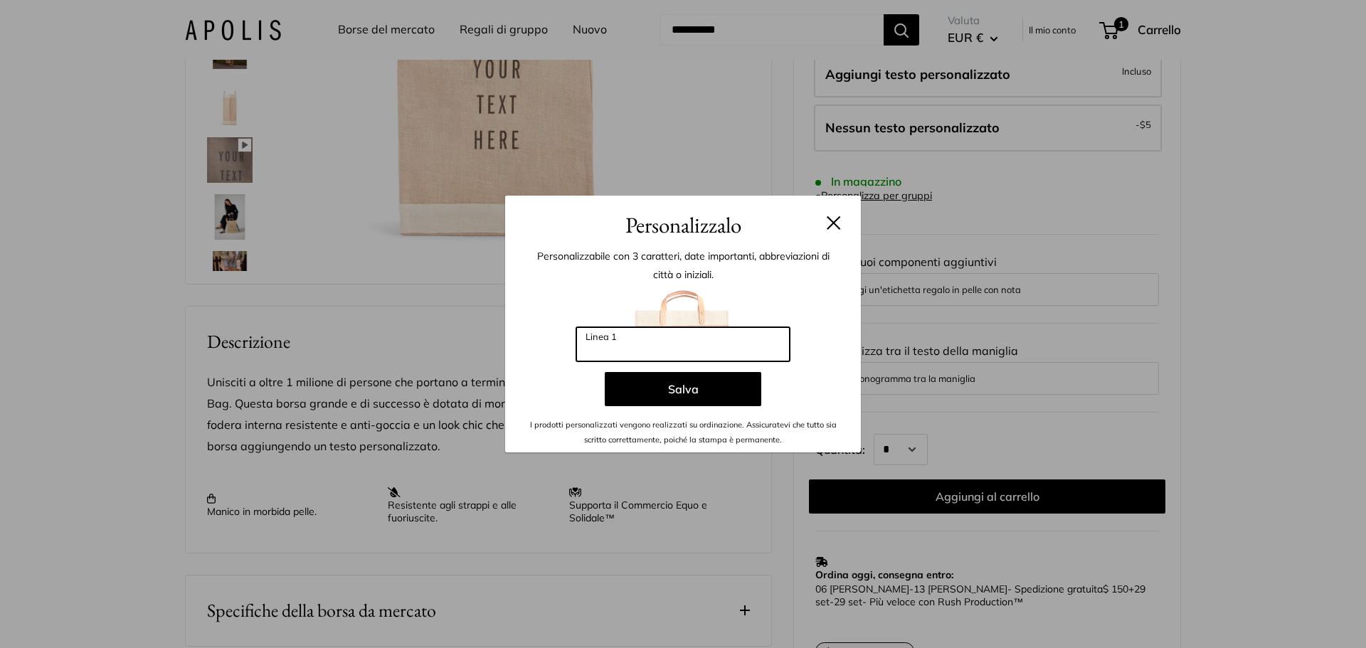
click at [662, 346] on input "Linea 1" at bounding box center [682, 344] width 213 height 34
type input "**"
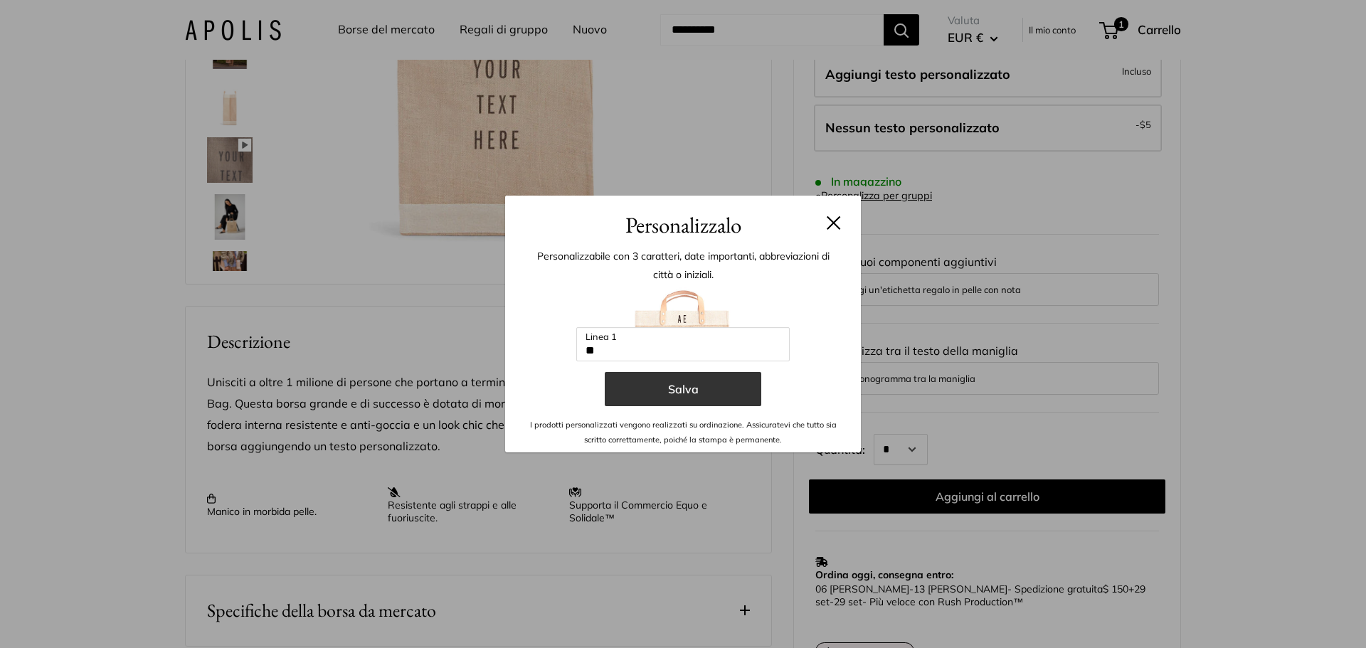
click at [712, 400] on button "Salva" at bounding box center [683, 389] width 157 height 34
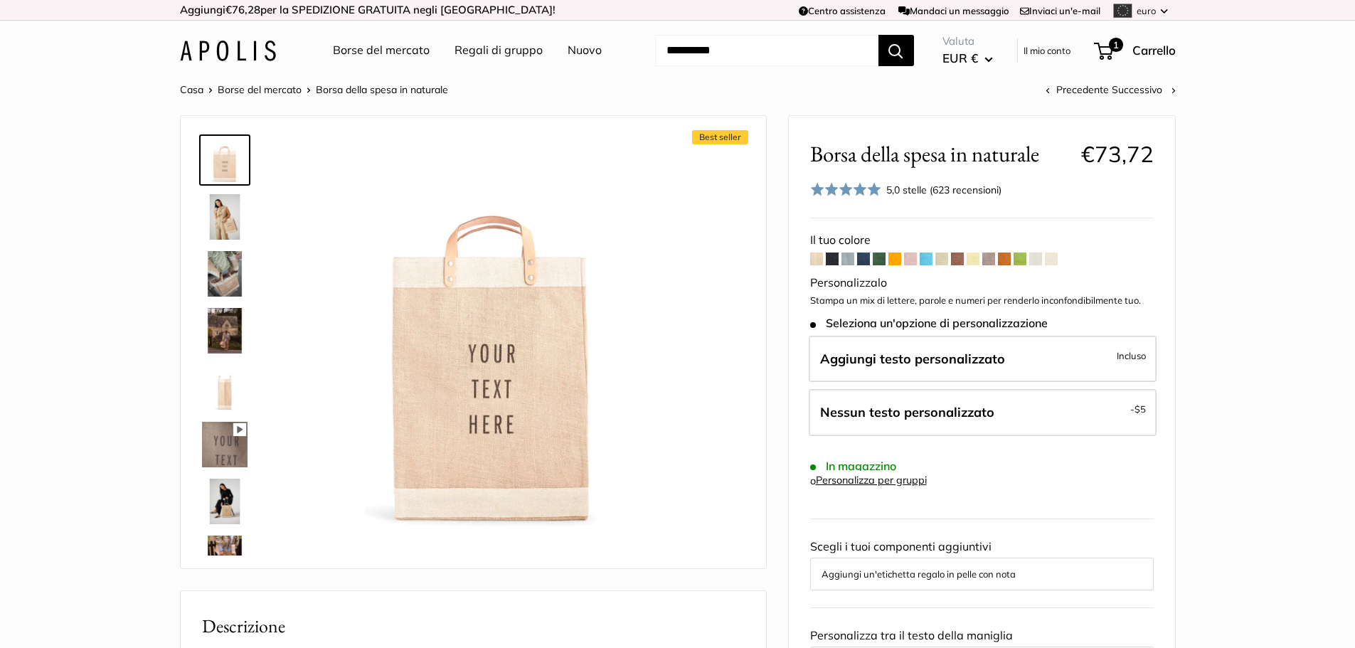
scroll to position [142, 0]
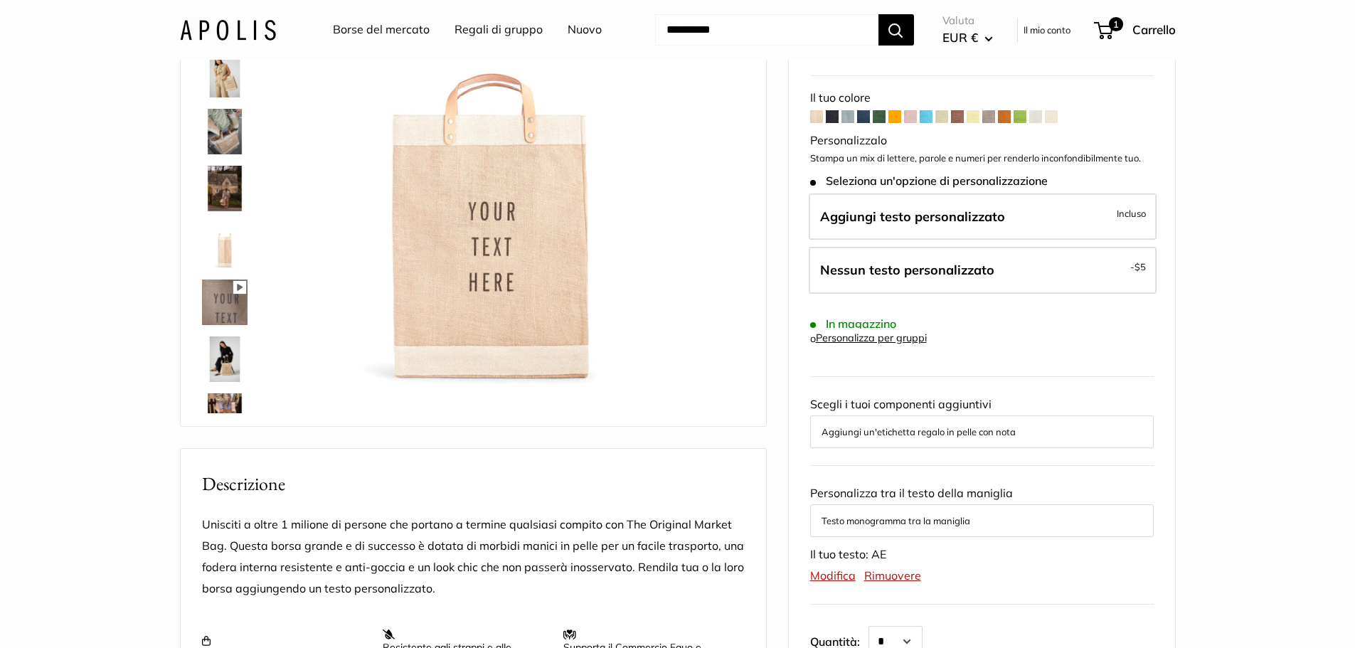
click at [906, 339] on font "Personalizza per gruppi" at bounding box center [871, 338] width 111 height 13
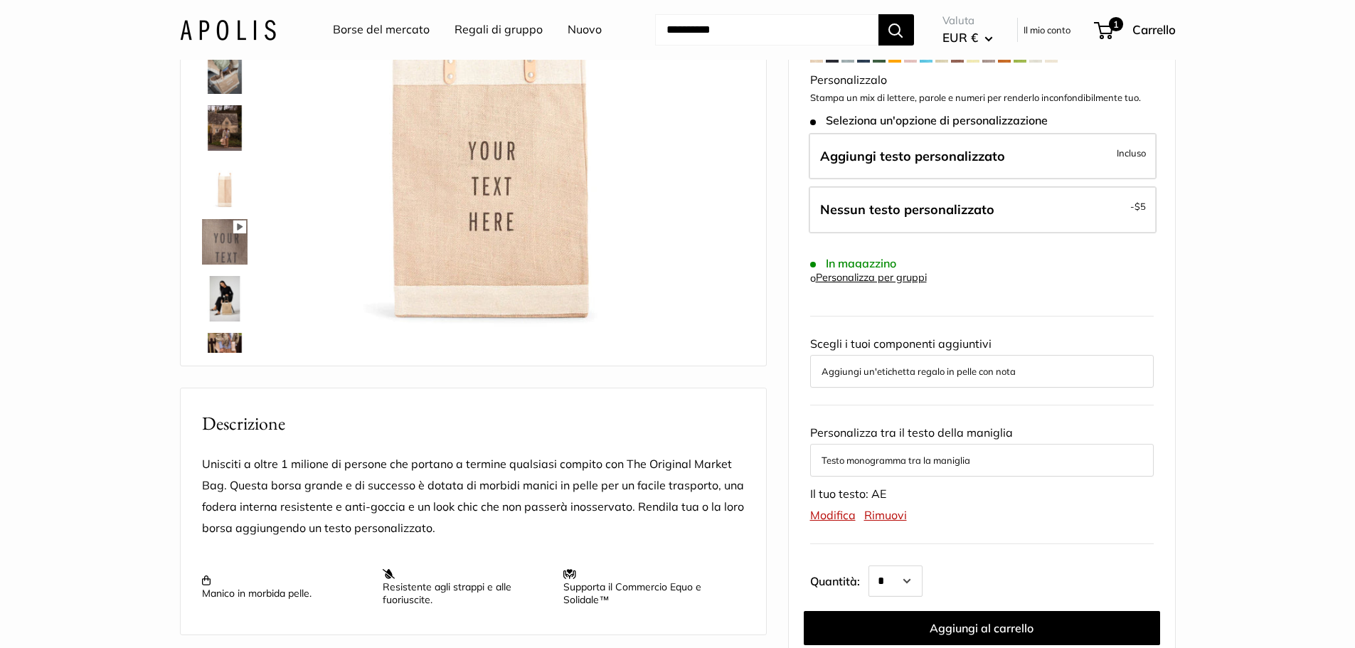
scroll to position [356, 0]
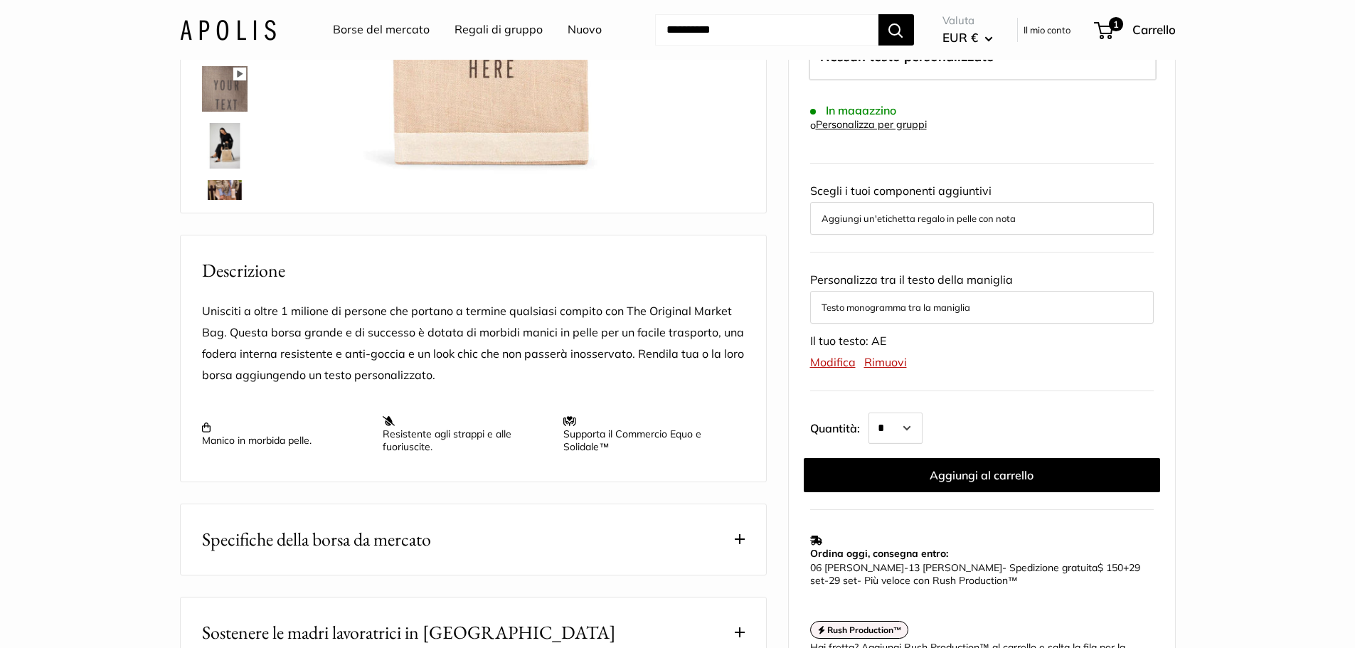
click at [1075, 228] on div "Aggiungi un'etichetta regalo in pelle con nota" at bounding box center [982, 218] width 344 height 33
click at [1007, 221] on font "Aggiungi un'etichetta regalo in pelle con nota" at bounding box center [919, 218] width 194 height 11
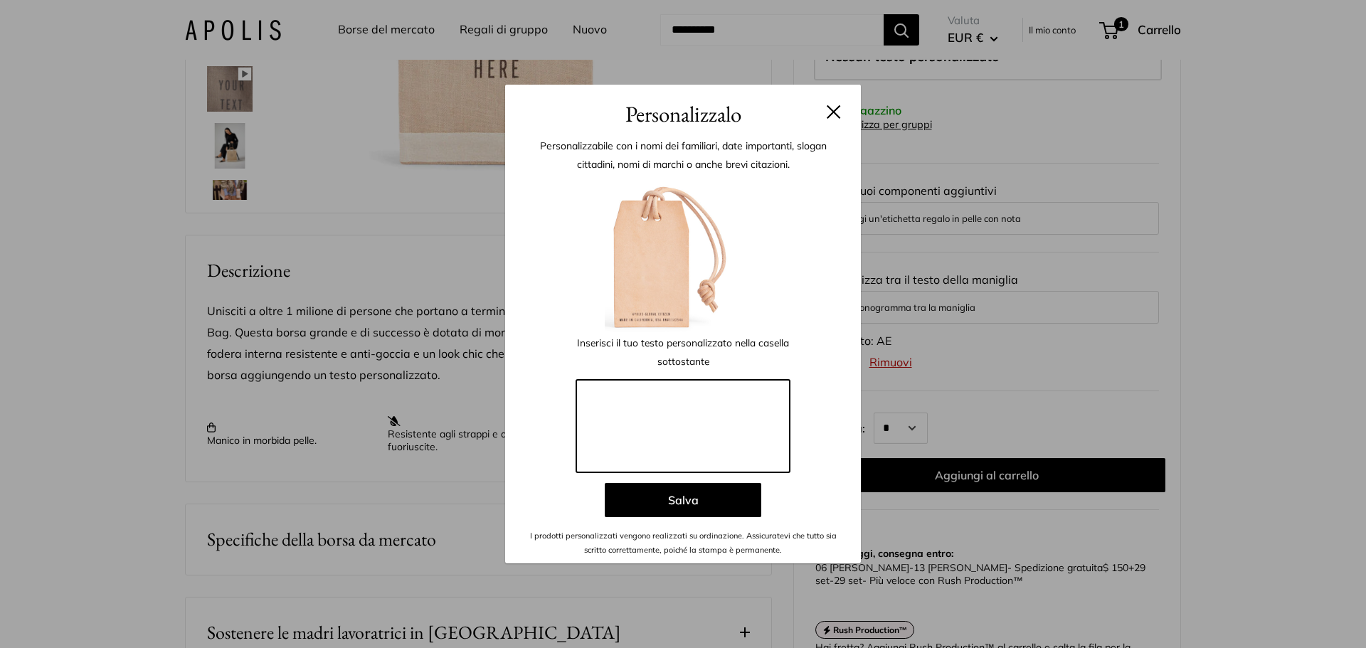
click at [692, 402] on textarea at bounding box center [682, 426] width 213 height 92
paste textarea "**********"
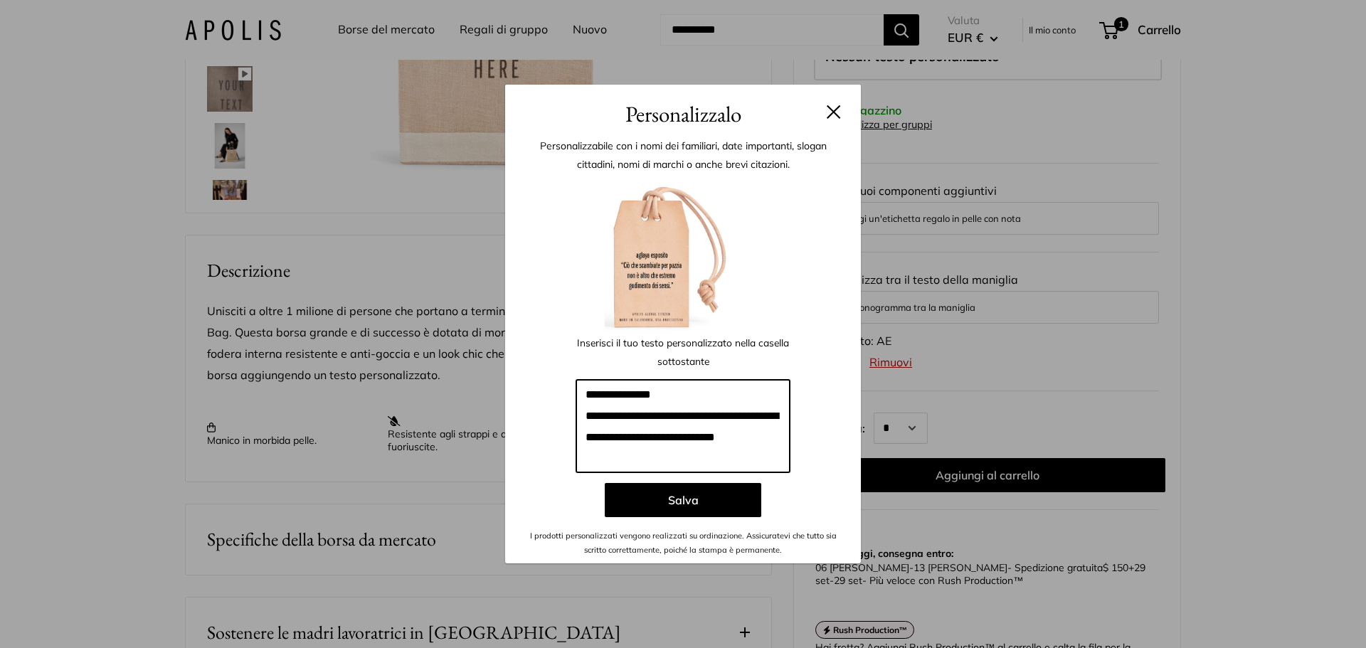
drag, startPoint x: 698, startPoint y: 389, endPoint x: 546, endPoint y: 396, distance: 152.4
click at [546, 396] on div "**********" at bounding box center [682, 367] width 313 height 381
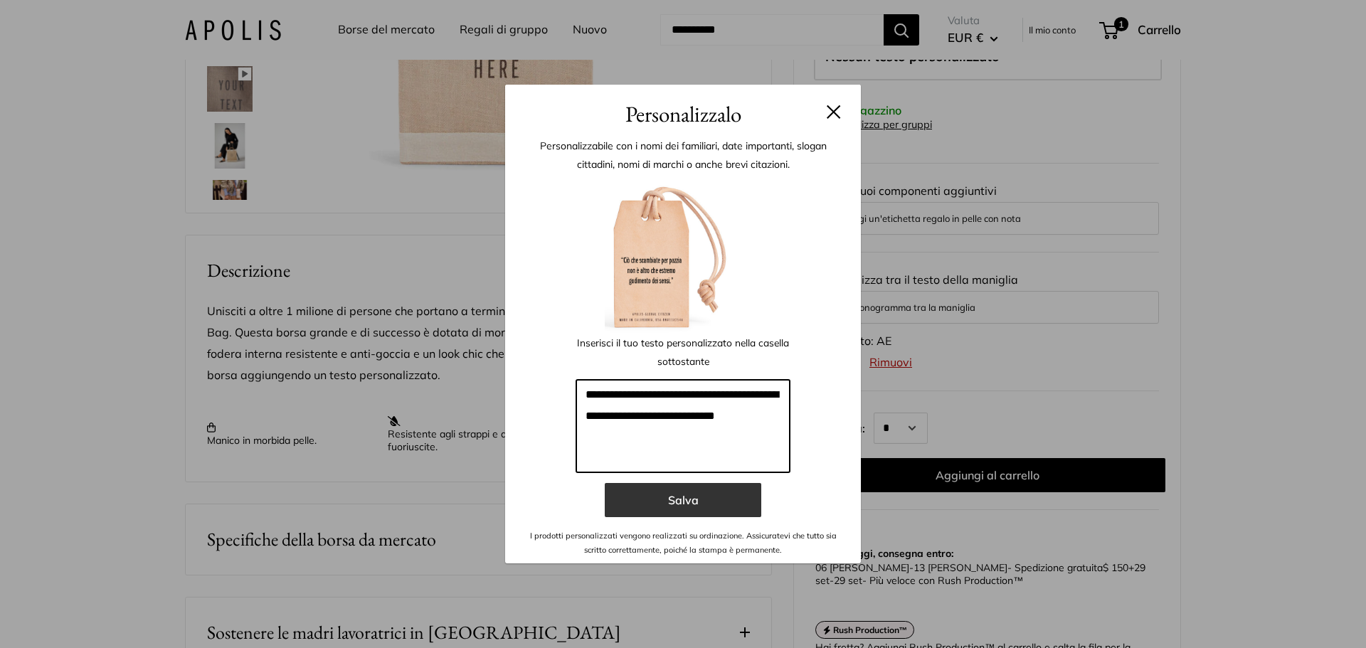
type textarea "**********"
click at [705, 503] on button "Salva" at bounding box center [683, 500] width 157 height 34
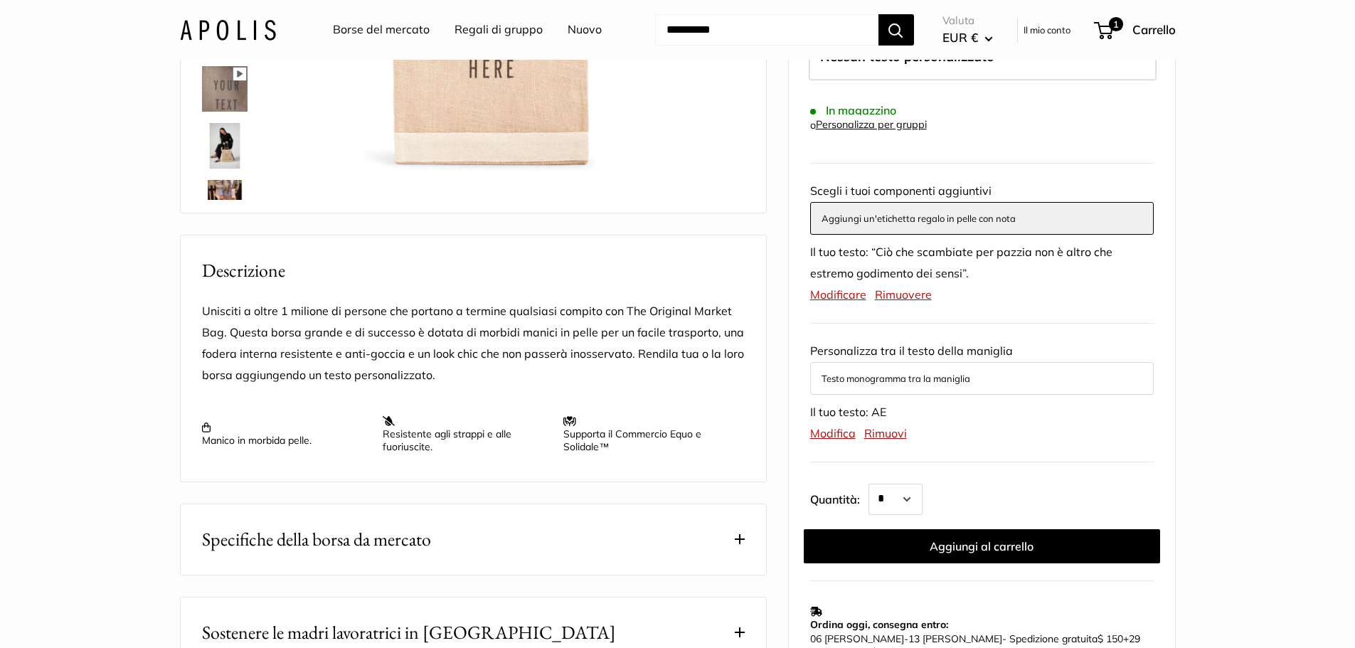
scroll to position [569, 0]
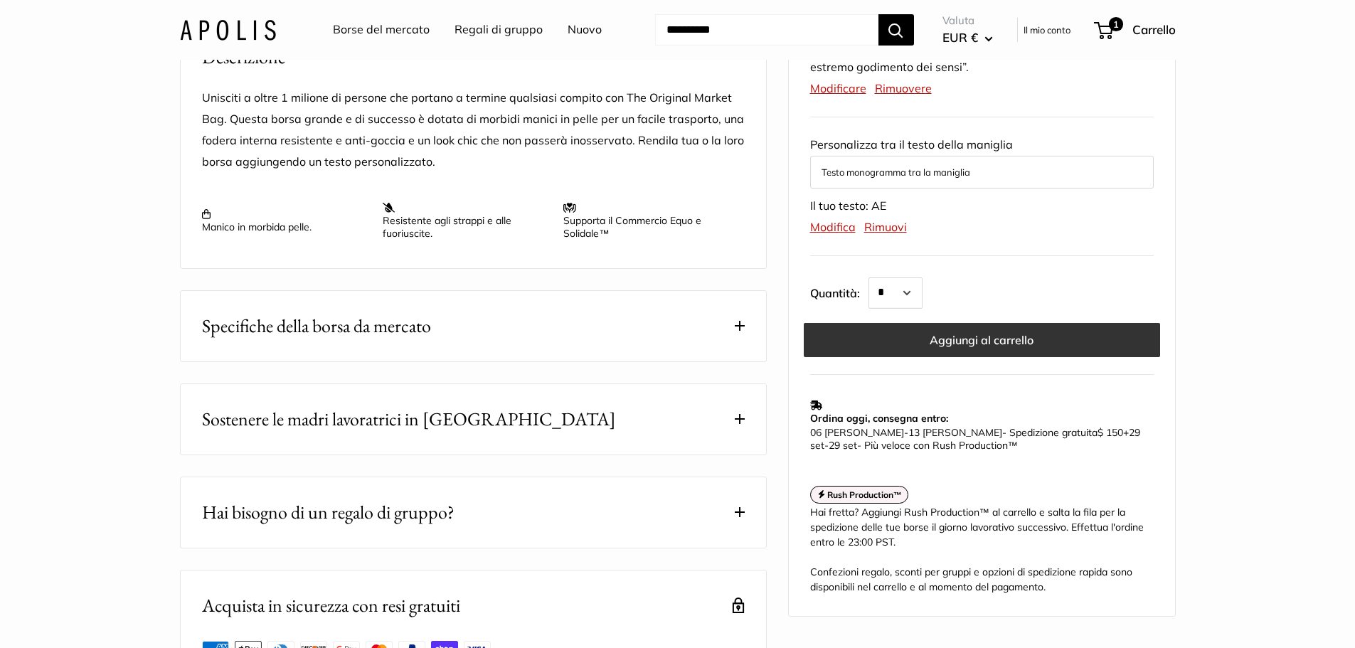
click at [980, 340] on font "Aggiungi al carrello" at bounding box center [982, 340] width 104 height 14
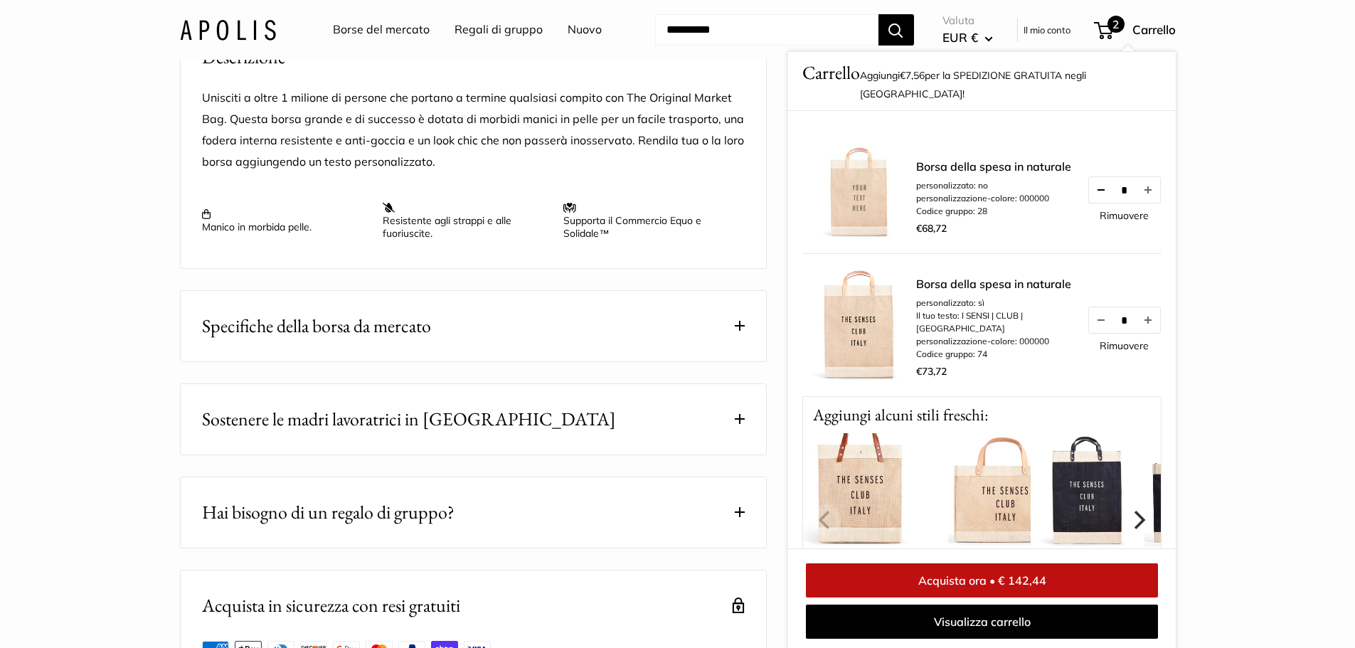
click at [1089, 177] on button "Diminuisci la quantità di 1" at bounding box center [1101, 190] width 24 height 26
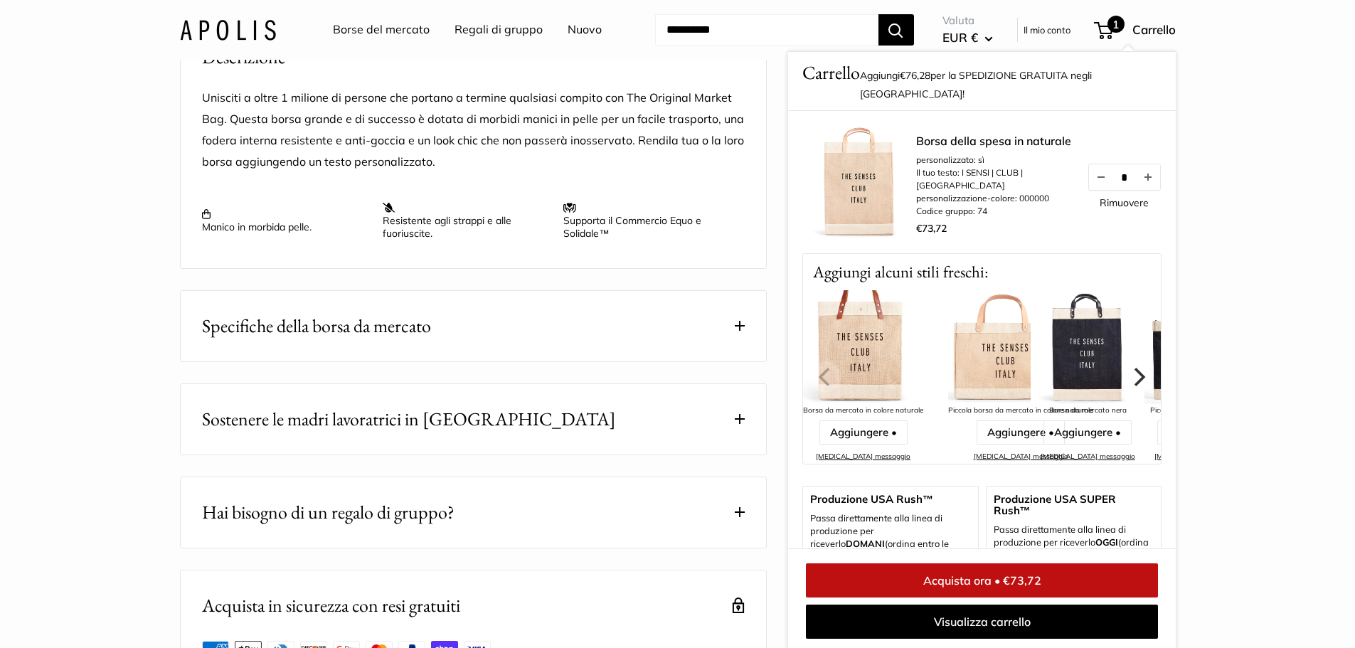
drag, startPoint x: 1023, startPoint y: 623, endPoint x: 1116, endPoint y: 589, distance: 98.6
click at [1025, 623] on font "Visualizza carrello" at bounding box center [981, 622] width 97 height 14
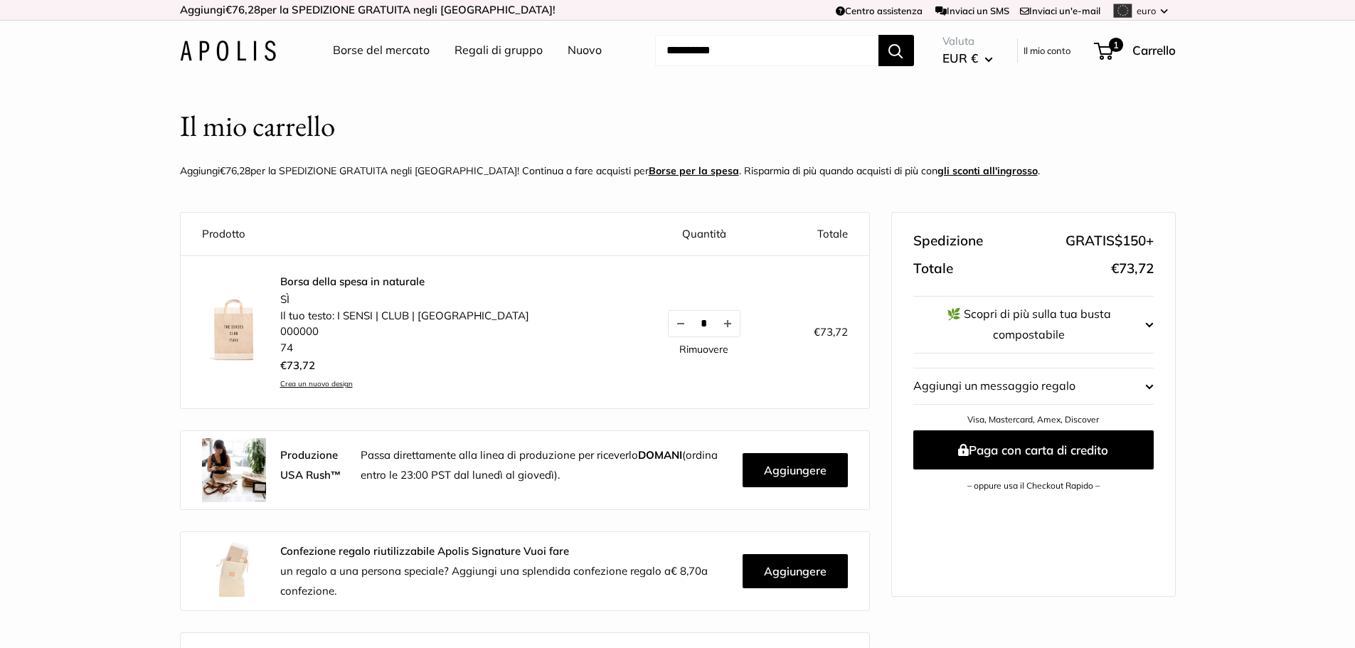
click at [1113, 324] on font "🌿 Scopri di più sulla tua busta compostabile" at bounding box center [1030, 325] width 232 height 43
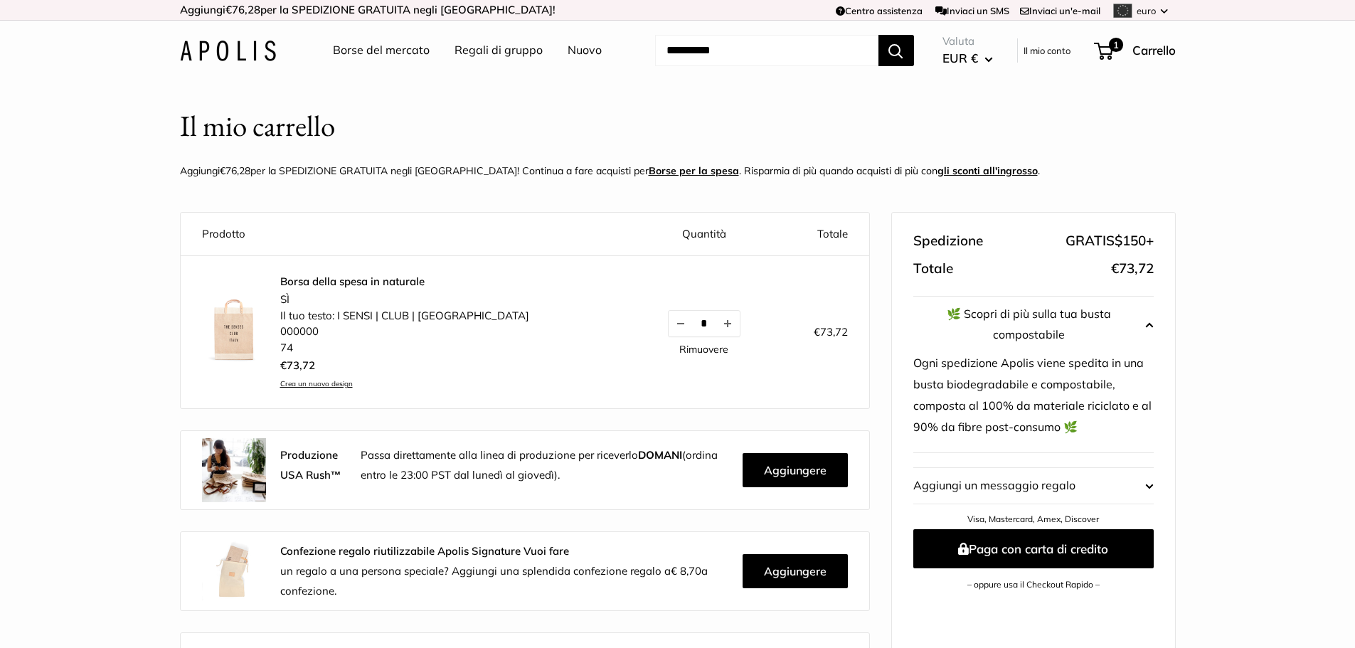
click at [307, 387] on font "Crea un nuovo design" at bounding box center [316, 383] width 73 height 9
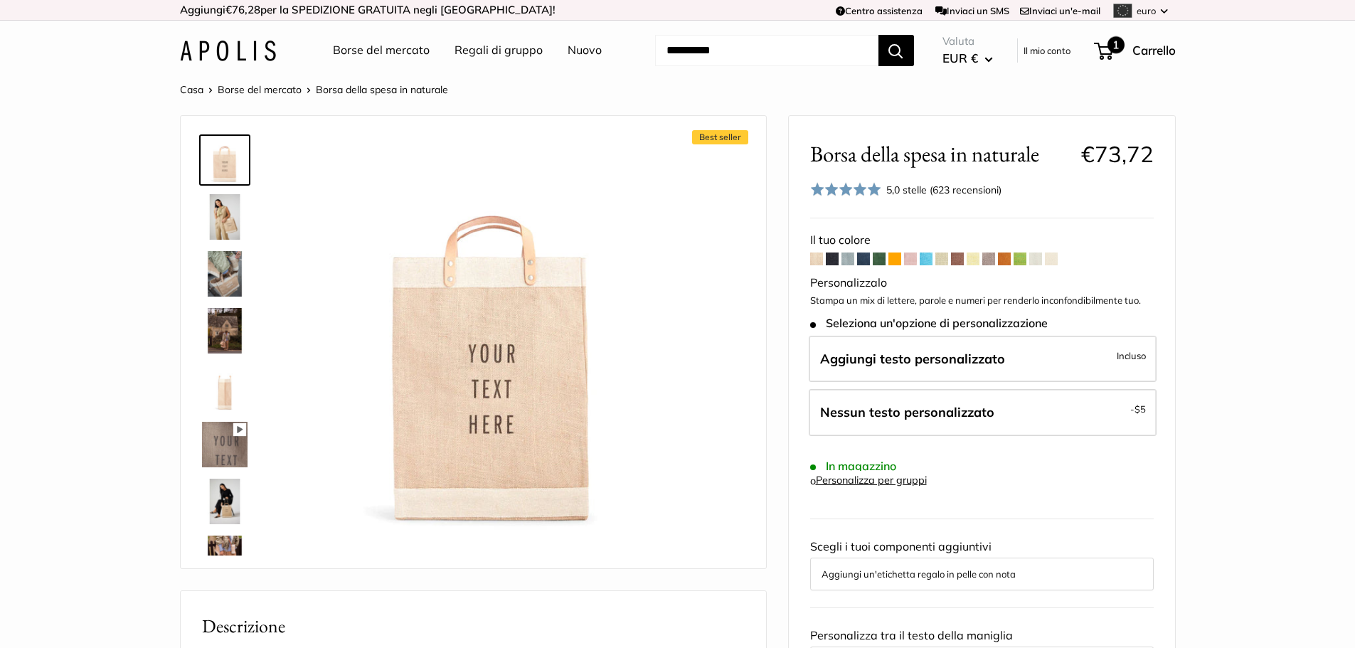
click at [1111, 51] on span "1" at bounding box center [1116, 44] width 17 height 17
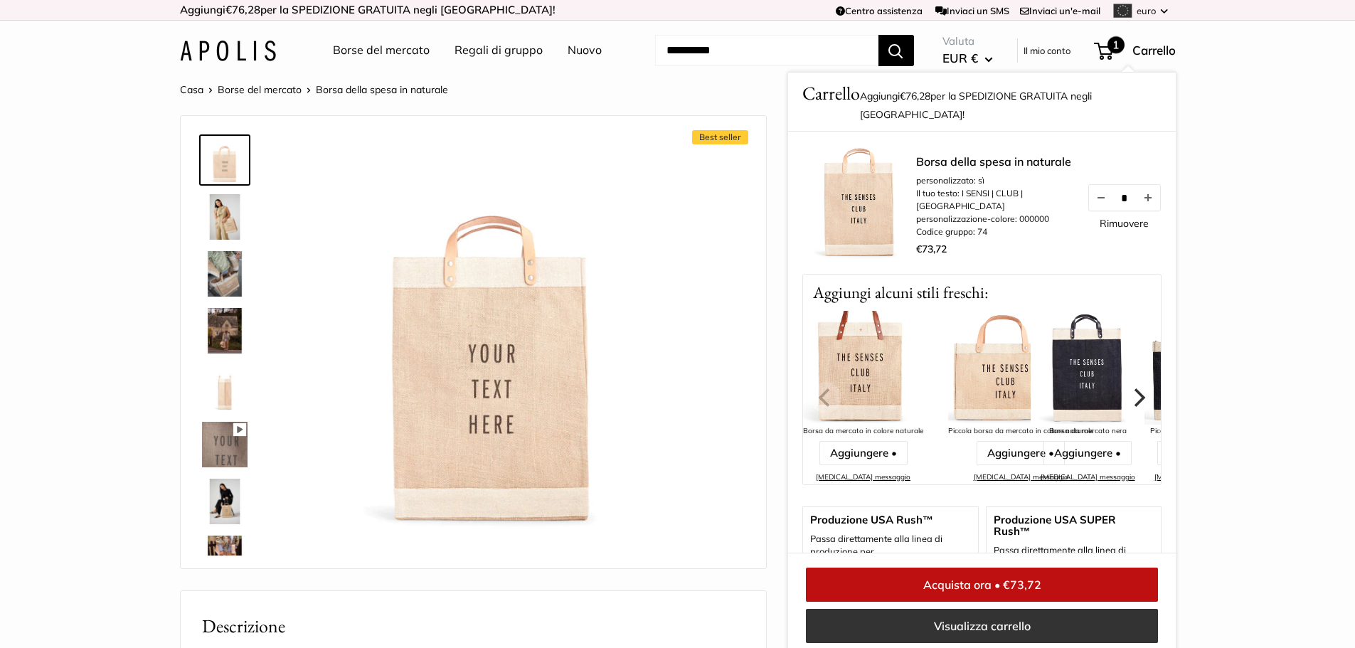
click at [984, 621] on font "Visualizza carrello" at bounding box center [981, 626] width 97 height 14
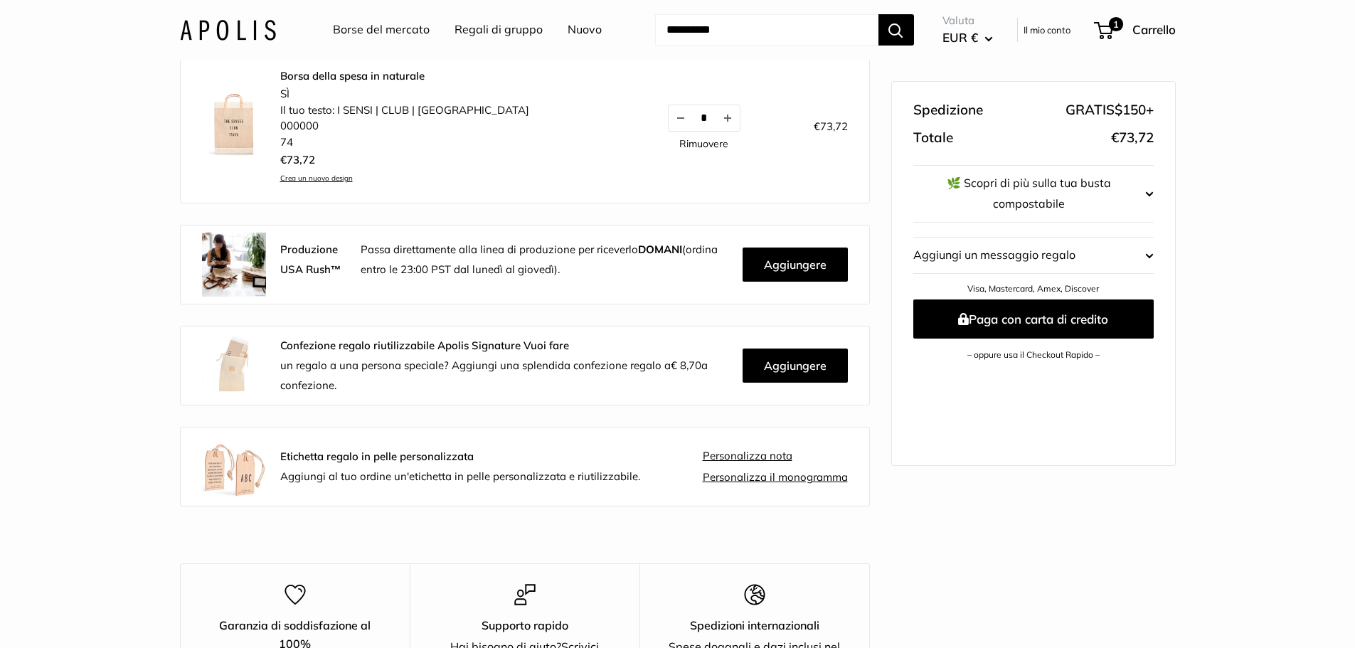
scroll to position [213, 0]
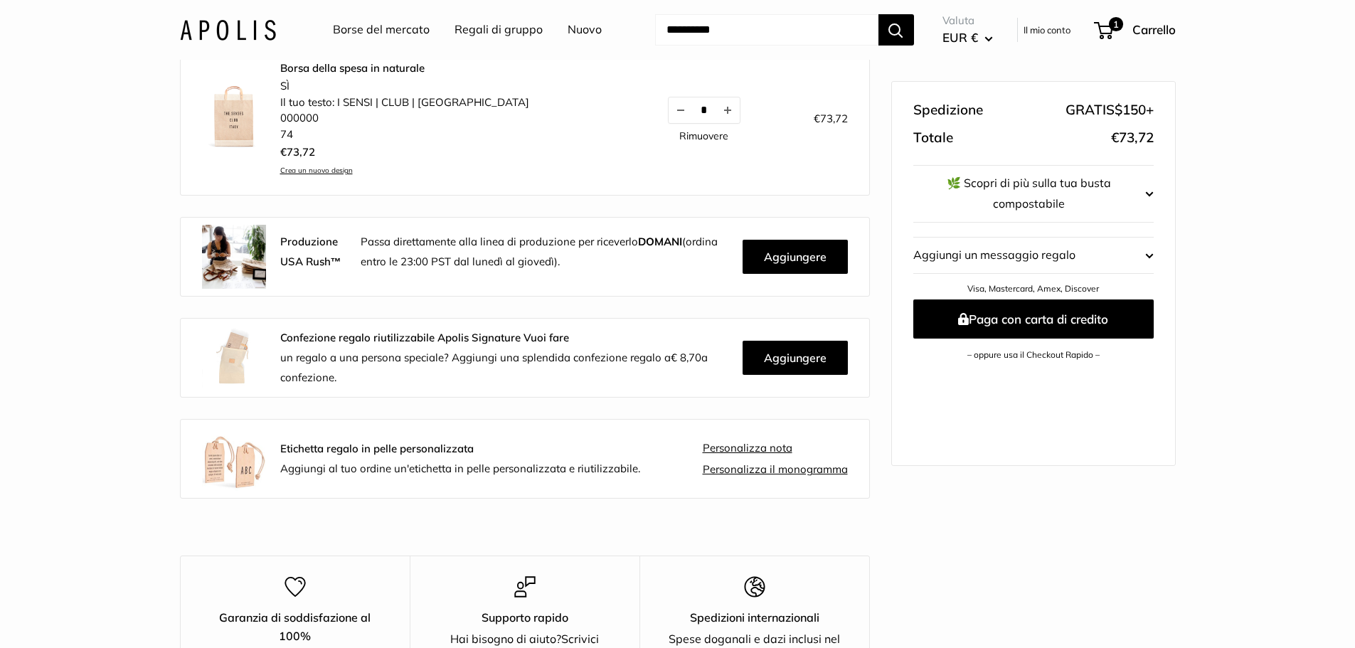
click at [724, 446] on font "Personalizza nota" at bounding box center [748, 448] width 90 height 14
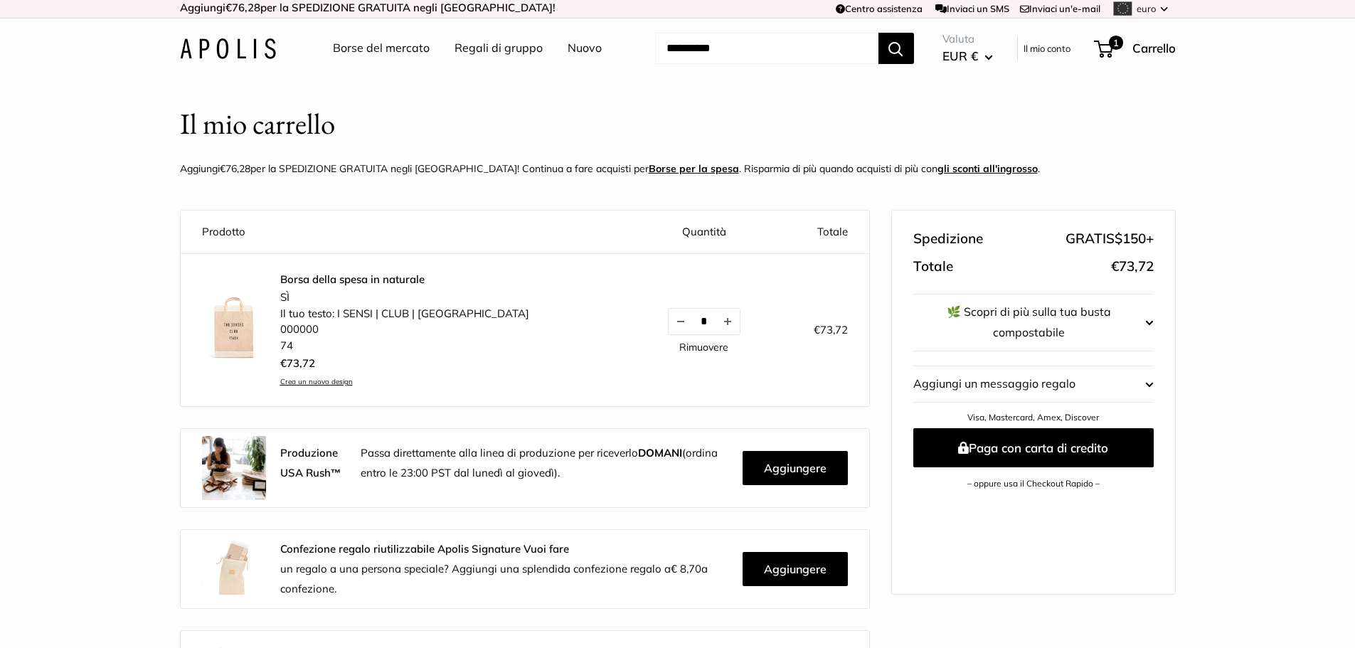
scroll to position [1, 0]
click at [1109, 49] on span "1" at bounding box center [1116, 43] width 17 height 17
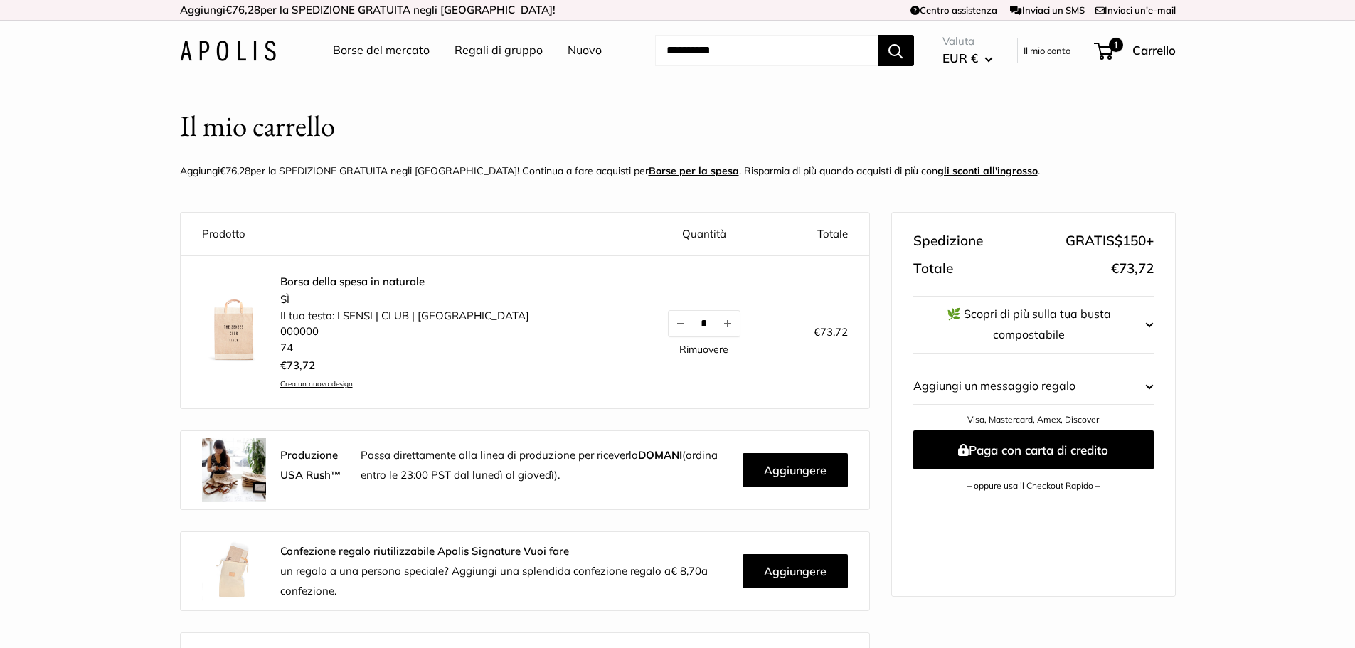
scroll to position [16, 0]
click at [1099, 54] on span "1" at bounding box center [1103, 51] width 19 height 17
click at [679, 351] on font "Rimuovere" at bounding box center [703, 349] width 49 height 13
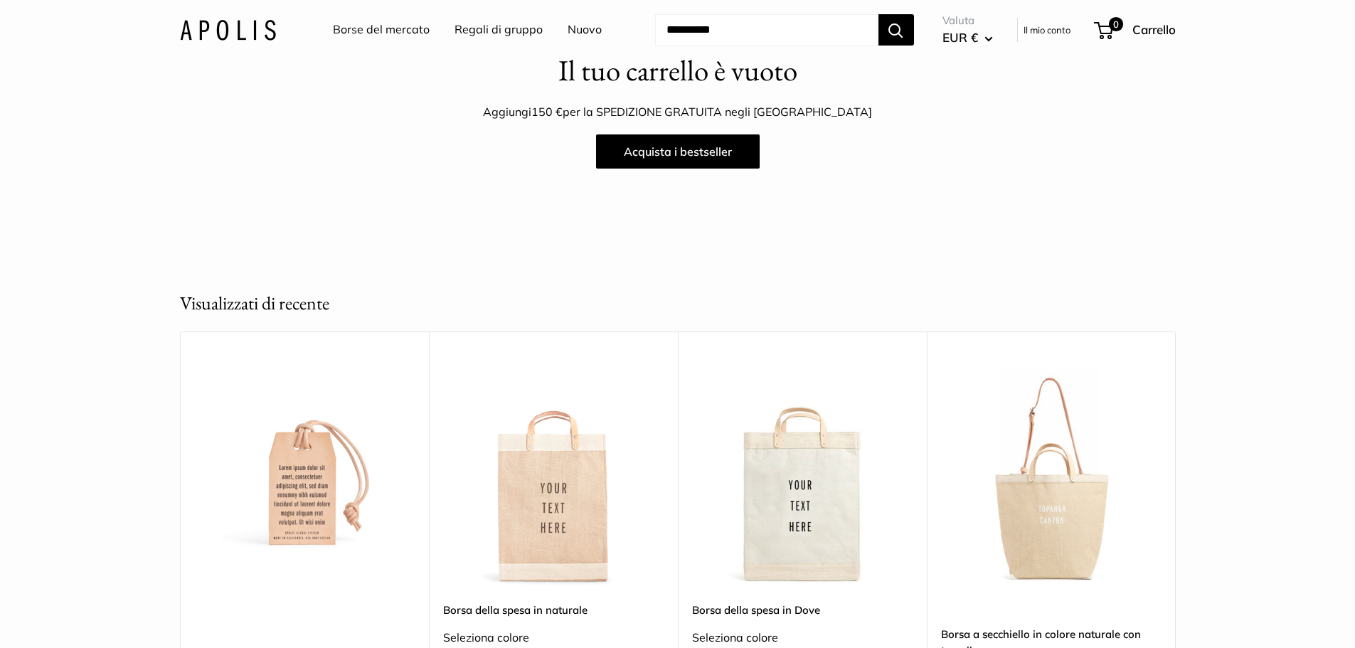
scroll to position [213, 0]
click at [0, 0] on img at bounding box center [0, 0] width 0 height 0
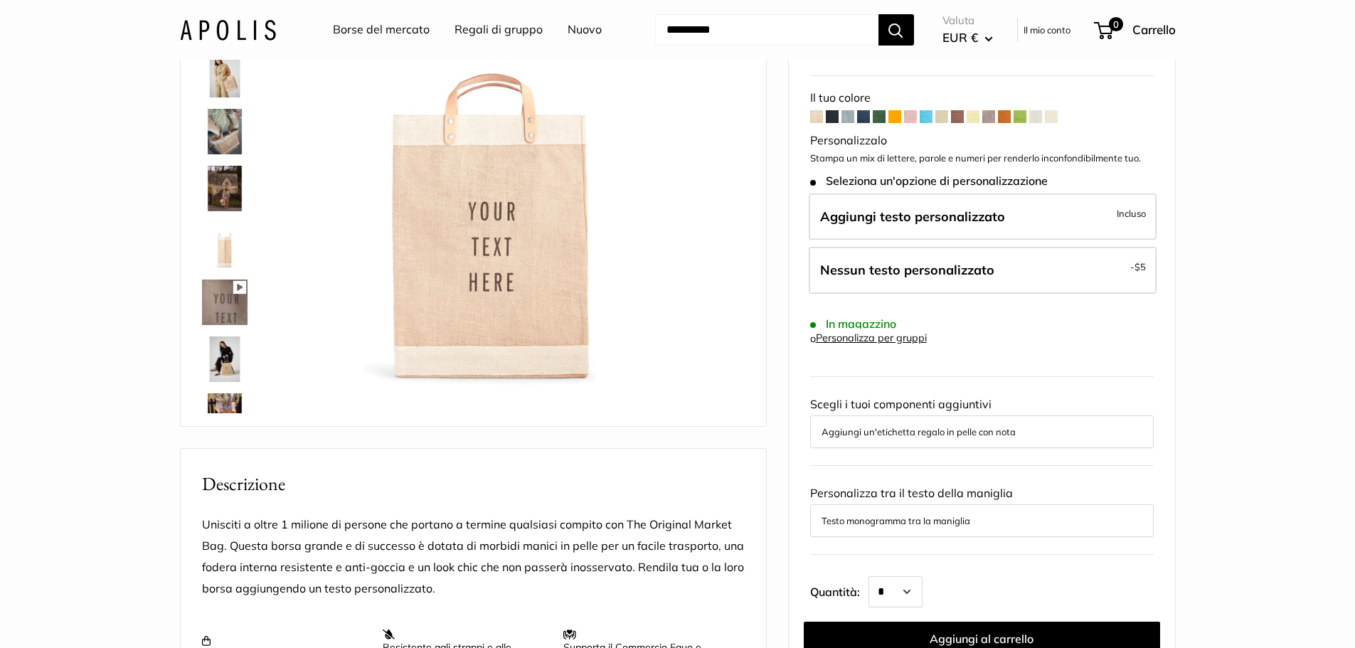
click at [916, 433] on font "Aggiungi un'etichetta regalo in pelle con nota" at bounding box center [919, 431] width 194 height 11
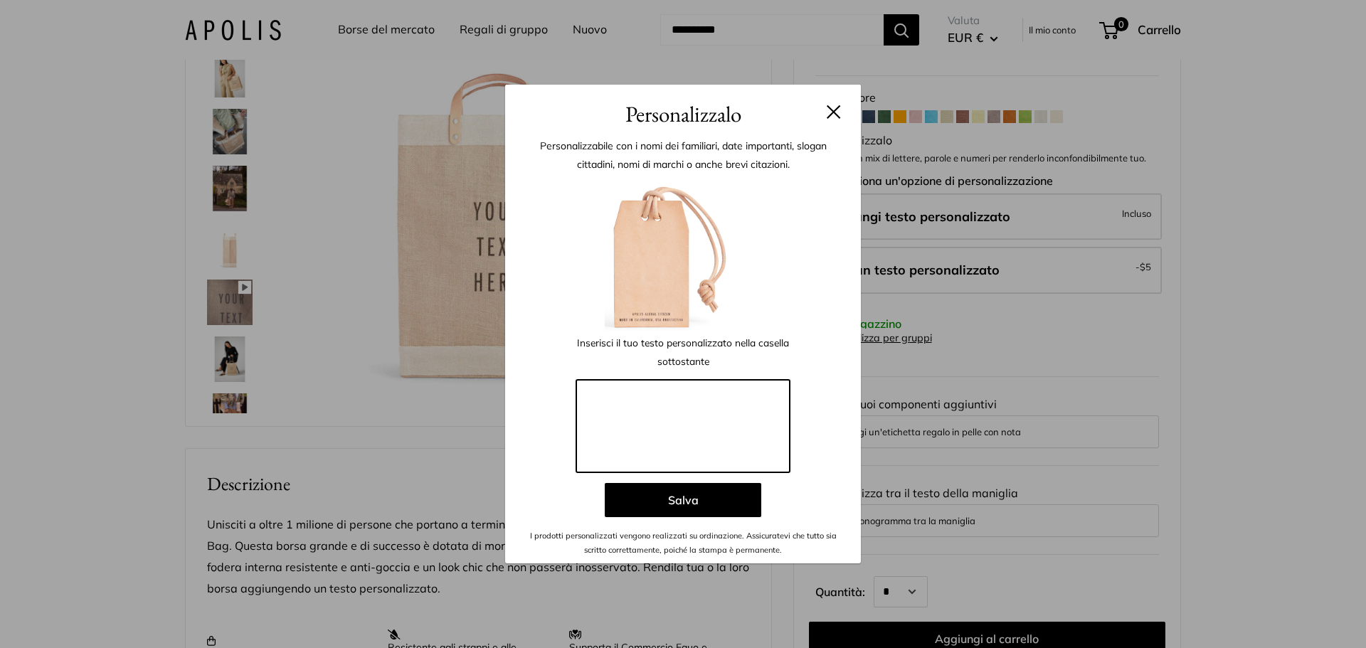
click at [598, 386] on textarea at bounding box center [682, 426] width 213 height 92
paste textarea "**********"
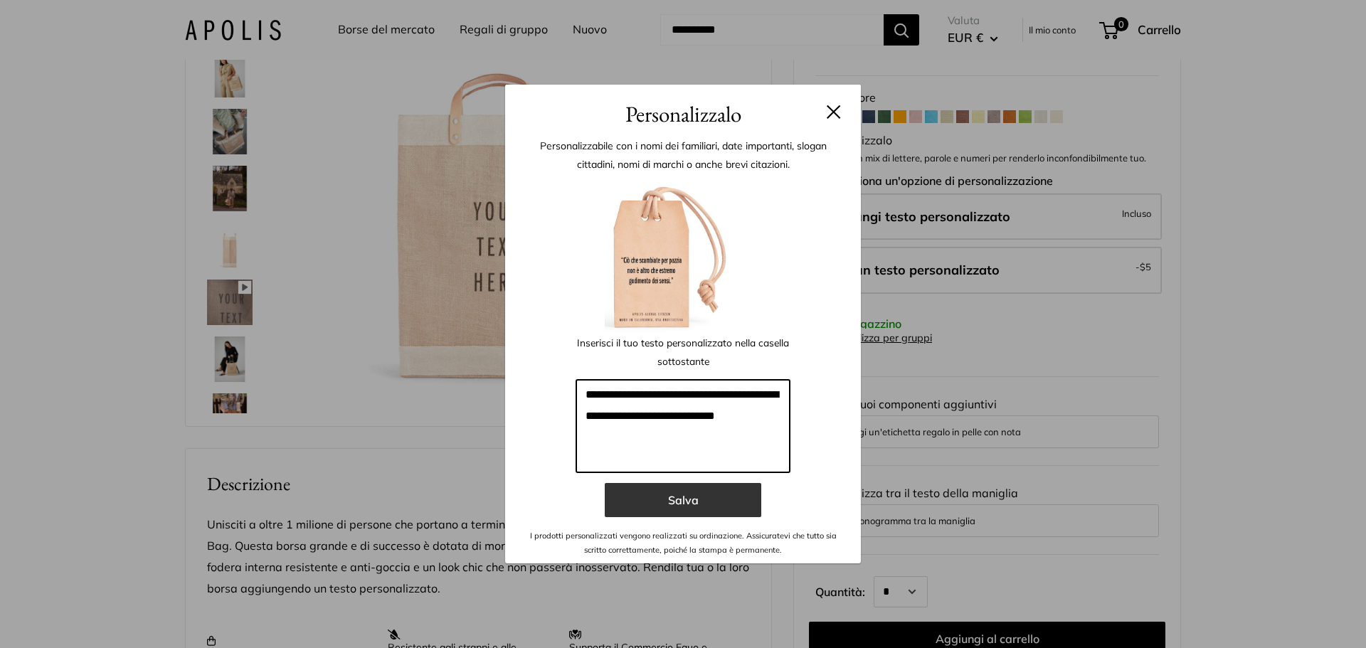
type textarea "**********"
click at [648, 492] on button "Salva" at bounding box center [683, 500] width 157 height 34
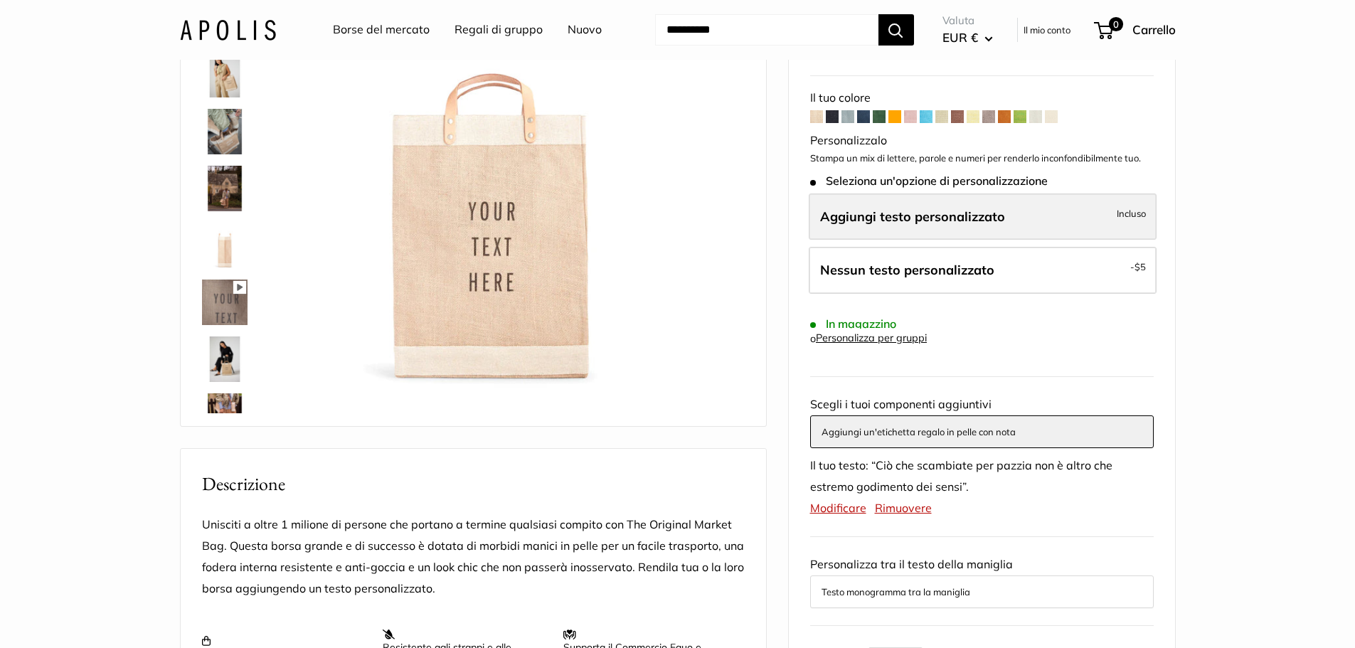
click at [941, 226] on label "Aggiungi testo personalizzato Incluso" at bounding box center [983, 217] width 348 height 47
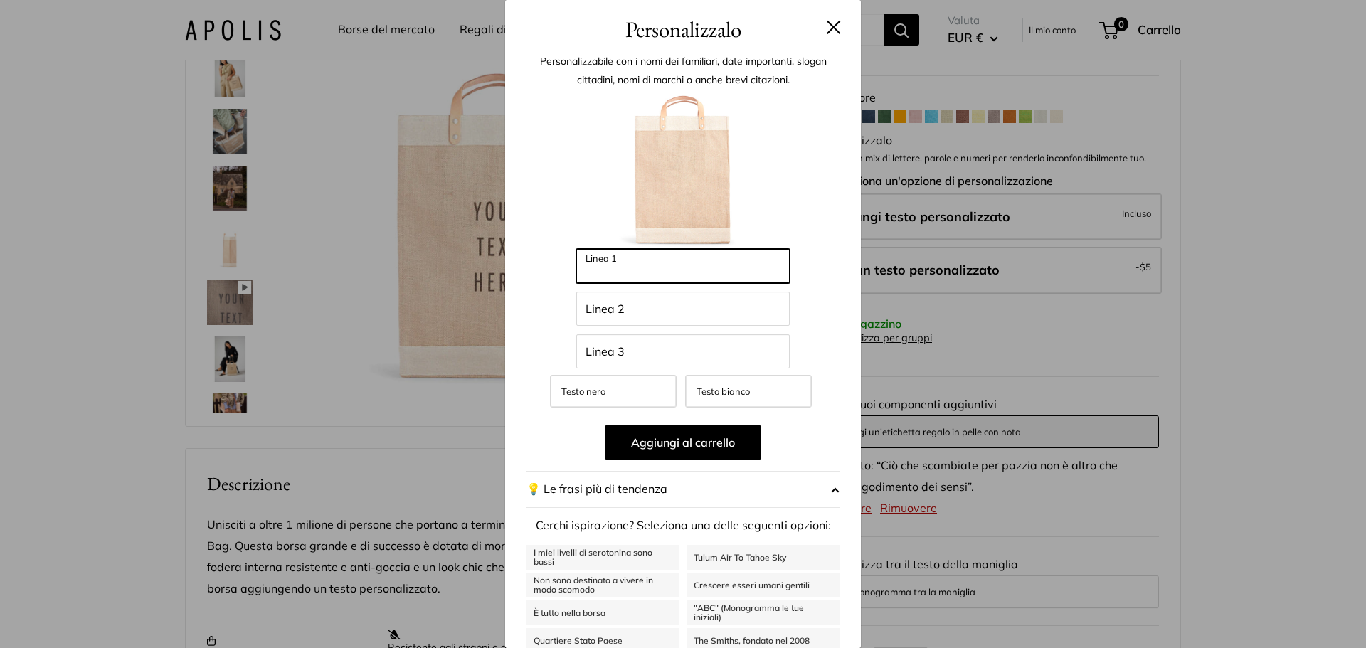
drag, startPoint x: 642, startPoint y: 268, endPoint x: 529, endPoint y: 268, distance: 113.1
click at [529, 268] on div "Inserisci 42 lettere Linea 1 Linea 2 Linea 3 Testo nero Testo bianco Aggiungi a…" at bounding box center [682, 405] width 313 height 626
type input "**********"
click at [630, 315] on input "Linea 2" at bounding box center [682, 309] width 213 height 34
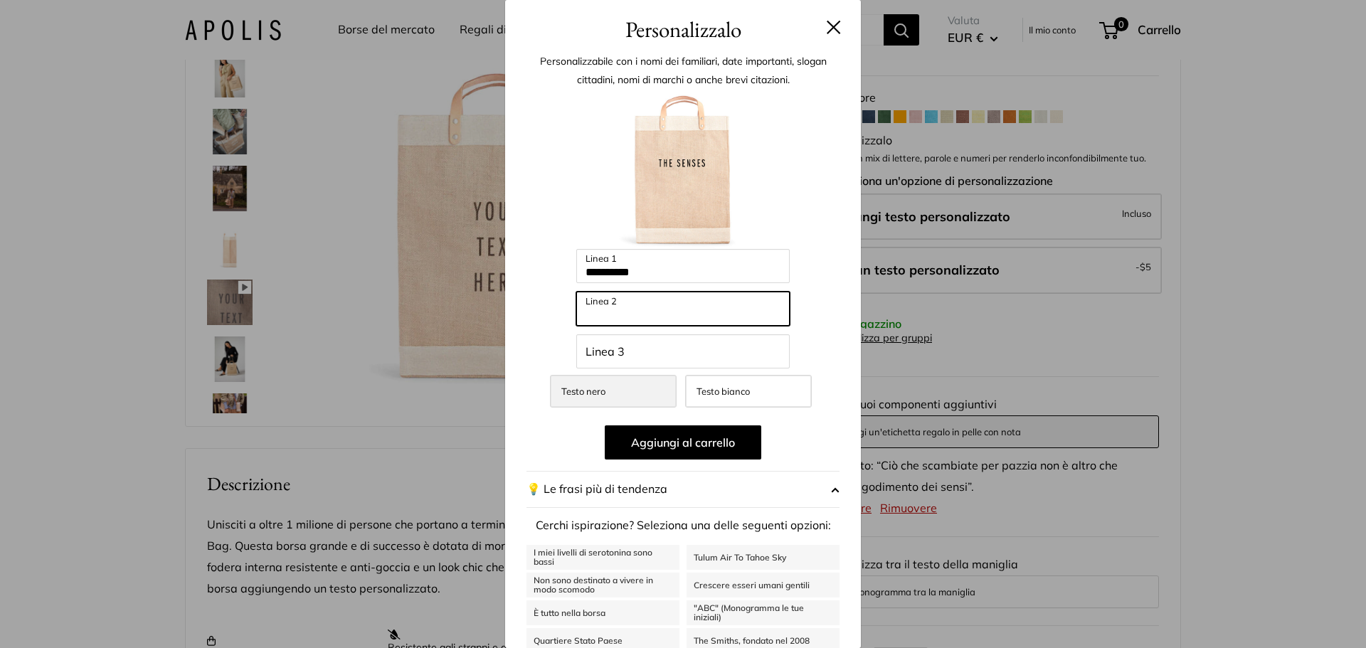
type input "****"
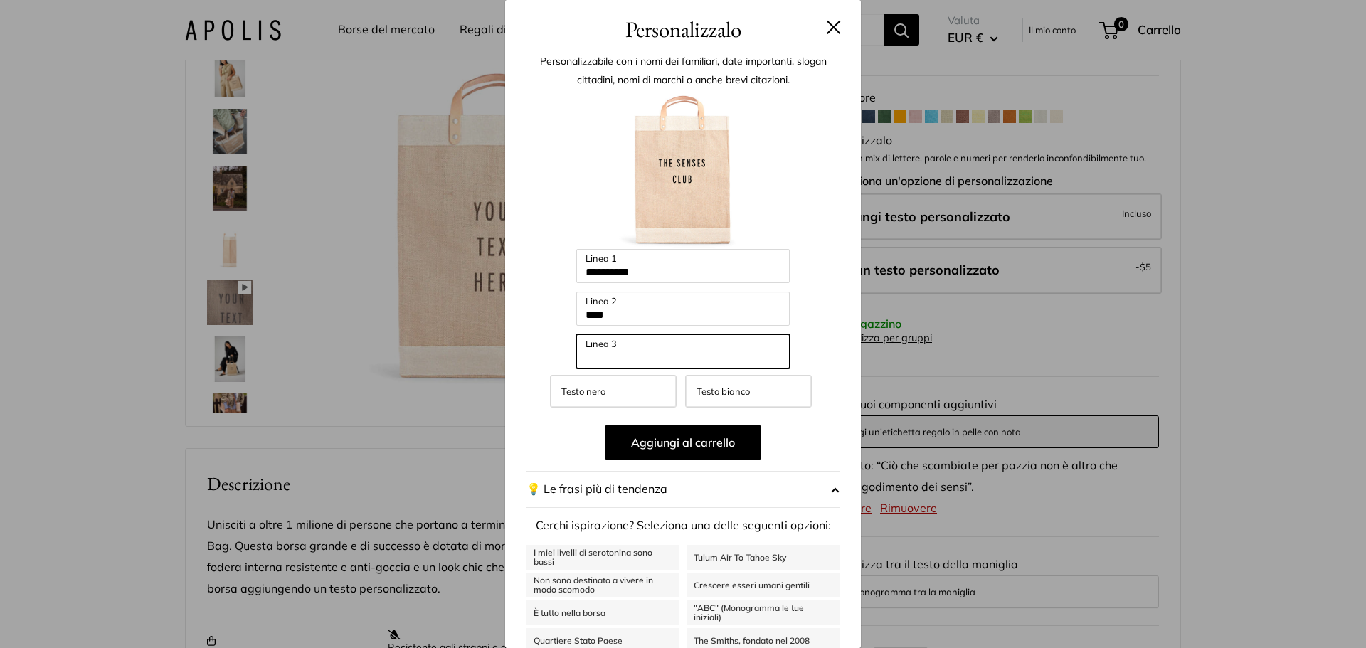
click at [640, 359] on input "Linea 3" at bounding box center [682, 351] width 213 height 34
type input "*****"
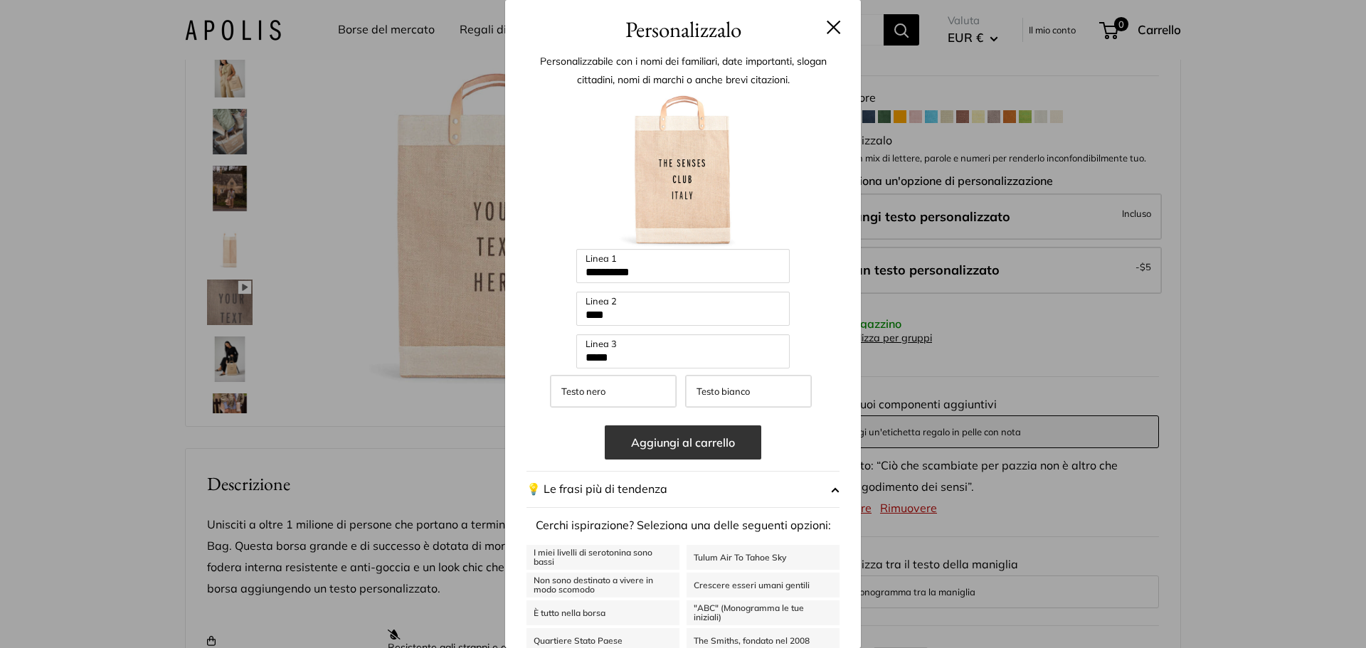
click at [688, 451] on button "Aggiungi al carrello" at bounding box center [683, 442] width 157 height 34
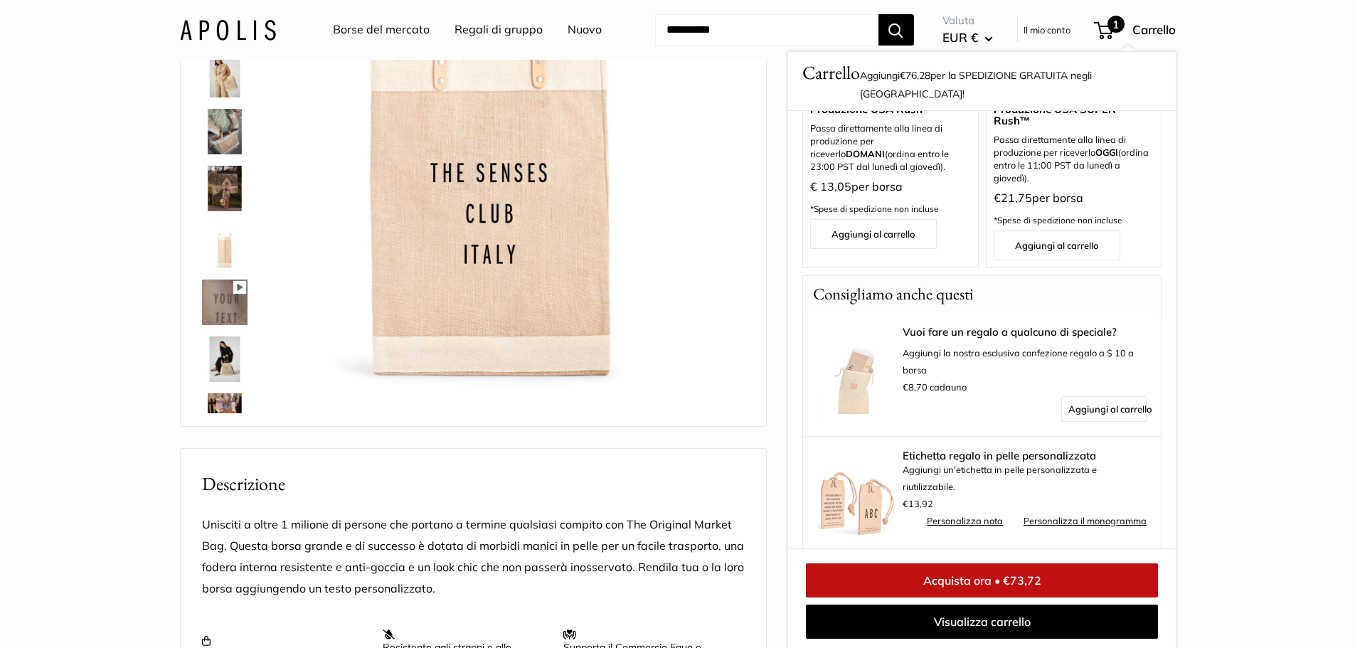
scroll to position [409, 0]
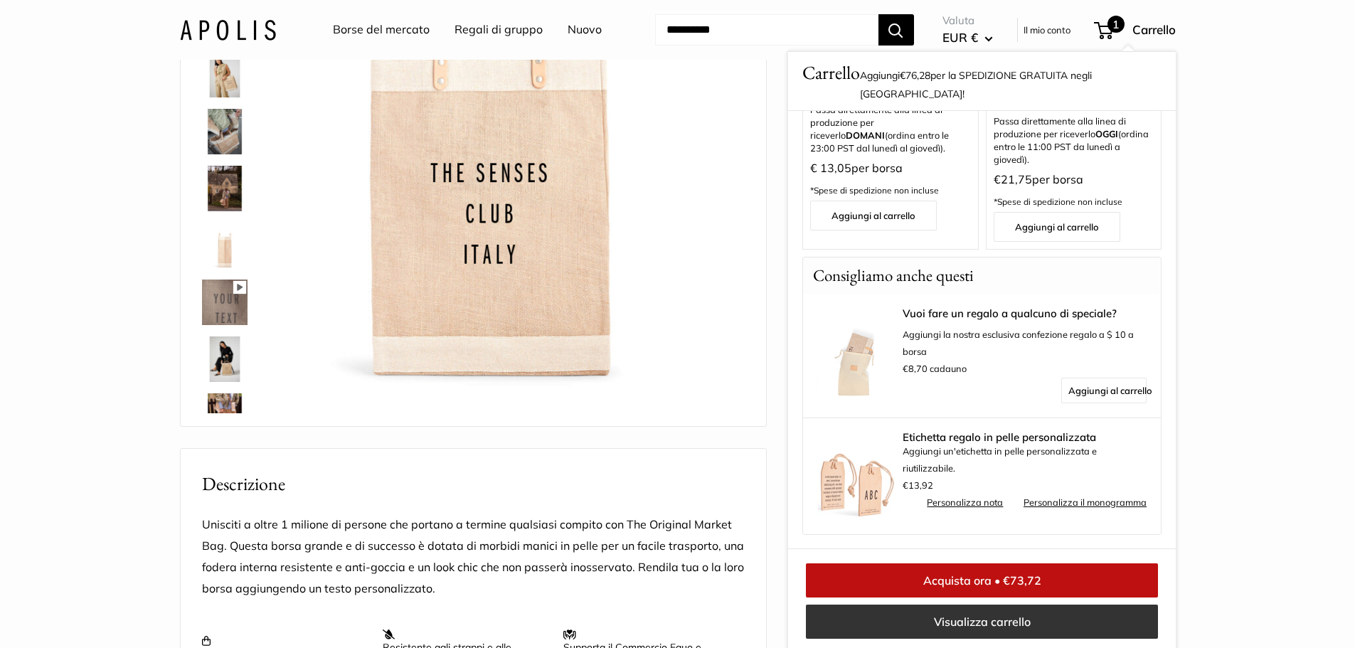
click at [971, 626] on font "Visualizza carrello" at bounding box center [981, 622] width 97 height 14
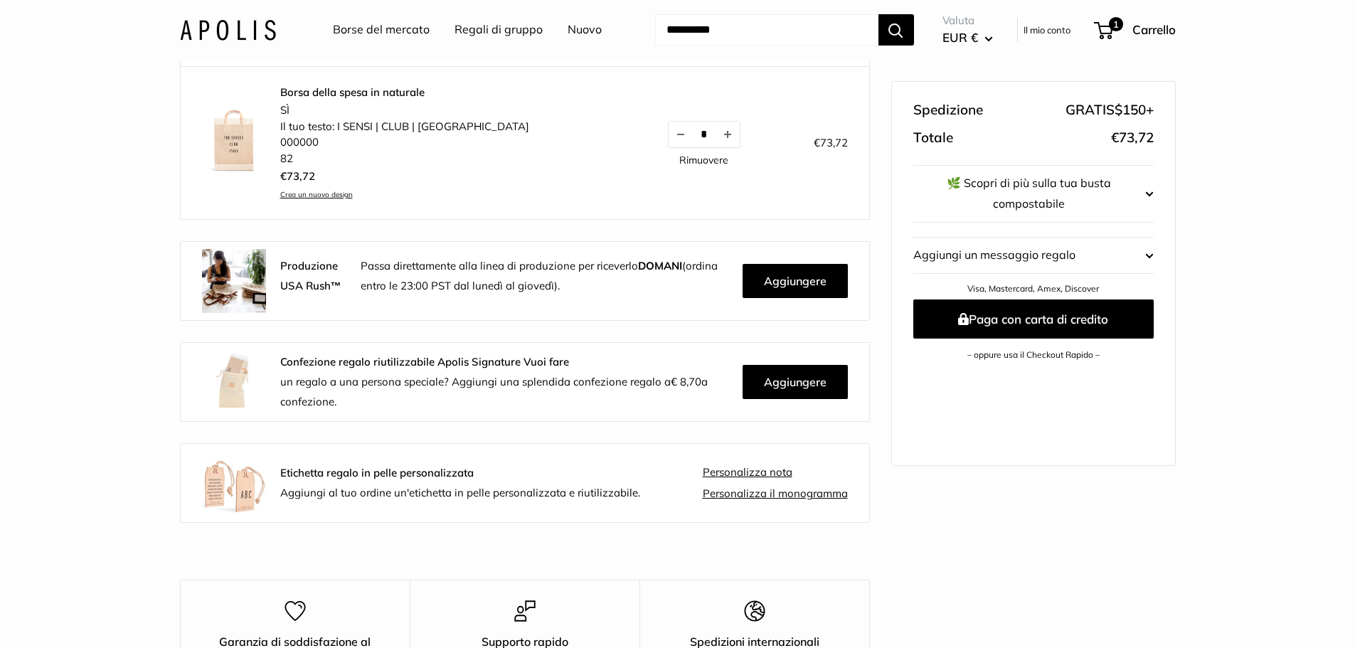
scroll to position [285, 0]
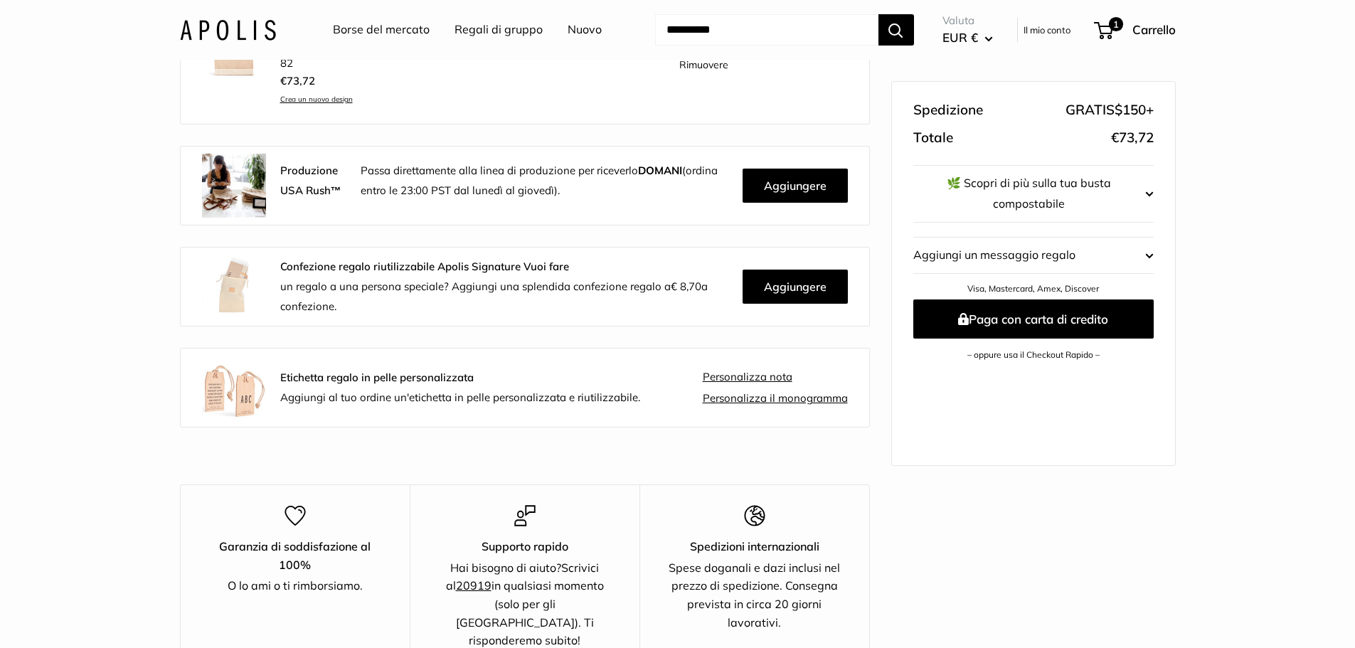
click at [771, 401] on font "Personalizza il monogramma" at bounding box center [775, 398] width 145 height 14
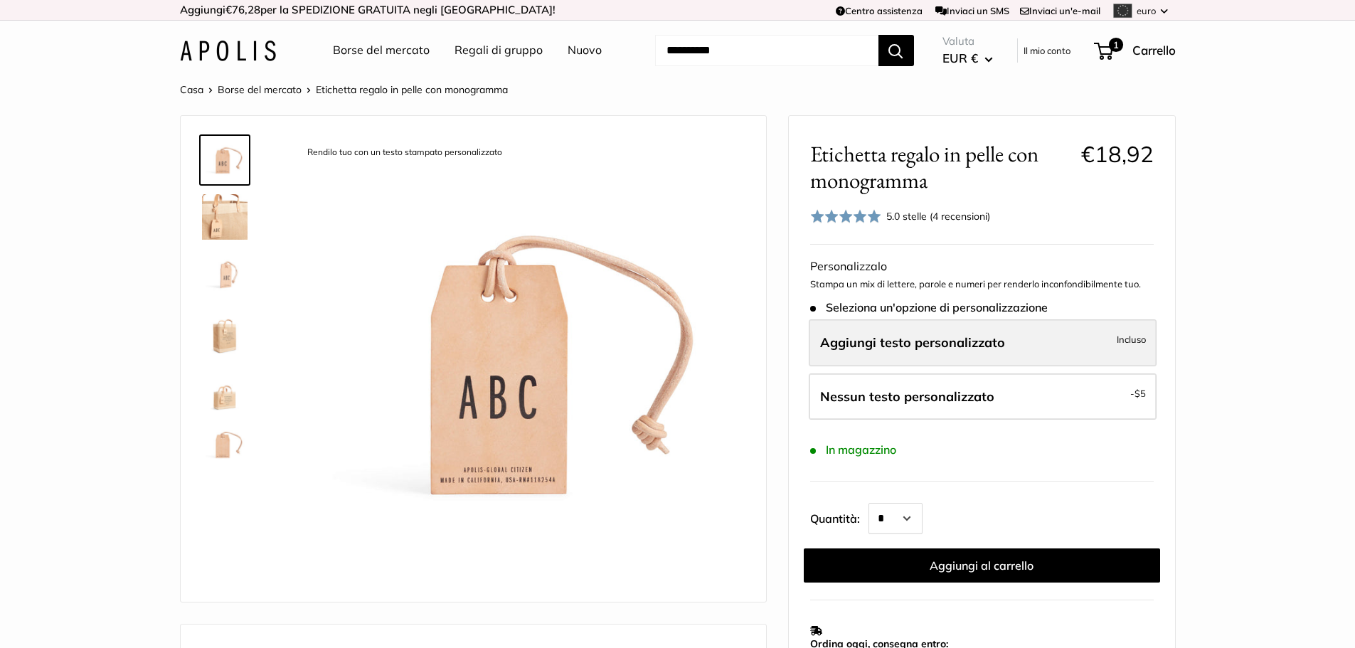
click at [1007, 350] on label "Aggiungi testo personalizzato Incluso" at bounding box center [983, 342] width 348 height 47
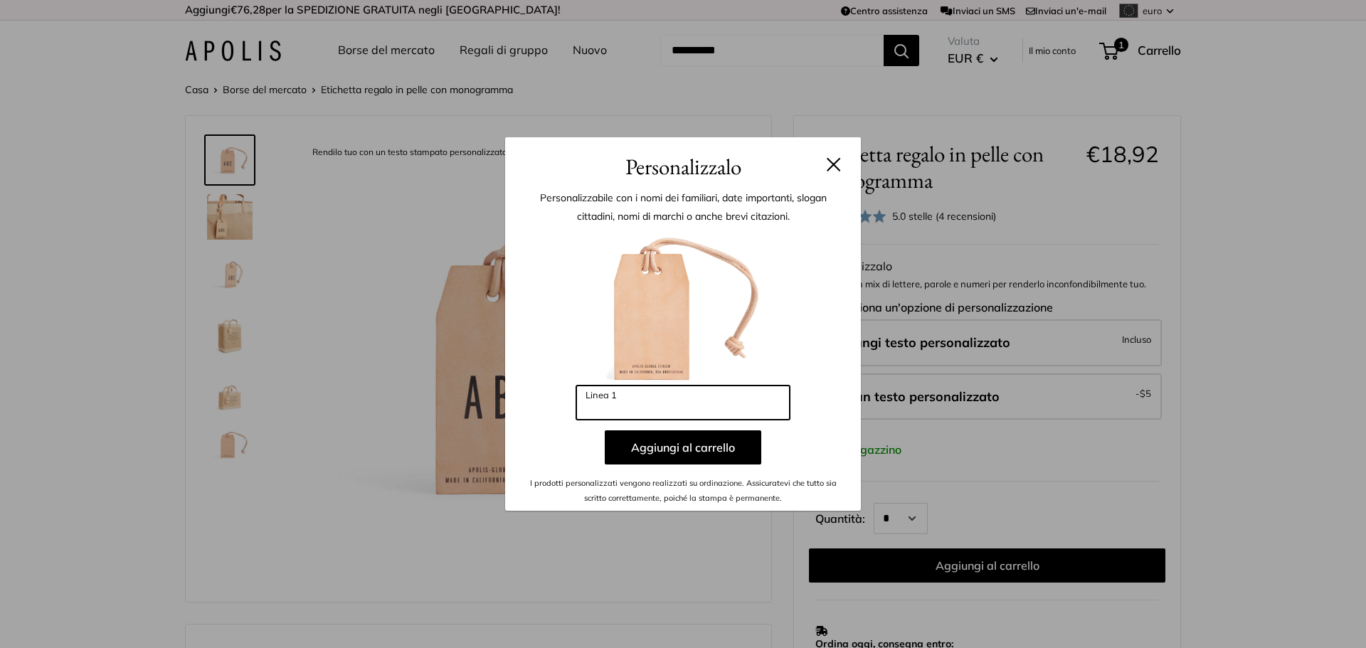
drag, startPoint x: 576, startPoint y: 403, endPoint x: 551, endPoint y: 403, distance: 24.9
click at [551, 403] on div "Enter 3 letters Linea 1 Aggiungi al carrello I prodotti personalizzati vengono …" at bounding box center [682, 367] width 313 height 276
type input "**"
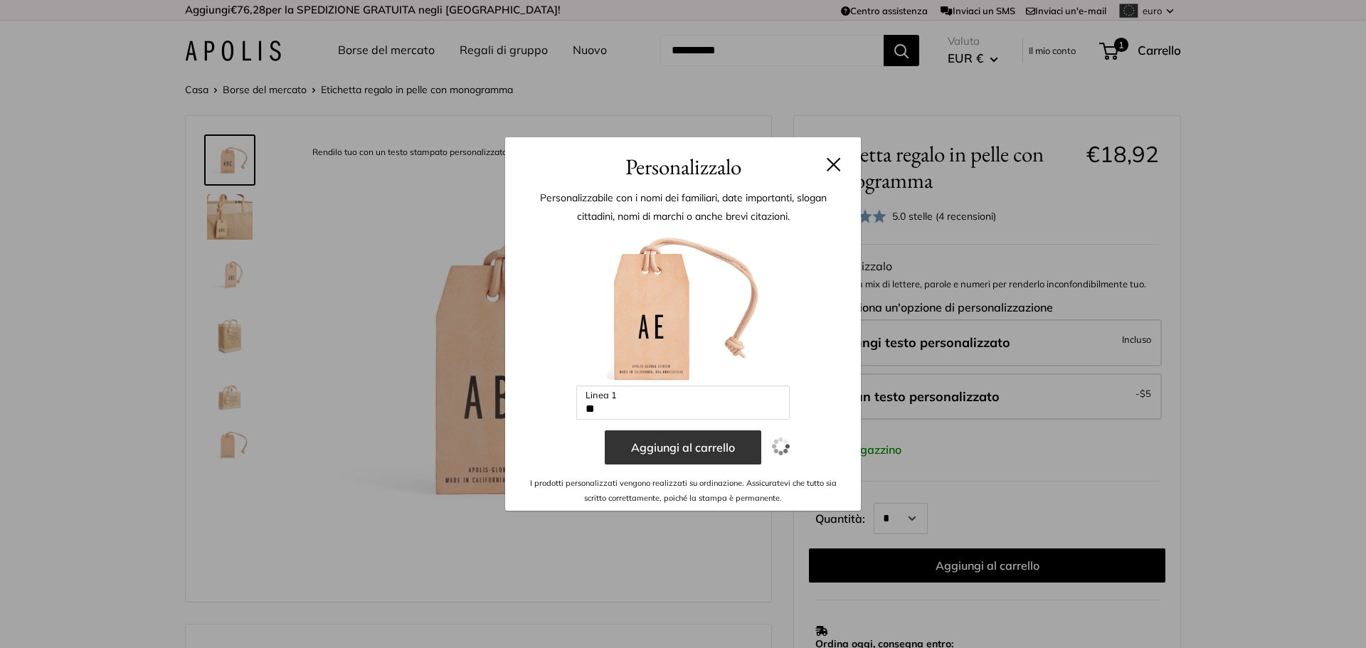
click at [669, 451] on font "Aggiungi al carrello" at bounding box center [683, 447] width 104 height 14
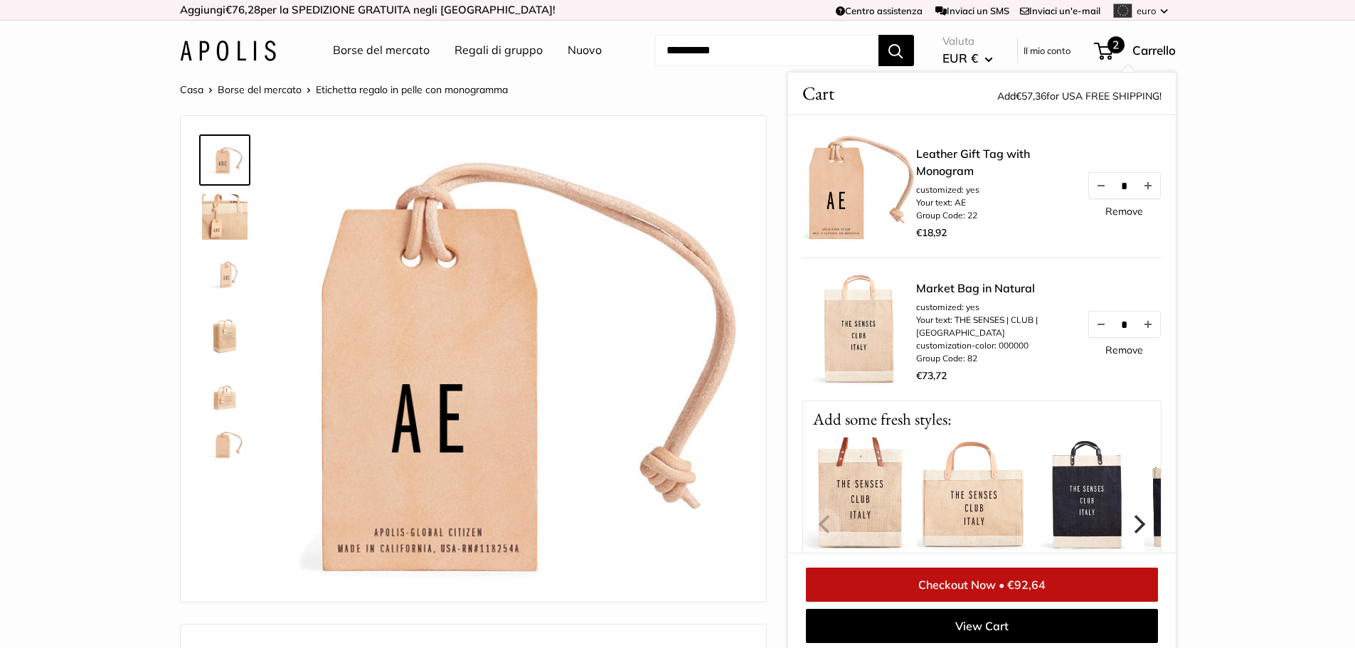
click at [949, 391] on div "Market Bag in Natural customized: yes Your text: THE SENSES | CLUB | ITALY cust…" at bounding box center [982, 329] width 359 height 143
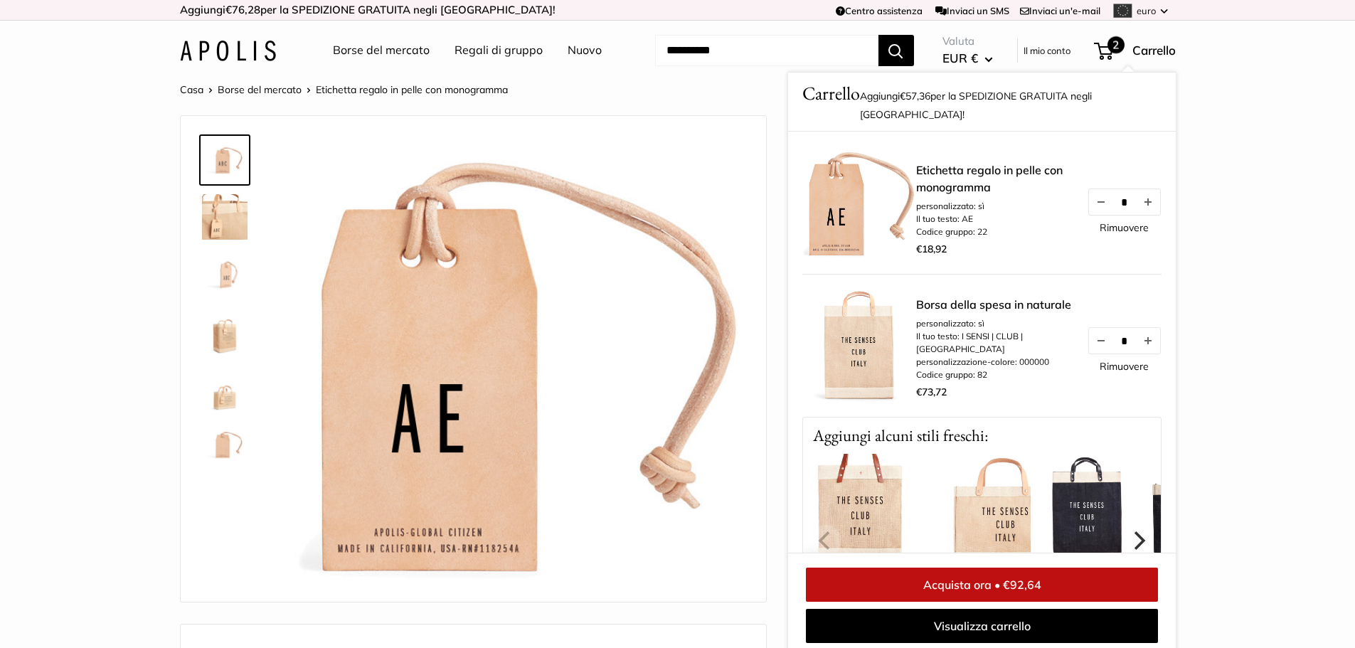
scroll to position [6, 0]
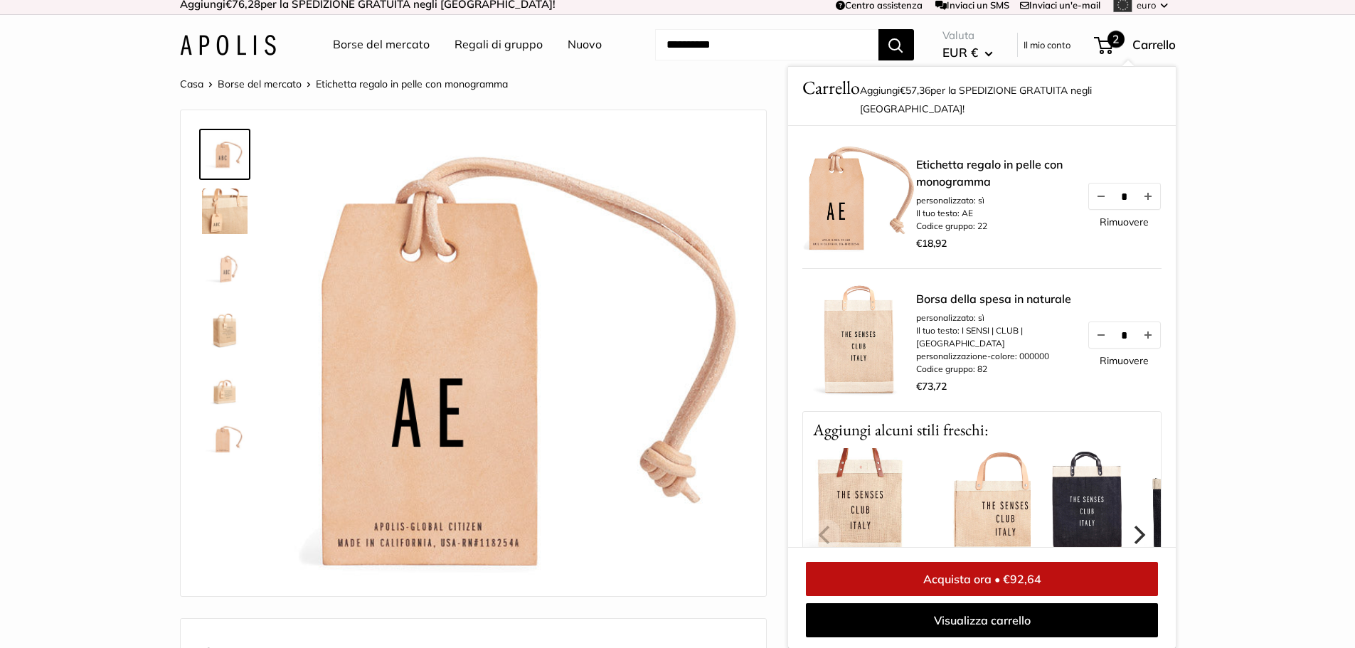
click at [732, 309] on img at bounding box center [520, 357] width 450 height 450
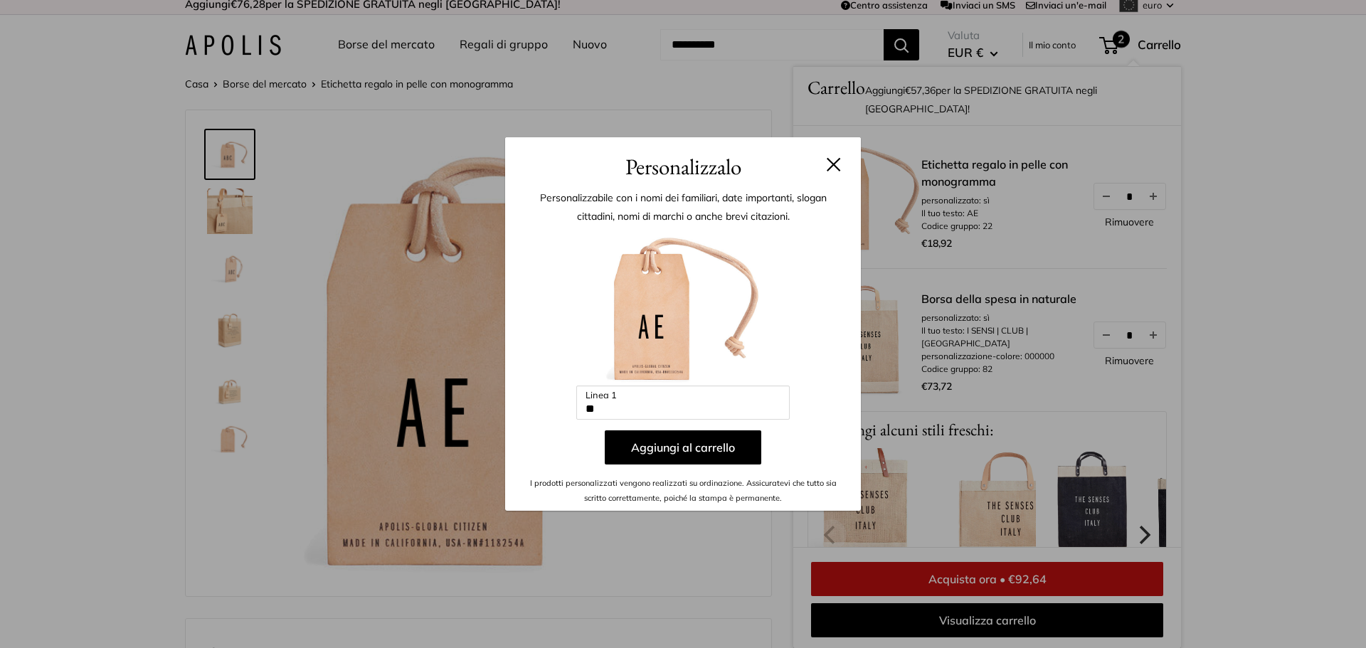
click at [1313, 255] on div "Personalizzalo Personalizzabile con i nomi dei familiari, date importanti, slog…" at bounding box center [683, 324] width 1366 height 648
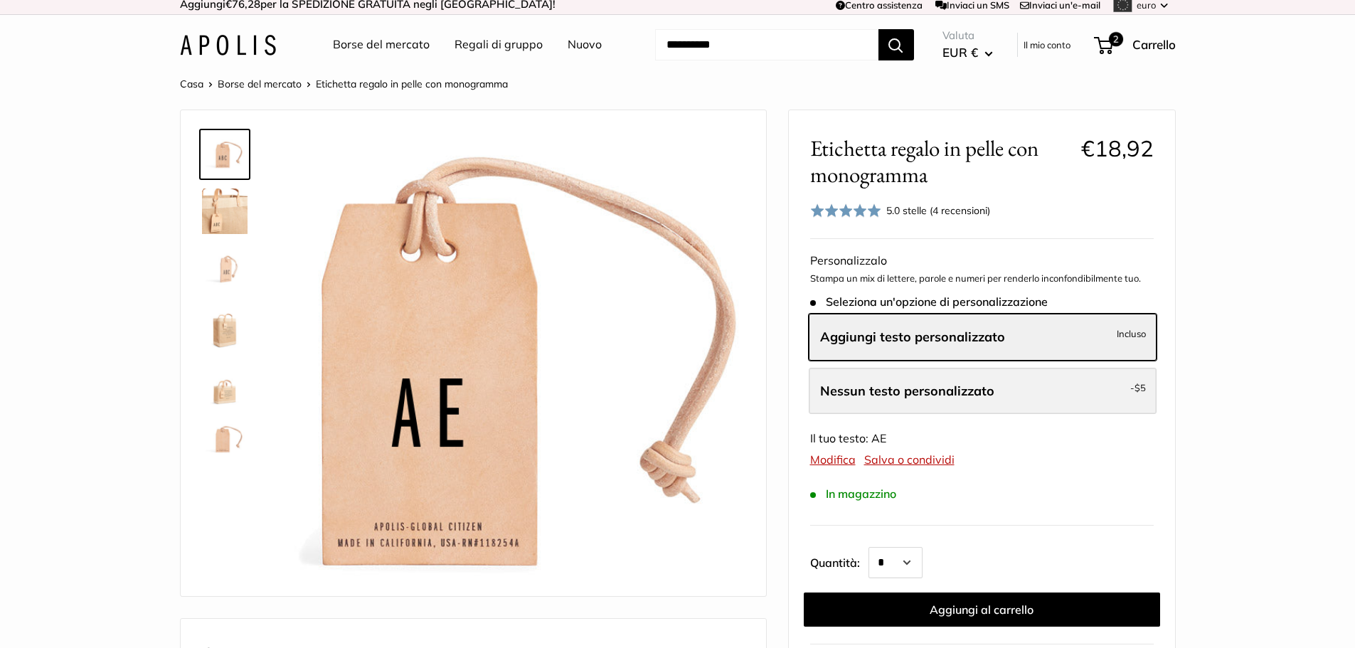
click at [928, 403] on label "Nessun testo personalizzato - $5" at bounding box center [983, 391] width 348 height 47
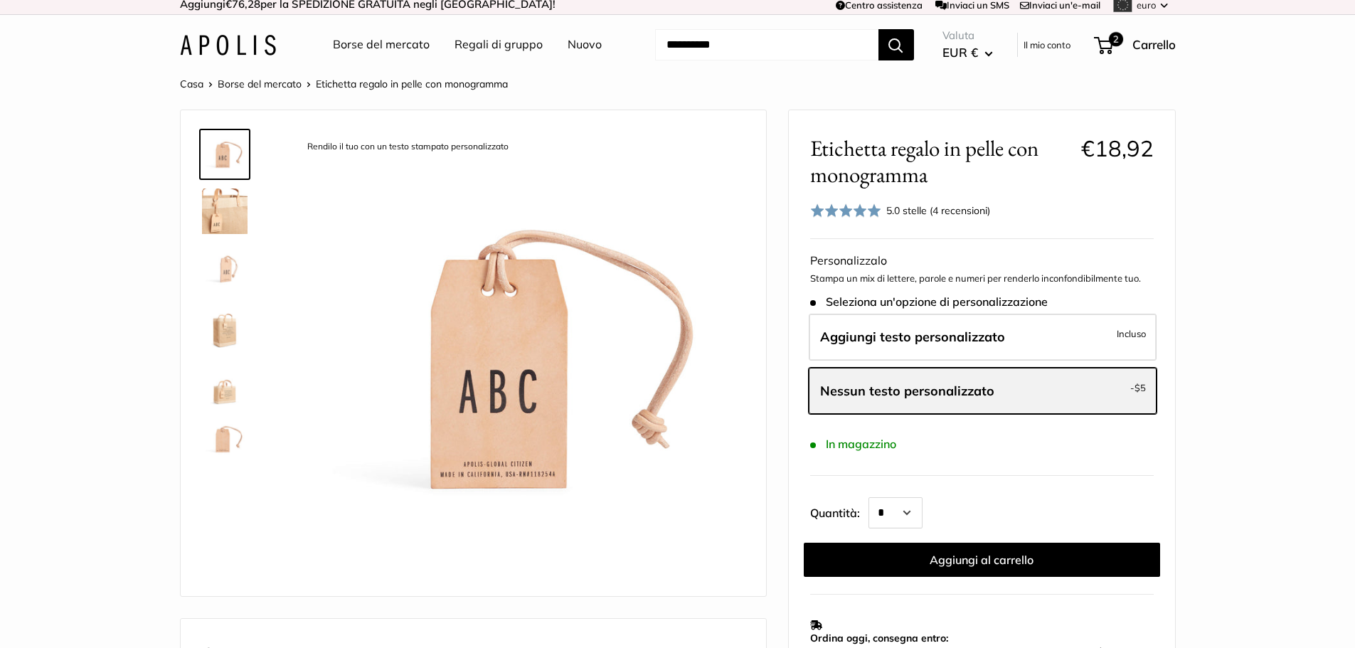
click at [928, 403] on label "Nessun testo personalizzato - $5" at bounding box center [983, 391] width 348 height 47
click at [1049, 384] on label "Nessun testo personalizzato - $5" at bounding box center [983, 391] width 348 height 47
click at [1027, 346] on label "Aggiungi testo personalizzato Incluso" at bounding box center [983, 337] width 348 height 47
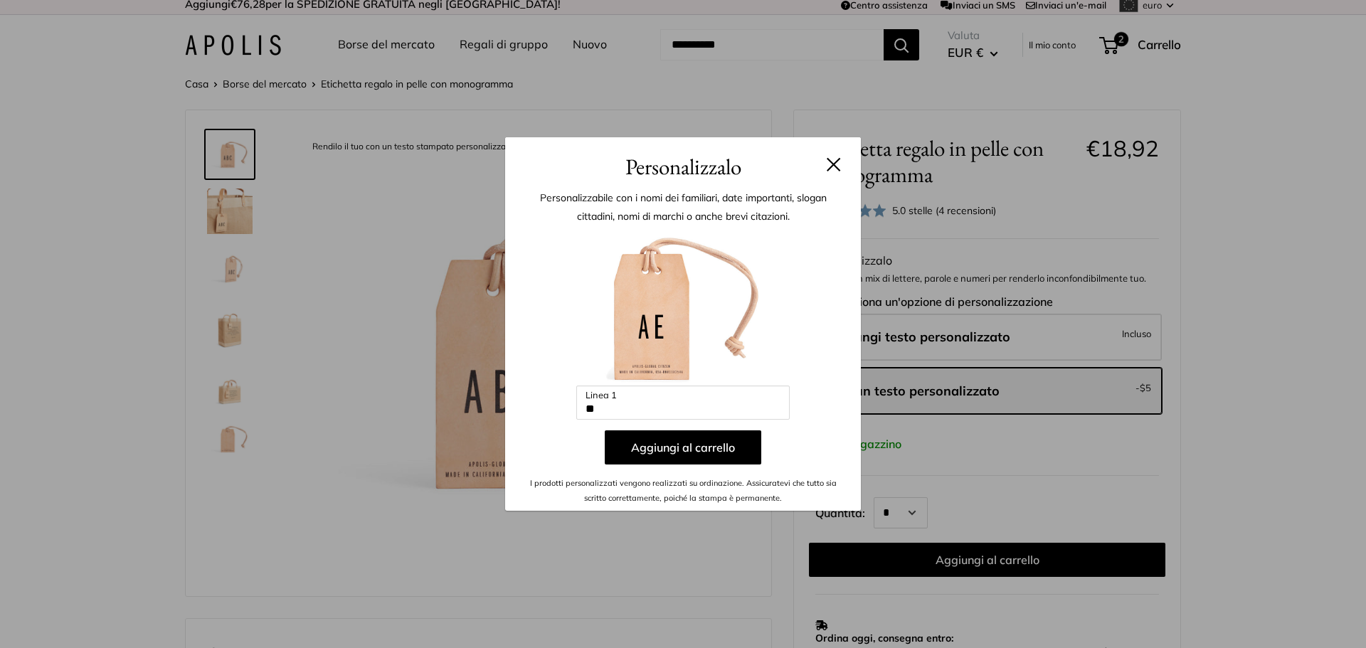
click at [837, 171] on h3 "Personalizzalo" at bounding box center [682, 166] width 313 height 33
click at [827, 171] on h3 "Personalizzalo" at bounding box center [682, 166] width 313 height 33
click at [832, 160] on button at bounding box center [834, 164] width 14 height 14
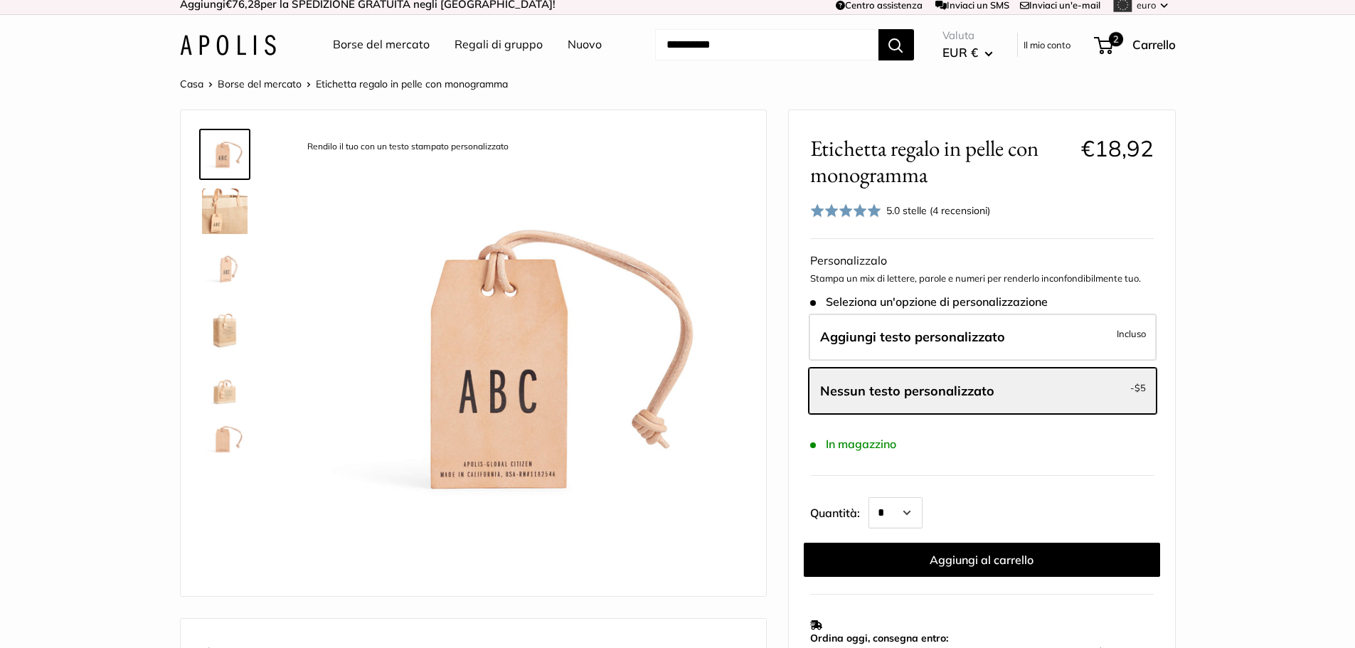
click at [208, 205] on img at bounding box center [225, 212] width 46 height 46
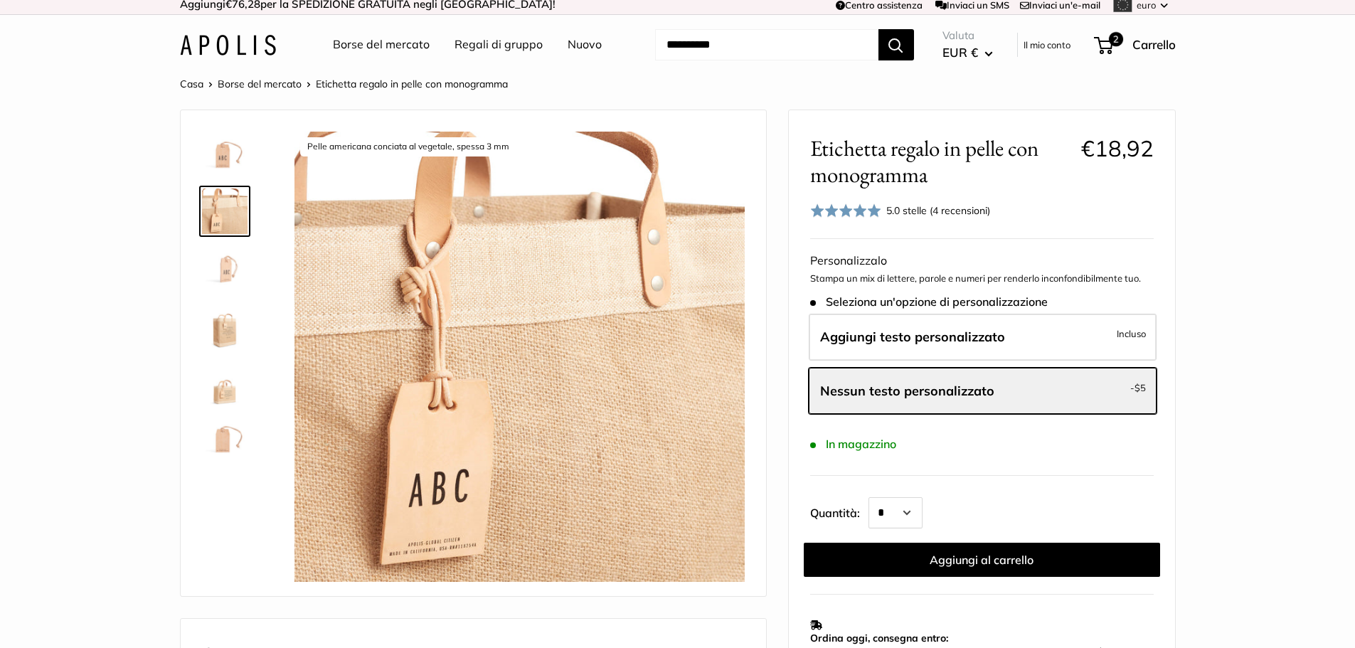
click at [228, 260] on img at bounding box center [225, 268] width 46 height 46
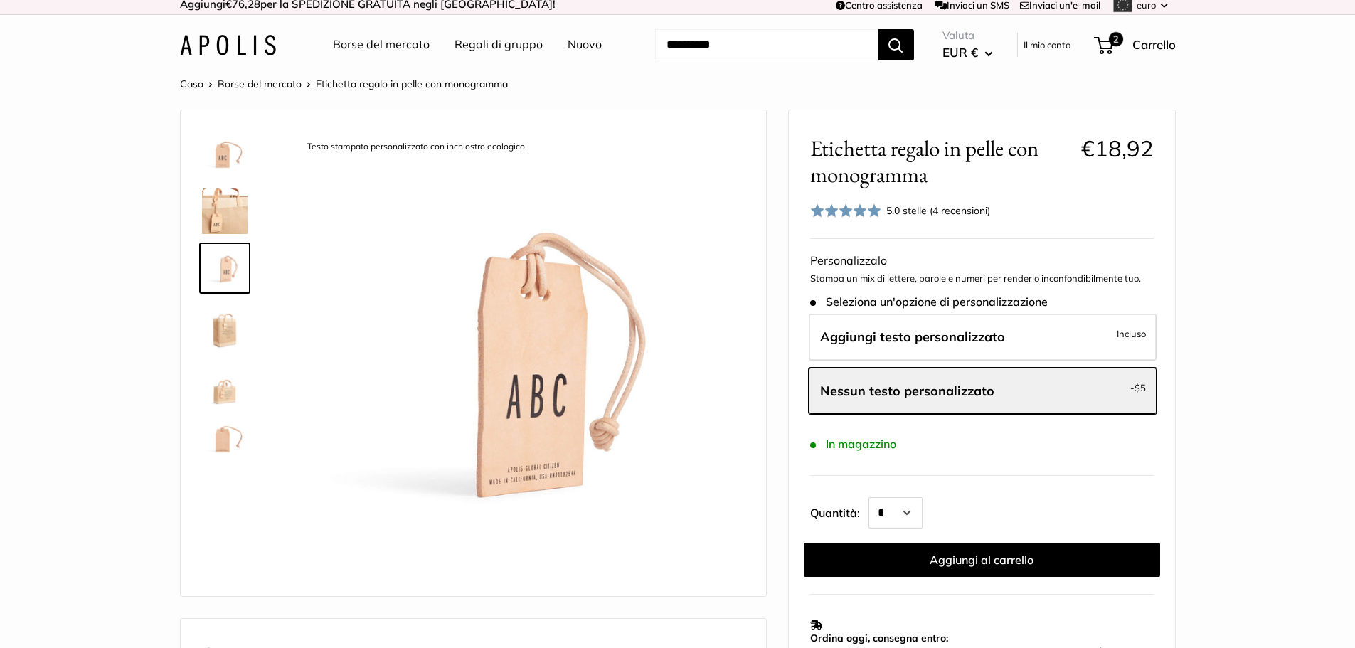
click at [226, 320] on img at bounding box center [225, 325] width 46 height 46
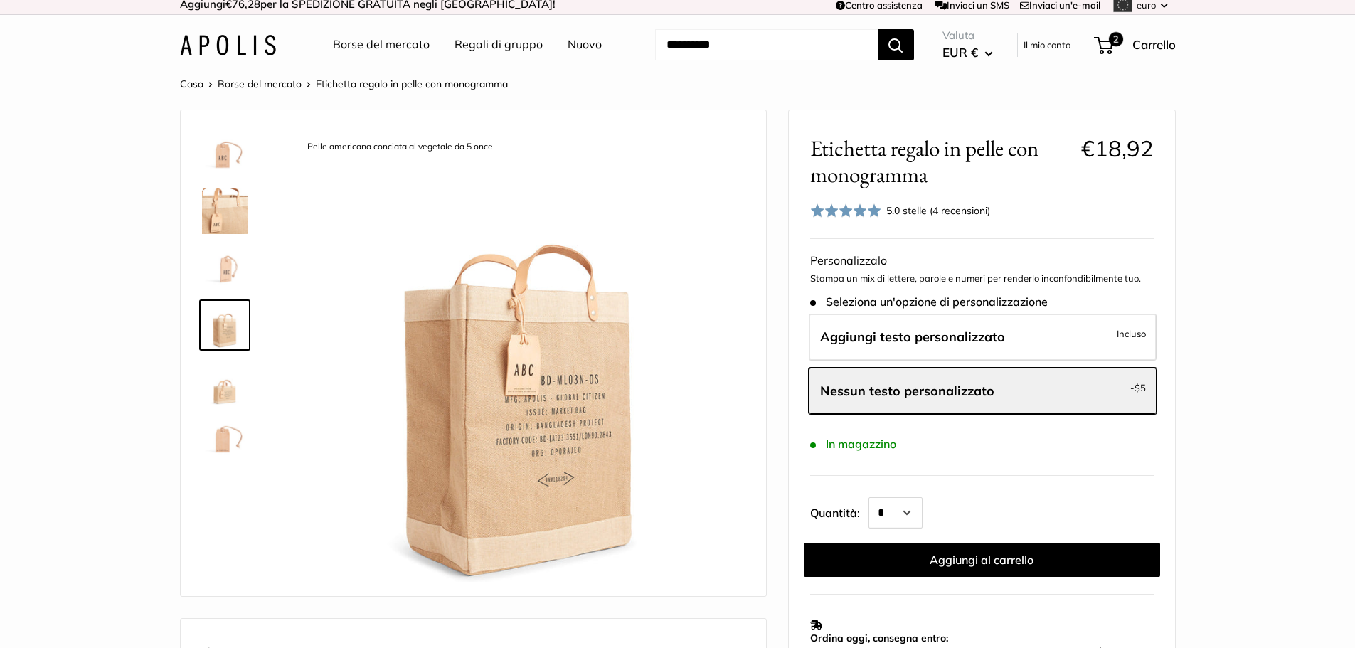
click at [223, 396] on img at bounding box center [225, 382] width 46 height 46
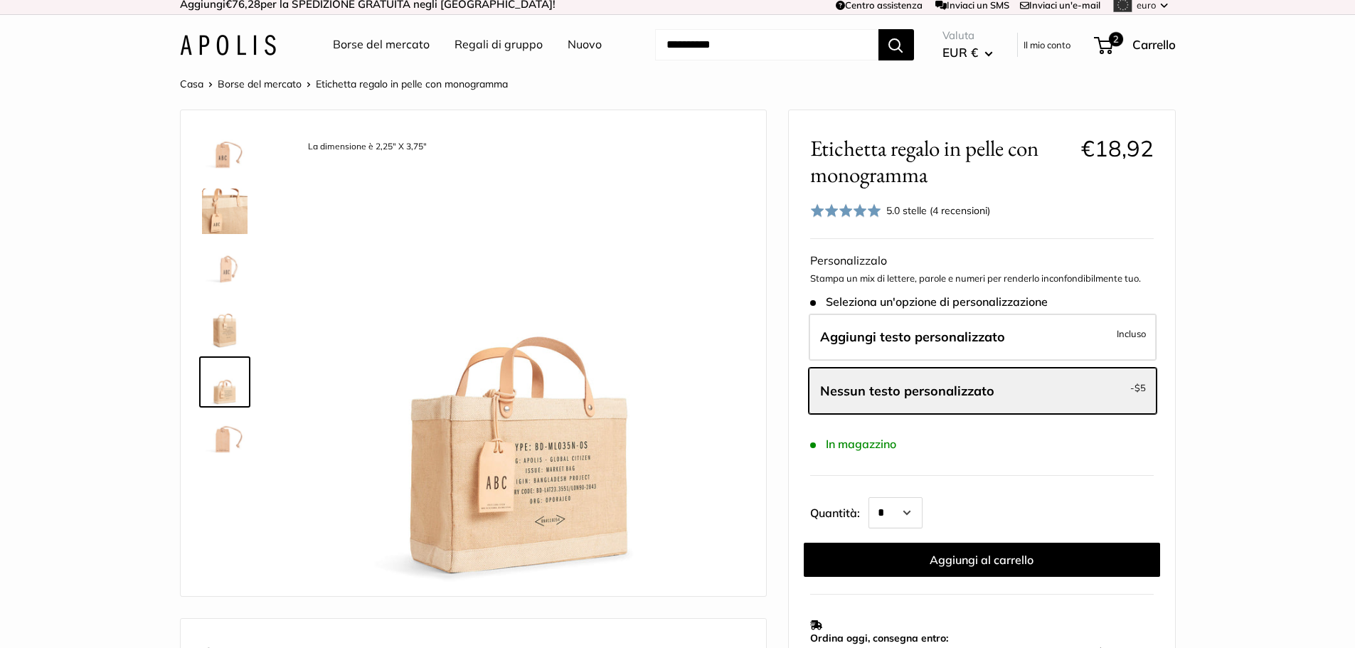
click at [224, 440] on img at bounding box center [225, 439] width 46 height 46
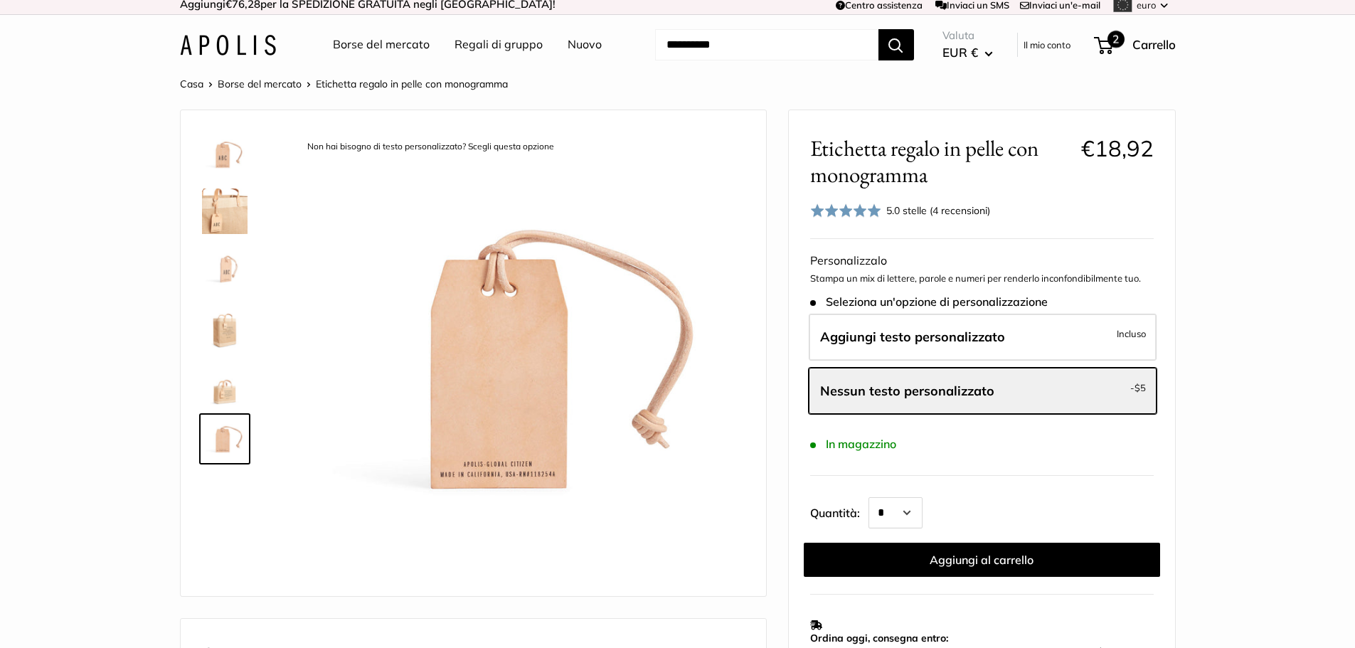
click at [1099, 42] on span "2" at bounding box center [1103, 45] width 19 height 17
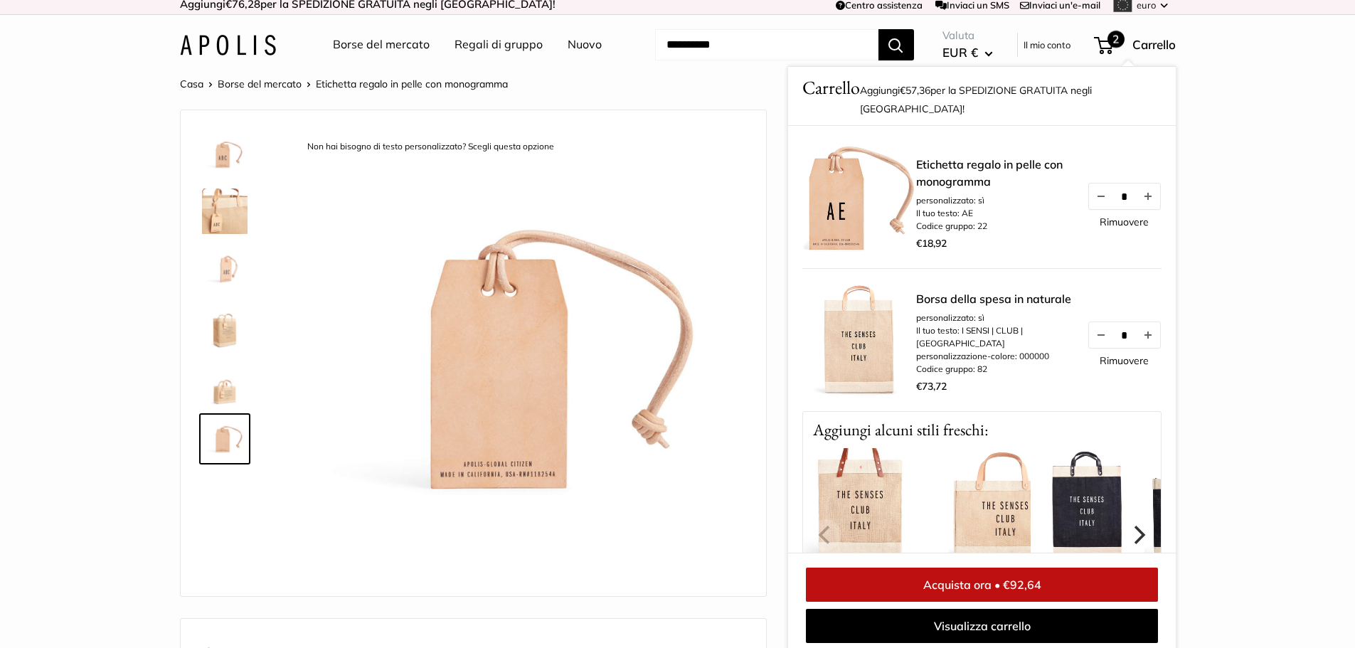
click at [1106, 43] on span "2" at bounding box center [1103, 45] width 19 height 17
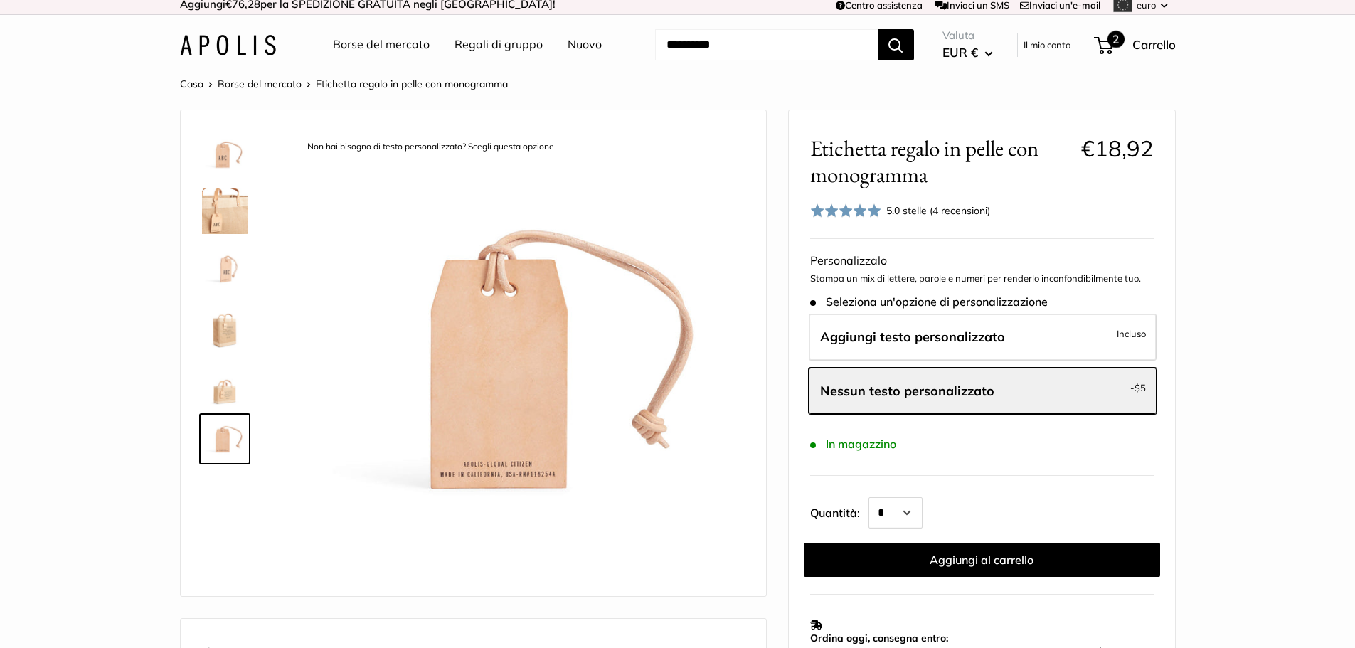
click at [1106, 43] on span "2" at bounding box center [1103, 45] width 19 height 17
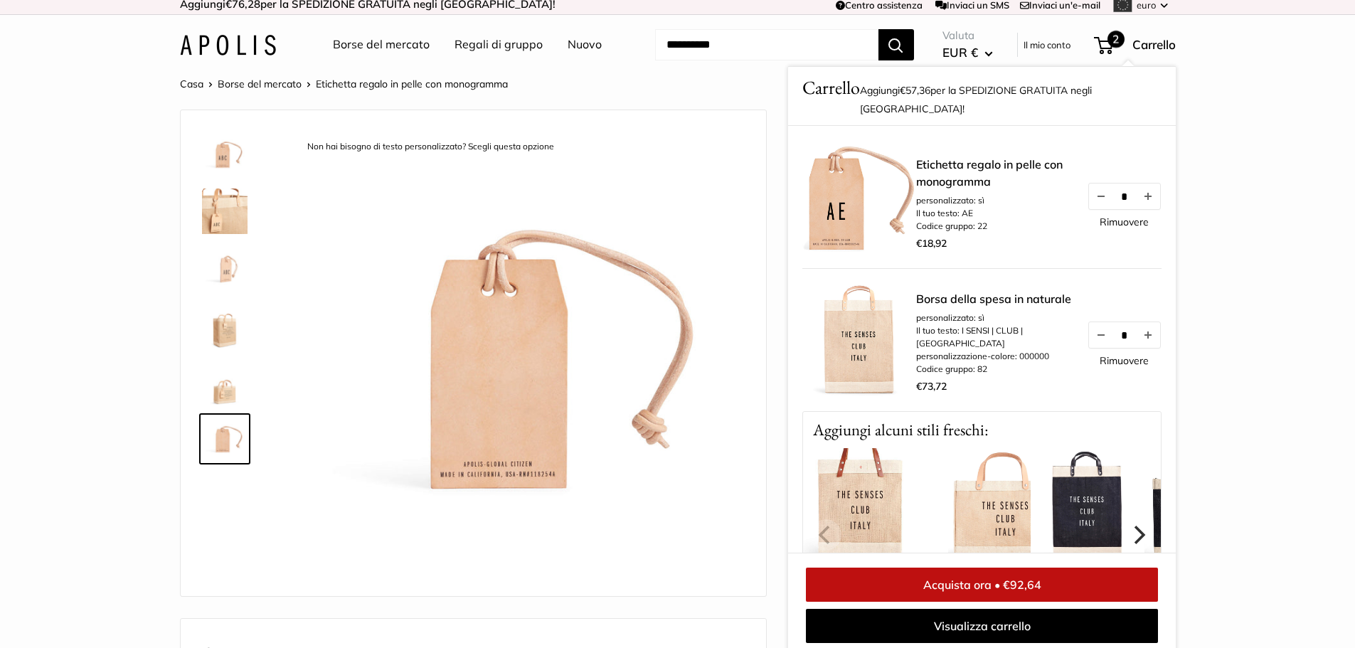
click at [1155, 46] on font "Carrello" at bounding box center [1154, 44] width 43 height 15
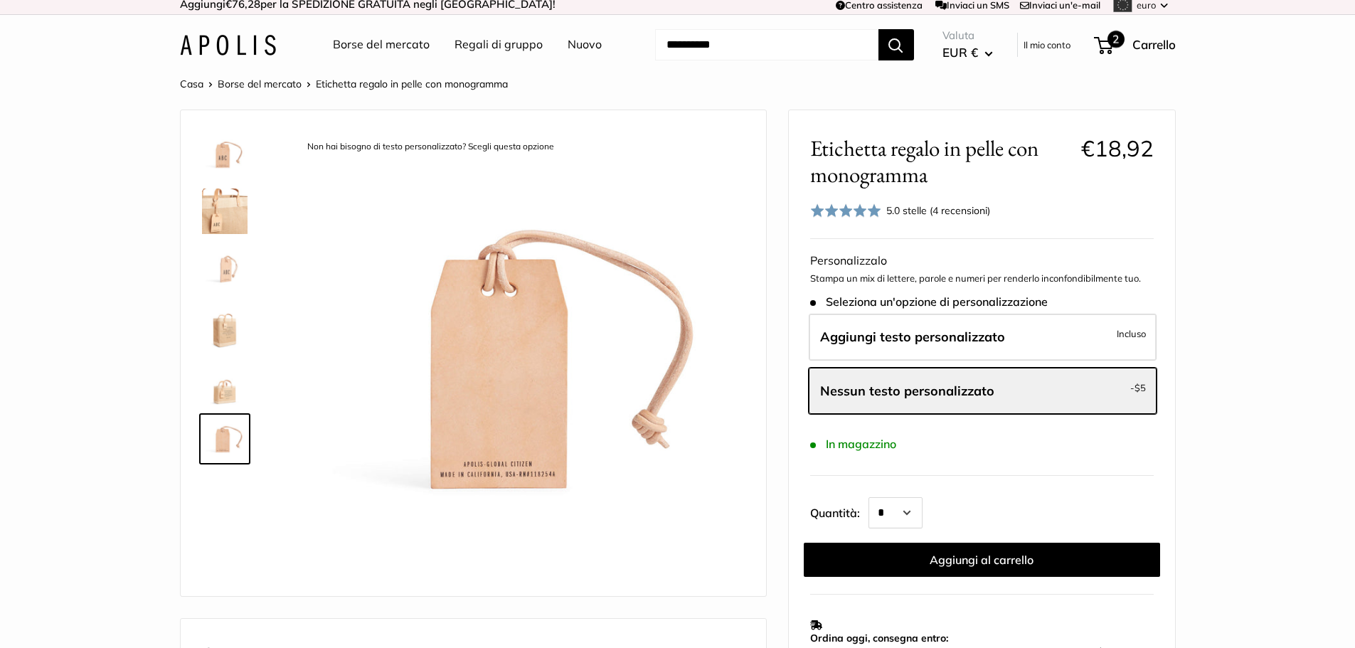
click at [1155, 46] on font "Carrello" at bounding box center [1154, 44] width 43 height 15
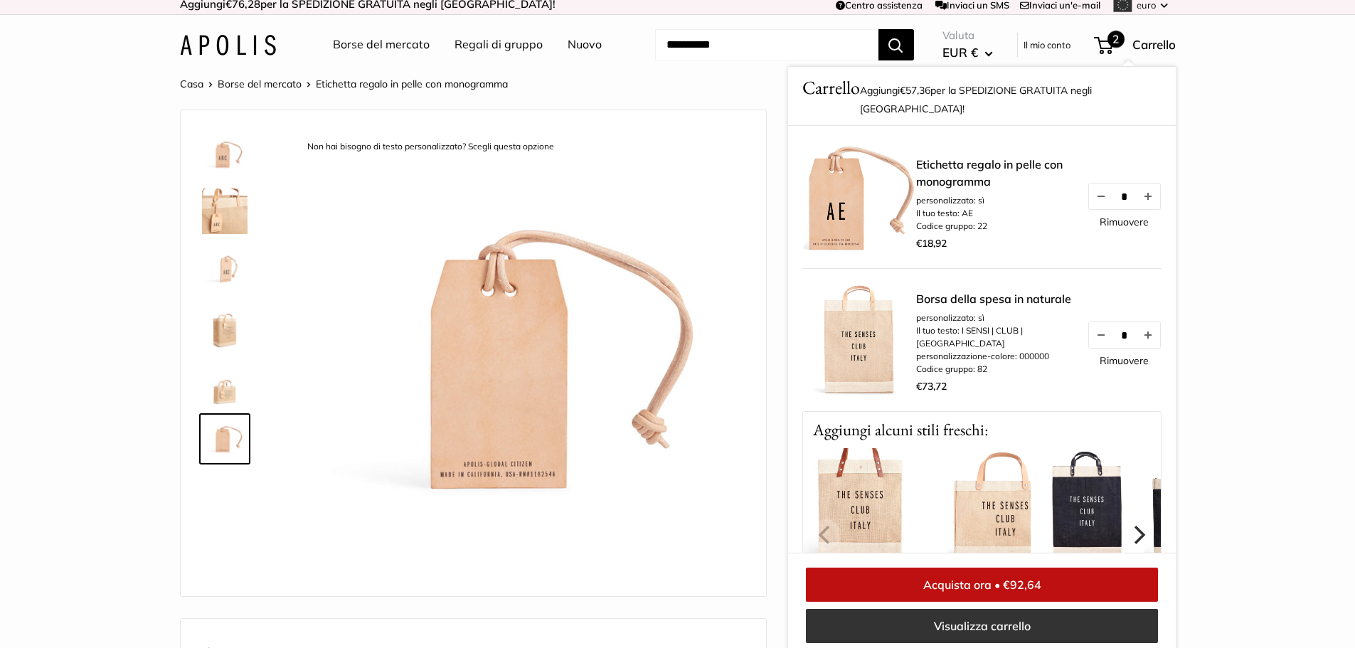
click at [1042, 620] on link "Visualizza carrello" at bounding box center [982, 626] width 352 height 34
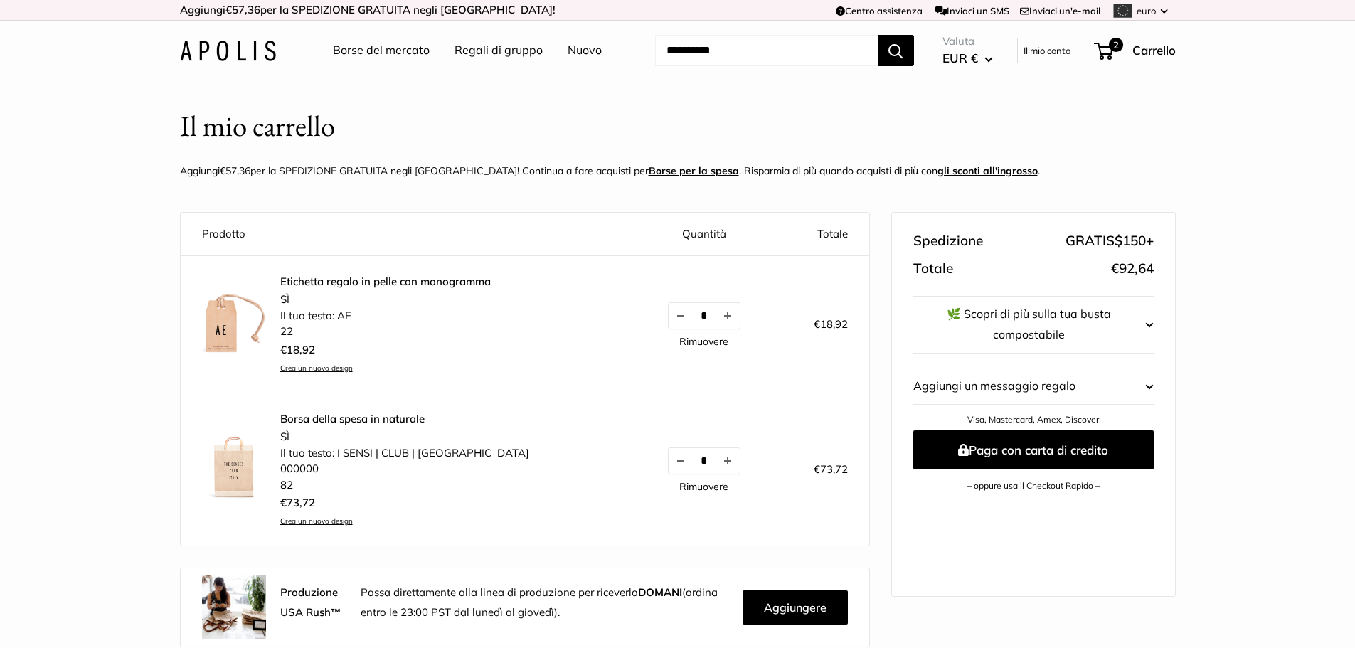
click at [237, 458] on img at bounding box center [234, 467] width 64 height 64
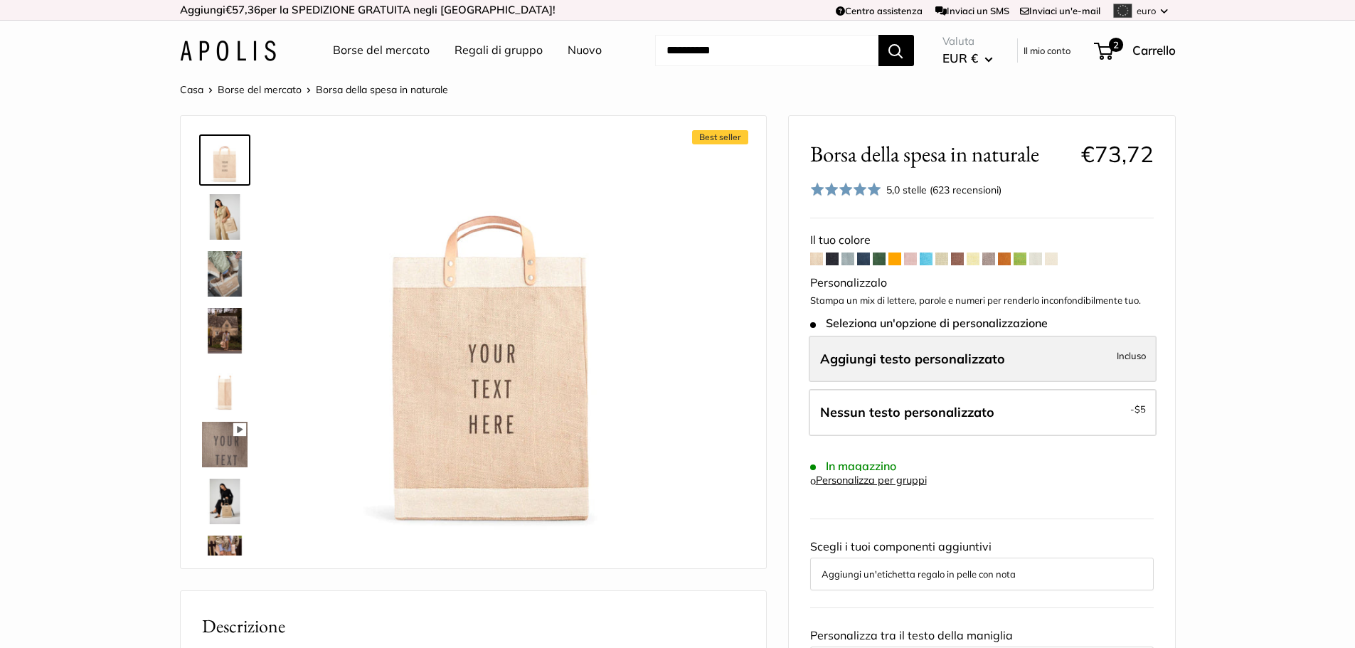
click at [980, 359] on font "Aggiungi testo personalizzato" at bounding box center [912, 359] width 185 height 16
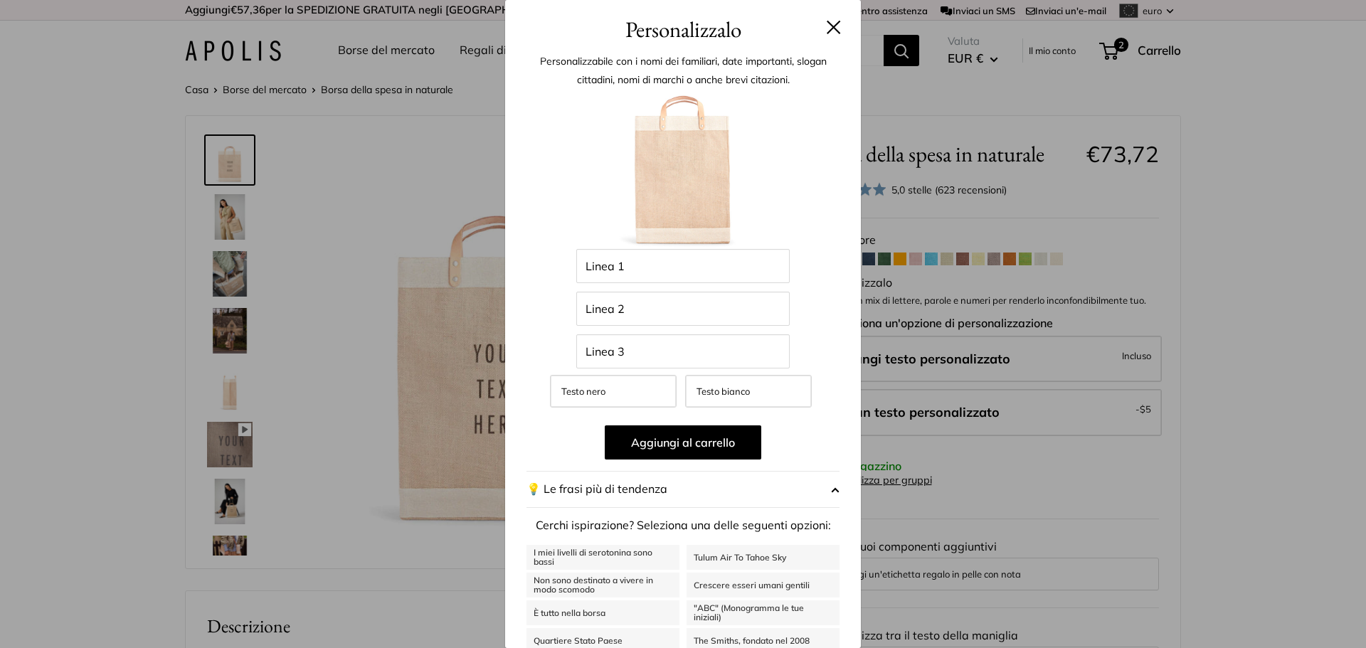
click at [1254, 308] on div "Personalizzalo Personalizzabile con i nomi dei familiari, date importanti, slog…" at bounding box center [683, 324] width 1366 height 648
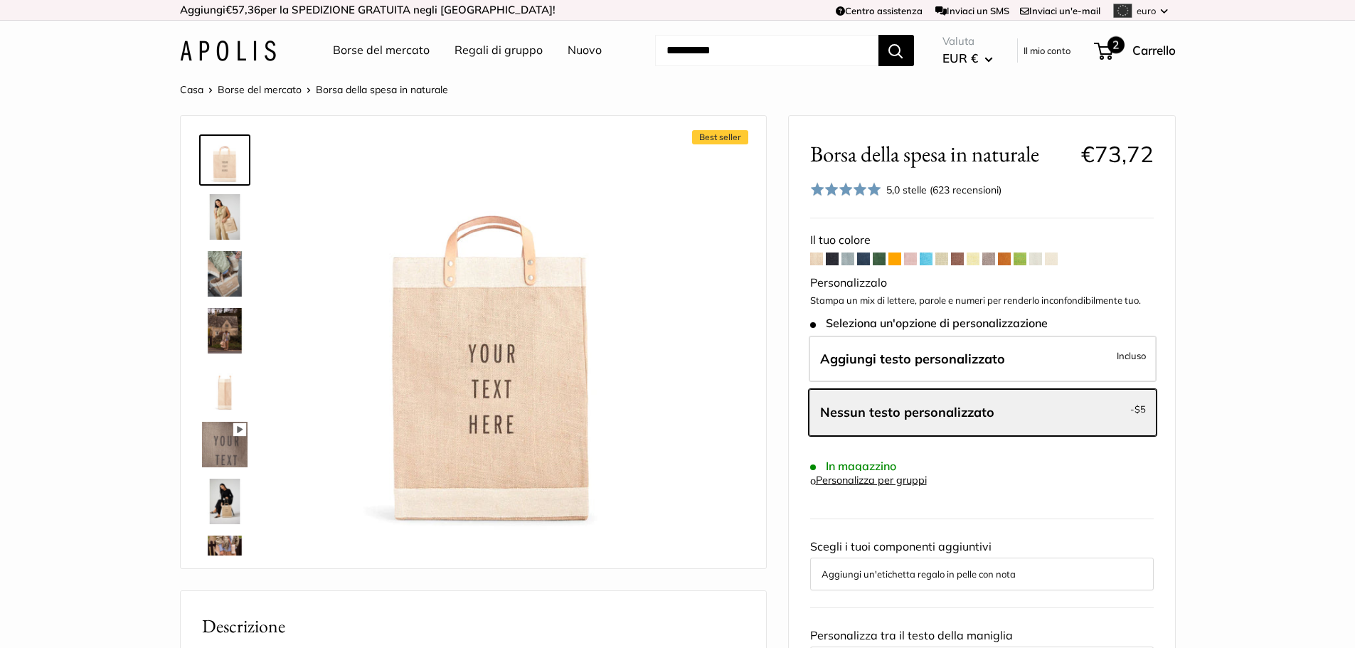
click at [1103, 49] on span "2" at bounding box center [1103, 51] width 19 height 17
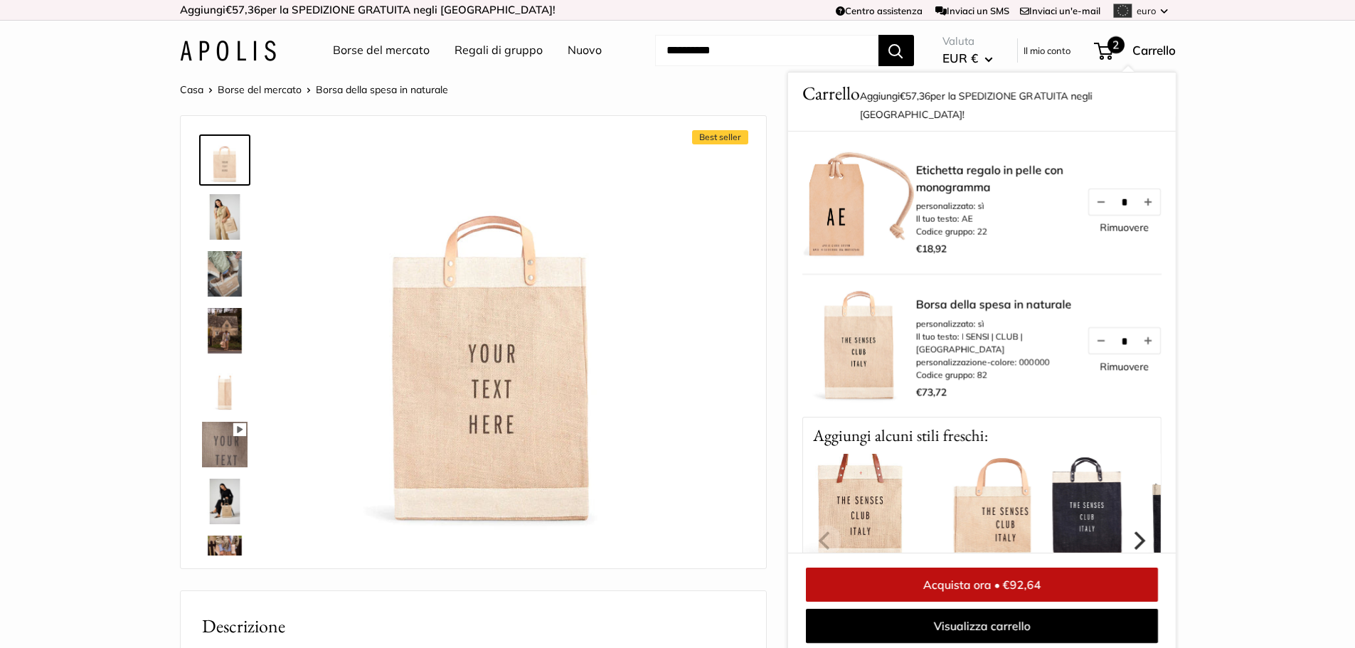
click at [1155, 50] on font "Carrello" at bounding box center [1154, 50] width 43 height 15
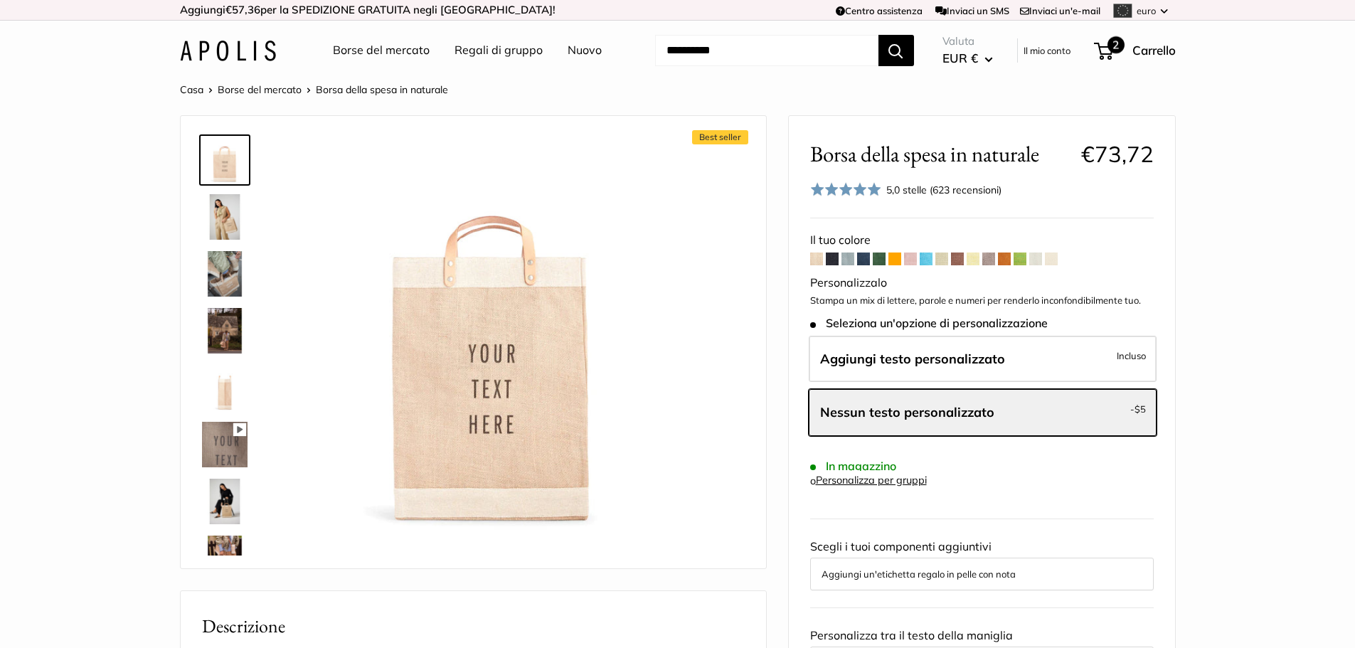
click at [1155, 50] on font "Carrello" at bounding box center [1154, 50] width 43 height 15
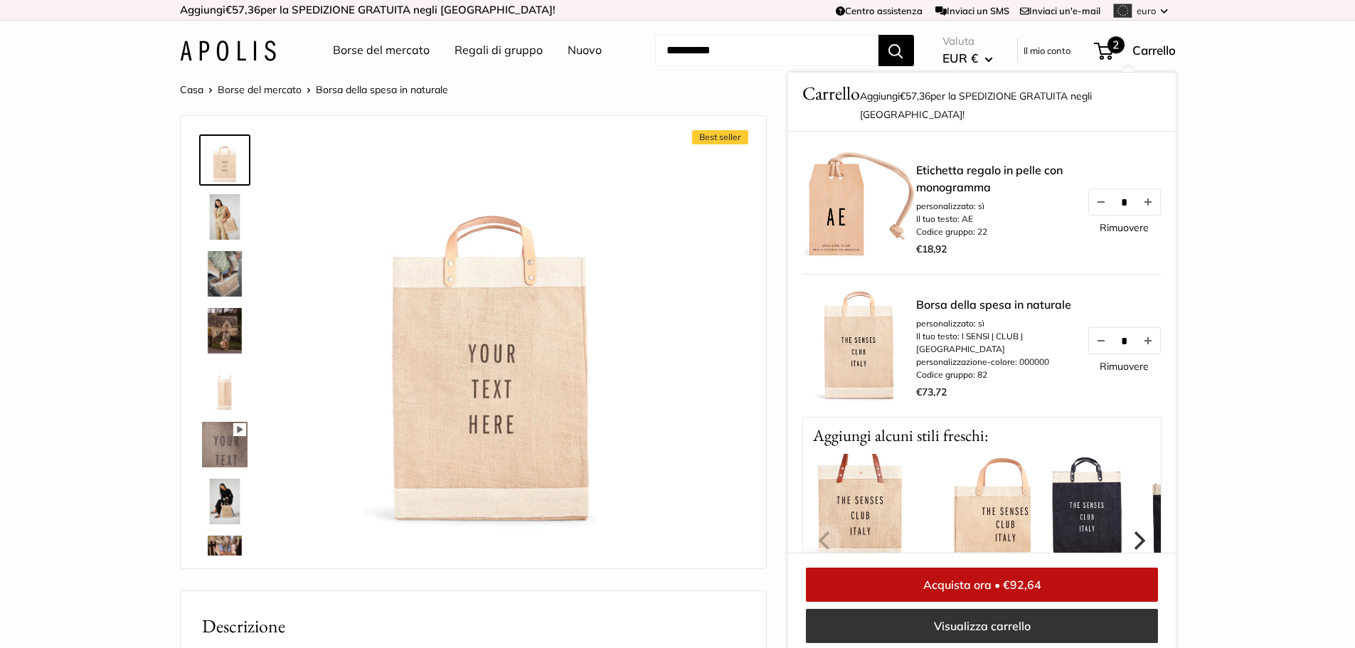
click at [1093, 630] on link "Visualizza carrello" at bounding box center [982, 626] width 352 height 34
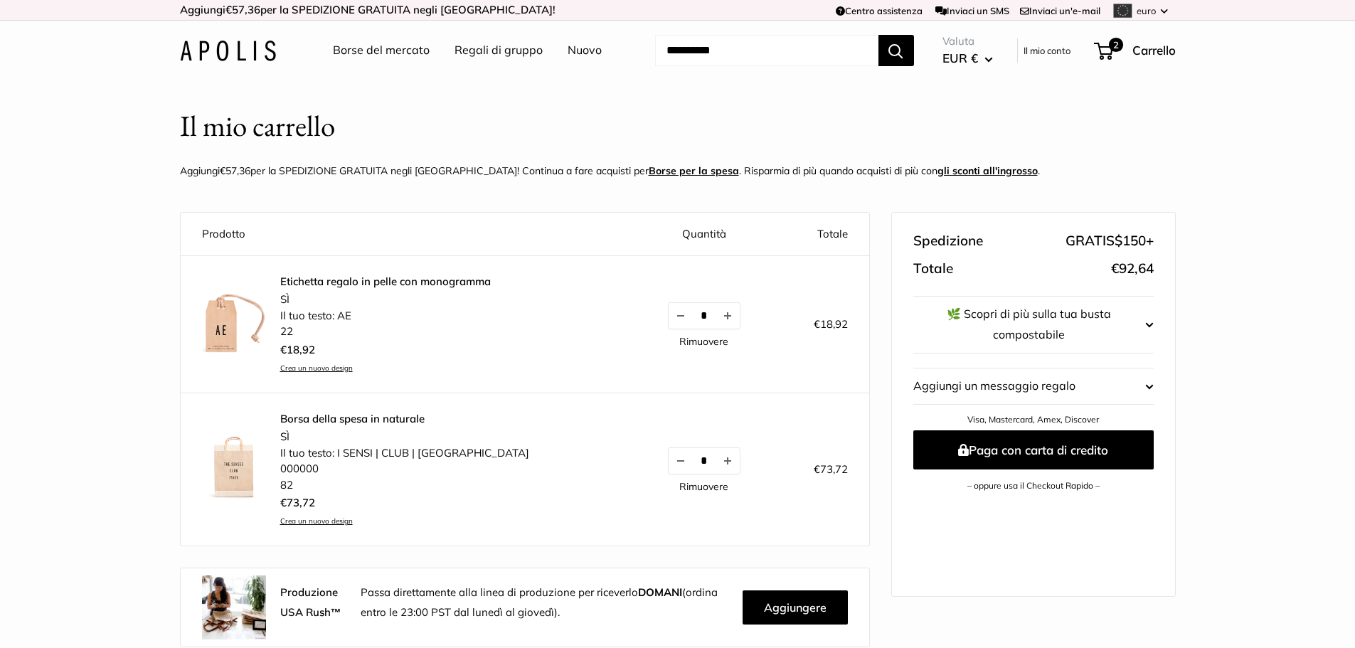
drag, startPoint x: 943, startPoint y: 171, endPoint x: 930, endPoint y: 168, distance: 13.8
click at [938, 168] on font "gli sconti all'ingrosso" at bounding box center [988, 170] width 100 height 13
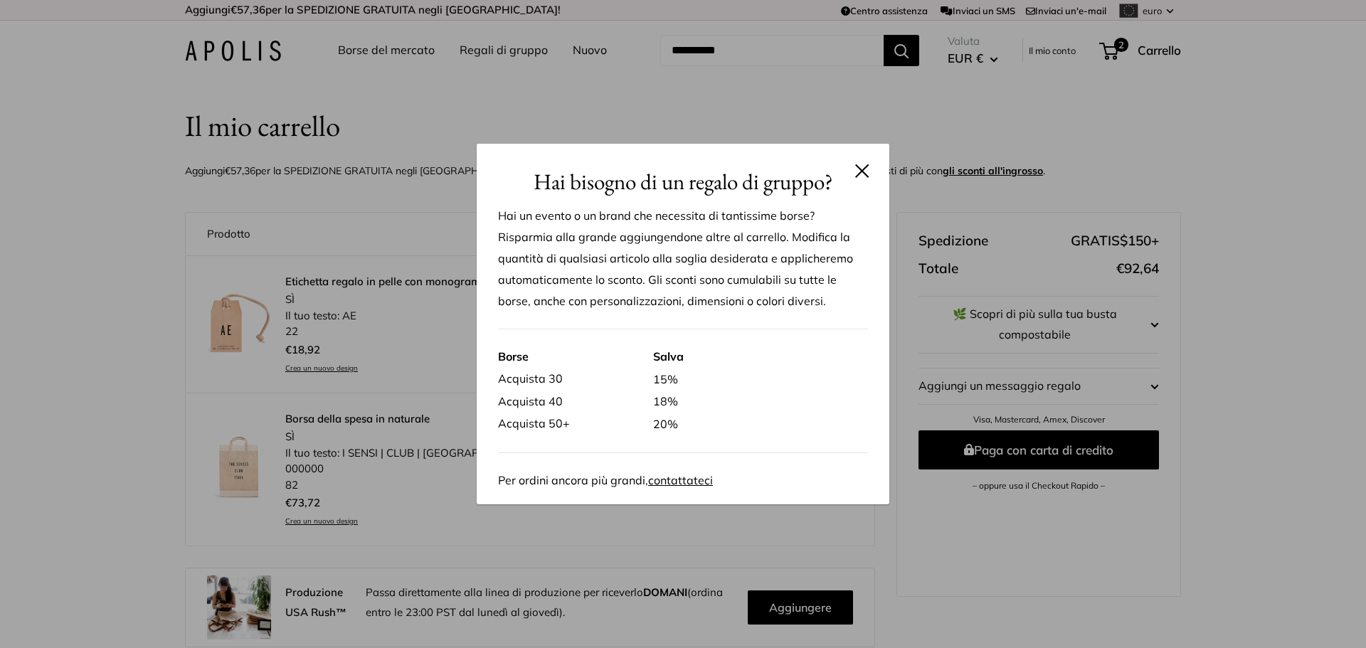
click at [861, 173] on button at bounding box center [862, 171] width 14 height 14
